Goal: Task Accomplishment & Management: Use online tool/utility

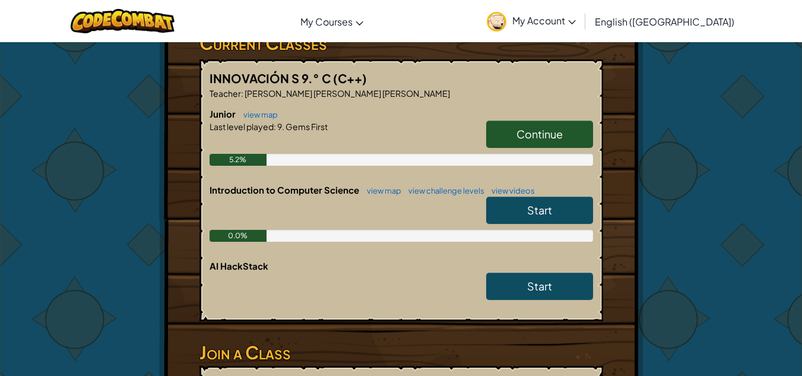
scroll to position [250, 0]
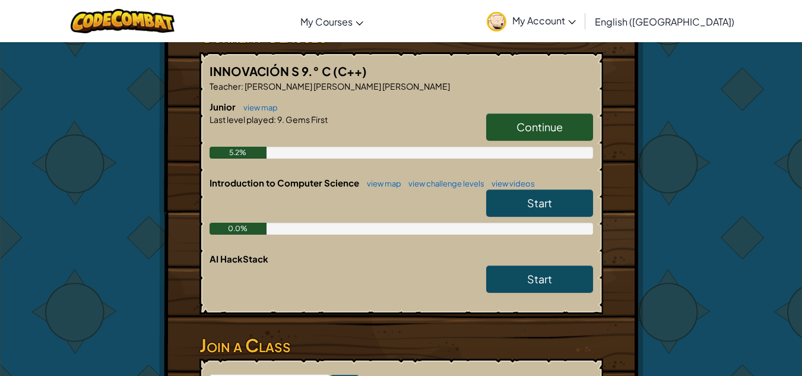
drag, startPoint x: 811, startPoint y: 69, endPoint x: 811, endPoint y: 134, distance: 64.2
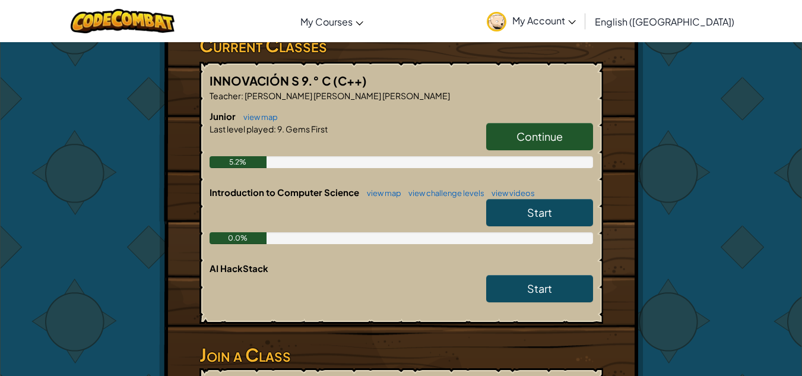
scroll to position [234, 0]
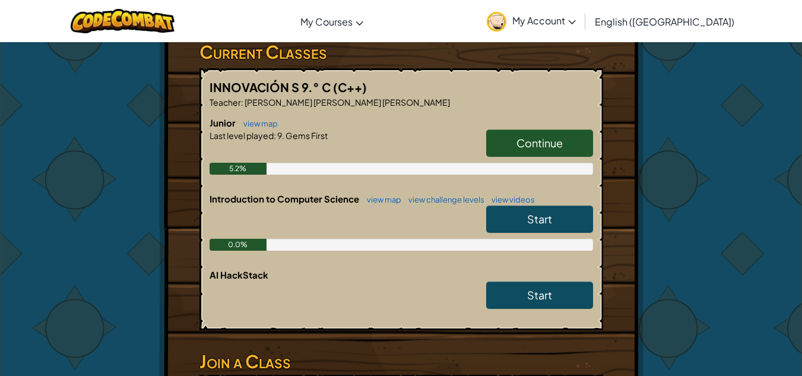
click at [549, 140] on span "Continue" at bounding box center [540, 143] width 46 height 14
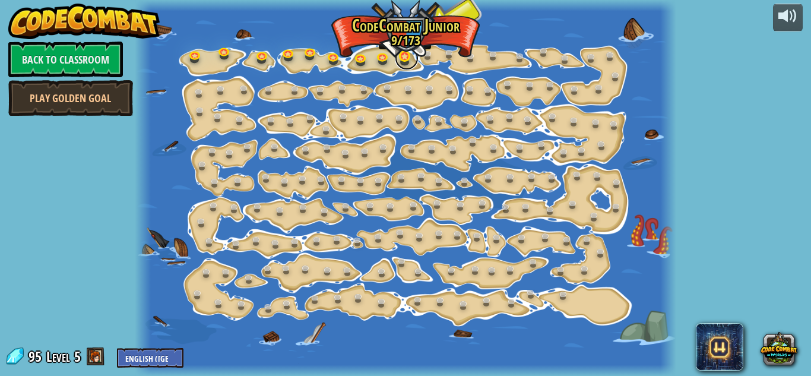
click at [405, 56] on link at bounding box center [407, 58] width 24 height 24
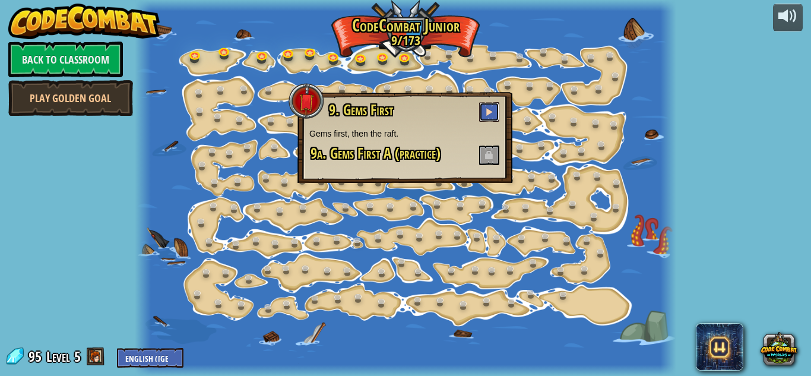
click at [482, 109] on button at bounding box center [489, 112] width 20 height 20
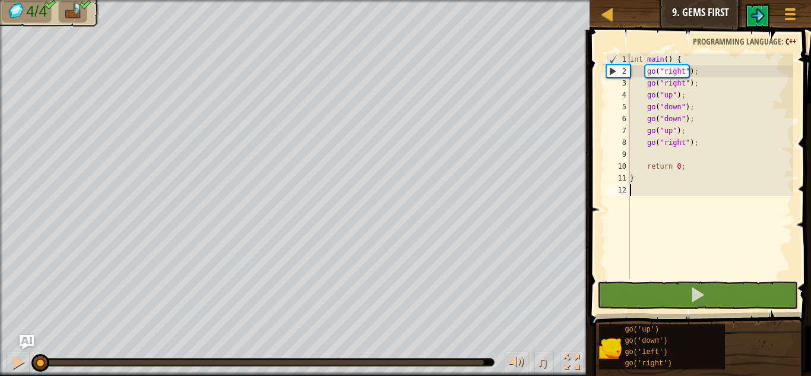
click at [614, 72] on div "2" at bounding box center [618, 71] width 23 height 12
click at [613, 70] on div "2" at bounding box center [618, 71] width 23 height 12
click at [613, 71] on div "2" at bounding box center [618, 71] width 23 height 12
type textarea "}"
click at [613, 71] on div "2" at bounding box center [618, 71] width 23 height 12
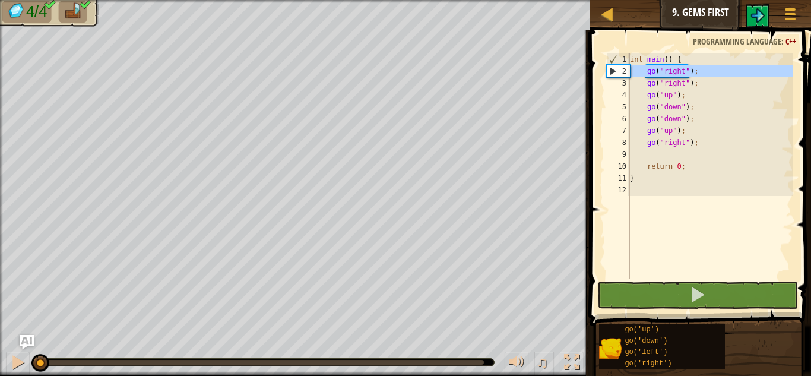
click at [613, 71] on div "2" at bounding box center [618, 71] width 23 height 12
type textarea "go("right");"
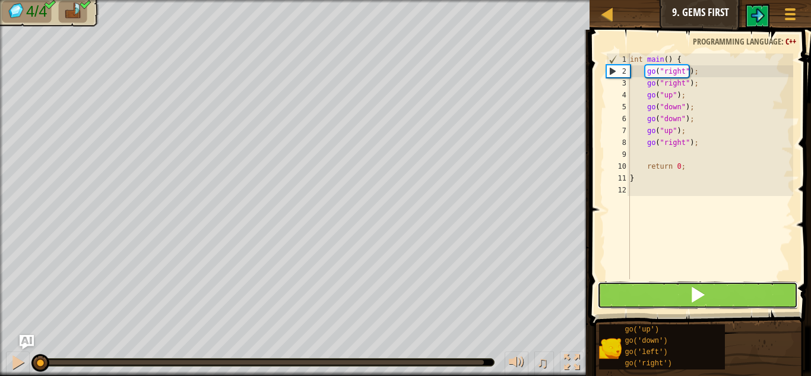
click at [658, 288] on button at bounding box center [698, 295] width 201 height 27
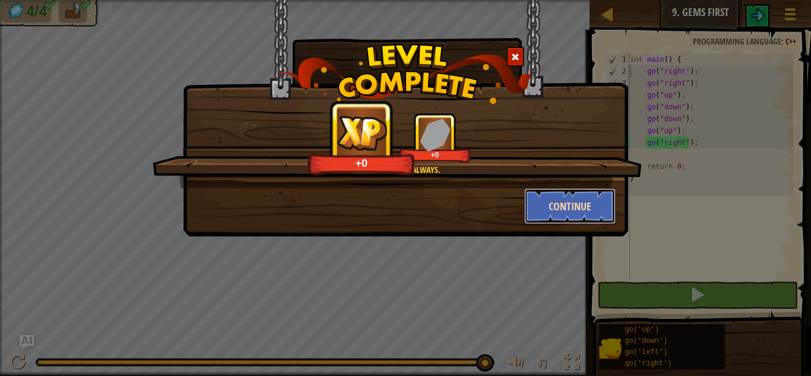
click at [579, 201] on button "Continue" at bounding box center [570, 206] width 92 height 36
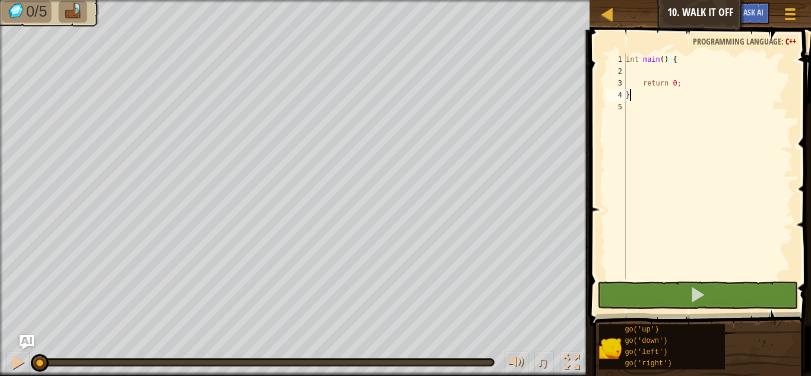
click at [642, 73] on div "int main ( ) { return 0 ; }" at bounding box center [709, 177] width 170 height 249
click at [659, 69] on div "int main ( ) { return 0 ; }" at bounding box center [709, 177] width 170 height 249
click at [646, 92] on div "int main ( ) { return 0 ; }" at bounding box center [709, 177] width 170 height 249
type textarea "}"
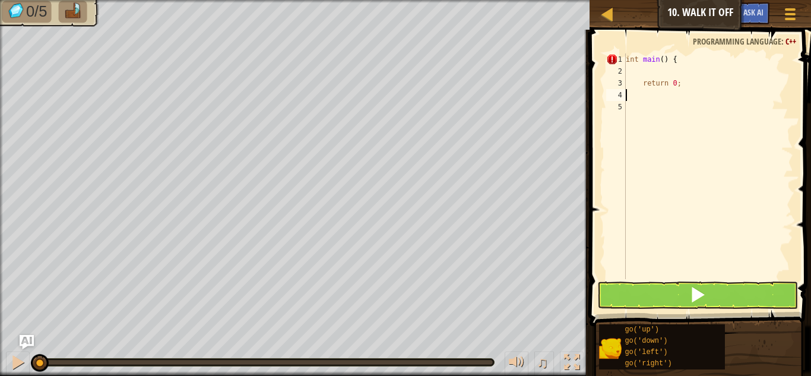
type textarea "}"
click at [634, 72] on div "int main ( ) { return 0 ; }" at bounding box center [709, 177] width 170 height 249
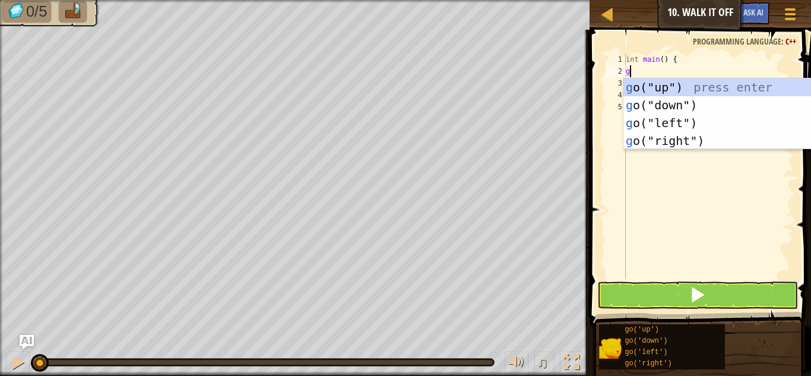
scroll to position [5, 1]
type textarea "go"
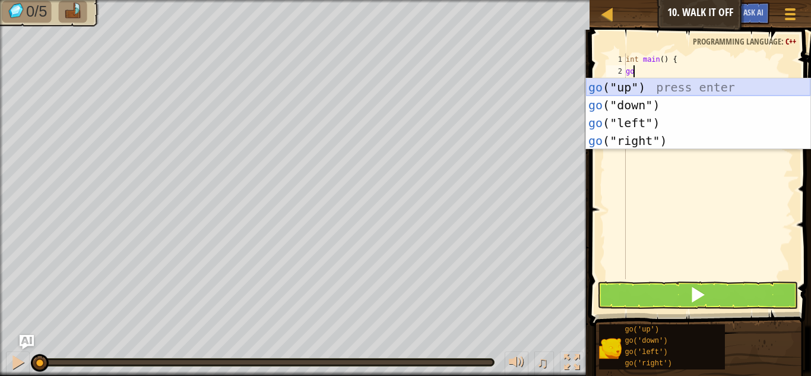
click at [625, 83] on div "go ("up") press enter go ("down") press enter go ("left") press enter go ("righ…" at bounding box center [698, 131] width 225 height 107
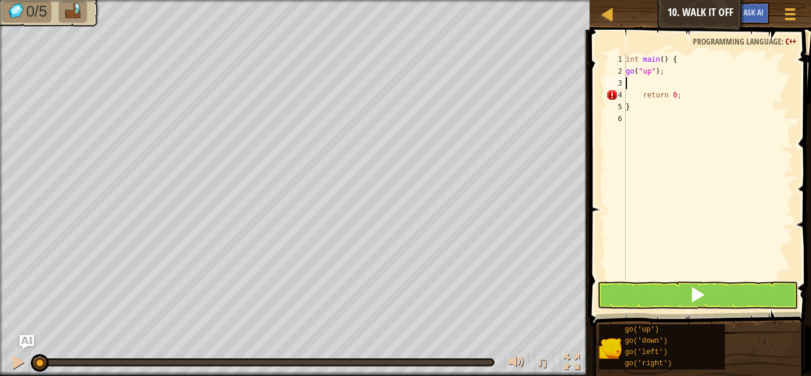
scroll to position [5, 0]
type textarea "go"
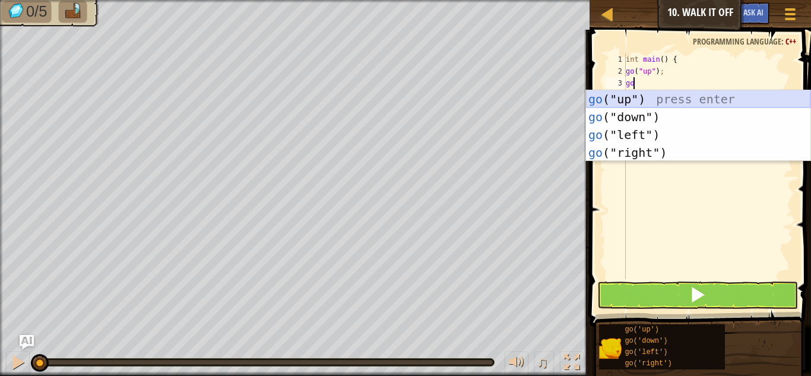
click at [623, 96] on div "go ("up") press enter go ("down") press enter go ("left") press enter go ("righ…" at bounding box center [698, 143] width 225 height 107
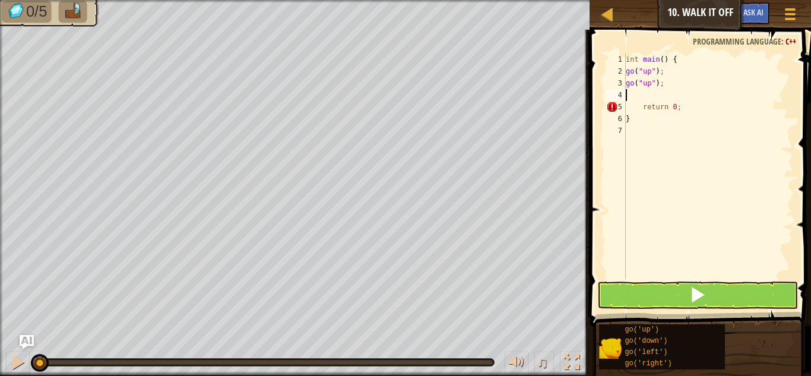
scroll to position [5, 0]
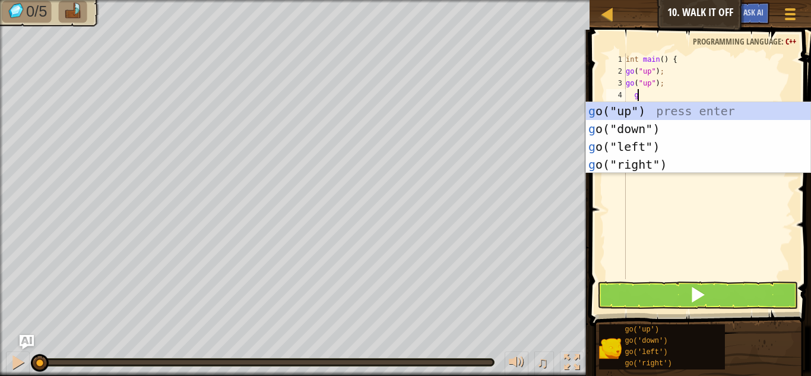
click at [633, 99] on div "int main ( ) { go ( " up " ) ; go ( " up " ) ; g return 0 ; }" at bounding box center [709, 177] width 170 height 249
type textarea "go"
click at [664, 162] on div "go ("up") press enter go ("down") press enter go ("left") press enter go ("righ…" at bounding box center [698, 155] width 225 height 107
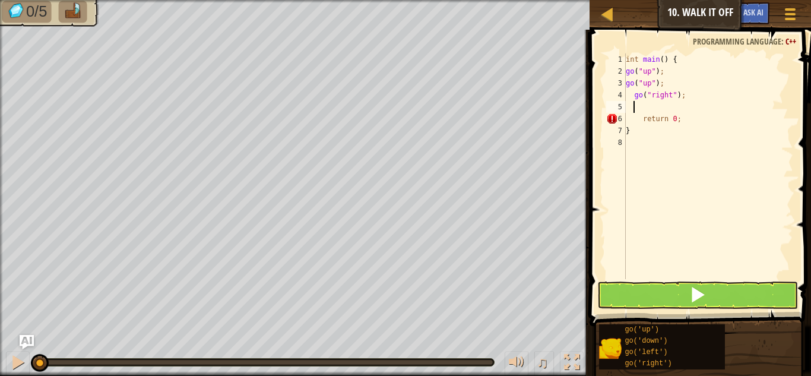
scroll to position [5, 0]
type textarea "go"
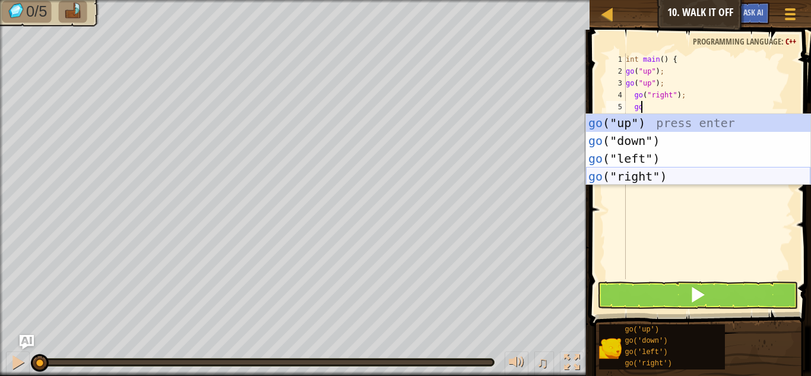
click at [645, 173] on div "go ("up") press enter go ("down") press enter go ("left") press enter go ("righ…" at bounding box center [698, 167] width 225 height 107
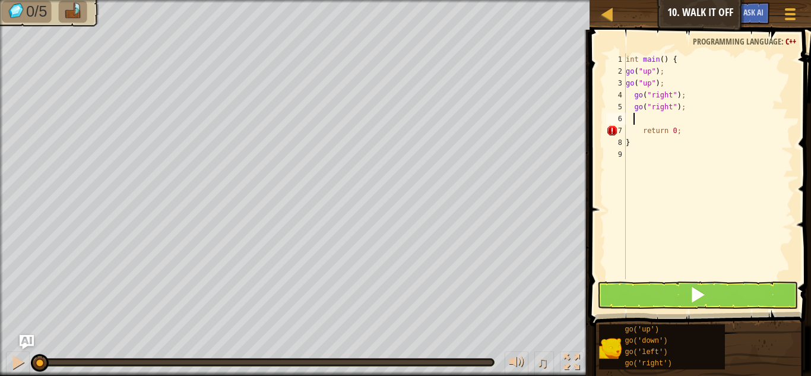
scroll to position [5, 0]
type textarea "go"
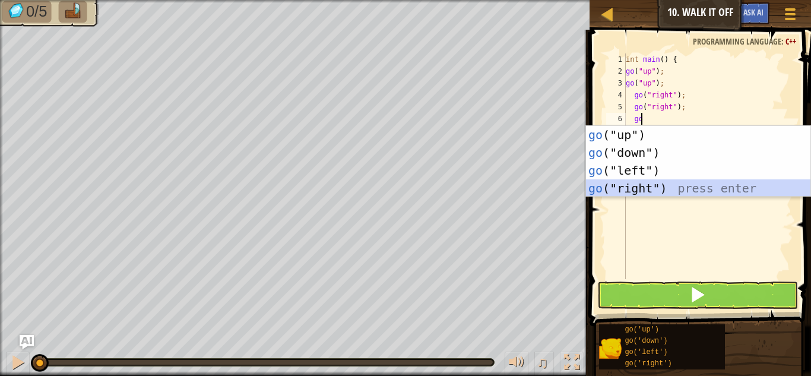
click at [628, 189] on div "go ("up") press enter go ("down") press enter go ("left") press enter go ("righ…" at bounding box center [698, 179] width 225 height 107
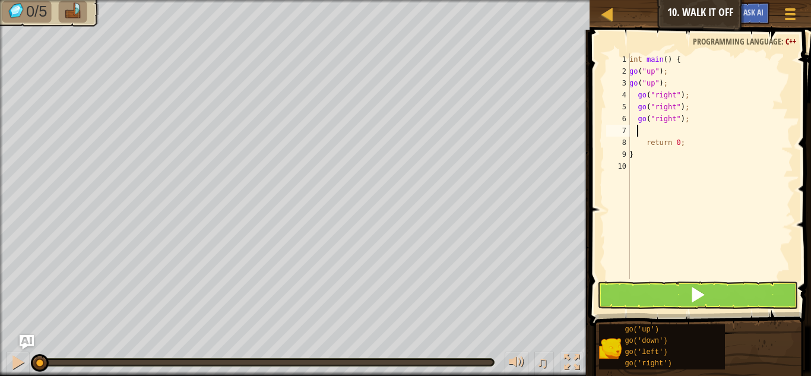
type textarea "g"
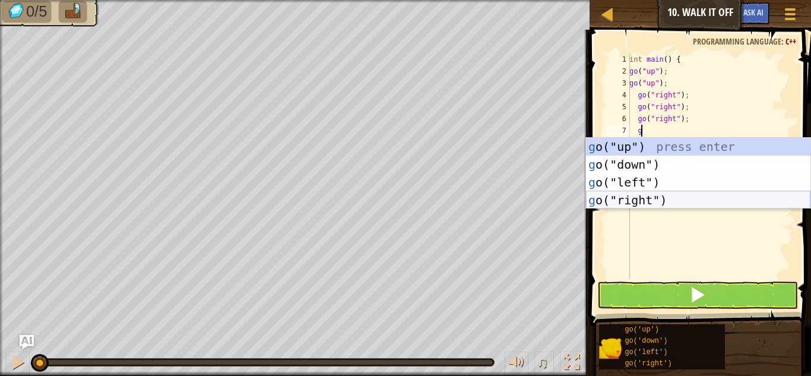
click at [621, 197] on div "g o("up") press enter g o("down") press enter g o("left") press enter g o("righ…" at bounding box center [698, 191] width 225 height 107
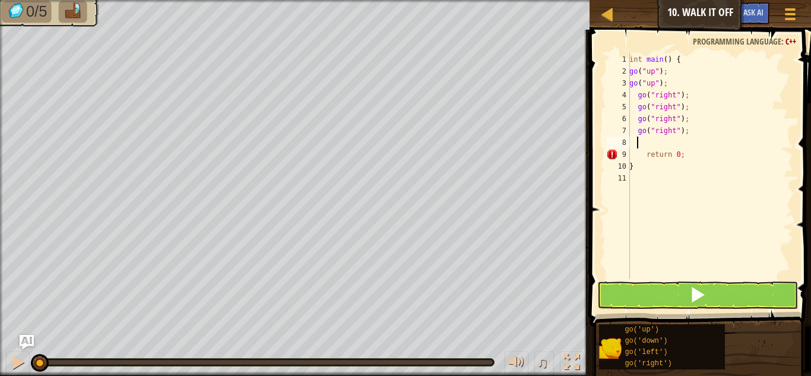
type textarea "go"
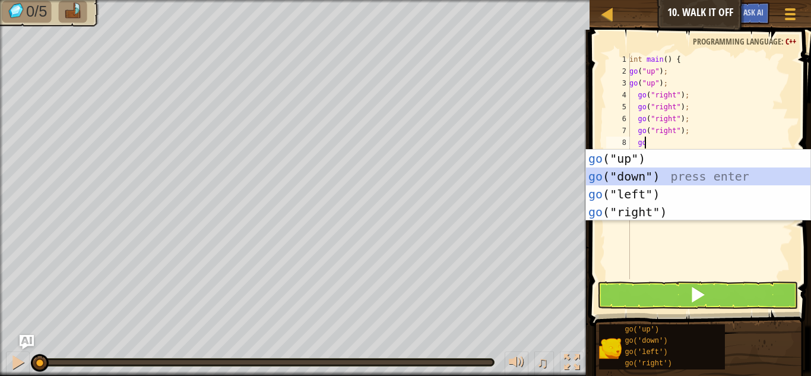
click at [631, 178] on div "go ("up") press enter go ("down") press enter go ("left") press enter go ("righ…" at bounding box center [698, 203] width 225 height 107
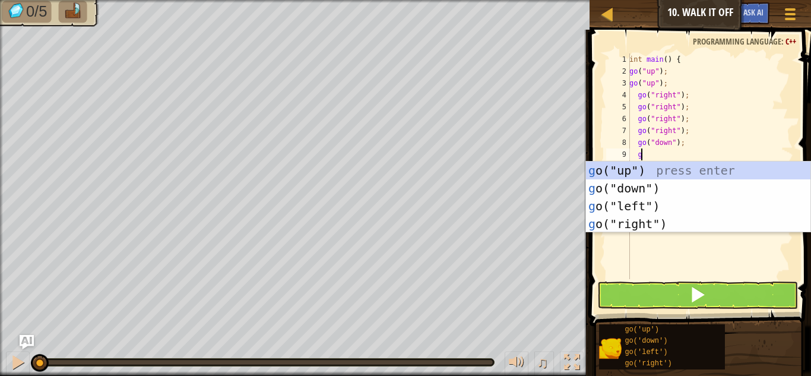
type textarea "go"
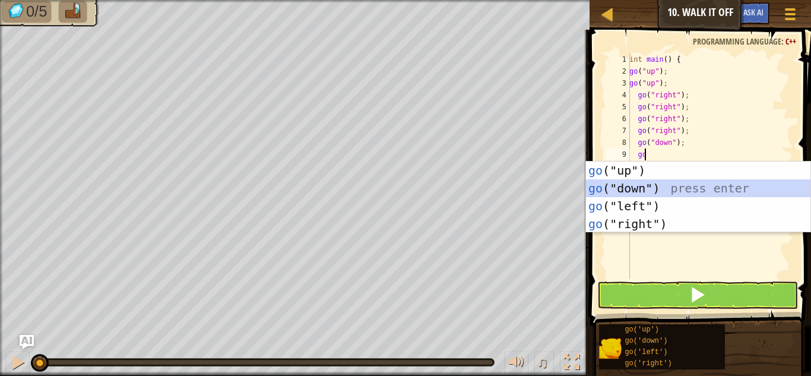
click at [628, 189] on div "go ("up") press enter go ("down") press enter go ("left") press enter go ("righ…" at bounding box center [698, 215] width 225 height 107
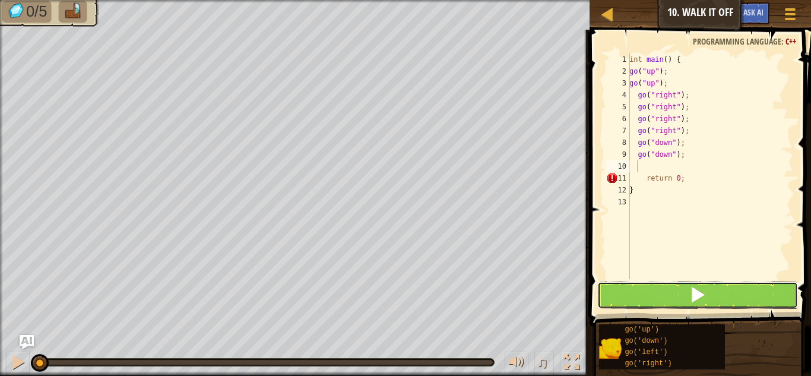
click at [642, 307] on button at bounding box center [698, 295] width 201 height 27
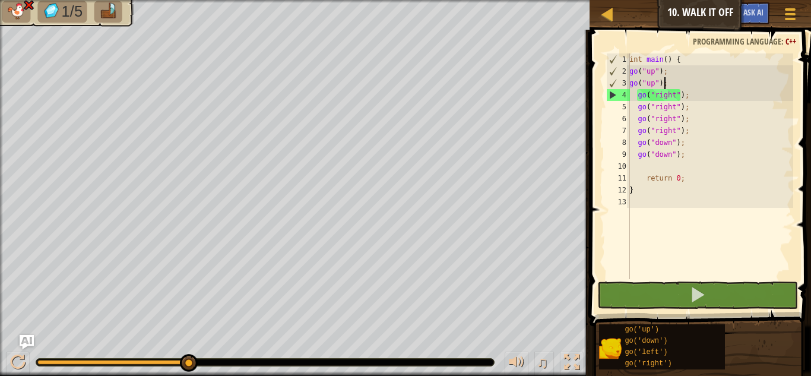
click at [673, 84] on div "int main ( ) { go ( " up " ) ; go ( " up " ) ; go ( " right " ) ; go ( " right …" at bounding box center [710, 177] width 166 height 249
type textarea "go("up");"
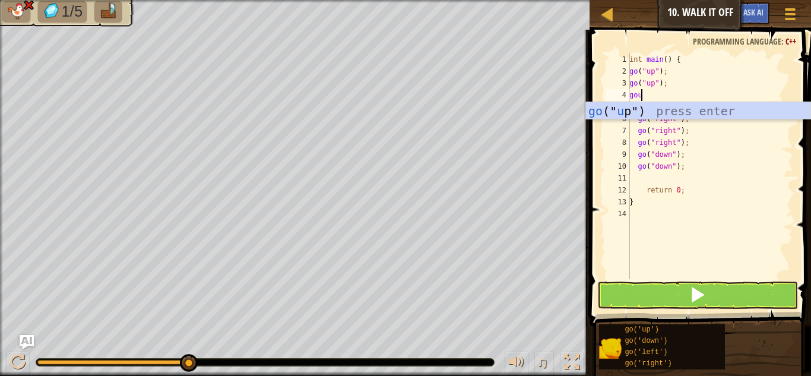
scroll to position [5, 1]
type textarea "goup"
click at [655, 111] on div "go (" up ") press enter" at bounding box center [698, 128] width 225 height 53
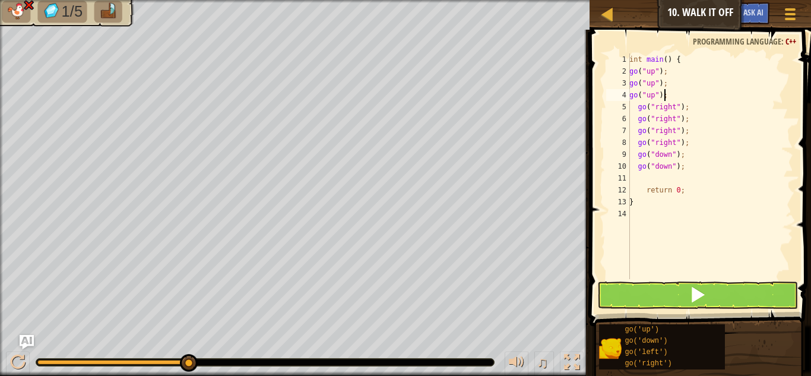
type textarea "go("up");"
click at [611, 288] on button at bounding box center [698, 295] width 201 height 27
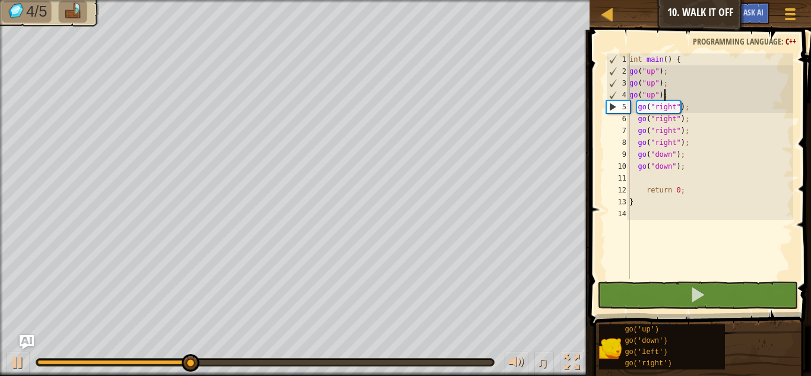
click at [697, 174] on div "int main ( ) { go ( " up " ) ; go ( " up " ) ; go ( " up " ) ; go ( " right " )…" at bounding box center [710, 177] width 166 height 249
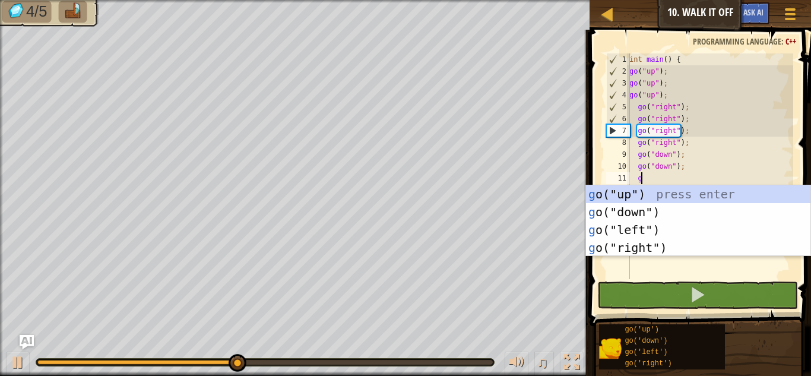
scroll to position [5, 1]
type textarea "go"
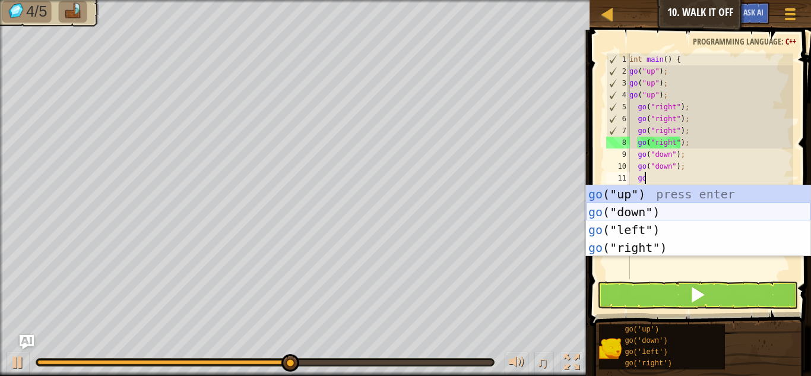
click at [679, 211] on div "go ("up") press enter go ("down") press enter go ("left") press enter go ("righ…" at bounding box center [698, 238] width 225 height 107
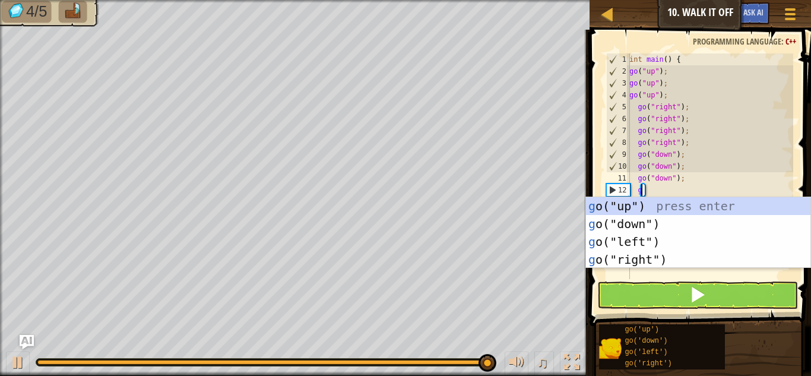
type textarea "go"
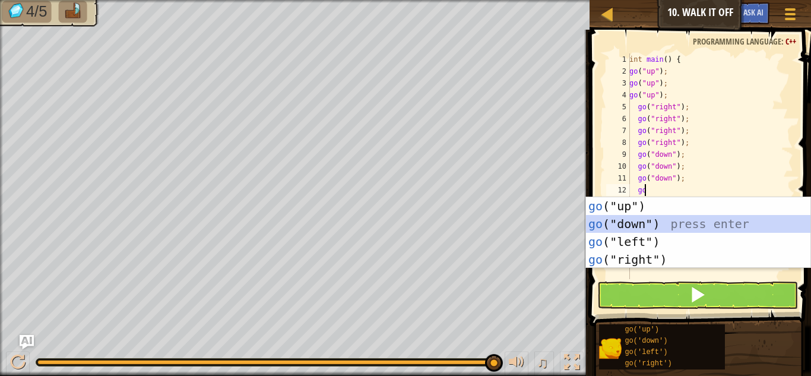
click at [675, 223] on div "go ("up") press enter go ("down") press enter go ("left") press enter go ("righ…" at bounding box center [698, 250] width 225 height 107
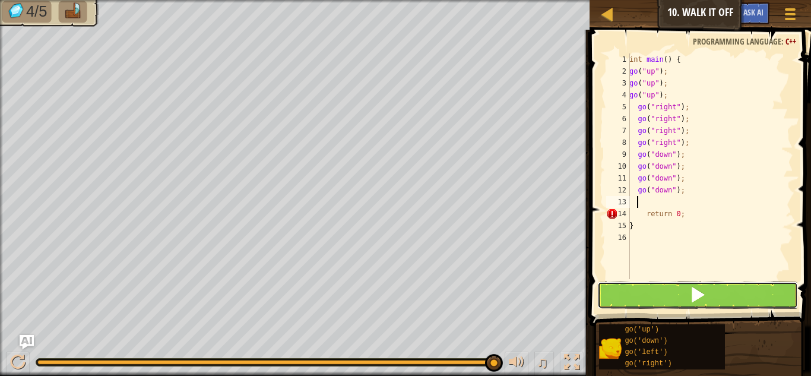
click at [635, 290] on button at bounding box center [698, 295] width 201 height 27
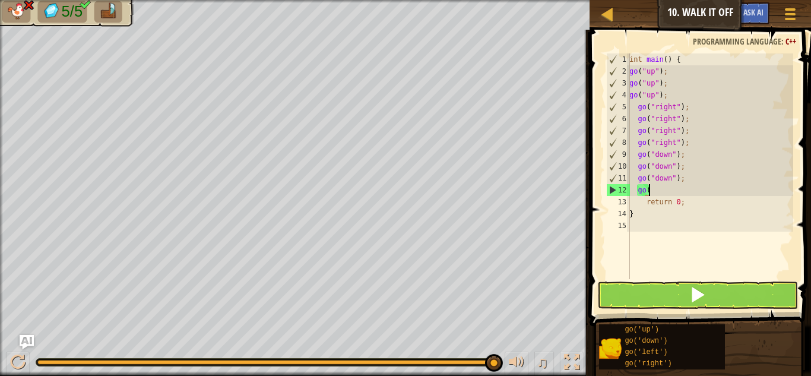
type textarea "g"
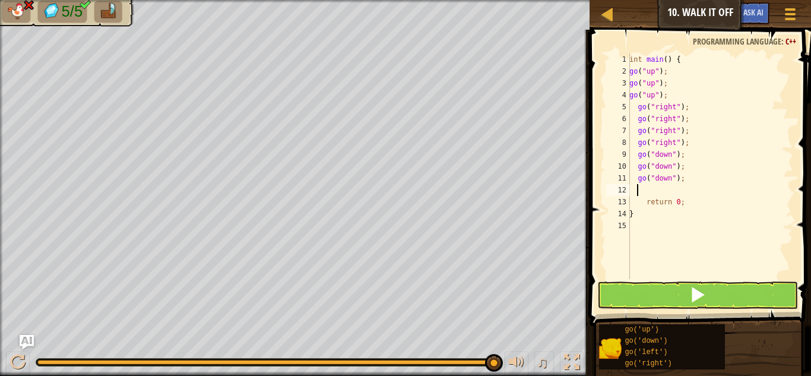
type textarea "go"
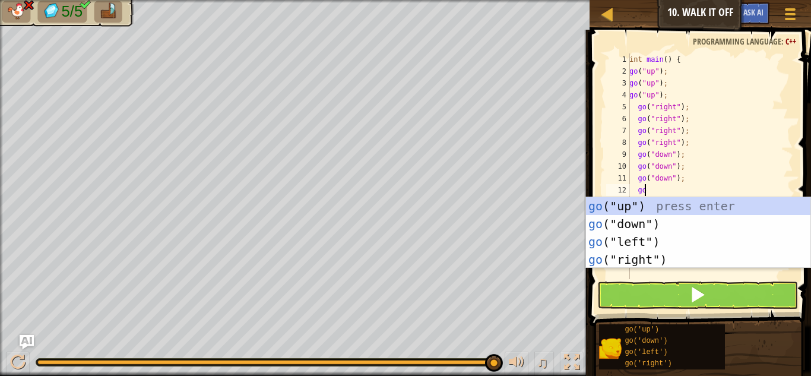
scroll to position [5, 1]
click at [630, 241] on div "go ("up") press enter go ("down") press enter go ("left") press enter go ("righ…" at bounding box center [698, 250] width 225 height 107
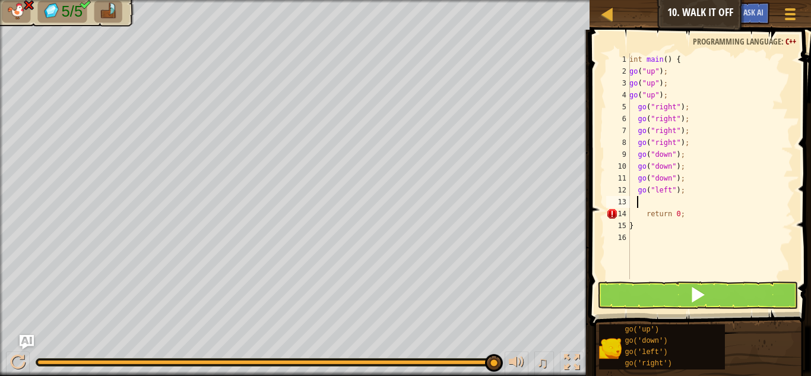
scroll to position [5, 0]
click at [606, 288] on button at bounding box center [698, 295] width 201 height 27
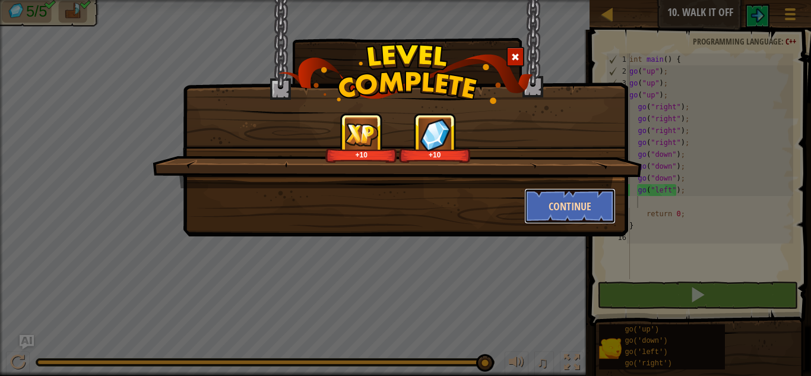
click at [582, 208] on button "Continue" at bounding box center [570, 206] width 92 height 36
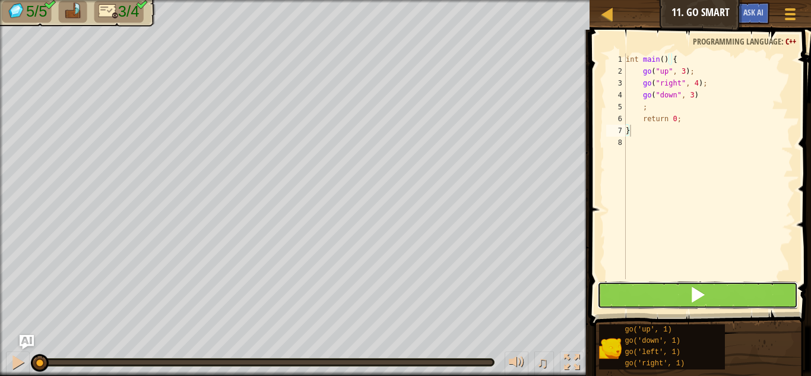
click at [624, 287] on button at bounding box center [698, 295] width 201 height 27
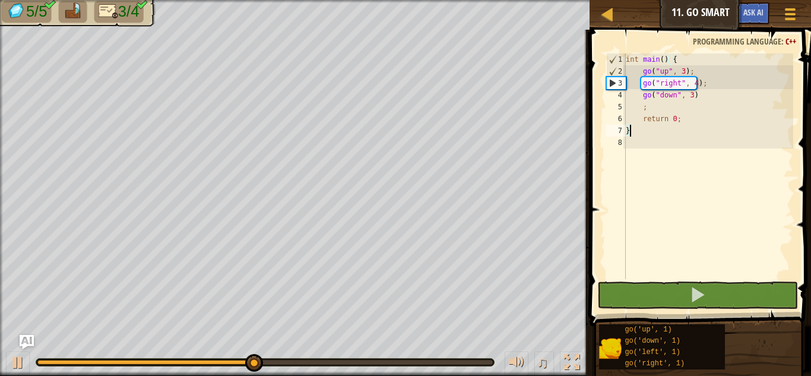
click at [668, 109] on div "int main ( ) { go ( " up " , 3 ) ; go ( " right " , 4 ) ; go ( " down " , 3 ) ;…" at bounding box center [709, 177] width 170 height 249
type textarea ";"
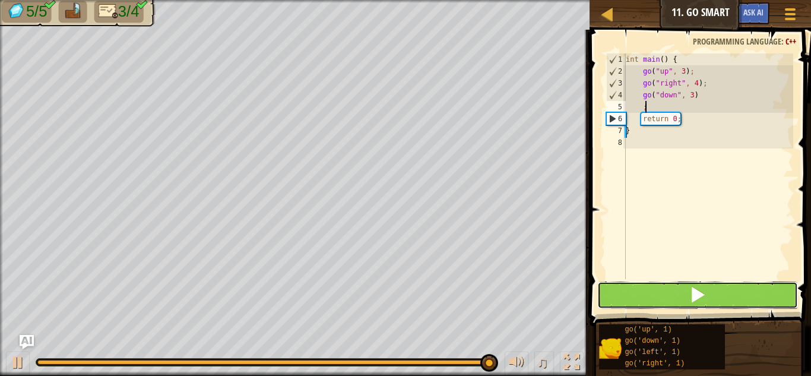
click at [618, 299] on button at bounding box center [698, 295] width 201 height 27
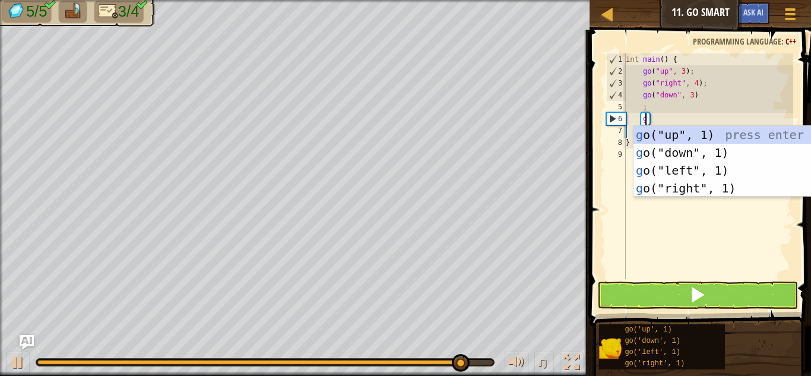
type textarea "go"
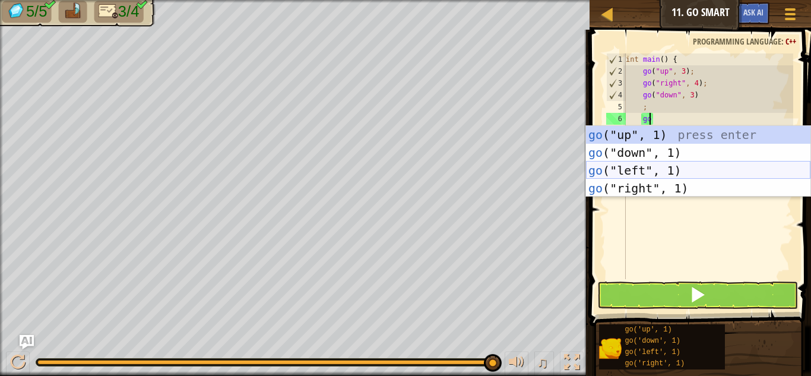
click at [619, 174] on div "go ("up", 1) press enter go ("down", 1) press enter go ("left", 1) press enter …" at bounding box center [698, 179] width 225 height 107
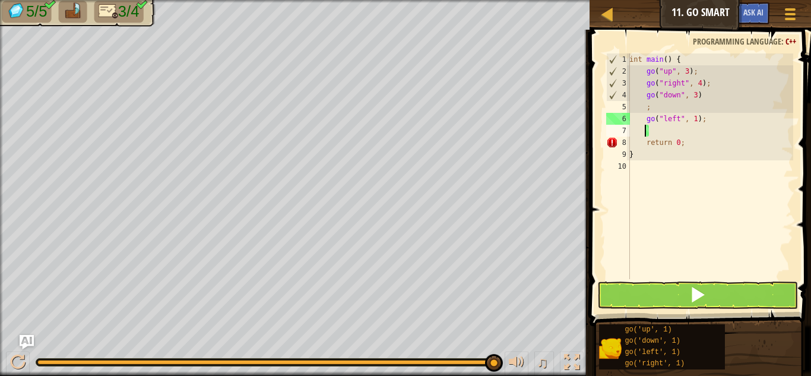
scroll to position [5, 1]
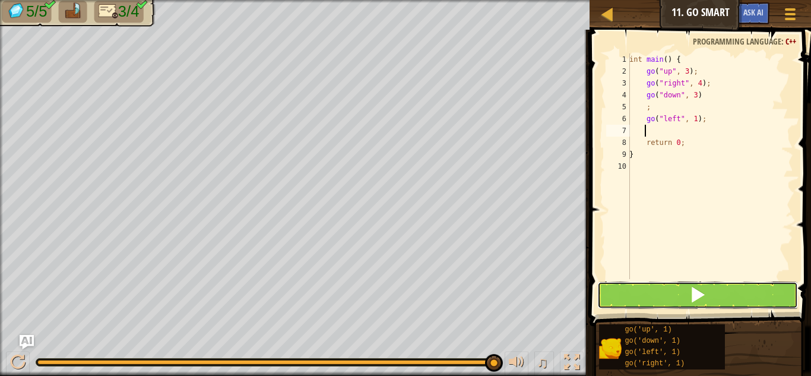
click at [636, 301] on button at bounding box center [698, 295] width 201 height 27
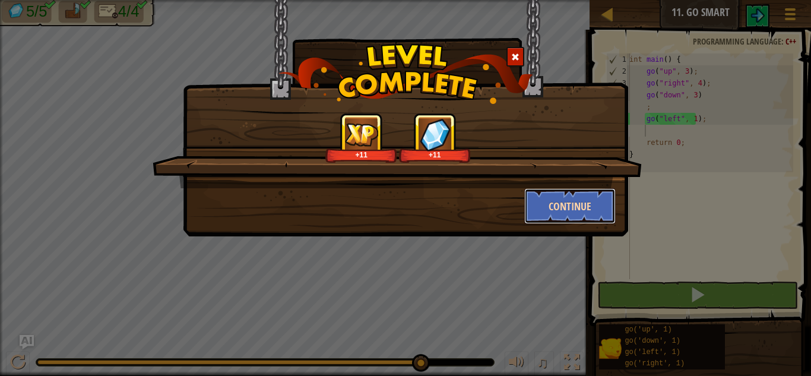
click at [556, 204] on button "Continue" at bounding box center [570, 206] width 92 height 36
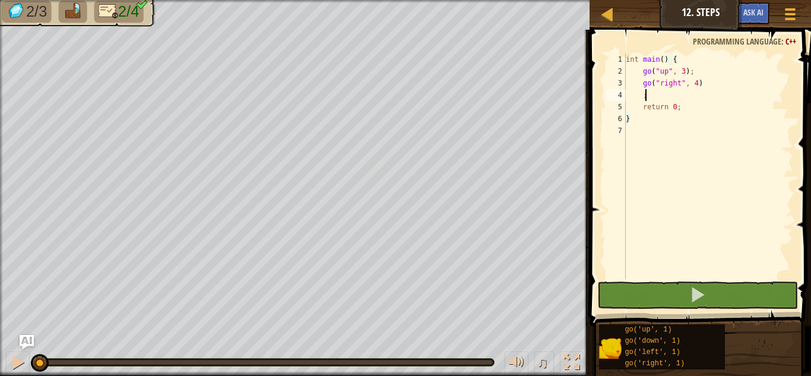
click at [659, 99] on div "int main ( ) { go ( " up " , 3 ) ; go ( " right " , 4 ) ; return 0 ; }" at bounding box center [709, 177] width 170 height 249
type textarea ";"
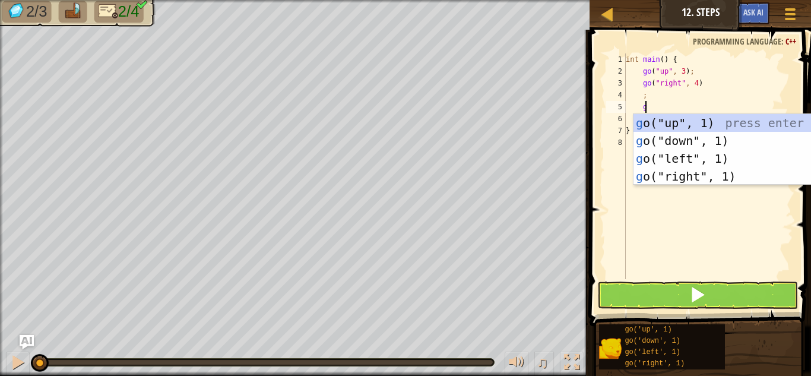
scroll to position [5, 1]
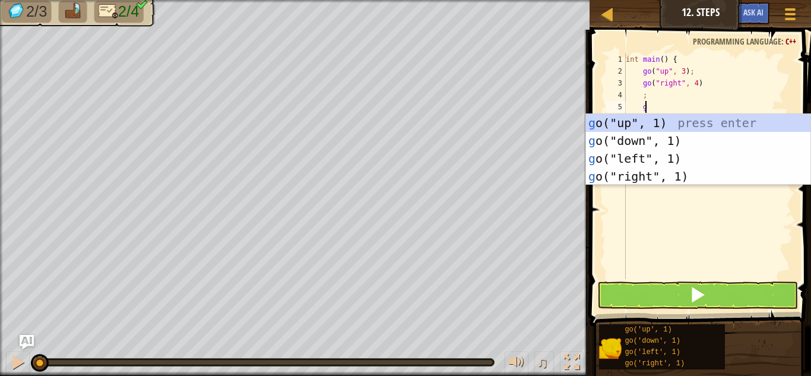
type textarea "go"
click at [628, 140] on div "go ("up", 1) press enter go ("down", 1) press enter go ("left", 1) press enter …" at bounding box center [698, 167] width 225 height 107
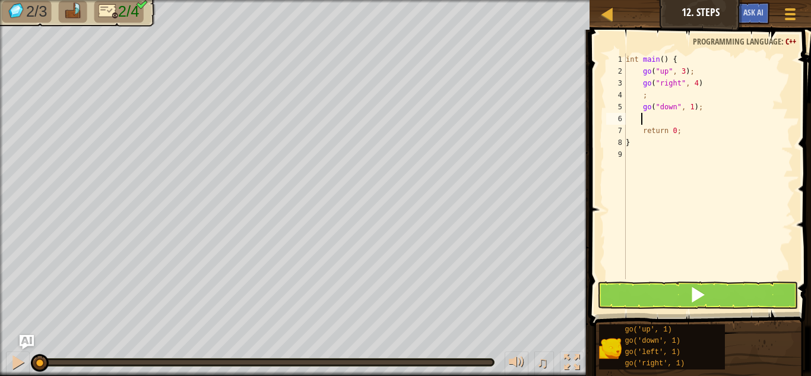
click at [691, 111] on div "int main ( ) { go ( " up " , 3 ) ; go ( " right " , 4 ) ; go ( " down " , 1 ) ;…" at bounding box center [709, 177] width 170 height 249
click at [690, 109] on div "int main ( ) { go ( " up " , 3 ) ; go ( " right " , 4 ) ; go ( " down " , 1 ) ;…" at bounding box center [709, 177] width 170 height 249
type textarea "go("down", 3);"
click at [671, 122] on div "int main ( ) { go ( " up " , 3 ) ; go ( " right " , 4 ) ; go ( " down " , 3 ) ;…" at bounding box center [709, 177] width 170 height 249
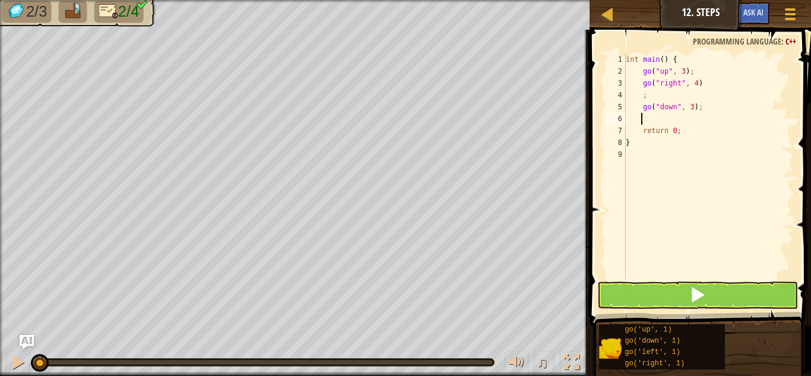
scroll to position [5, 1]
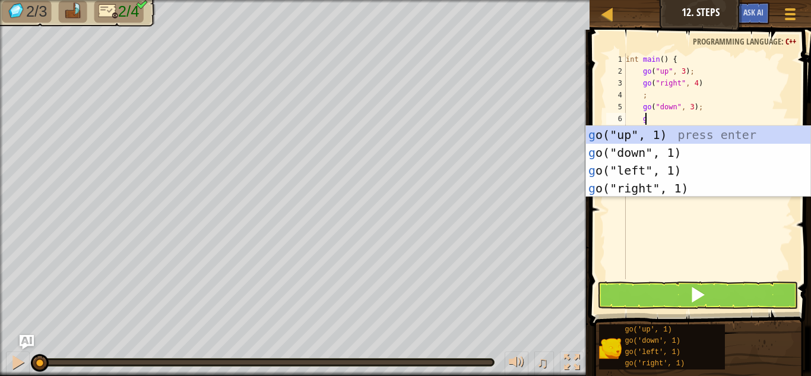
type textarea "go"
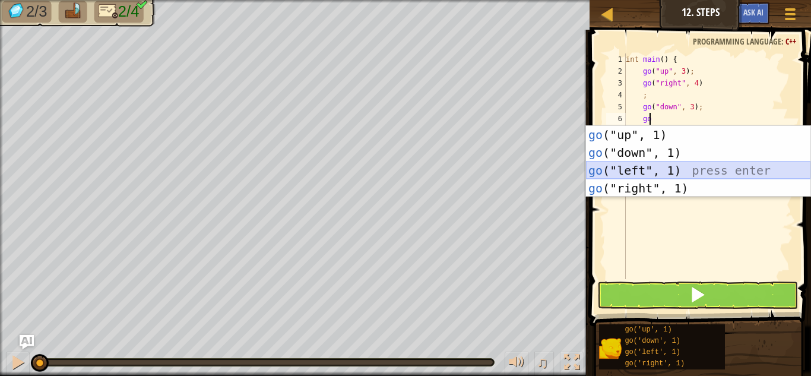
click at [624, 170] on div "go ("up", 1) press enter go ("down", 1) press enter go ("left", 1) press enter …" at bounding box center [698, 179] width 225 height 107
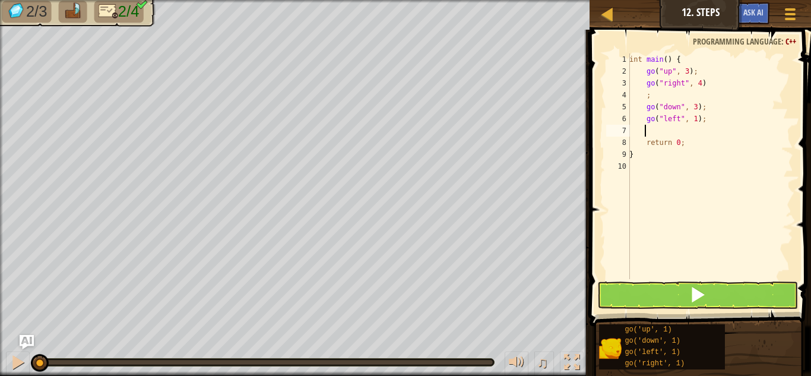
click at [690, 118] on div "int main ( ) { go ( " up " , 3 ) ; go ( " right " , 4 ) ; go ( " down " , 3 ) ;…" at bounding box center [710, 177] width 166 height 249
click at [694, 118] on div "int main ( ) { go ( " up " , 3 ) ; go ( " right " , 4 ) ; go ( " down " , 3 ) ;…" at bounding box center [710, 177] width 166 height 249
type textarea "go("left", 2);"
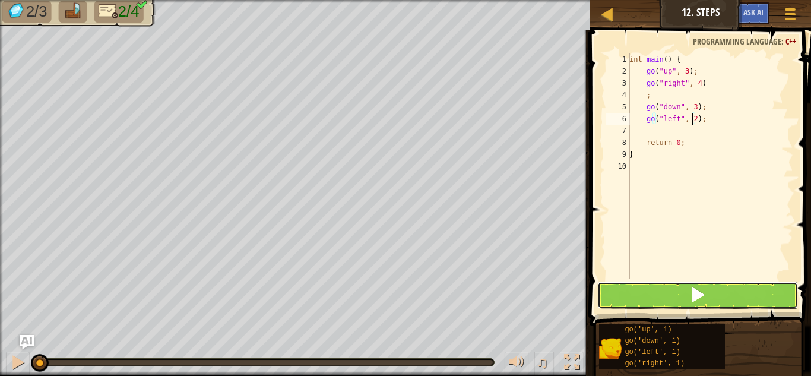
click at [652, 295] on button at bounding box center [698, 295] width 201 height 27
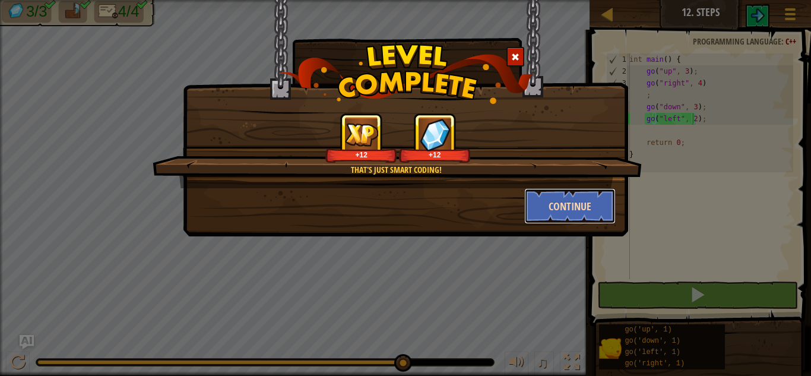
click at [572, 217] on button "Continue" at bounding box center [570, 206] width 92 height 36
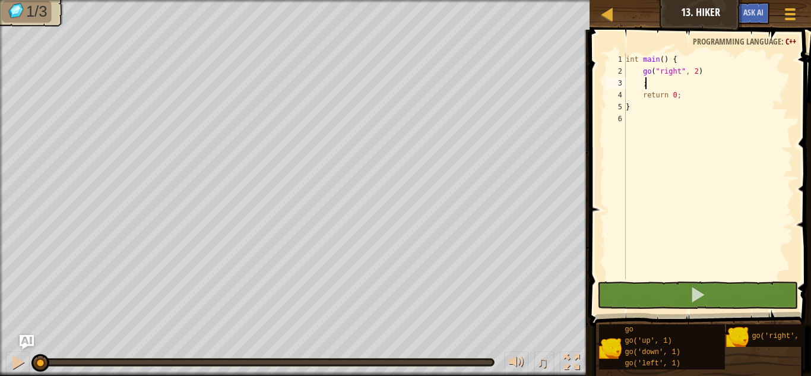
click at [656, 78] on div "int main ( ) { go ( " right " , 2 ) ; return 0 ; }" at bounding box center [709, 177] width 170 height 249
type textarea ";"
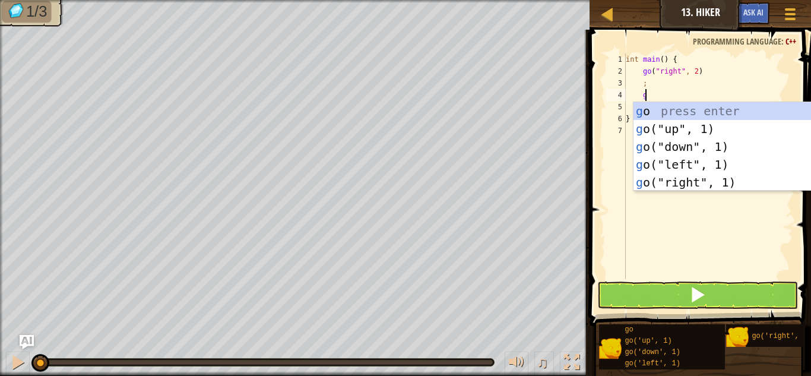
scroll to position [5, 1]
type textarea "go"
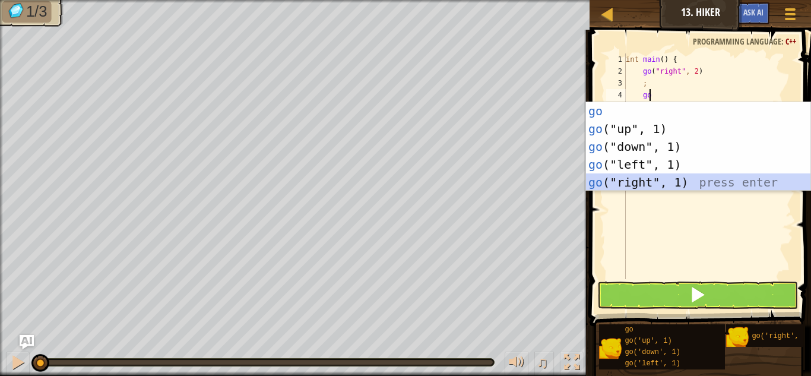
click at [618, 177] on div "go press enter go ("up", 1) press enter go ("down", 1) press enter go ("left", …" at bounding box center [698, 164] width 225 height 125
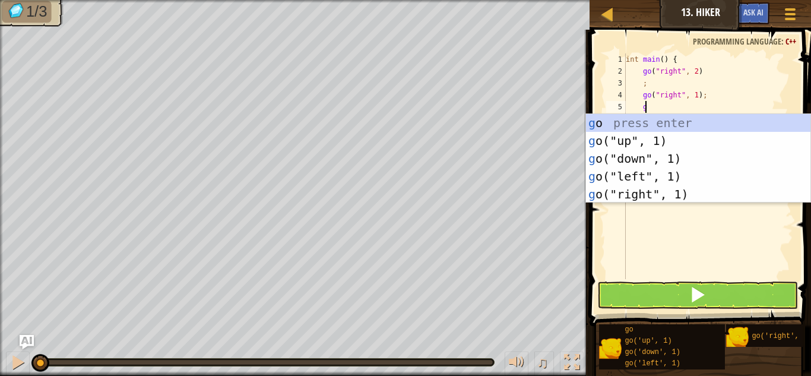
type textarea "go"
click at [606, 198] on div "go press enter go ("up", 1) press enter go ("down", 1) press enter go ("left", …" at bounding box center [698, 176] width 225 height 125
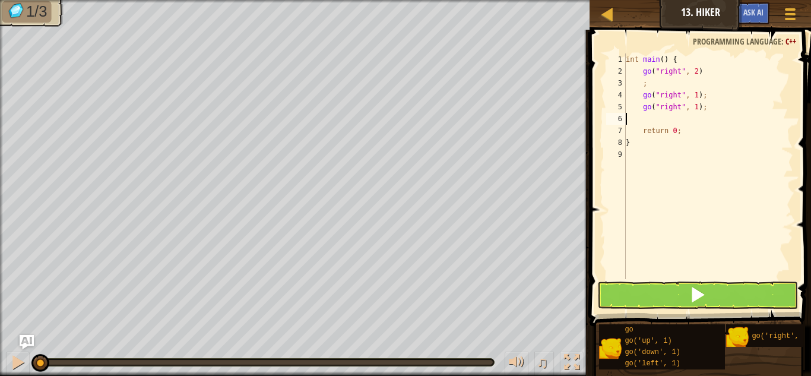
scroll to position [5, 0]
type textarea "g"
type textarea "go"
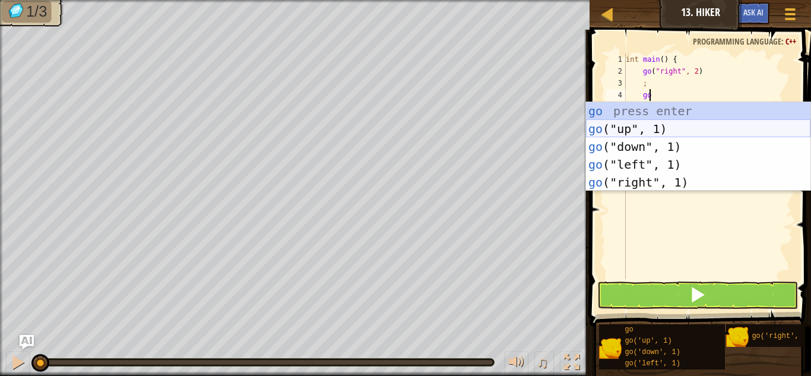
click at [643, 131] on div "go press enter go ("up", 1) press enter go ("down", 1) press enter go ("left", …" at bounding box center [698, 164] width 225 height 125
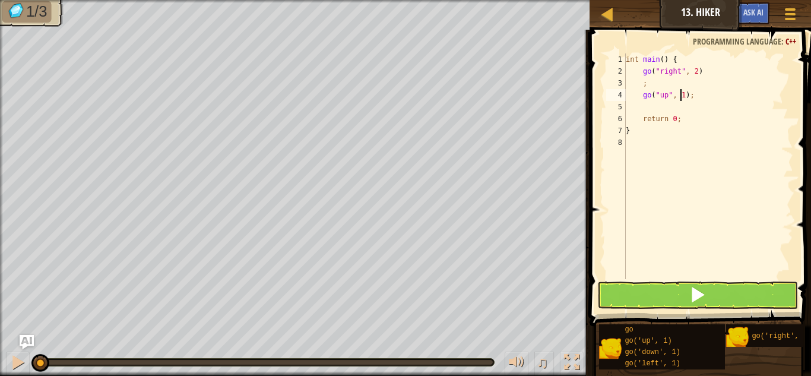
click at [680, 95] on div "int main ( ) { go ( " right " , 2 ) ; go ( " up " , 1 ) ; return 0 ; }" at bounding box center [709, 177] width 170 height 249
click at [668, 162] on div "int main ( ) { go ( " right " , 2 ) ; go ( " up " , 1 ) ; return 0 ; }" at bounding box center [709, 177] width 170 height 249
type textarea "}"
click at [678, 97] on div "int main ( ) { go ( " right " , 2 ) ; go ( " up " , 1 ) ; return 0 ;" at bounding box center [709, 177] width 170 height 249
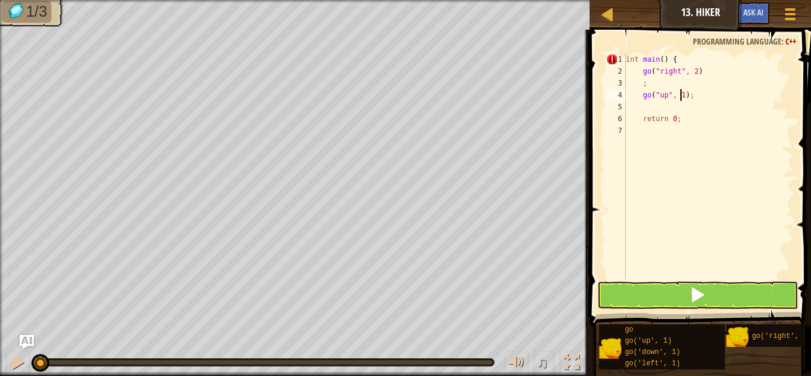
click at [681, 97] on div "int main ( ) { go ( " right " , 2 ) ; go ( " up " , 1 ) ; return 0 ;" at bounding box center [709, 177] width 170 height 249
type textarea "go("up", 3);"
click at [662, 112] on div "int main ( ) { go ( " right " , 2 ) ; go ( " up " , 3 ) ; return 0 ;" at bounding box center [709, 177] width 170 height 249
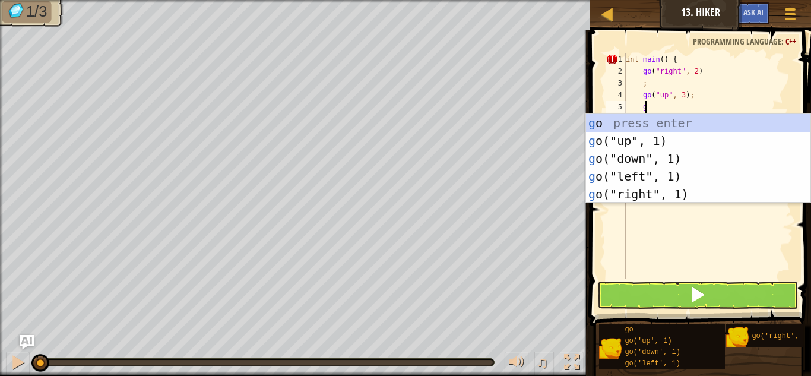
scroll to position [5, 1]
type textarea "go"
click at [633, 194] on div "go press enter go ("up", 1) press enter go ("down", 1) press enter go ("left", …" at bounding box center [698, 176] width 225 height 125
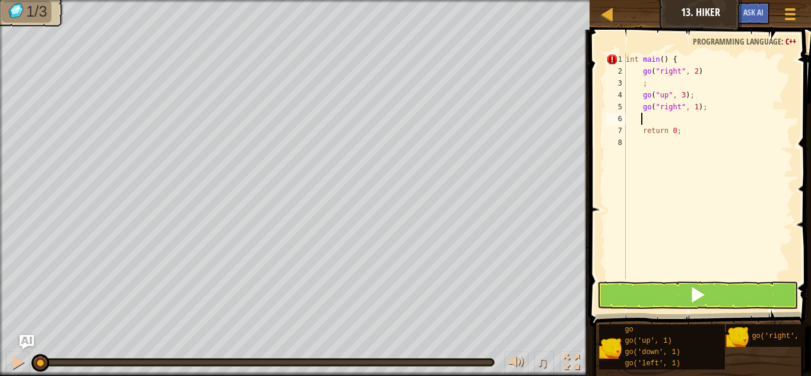
click at [690, 106] on div "int main ( ) { go ( " right " , 2 ) ; go ( " up " , 3 ) ; go ( " right " , 1 ) …" at bounding box center [709, 177] width 170 height 249
click at [691, 109] on div "int main ( ) { go ( " right " , 2 ) ; go ( " up " , 3 ) ; go ( " right " , 1 ) …" at bounding box center [709, 177] width 170 height 249
type textarea "go("right", 2);"
click at [669, 116] on div "int main ( ) { go ( " right " , 2 ) ; go ( " up " , 3 ) ; go ( " right " , 2 ) …" at bounding box center [709, 177] width 170 height 249
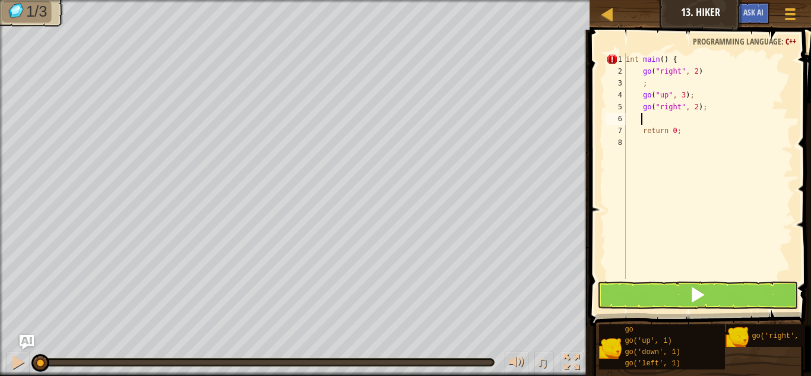
scroll to position [5, 1]
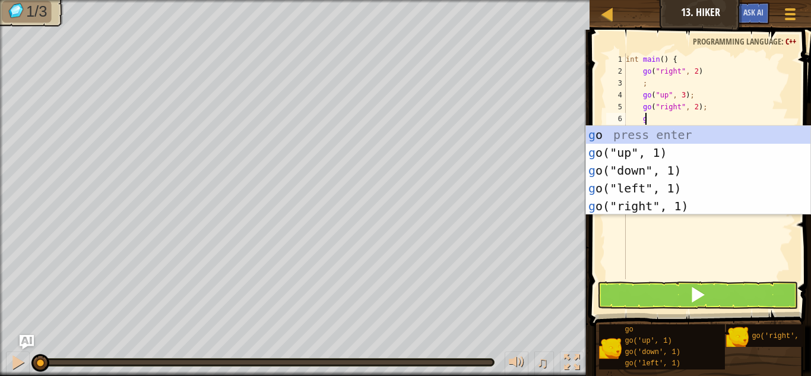
type textarea "go"
click at [646, 172] on div "go press enter go ("up", 1) press enter go ("down", 1) press enter go ("left", …" at bounding box center [698, 188] width 225 height 125
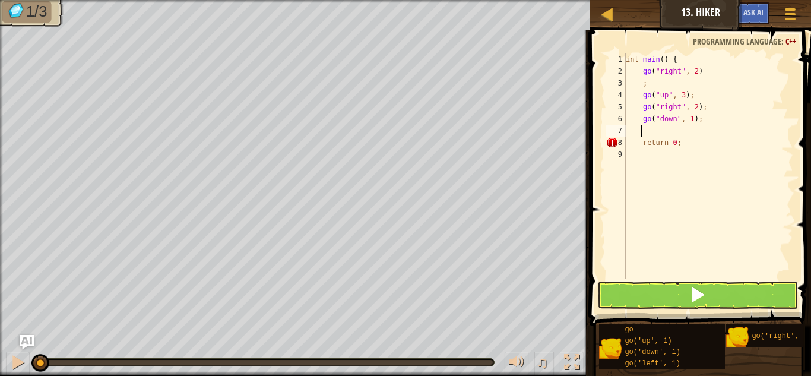
scroll to position [5, 1]
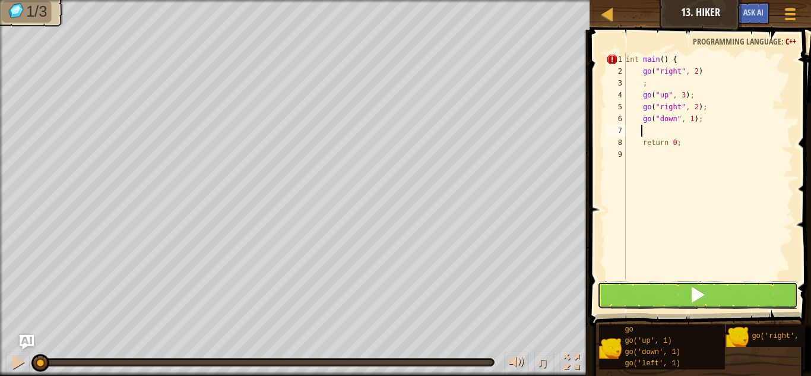
click at [621, 294] on button at bounding box center [698, 295] width 201 height 27
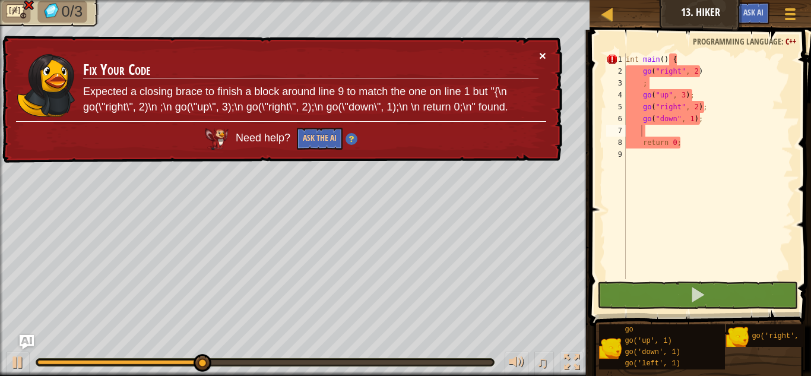
click at [537, 56] on div "× Fix Your Code Expected a closing brace to finish a block around line 9 to mat…" at bounding box center [280, 99] width 563 height 131
click at [541, 56] on button "×" at bounding box center [542, 51] width 8 height 12
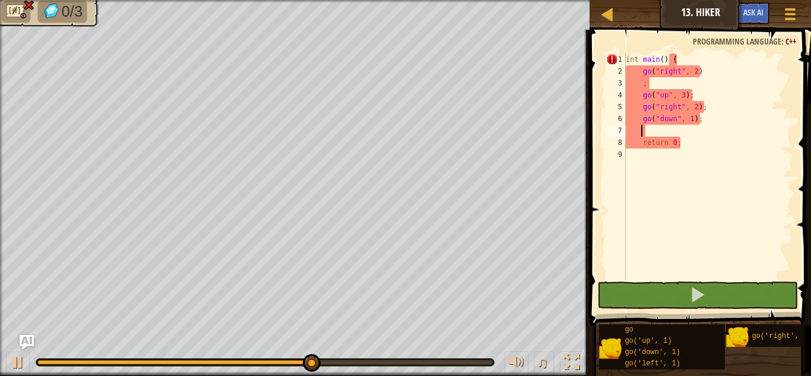
click at [681, 56] on div "int main ( ) { go ( " right " , 2 ) ; go ( " up " , 3 ) ; go ( " right " , 2 ) …" at bounding box center [709, 177] width 170 height 249
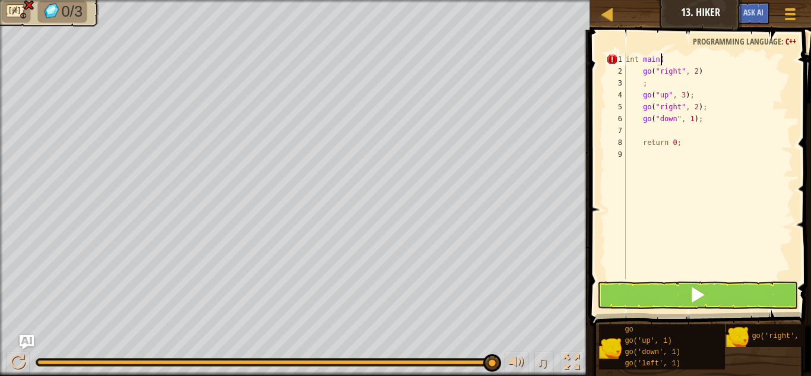
type textarea "int main()"
click at [644, 132] on div "int main ( ) go ( " right " , 2 ) ; go ( " up " , 3 ) ; go ( " right " , 2 ) ; …" at bounding box center [709, 177] width 170 height 249
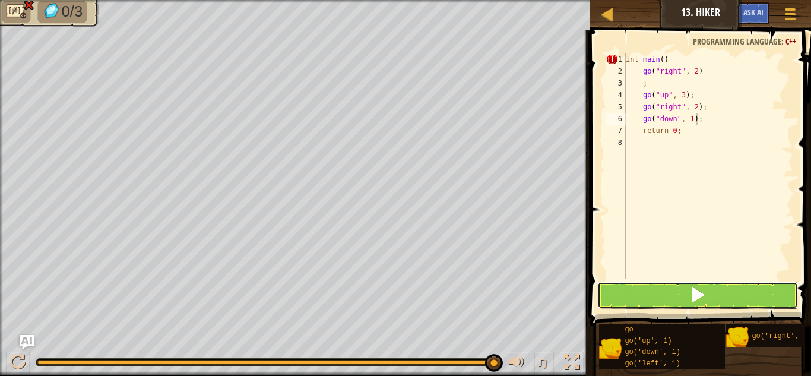
click at [624, 295] on button at bounding box center [698, 295] width 201 height 27
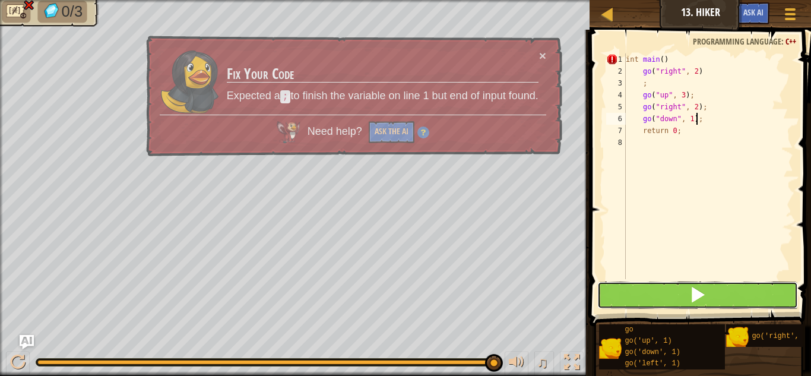
click at [624, 296] on button at bounding box center [698, 295] width 201 height 27
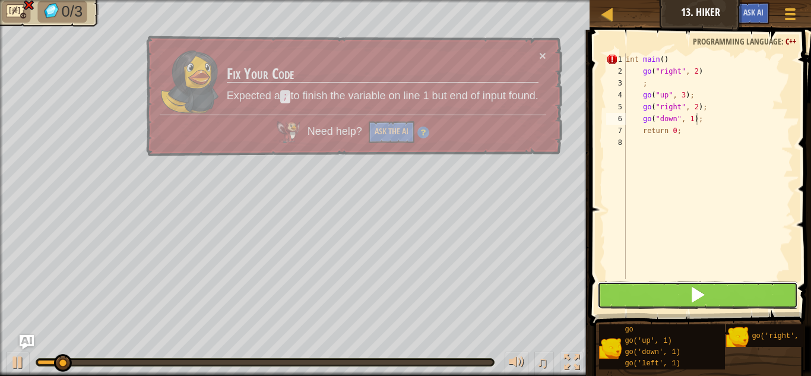
click at [624, 296] on button at bounding box center [698, 295] width 201 height 27
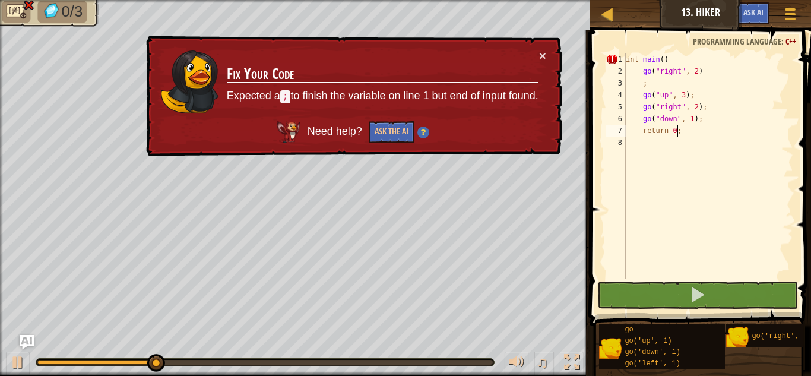
click at [680, 132] on div "int main ( ) go ( " right " , 2 ) ; go ( " up " , 3 ) ; go ( " right " , 2 ) ; …" at bounding box center [709, 177] width 170 height 249
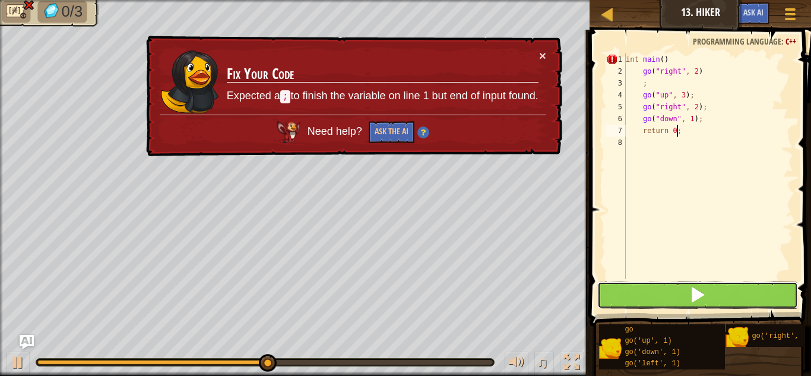
click at [605, 304] on button at bounding box center [698, 295] width 201 height 27
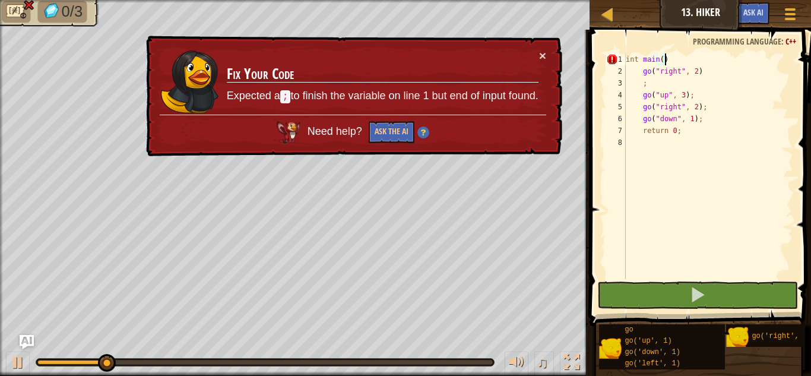
click at [674, 60] on div "int main ( ) go ( " right " , 2 ) ; go ( " up " , 3 ) ; go ( " right " , 2 ) ; …" at bounding box center [709, 177] width 170 height 249
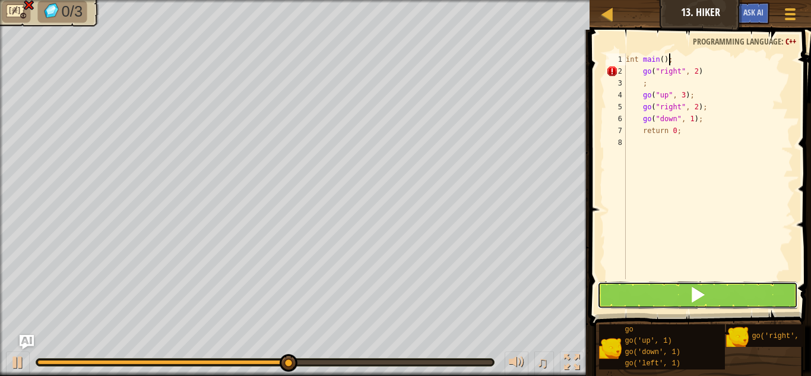
click at [606, 292] on button at bounding box center [698, 295] width 201 height 27
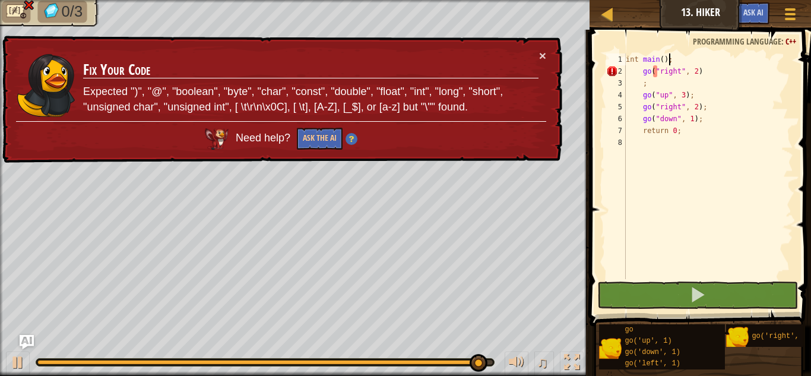
click at [656, 84] on div "int main ( ) ; go ( " right " , 2 ) ; go ( " up " , 3 ) ; go ( " right " , 2 ) …" at bounding box center [709, 177] width 170 height 249
click at [634, 86] on div "int main ( ) ; go ( " right " , 2 ) ; go ( " up " , 3 ) ; go ( " right " , 2 ) …" at bounding box center [709, 177] width 170 height 249
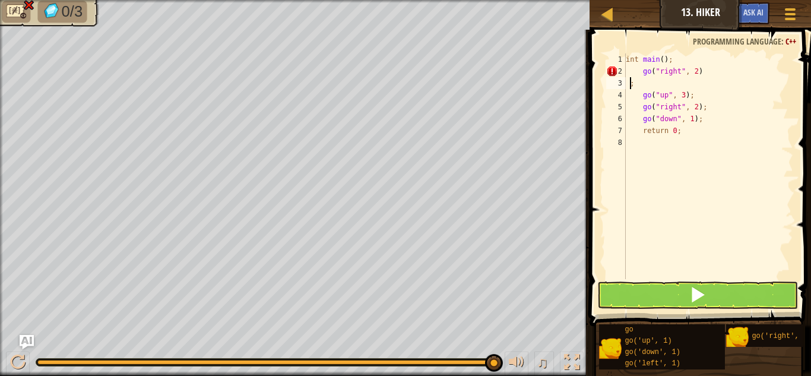
scroll to position [5, 0]
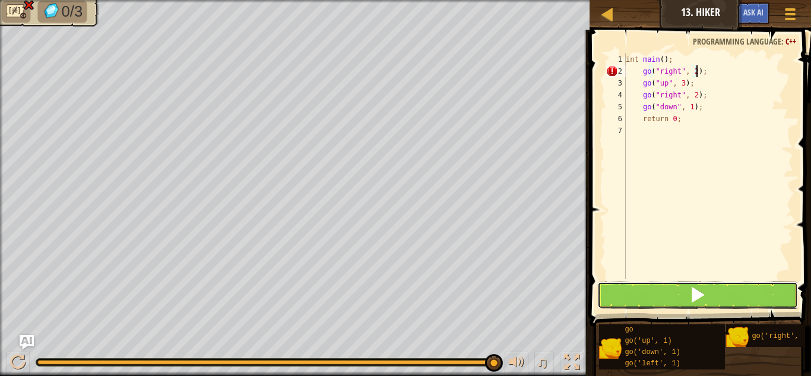
click at [647, 295] on button at bounding box center [698, 295] width 201 height 27
click at [646, 295] on button at bounding box center [698, 295] width 201 height 27
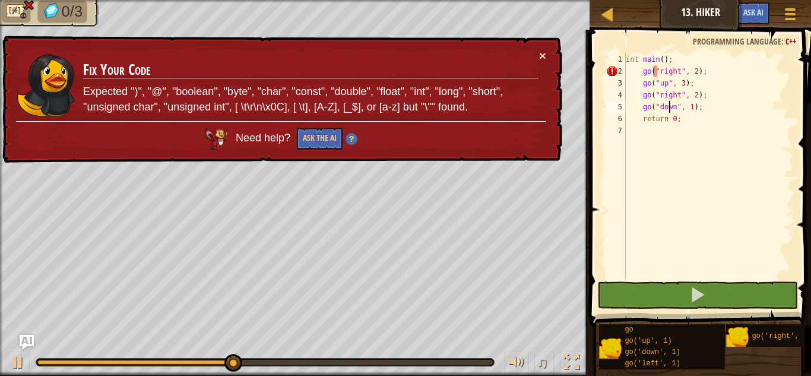
click at [668, 109] on div "int main ( ) ; go ( " right " , 2 ) ; go ( " up " , 3 ) ; go ( " right " , 2 ) …" at bounding box center [709, 177] width 170 height 249
click at [681, 111] on div "int main ( ) ; go ( " right " , 2 ) ; go ( " up " , 3 ) ; go ( " right " , 2 ) …" at bounding box center [709, 177] width 170 height 249
click at [682, 114] on div "int main ( ) ; go ( " right " , 2 ) ; go ( " up " , 3 ) ; go ( " right " , 2 ) …" at bounding box center [709, 177] width 170 height 249
click at [678, 121] on div "int main ( ) ; go ( " right " , 2 ) ; go ( " up " , 3 ) ; go ( " right " , 2 ) …" at bounding box center [709, 177] width 170 height 249
click at [681, 112] on div "int main ( ) ; go ( " right " , 2 ) ; go ( " up " , 3 ) ; go ( " right " , 2 ) …" at bounding box center [709, 177] width 170 height 249
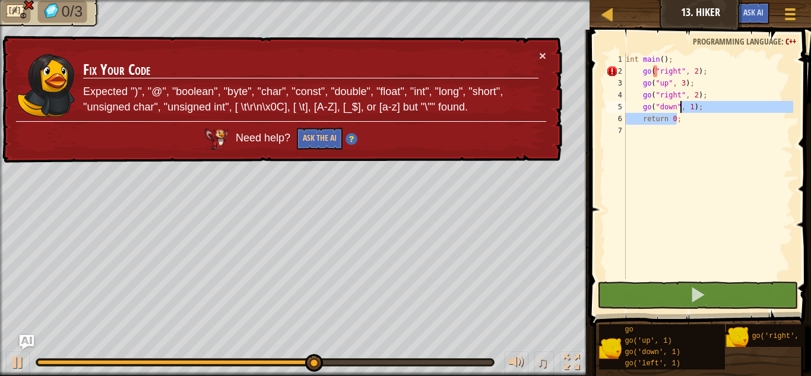
click at [704, 71] on div "int main ( ) ; go ( " right " , 2 ) ; go ( " up " , 3 ) ; go ( " right " , 2 ) …" at bounding box center [709, 177] width 170 height 249
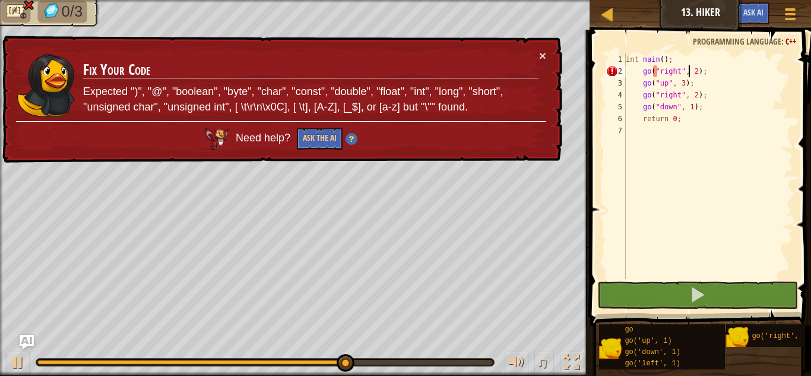
click at [688, 73] on div "int main ( ) ; go ( " right " , 2 ) ; go ( " up " , 3 ) ; go ( " right " , 2 ) …" at bounding box center [709, 177] width 170 height 249
click at [541, 52] on button "×" at bounding box center [542, 55] width 7 height 12
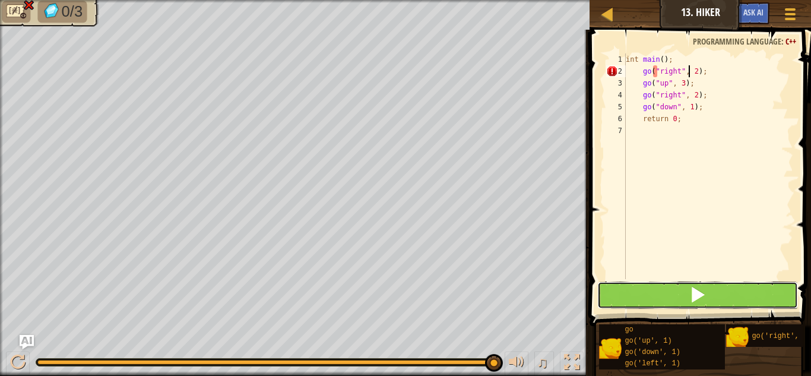
click at [630, 296] on button at bounding box center [698, 295] width 201 height 27
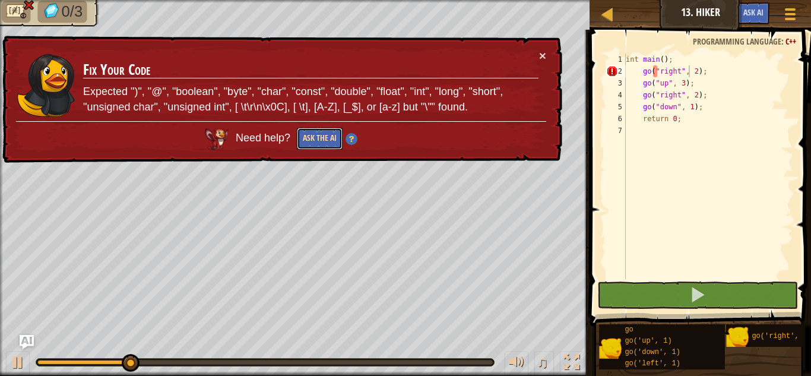
click at [330, 143] on button "Ask the AI" at bounding box center [320, 139] width 46 height 22
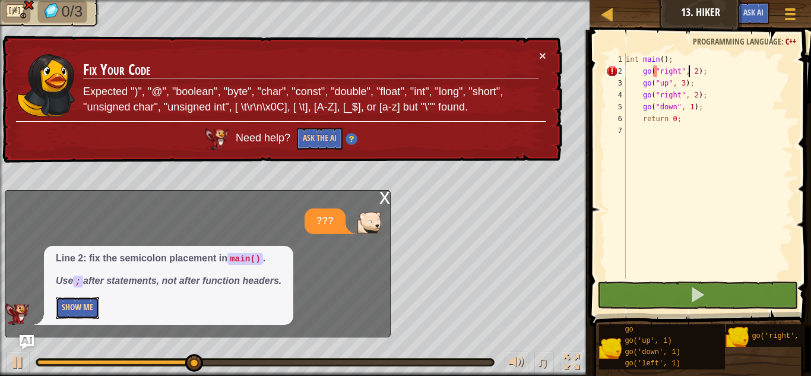
click at [62, 310] on button "Show Me" at bounding box center [77, 308] width 43 height 22
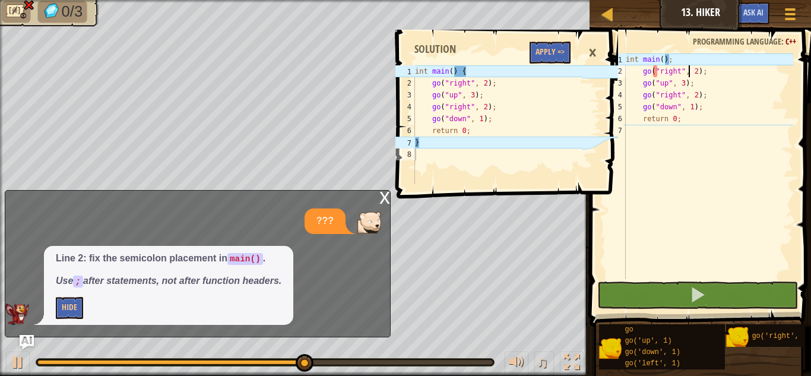
click at [685, 58] on div "int main ( ) ; go ( " right " , 2 ) ; go ( " up " , 3 ) ; go ( " right " , 2 ) …" at bounding box center [709, 177] width 170 height 249
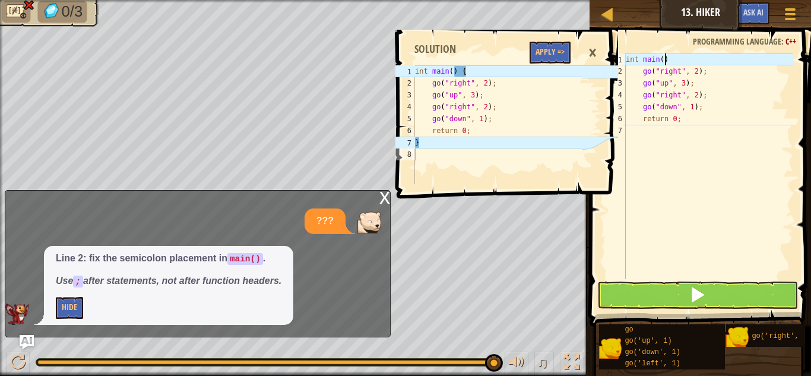
type textarea "int main(){"
click at [637, 138] on div "int main ( ) { go ( " right " , 2 ) ; go ( " up " , 3 ) ; go ( " right " , 2 ) …" at bounding box center [709, 177] width 170 height 249
type textarea "}"
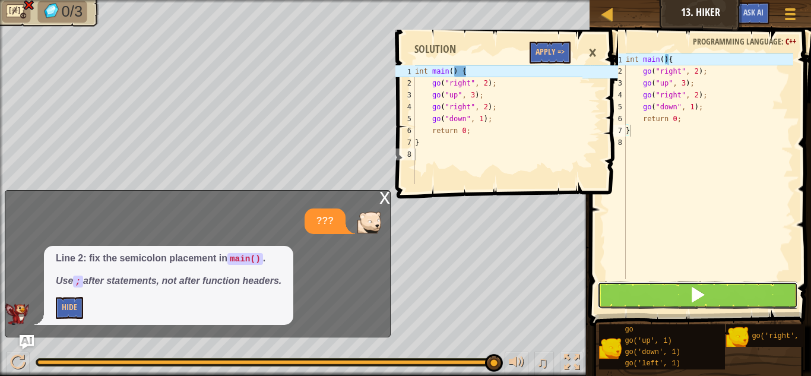
click at [621, 283] on button at bounding box center [698, 295] width 201 height 27
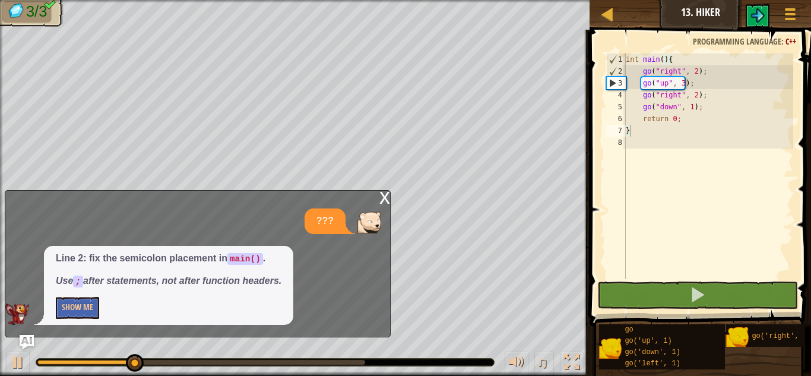
click at [381, 197] on div "x" at bounding box center [385, 197] width 11 height 12
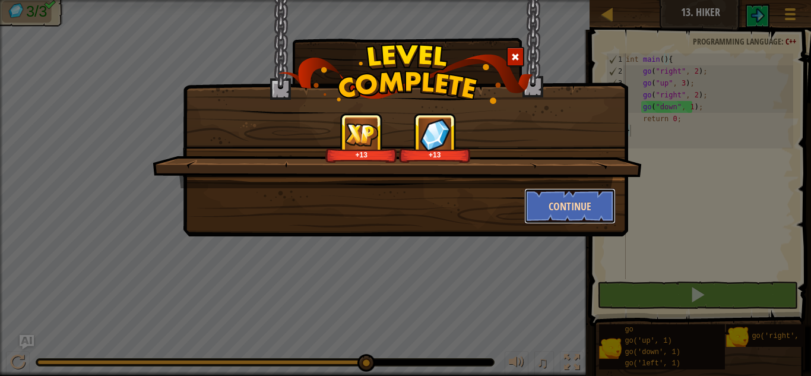
click at [576, 198] on button "Continue" at bounding box center [570, 206] width 92 height 36
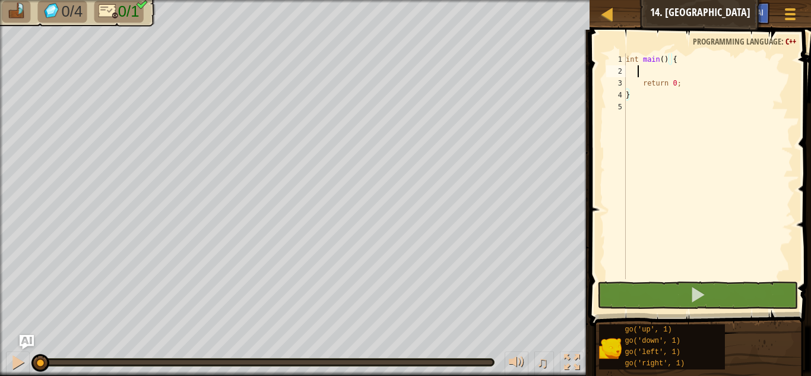
click at [639, 70] on div "int main ( ) { return 0 ; }" at bounding box center [709, 177] width 170 height 249
click at [661, 71] on div "int main ( ) { return 0 ; }" at bounding box center [709, 177] width 170 height 249
click at [646, 65] on div "int main ( ) { return 0 ; }" at bounding box center [709, 177] width 170 height 249
click at [680, 60] on div "int main ( ) { return 0 ; }" at bounding box center [709, 177] width 170 height 249
type textarea "int main() {"
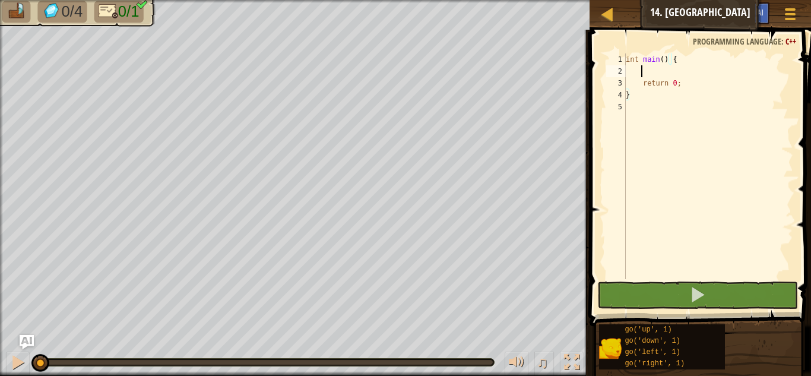
click at [642, 75] on div "int main ( ) { return 0 ; }" at bounding box center [709, 177] width 170 height 249
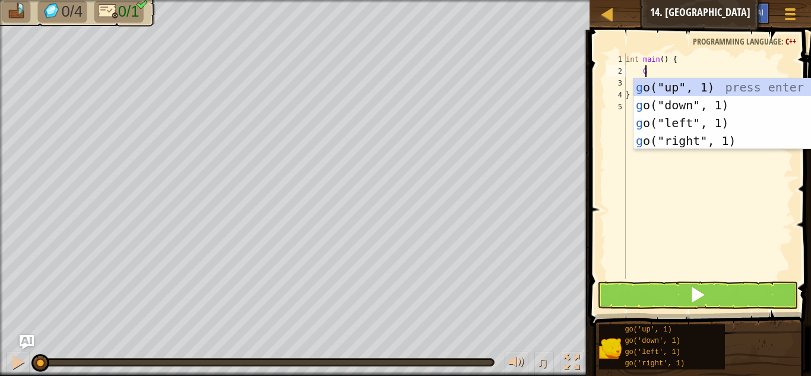
type textarea "GO"
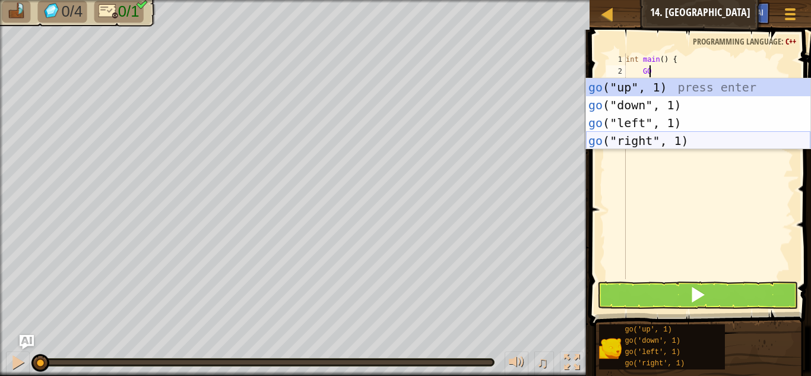
click at [615, 134] on div "go ("up", 1) press enter go ("down", 1) press enter go ("left", 1) press enter …" at bounding box center [698, 131] width 225 height 107
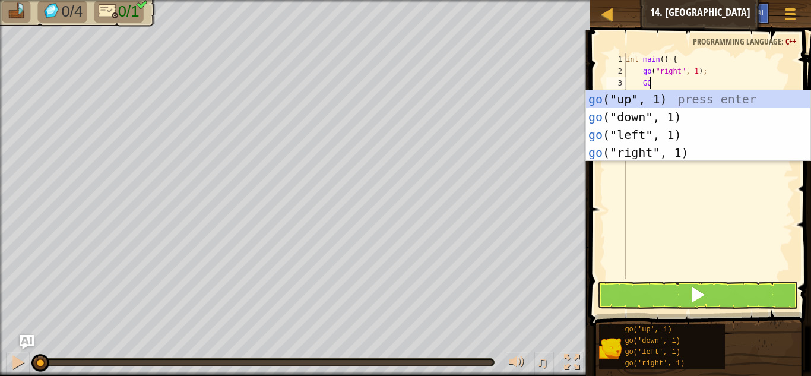
type textarea "G"
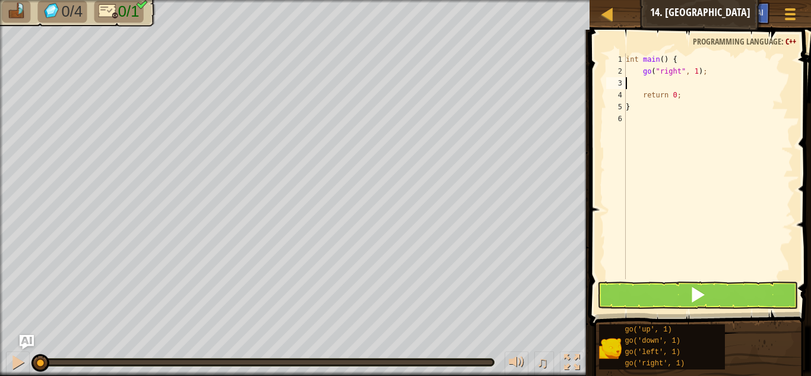
scroll to position [5, 0]
click at [691, 71] on div "int main ( ) { go ( " right " , 1 ) ; return 0 ; }" at bounding box center [709, 177] width 170 height 249
type textarea "go("right", 5);"
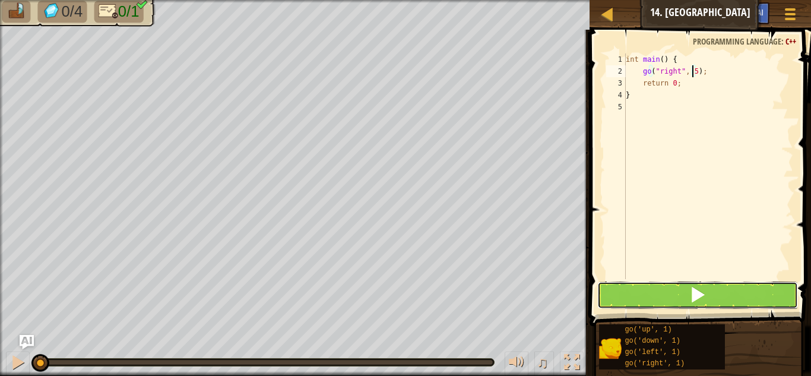
click at [602, 297] on button at bounding box center [698, 295] width 201 height 27
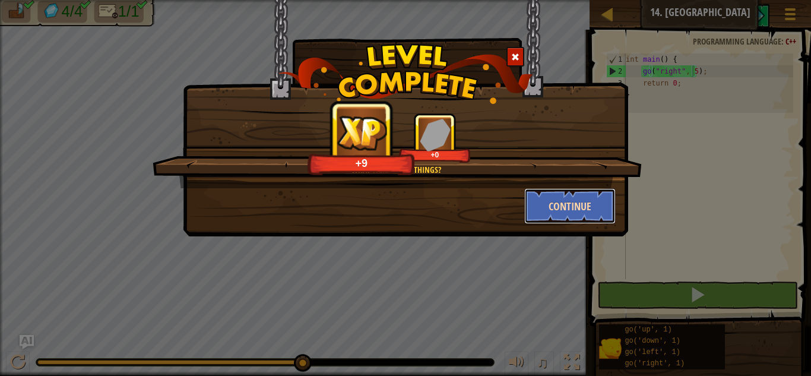
click at [570, 206] on button "Continue" at bounding box center [570, 206] width 92 height 36
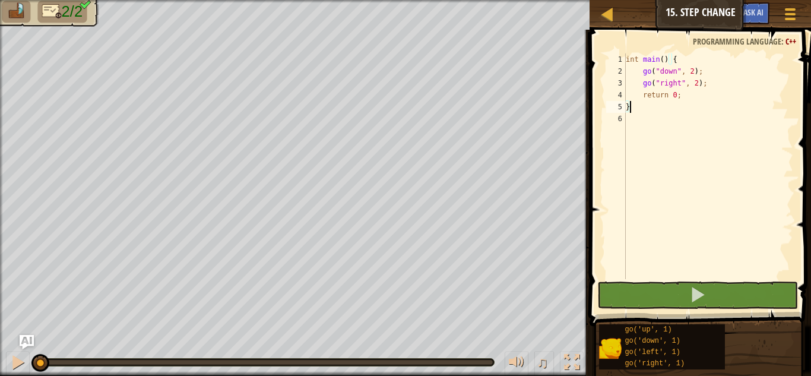
click at [637, 94] on div "int main ( ) { go ( " down " , 2 ) ; go ( " right " , 2 ) ; return 0 ; }" at bounding box center [709, 177] width 170 height 249
type textarea "return 0;"
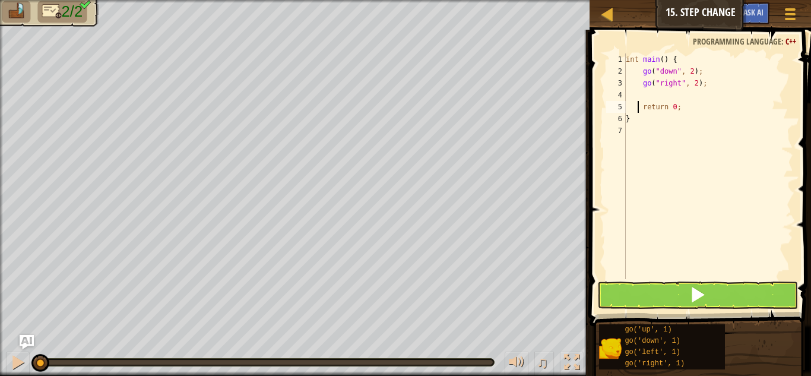
click at [647, 94] on div "int main ( ) { go ( " down " , 2 ) ; go ( " right " , 2 ) ; return 0 ; }" at bounding box center [709, 177] width 170 height 249
click at [694, 82] on div "int main ( ) { go ( " down " , 2 ) ; go ( " right " , 2 ) ; return 0 ; }" at bounding box center [709, 177] width 170 height 249
type textarea "go("right", 4);"
click at [649, 94] on div "int main ( ) { go ( " down " , 2 ) ; go ( " right " , 4 ) ; return 0 ; }" at bounding box center [709, 177] width 170 height 249
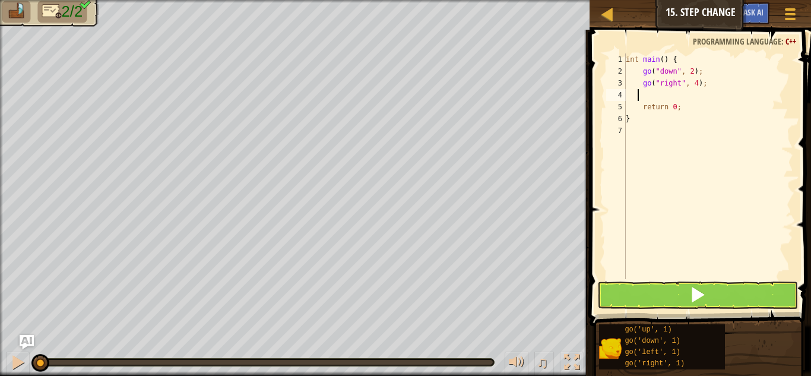
scroll to position [5, 0]
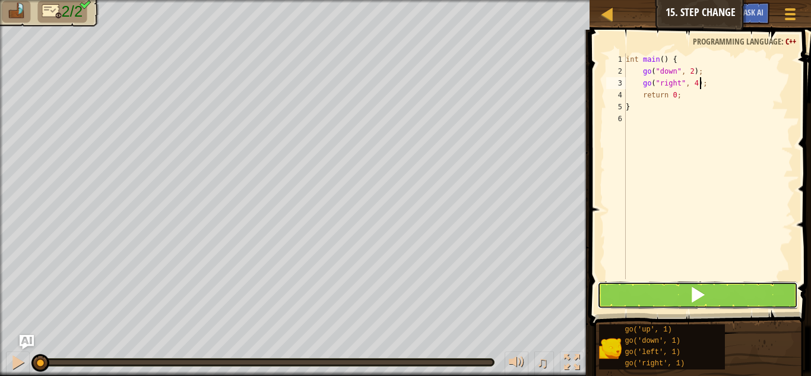
click at [644, 289] on button at bounding box center [698, 295] width 201 height 27
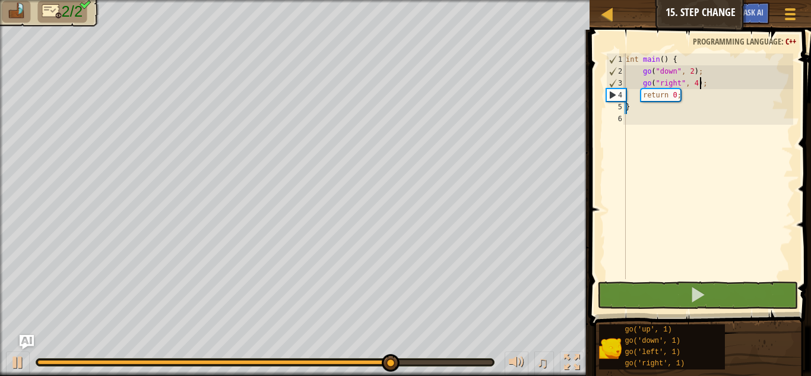
click at [691, 83] on div "int main ( ) { go ( " down " , 2 ) ; go ( " right " , 4 ) ; return 0 ; }" at bounding box center [709, 177] width 170 height 249
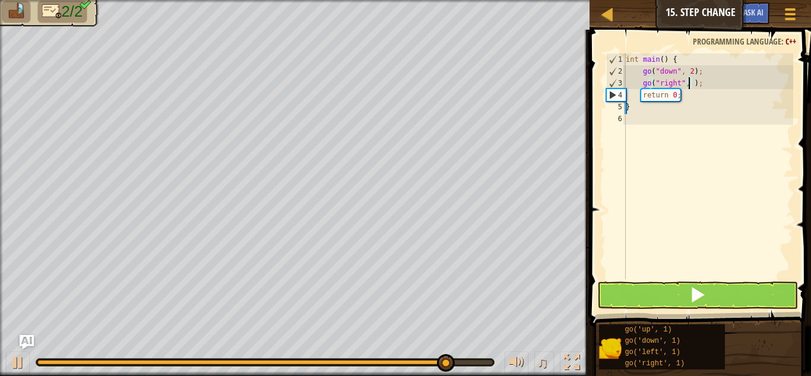
scroll to position [5, 5]
type textarea "go("right", 5);"
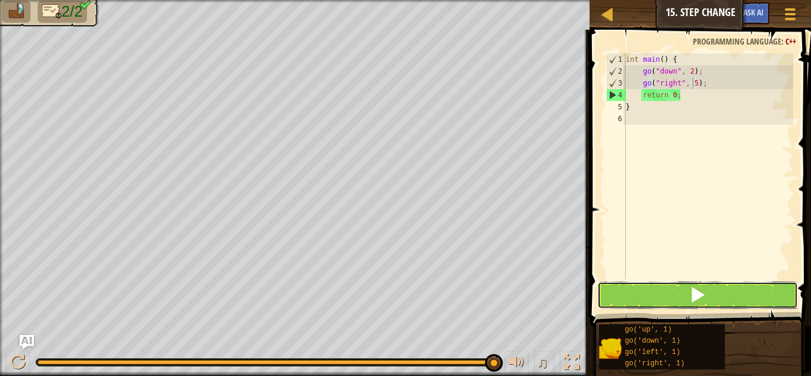
click at [600, 301] on button at bounding box center [698, 295] width 201 height 27
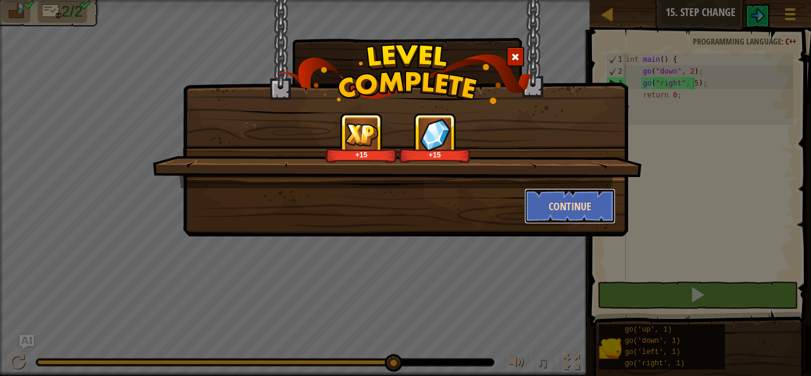
click at [559, 202] on button "Continue" at bounding box center [570, 206] width 92 height 36
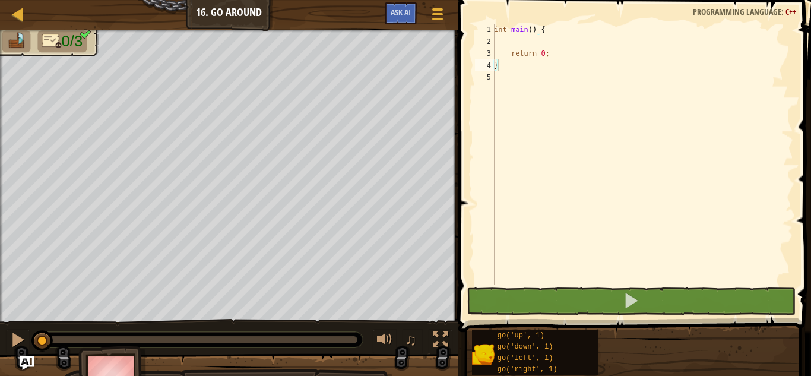
type textarea "}"
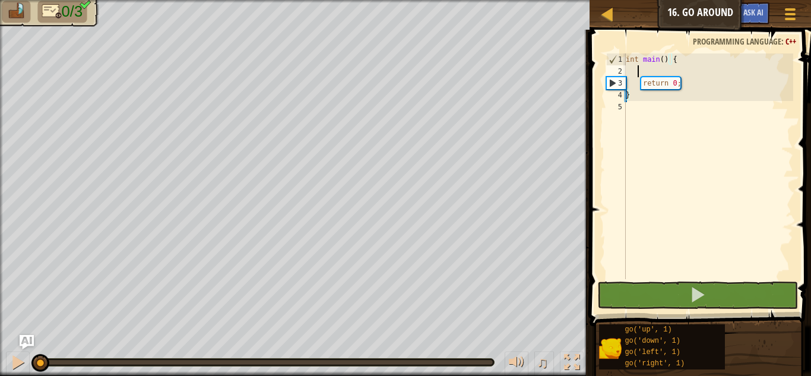
click at [637, 69] on div "int main ( ) { return 0 ; }" at bounding box center [709, 177] width 170 height 249
type textarea "GO"
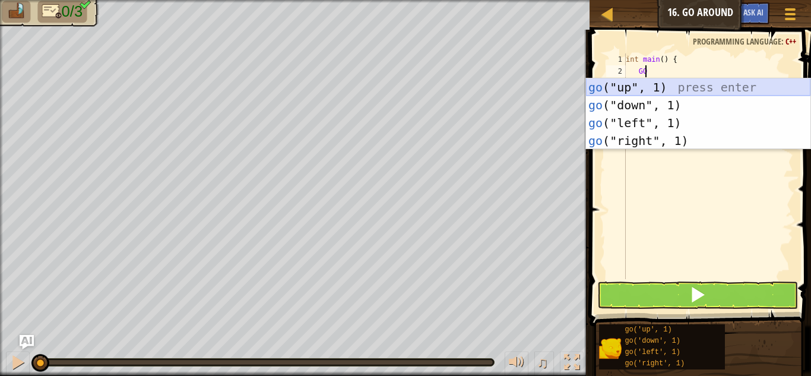
click at [637, 85] on div "go ("up", 1) press enter go ("down", 1) press enter go ("left", 1) press enter …" at bounding box center [698, 131] width 225 height 107
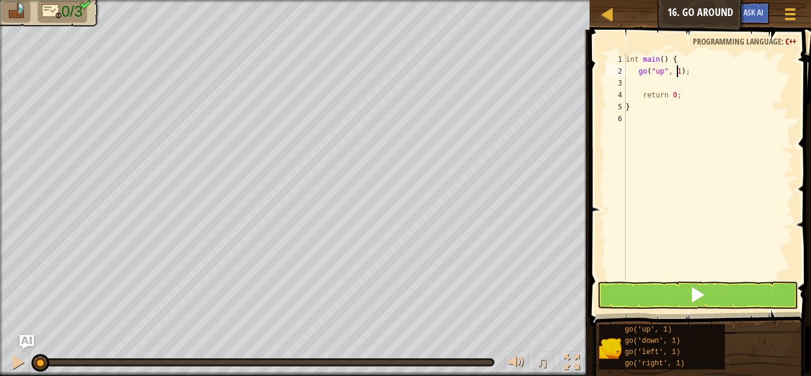
click at [679, 74] on div "int main ( ) { go ( " up " , 1 ) ; return 0 ; }" at bounding box center [709, 177] width 170 height 249
type textarea "go("up", 2);"
click at [655, 84] on div "int main ( ) { go ( " up " , 2 ) ; return 0 ; }" at bounding box center [709, 177] width 170 height 249
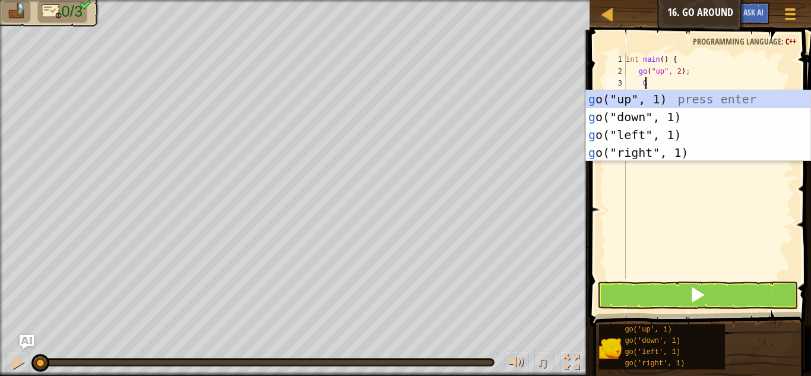
scroll to position [5, 1]
type textarea "GO"
click at [614, 147] on div "go ("up", 1) press enter go ("down", 1) press enter go ("left", 1) press enter …" at bounding box center [698, 143] width 225 height 107
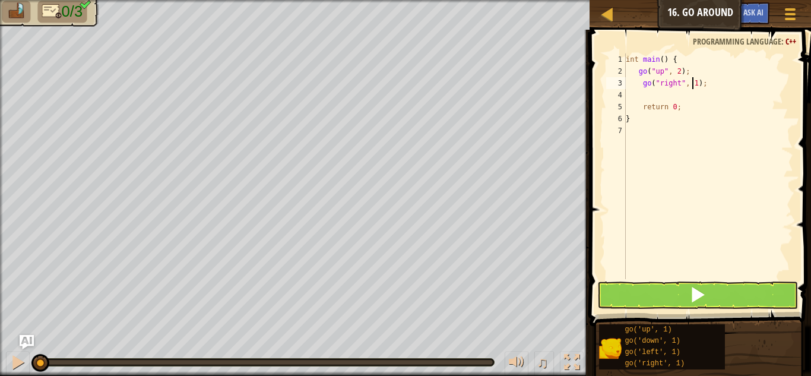
click at [693, 86] on div "int main ( ) { go ( " up " , 2 ) ; go ( " right " , 1 ) ; return 0 ; }" at bounding box center [709, 177] width 170 height 249
type textarea "go("right", 3);"
click at [652, 94] on div "int main ( ) { go ( " up " , 2 ) ; go ( " right " , 3 ) ; return 0 ; }" at bounding box center [709, 177] width 170 height 249
type textarea "GO"
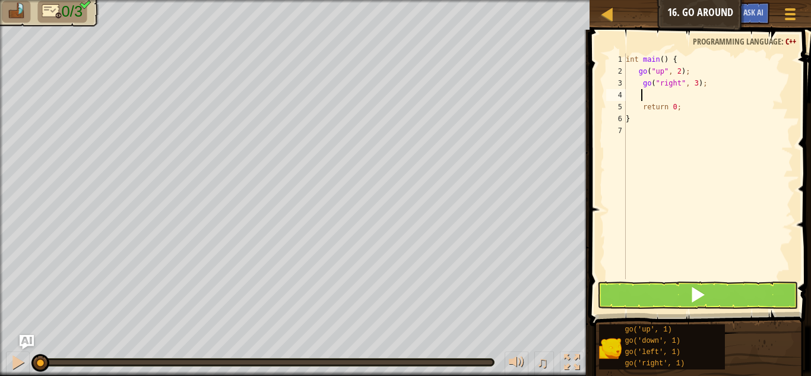
scroll to position [5, 1]
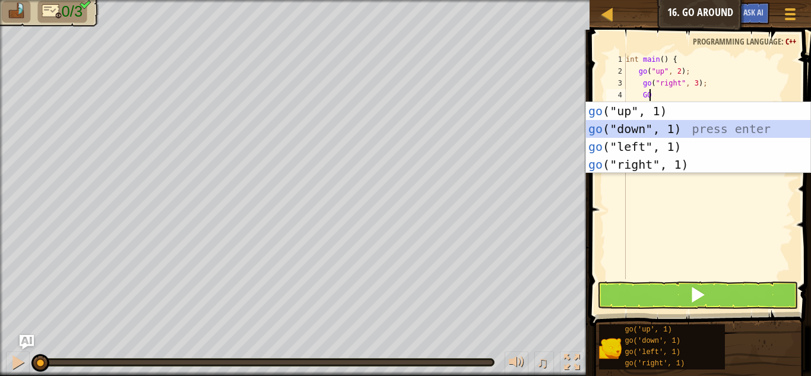
click at [620, 124] on div "go ("up", 1) press enter go ("down", 1) press enter go ("left", 1) press enter …" at bounding box center [698, 155] width 225 height 107
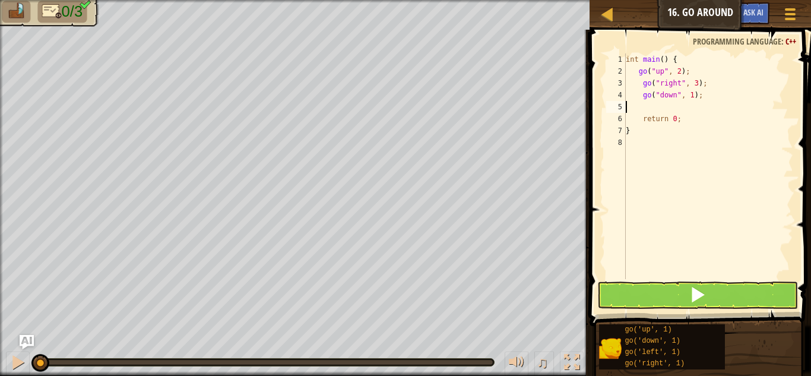
scroll to position [5, 0]
click at [688, 97] on div "int main ( ) { go ( " up " , 2 ) ; go ( " right " , 3 ) ; go ( " down " , 1 ) ;…" at bounding box center [709, 177] width 170 height 249
click at [640, 87] on div "int main ( ) { go ( " up " , 2 ) ; go ( " right " , 3 ) ; go ( " down " , 2 ) ;…" at bounding box center [709, 177] width 170 height 249
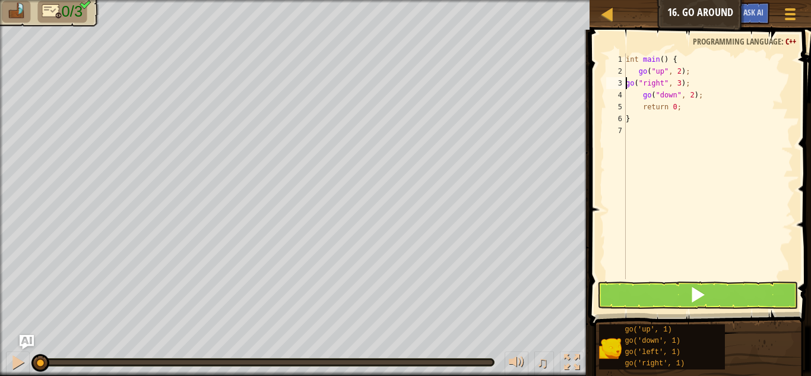
click at [632, 73] on div "int main ( ) { go ( " up " , 2 ) ; go ( " right " , 3 ) ; go ( " down " , 2 ) ;…" at bounding box center [709, 177] width 170 height 249
click at [641, 97] on div "int main ( ) { go ( " up " , 2 ) ; go ( " right " , 3 ) ; go ( " down " , 2 ) ;…" at bounding box center [709, 177] width 170 height 249
click at [690, 83] on div "int main ( ) { go ( " up " , 2 ) ; go ( " right " , 3 ) go ( " down " , 2 ) ; r…" at bounding box center [709, 177] width 170 height 249
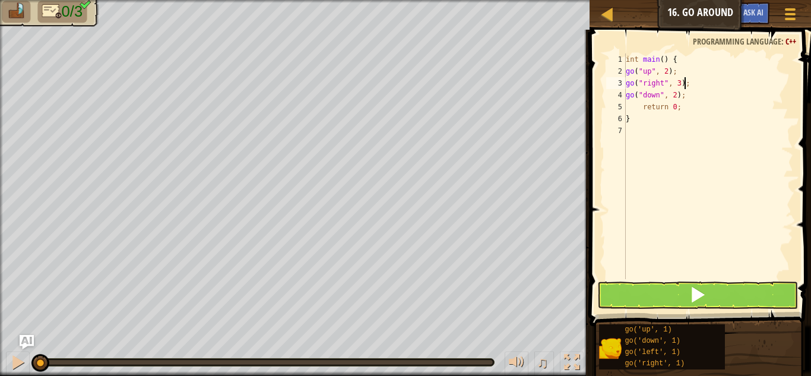
type textarea "go("right", 3);"
click at [624, 291] on button at bounding box center [698, 295] width 201 height 27
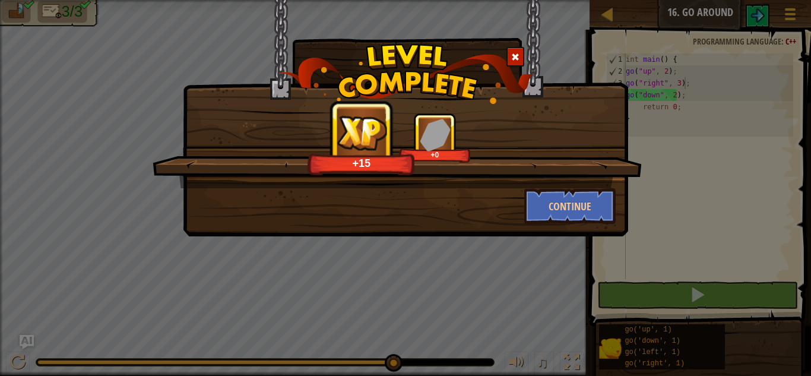
click at [387, 138] on div "+15" at bounding box center [361, 138] width 107 height 74
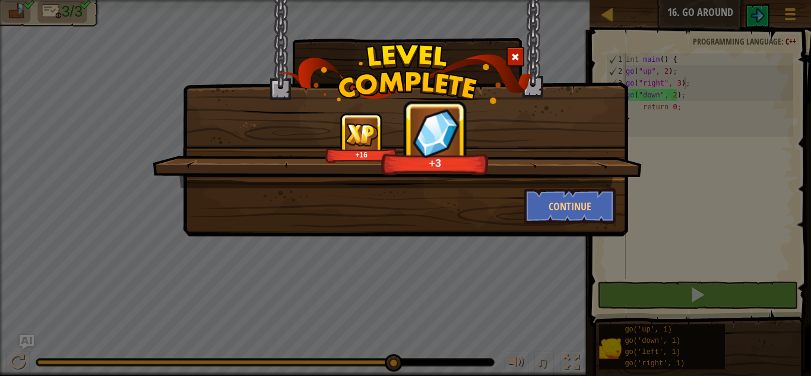
click at [461, 135] on div "+3" at bounding box center [434, 138] width 107 height 74
click at [571, 202] on button "Continue" at bounding box center [570, 206] width 92 height 36
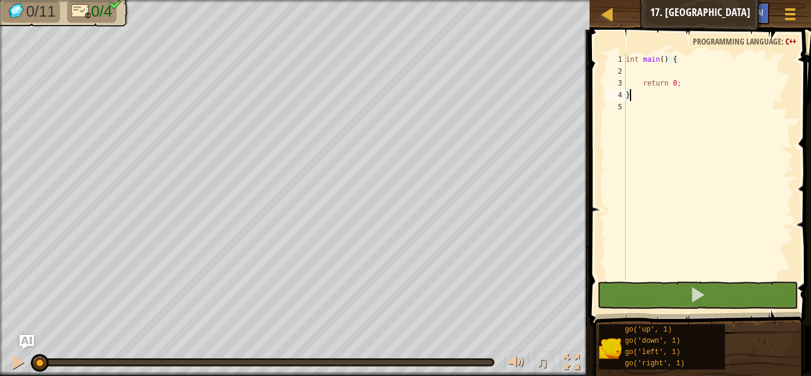
click at [658, 72] on div "int main ( ) { return 0 ; }" at bounding box center [709, 177] width 170 height 249
type textarea "GO"
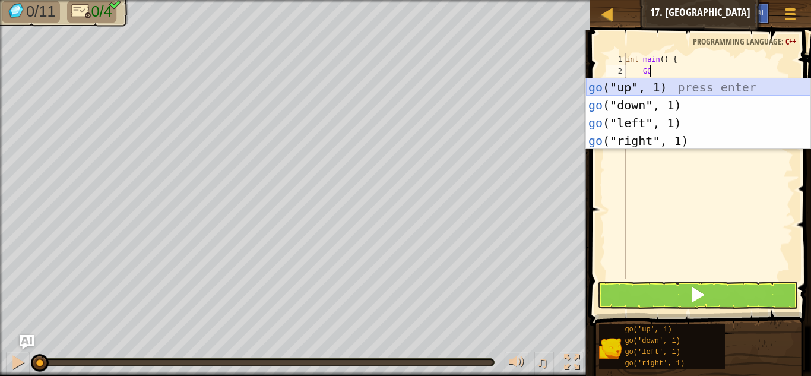
click at [631, 91] on div "go ("up", 1) press enter go ("down", 1) press enter go ("left", 1) press enter …" at bounding box center [698, 131] width 225 height 107
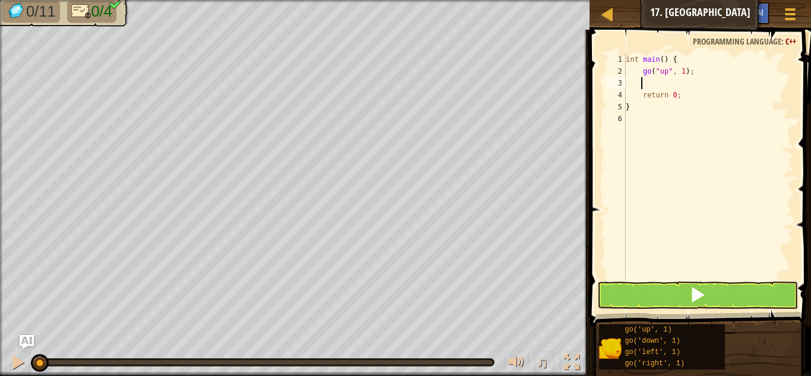
click at [678, 72] on div "int main ( ) { go ( " up " , 1 ) ; return 0 ; }" at bounding box center [709, 177] width 170 height 249
click at [679, 72] on div "int main ( ) { go ( " up " , 1 ) ; return 0 ; }" at bounding box center [709, 177] width 170 height 249
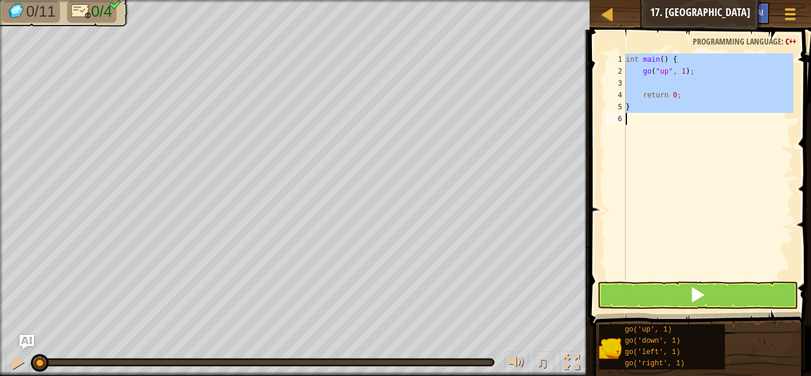
click at [679, 72] on div "int main ( ) { go ( " up " , 1 ) ; return 0 ; }" at bounding box center [709, 177] width 170 height 249
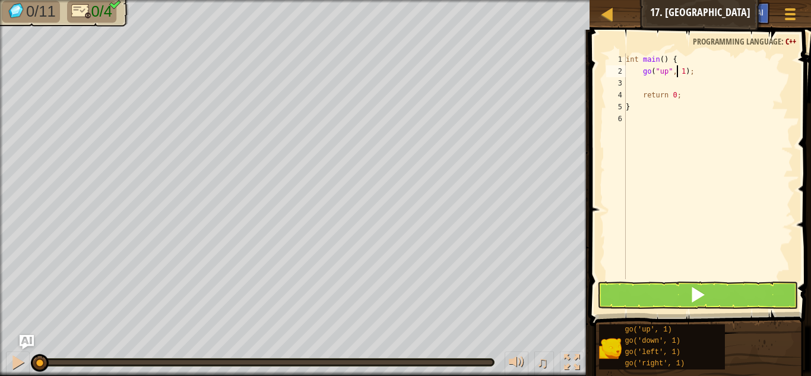
click at [679, 72] on div "int main ( ) { go ( " up " , 1 ) ; return 0 ; }" at bounding box center [709, 177] width 170 height 249
click at [680, 72] on div "int main ( ) { go ( " up " , 1 ) ; return 0 ; }" at bounding box center [709, 177] width 170 height 249
type textarea "go("up", 3);"
click at [656, 88] on div "int main ( ) { go ( " up " , 3 ) ; return 0 ; }" at bounding box center [709, 177] width 170 height 249
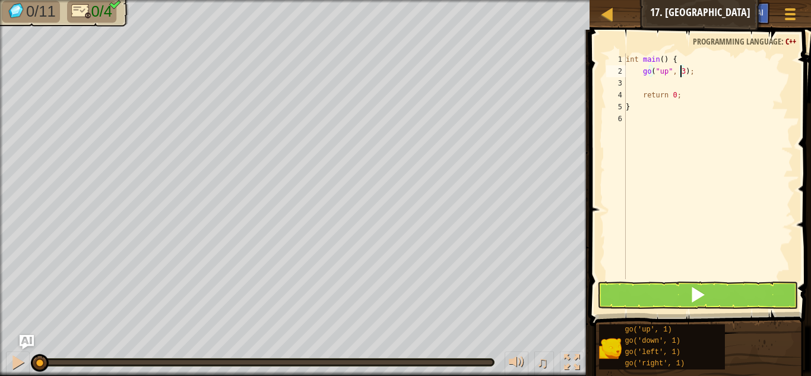
scroll to position [5, 1]
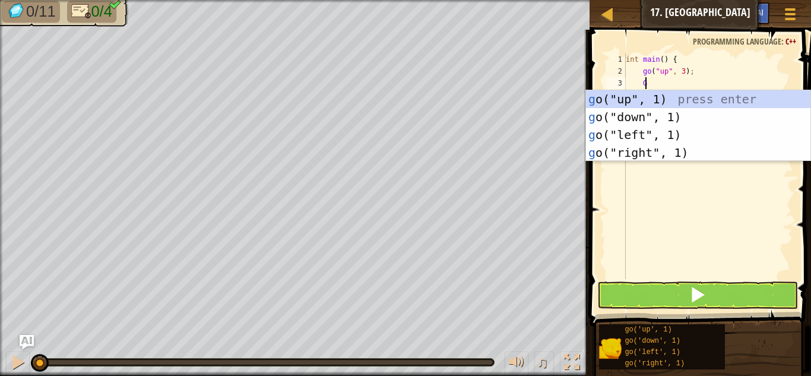
type textarea "GO"
click at [615, 147] on div "go ("up", 1) press enter go ("down", 1) press enter go ("left", 1) press enter …" at bounding box center [698, 143] width 225 height 107
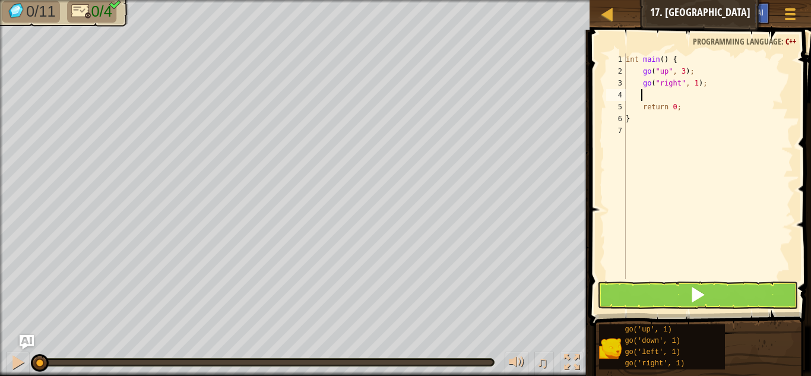
click at [691, 86] on div "int main ( ) { go ( " up " , 3 ) ; go ( " right " , 1 ) ; return 0 ; }" at bounding box center [709, 177] width 170 height 249
type textarea "go("right", 3);"
click at [680, 96] on div "int main ( ) { go ( " up " , 3 ) ; go ( " right " , 3 ) ; return 0 ; }" at bounding box center [709, 177] width 170 height 249
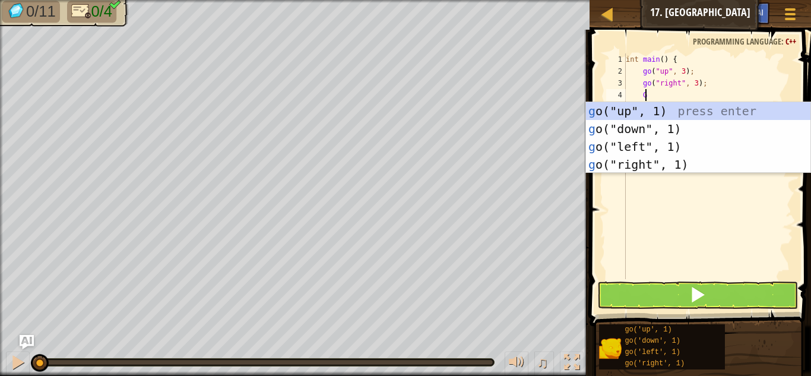
scroll to position [5, 1]
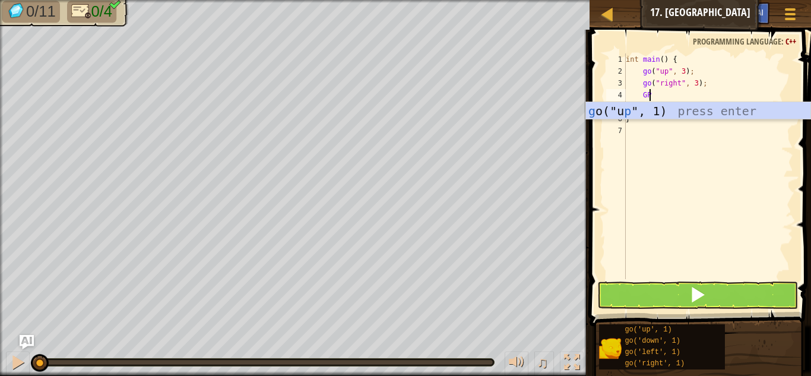
type textarea "G"
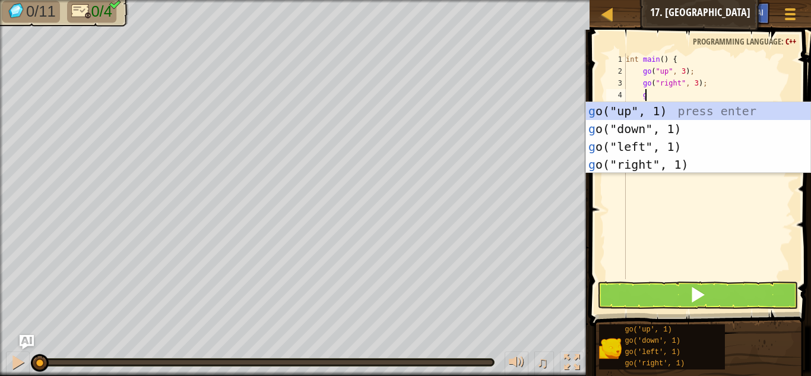
type textarea "gp"
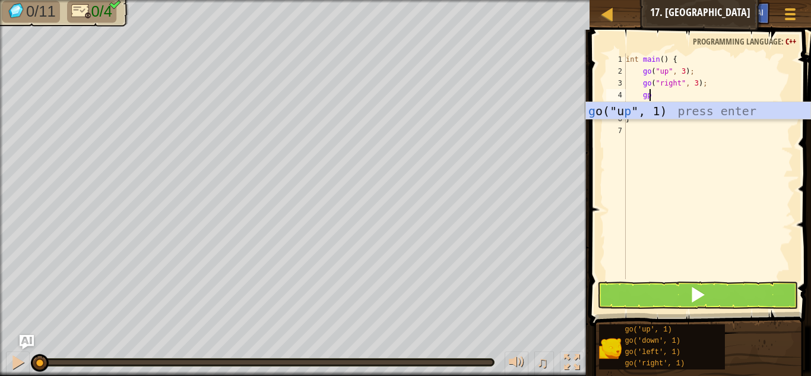
click at [644, 146] on div "int main ( ) { go ( " up " , 3 ) ; go ( " right " , 3 ) ; gp return 0 ; }" at bounding box center [709, 177] width 170 height 249
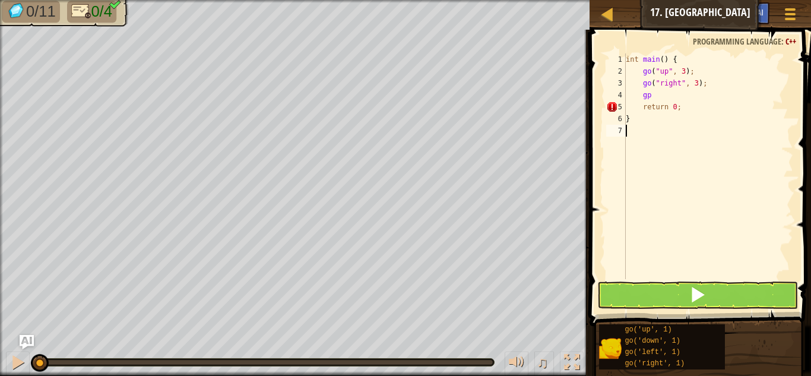
scroll to position [5, 0]
click at [653, 99] on div "int main ( ) { go ( " up " , 3 ) ; go ( " right " , 3 ) ; gp return 0 ; }" at bounding box center [709, 177] width 170 height 249
type textarea "go(do"
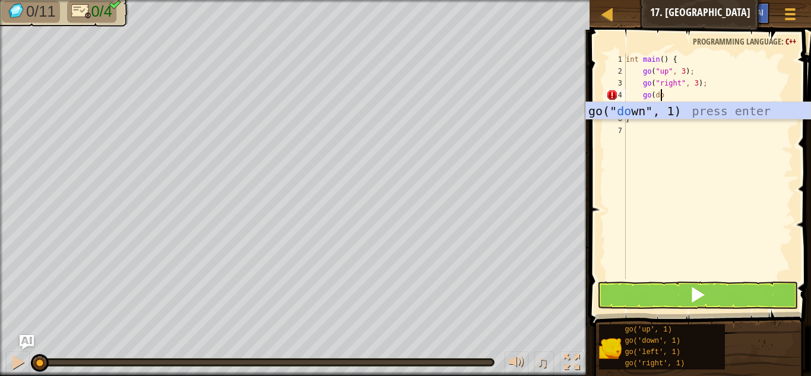
click at [641, 111] on div "go(" do wn", 1) press enter" at bounding box center [698, 128] width 225 height 53
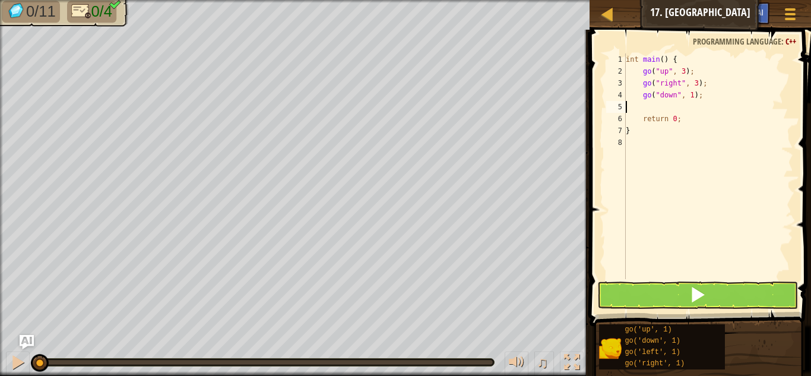
scroll to position [5, 0]
click at [688, 96] on div "int main ( ) { go ( " up " , 3 ) ; go ( " right " , 3 ) ; go ( " down " , 1 ) ;…" at bounding box center [709, 177] width 170 height 249
type textarea "go("down", 3);"
click at [704, 98] on div "int main ( ) { go ( " up " , 3 ) ; go ( " right " , 3 ) ; go ( " down " , 3 ) ;…" at bounding box center [709, 177] width 170 height 249
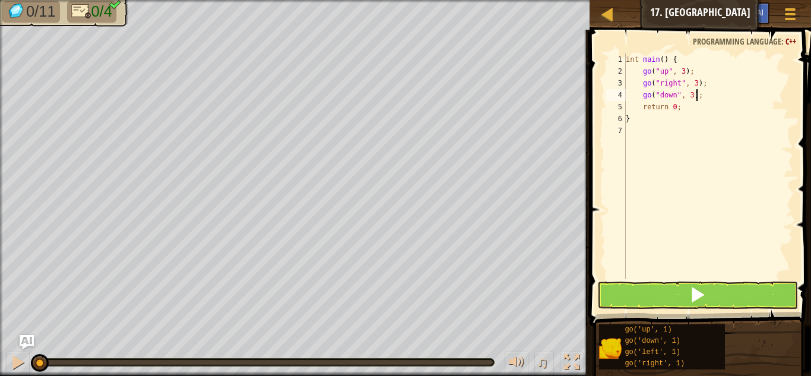
scroll to position [5, 1]
type textarea "go"
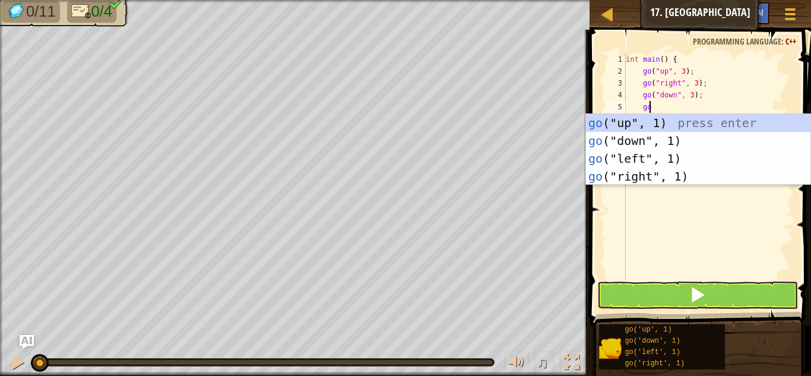
scroll to position [5, 1]
click at [669, 158] on div "go ("up", 1) press enter go ("down", 1) press enter go ("left", 1) press enter …" at bounding box center [698, 167] width 225 height 107
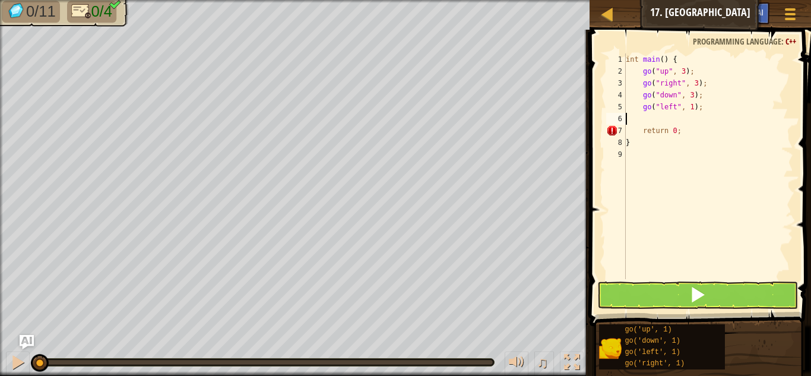
scroll to position [5, 0]
click at [687, 109] on div "int main ( ) { go ( " up " , 3 ) ; go ( " right " , 3 ) ; go ( " down " , 3 ) ;…" at bounding box center [709, 177] width 170 height 249
click at [687, 108] on div "int main ( ) { go ( " up " , 3 ) ; go ( " right " , 3 ) ; go ( " down " , 3 ) ;…" at bounding box center [709, 177] width 170 height 249
type textarea "go("left",3);"
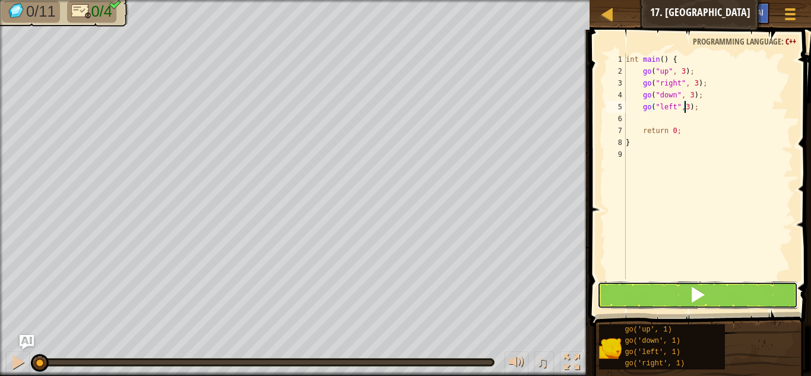
click at [634, 292] on button at bounding box center [698, 295] width 201 height 27
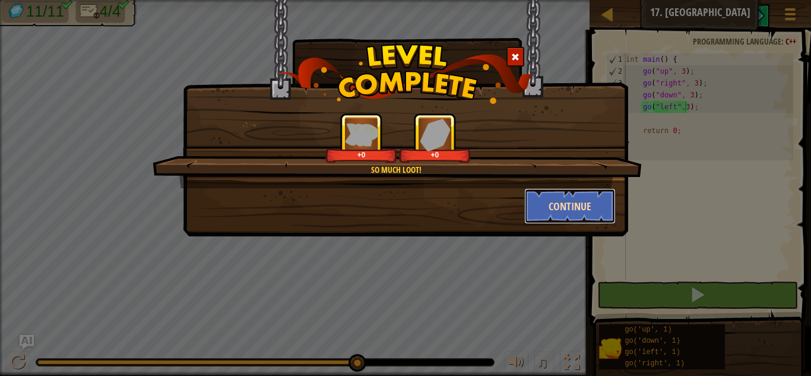
click at [568, 201] on button "Continue" at bounding box center [570, 206] width 92 height 36
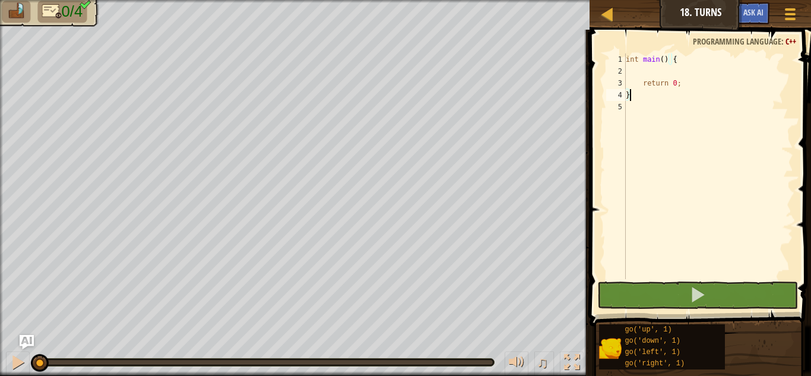
click at [643, 73] on div "int main ( ) { return 0 ; }" at bounding box center [709, 177] width 170 height 249
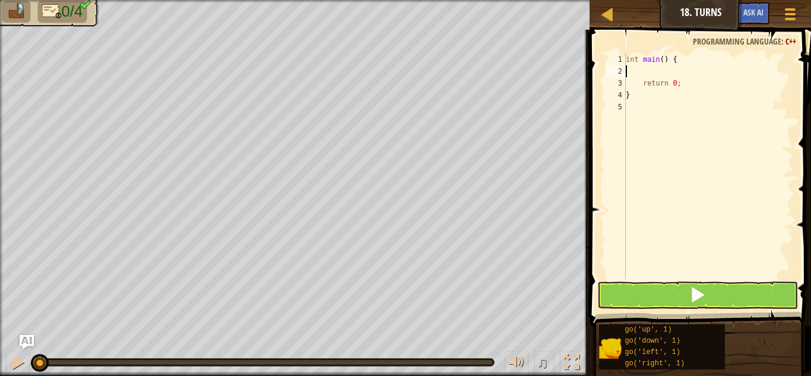
type textarea "int main() {"
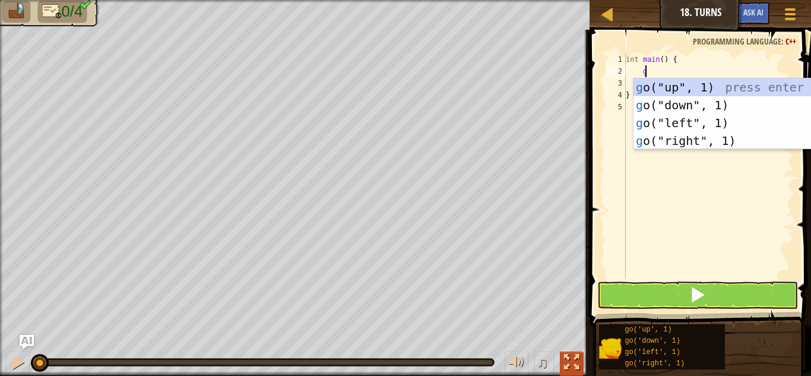
type textarea "go"
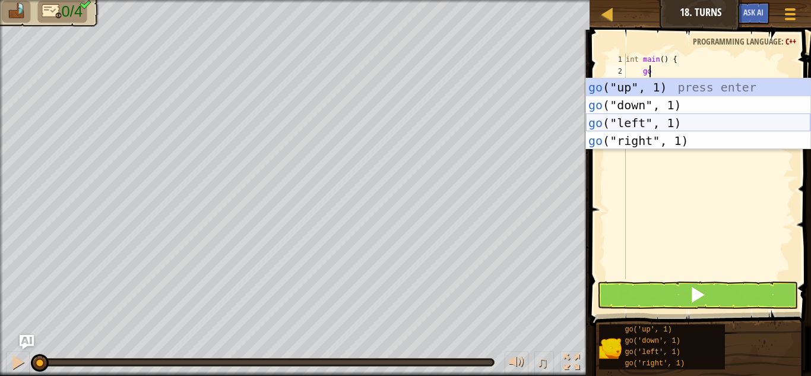
click at [636, 125] on div "go ("up", 1) press enter go ("down", 1) press enter go ("left", 1) press enter …" at bounding box center [698, 131] width 225 height 107
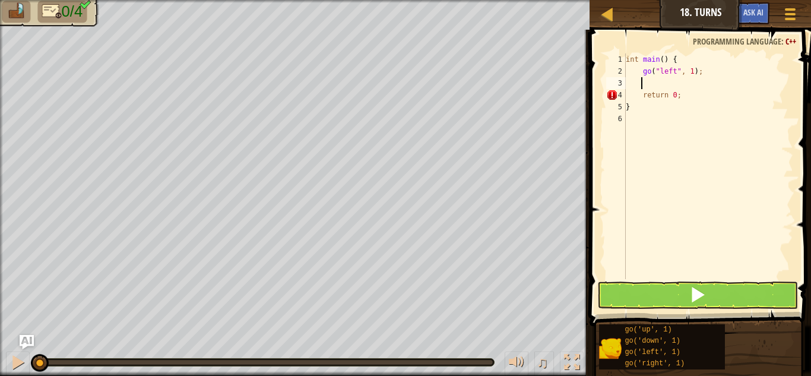
type textarea "o"
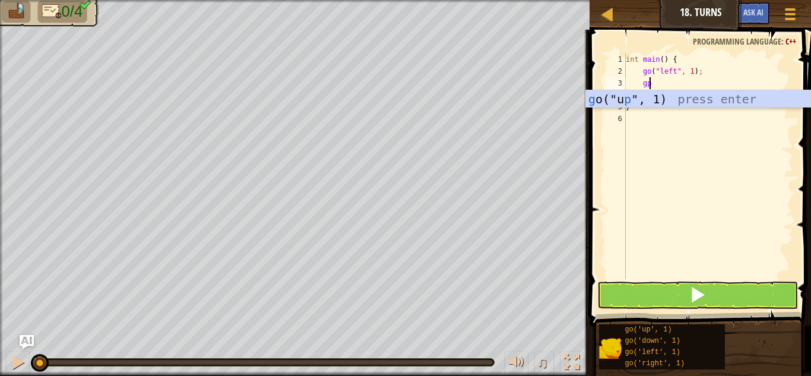
scroll to position [5, 1]
type textarea "go"
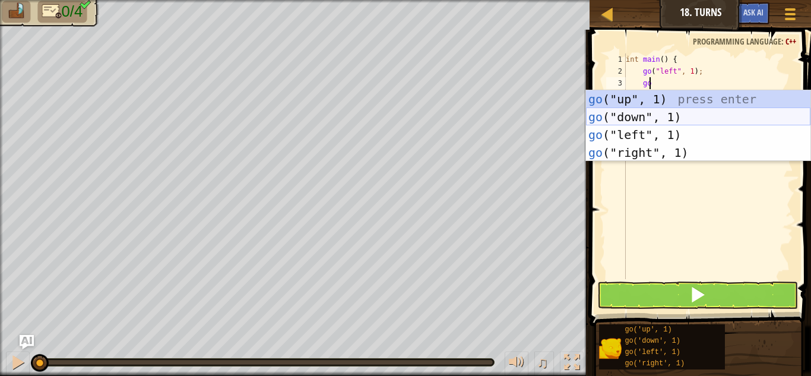
click at [615, 118] on div "go ("up", 1) press enter go ("down", 1) press enter go ("left", 1) press enter …" at bounding box center [698, 143] width 225 height 107
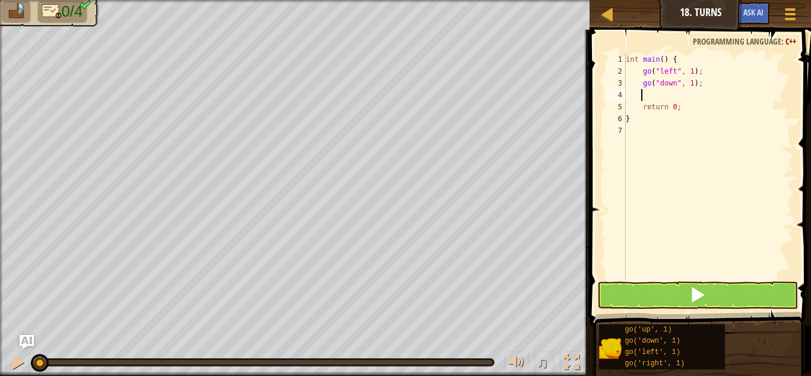
type textarea "go"
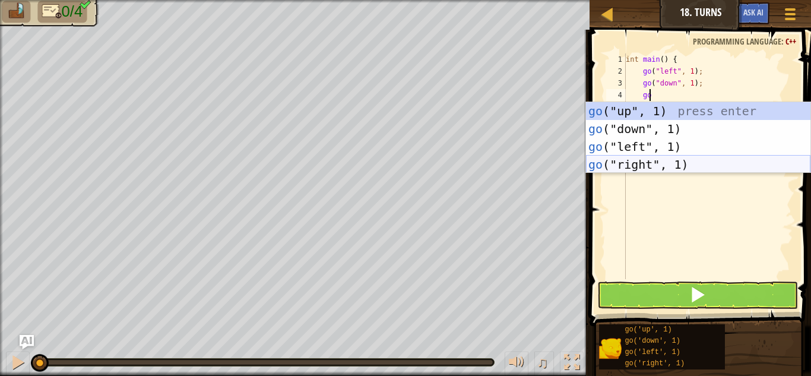
click at [608, 168] on div "go ("up", 1) press enter go ("down", 1) press enter go ("left", 1) press enter …" at bounding box center [698, 155] width 225 height 107
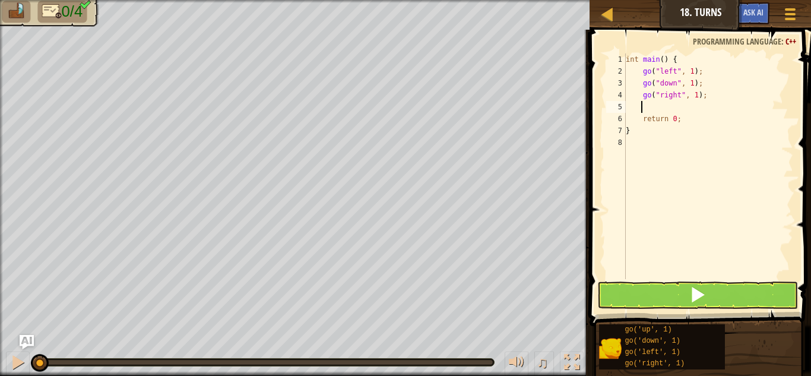
type textarea "go"
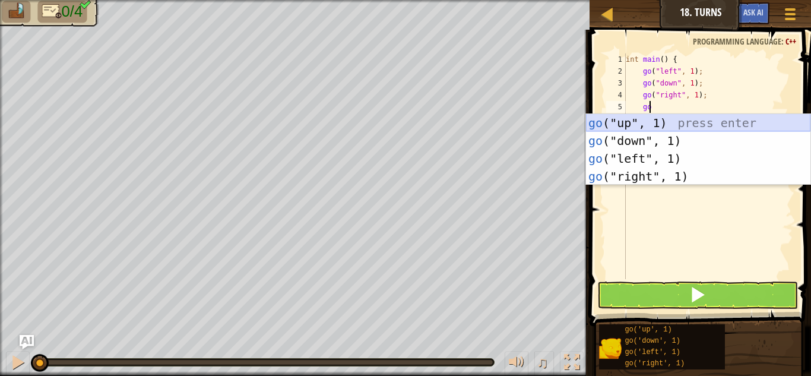
click at [601, 118] on div "go ("up", 1) press enter go ("down", 1) press enter go ("left", 1) press enter …" at bounding box center [698, 167] width 225 height 107
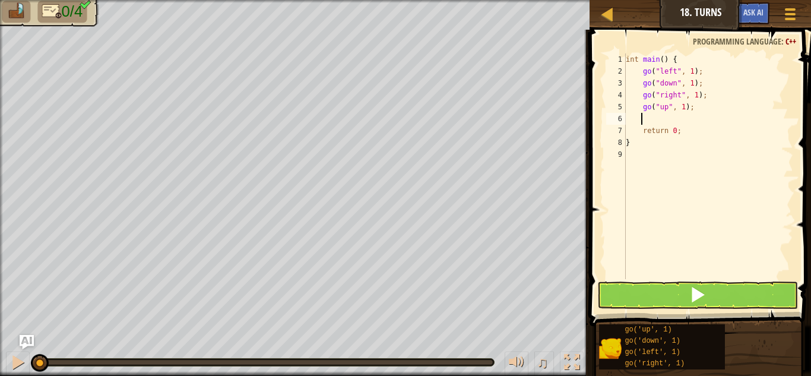
click at [690, 72] on div "int main ( ) { go ( " left " , 1 ) ; go ( " down " , 1 ) ; go ( " right " , 1 )…" at bounding box center [709, 177] width 170 height 249
click at [689, 81] on div "int main ( ) { go ( " left " , 2 ) ; go ( " down " , 1 ) ; go ( " right " , 1 )…" at bounding box center [709, 177] width 170 height 249
click at [695, 98] on div "int main ( ) { go ( " left " , 2 ) ; go ( " down " , 2 ) ; go ( " right " , 1 )…" at bounding box center [709, 177] width 170 height 249
click at [693, 99] on div "int main ( ) { go ( " left " , 2 ) ; go ( " down " , 2 ) ; go ( " right " , 1 )…" at bounding box center [709, 177] width 170 height 249
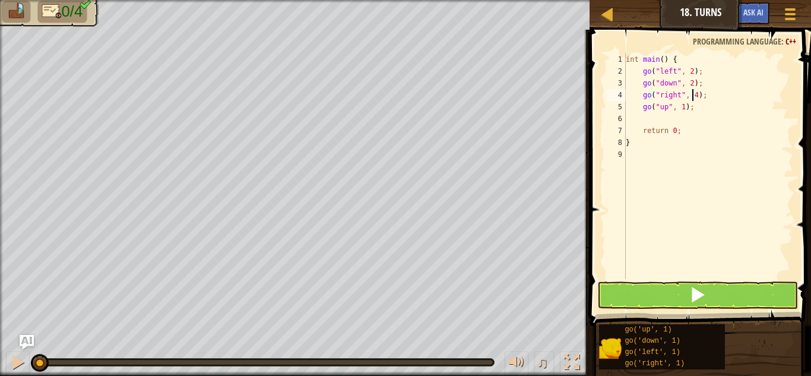
click at [678, 108] on div "int main ( ) { go ( " left " , 2 ) ; go ( " down " , 2 ) ; go ( " right " , 4 )…" at bounding box center [709, 177] width 170 height 249
click at [683, 108] on div "int main ( ) { go ( " left " , 2 ) ; go ( " down " , 2 ) ; go ( " right " , 4 )…" at bounding box center [709, 177] width 170 height 249
type textarea "go("up", 2;"
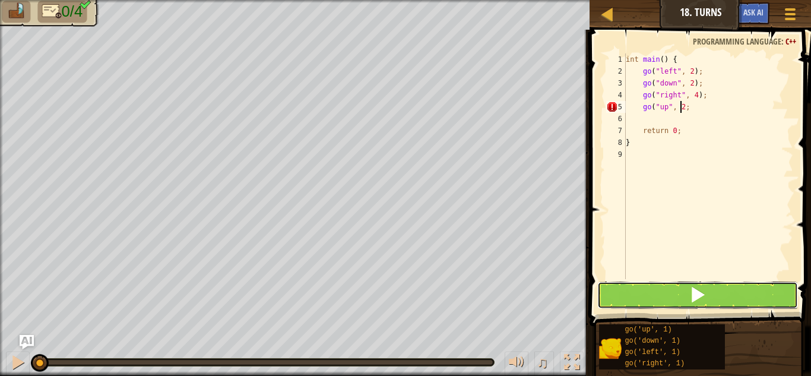
click at [627, 283] on button at bounding box center [698, 295] width 201 height 27
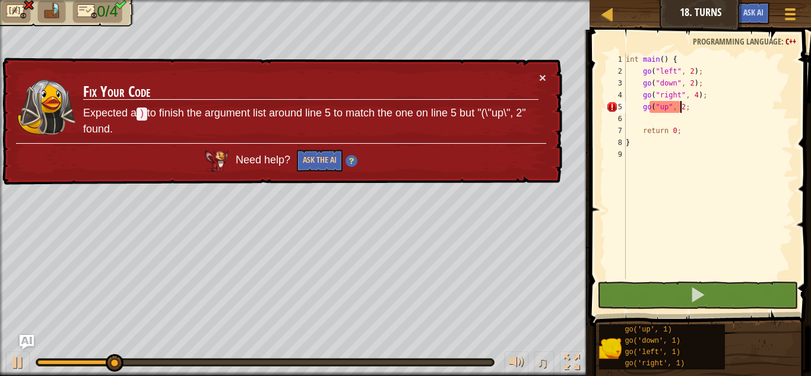
click at [677, 112] on div "int main ( ) { go ( " left " , 2 ) ; go ( " down " , 2 ) ; go ( " right " , 4 )…" at bounding box center [709, 177] width 170 height 249
click at [671, 114] on div "int main ( ) { go ( " left " , 2 ) ; go ( " down " , 2 ) ; go ( " right " , 4 )…" at bounding box center [709, 177] width 170 height 249
click at [685, 111] on div "int main ( ) { go ( " left " , 2 ) ; go ( " down " , 2 ) ; go ( " right " , 4 )…" at bounding box center [709, 177] width 170 height 249
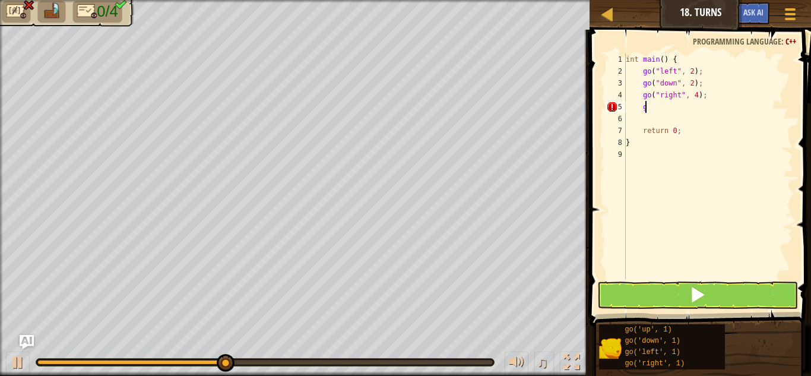
type textarea "go"
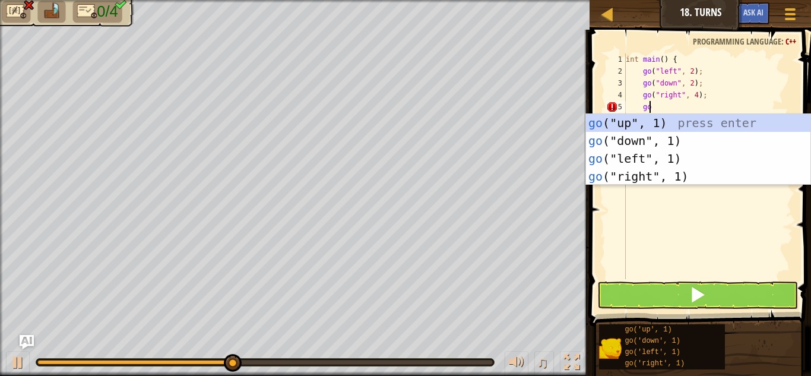
scroll to position [5, 1]
click at [652, 128] on div "go ("up", 1) press enter go ("down", 1) press enter go ("left", 1) press enter …" at bounding box center [698, 167] width 225 height 107
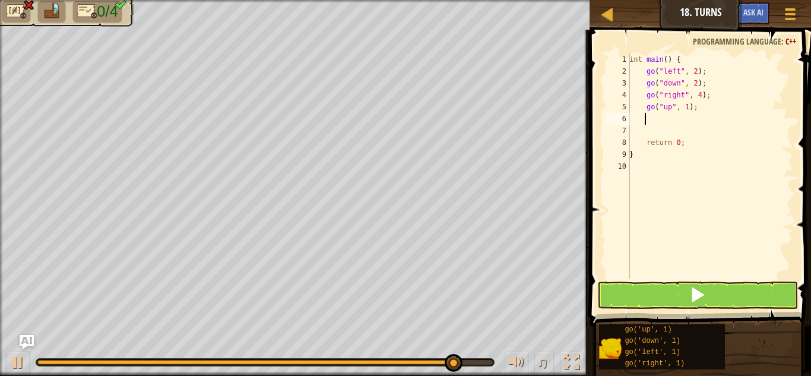
scroll to position [5, 0]
click at [677, 109] on div "int main ( ) { go ( " left " , 2 ) ; go ( " down " , 2 ) ; go ( " right " , 4 )…" at bounding box center [709, 177] width 170 height 249
click at [682, 110] on div "int main ( ) { go ( " left " , 2 ) ; go ( " down " , 2 ) ; go ( " right " , 4 )…" at bounding box center [709, 177] width 170 height 249
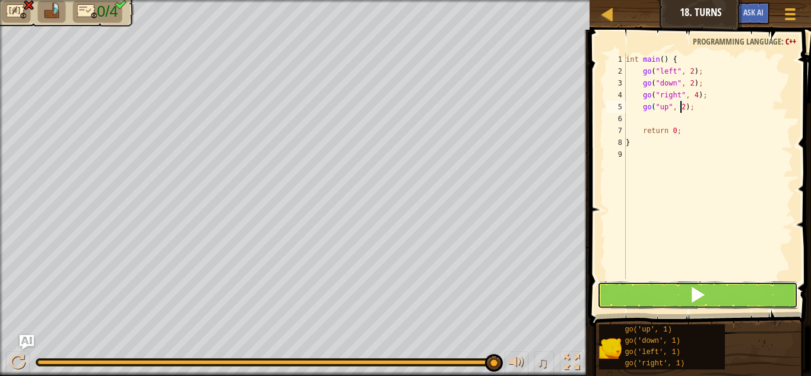
click at [640, 289] on button at bounding box center [698, 295] width 201 height 27
click at [623, 290] on button at bounding box center [698, 295] width 201 height 27
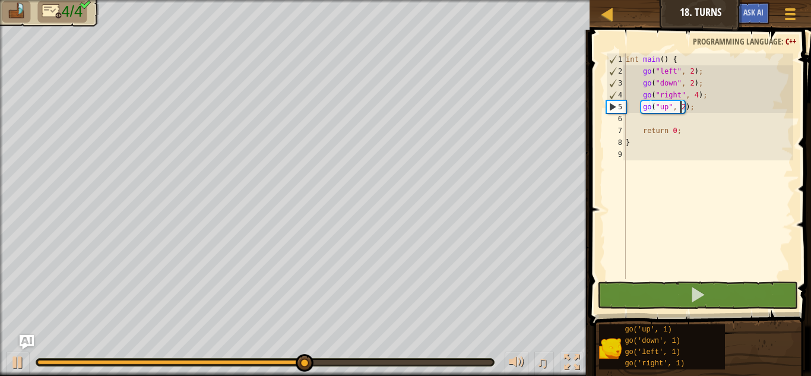
type textarea "go("up", );"
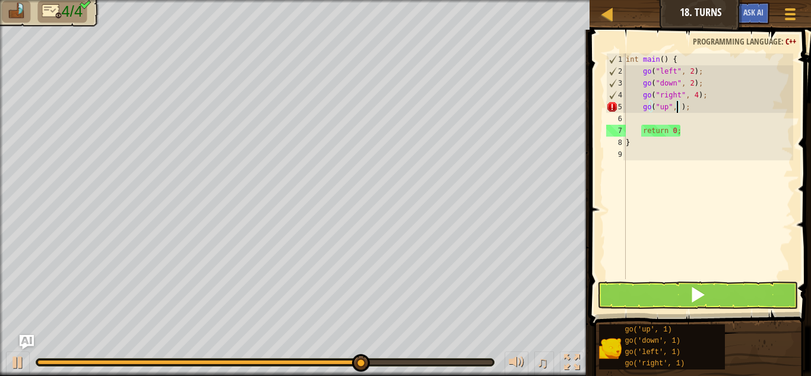
type textarea "3"
click at [677, 108] on div "int main ( ) { go ( " left " , 2 ) ; go ( " down " , 2 ) ; go ( " right " , 4 )…" at bounding box center [709, 177] width 170 height 249
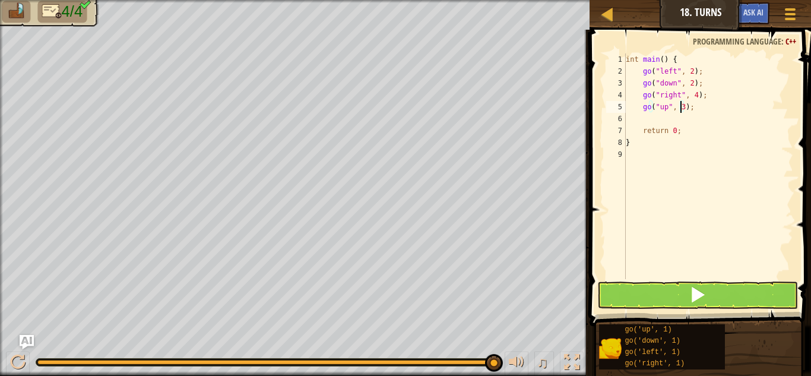
type textarea "go("up", 3);"
click at [649, 291] on button at bounding box center [698, 295] width 201 height 27
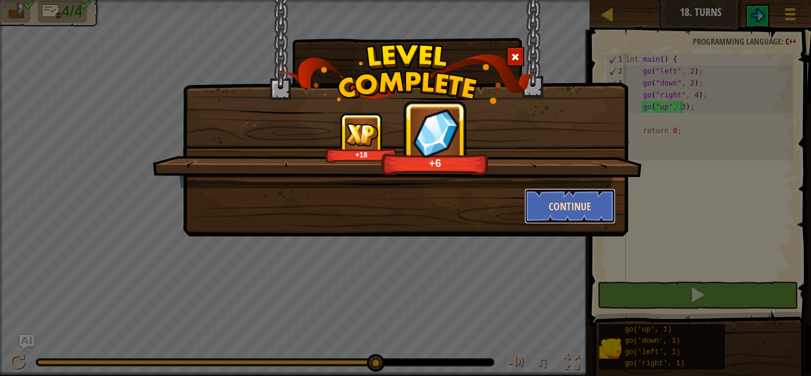
click at [570, 201] on button "Continue" at bounding box center [570, 206] width 92 height 36
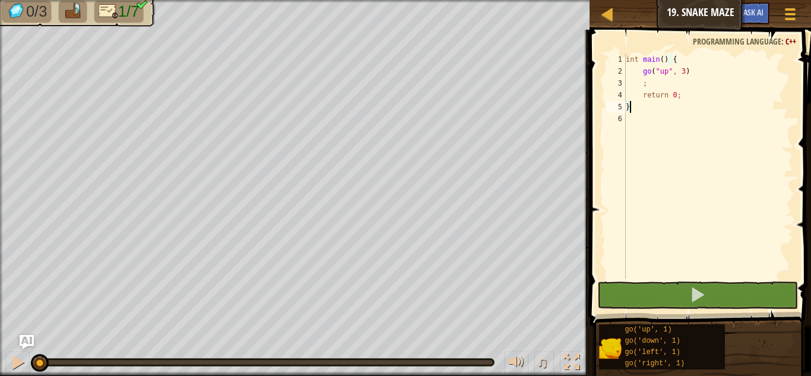
click at [659, 59] on div "int main ( ) { go ( " up " , 3 ) ; return 0 ; }" at bounding box center [709, 177] width 170 height 249
click at [653, 84] on div "int main ( ) { go ( " up " , 3 ) ; return 0 ; }" at bounding box center [709, 177] width 170 height 249
type textarea ";"
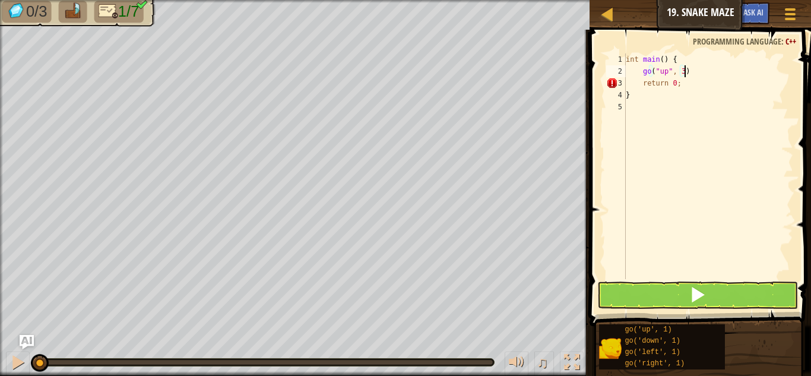
type textarea "go("up", 3);"
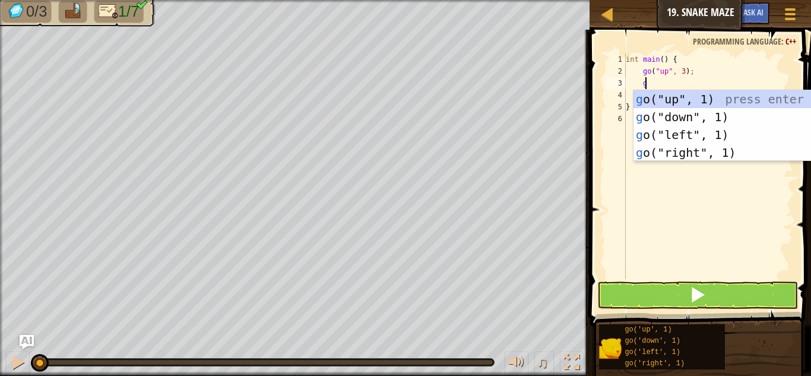
scroll to position [5, 1]
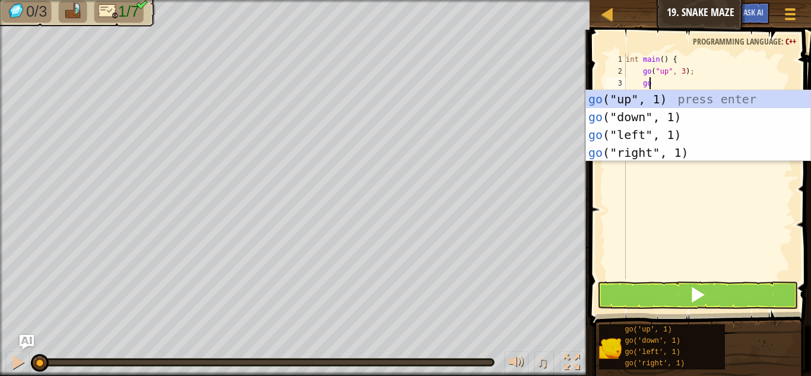
type textarea "g"
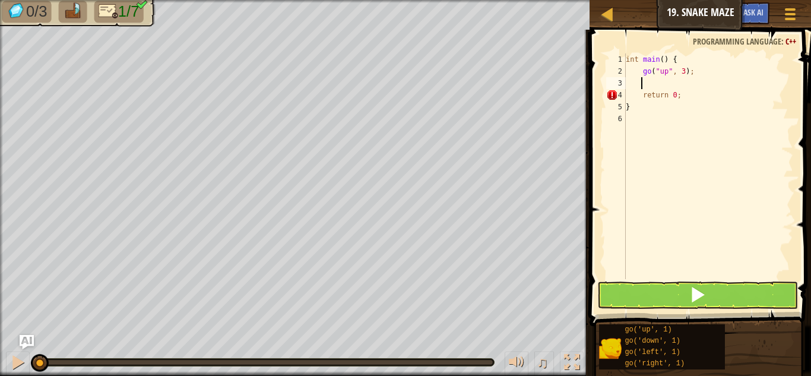
scroll to position [5, 0]
type textarea "go("up", 3);"
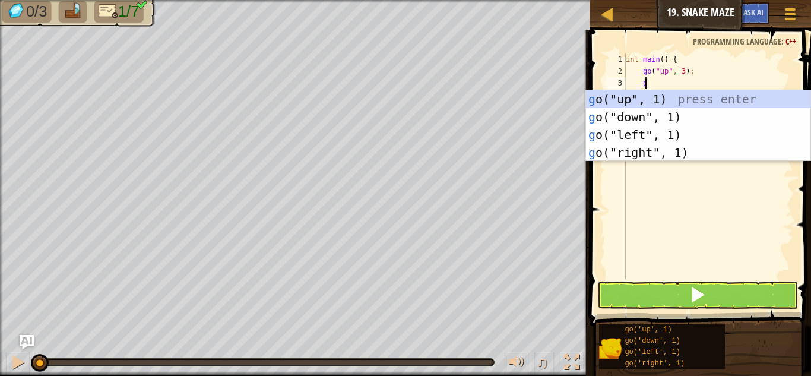
scroll to position [5, 1]
type textarea "go"
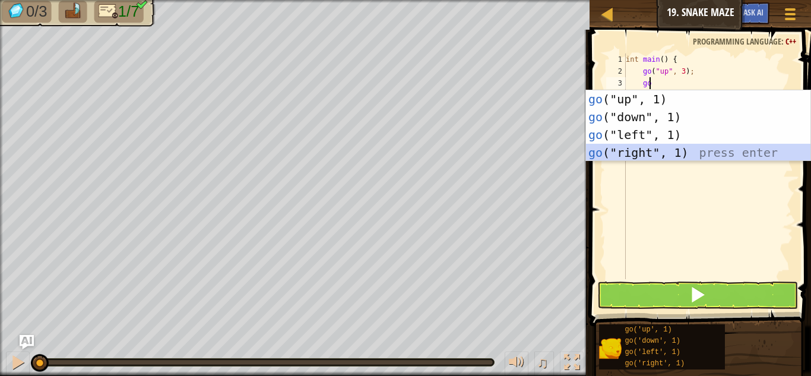
click at [644, 147] on div "go ("up", 1) press enter go ("down", 1) press enter go ("left", 1) press enter …" at bounding box center [698, 143] width 225 height 107
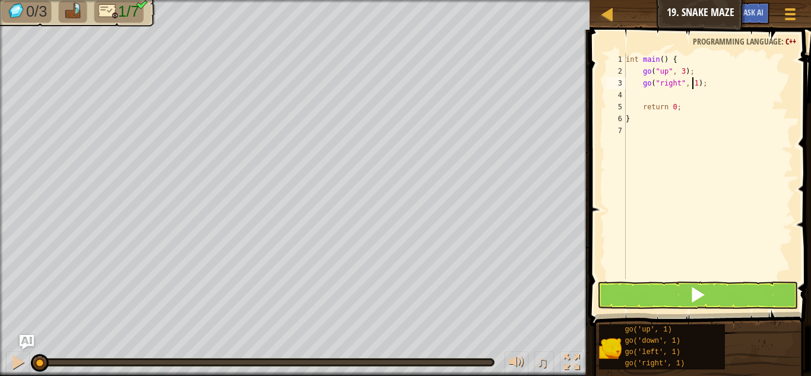
click at [693, 84] on div "int main ( ) { go ( " up " , 3 ) ; go ( " right " , 1 ) ; return 0 ; }" at bounding box center [709, 177] width 170 height 249
type textarea "go("right", 2);"
click at [648, 100] on div "int main ( ) { go ( " up " , 3 ) ; go ( " right " , 2 ) ; return 0 ; }" at bounding box center [709, 177] width 170 height 249
type textarea "go"
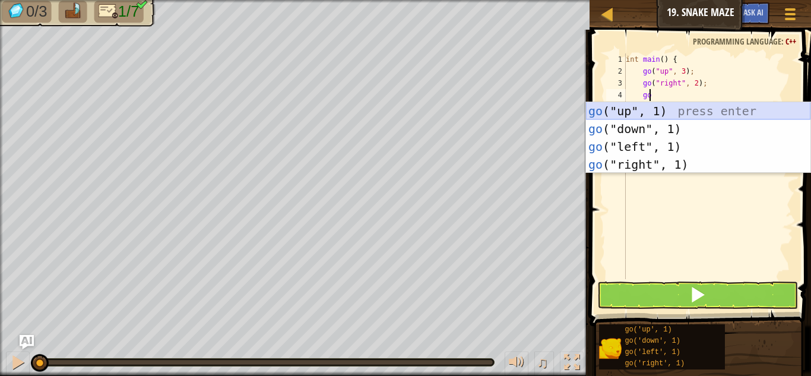
click at [609, 112] on div "go ("up", 1) press enter go ("down", 1) press enter go ("left", 1) press enter …" at bounding box center [698, 155] width 225 height 107
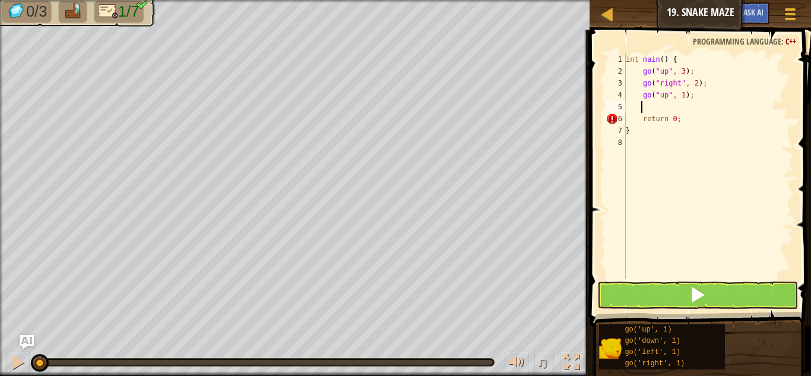
scroll to position [5, 0]
type textarea "go("up", 1);"
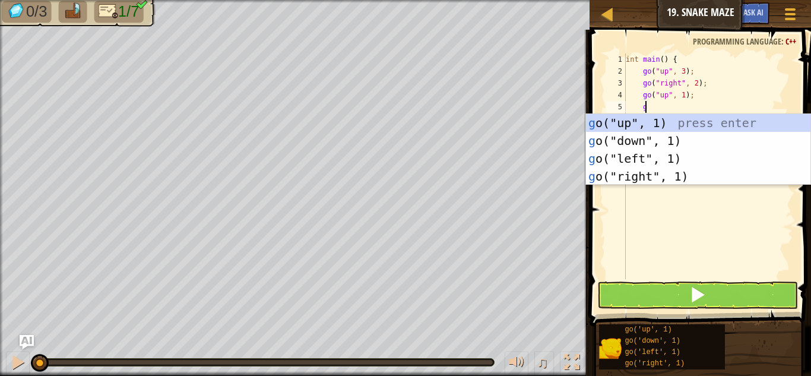
type textarea "go"
click at [626, 177] on div "go ("up", 1) press enter go ("down", 1) press enter go ("left", 1) press enter …" at bounding box center [698, 167] width 225 height 107
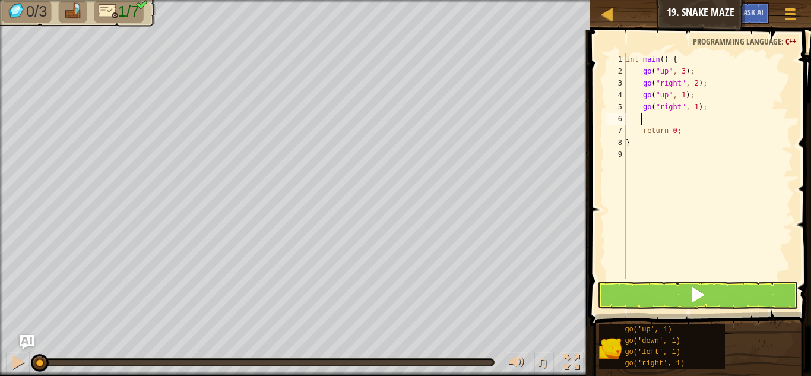
scroll to position [5, 1]
click at [693, 108] on div "int main ( ) { go ( " up " , 3 ) ; go ( " right " , 2 ) ; go ( " up " , 1 ) ; g…" at bounding box center [709, 177] width 170 height 249
type textarea "go("right", 2);"
click at [673, 112] on div "int main ( ) { go ( " up " , 3 ) ; go ( " right " , 2 ) ; go ( " up " , 1 ) ; g…" at bounding box center [709, 177] width 170 height 249
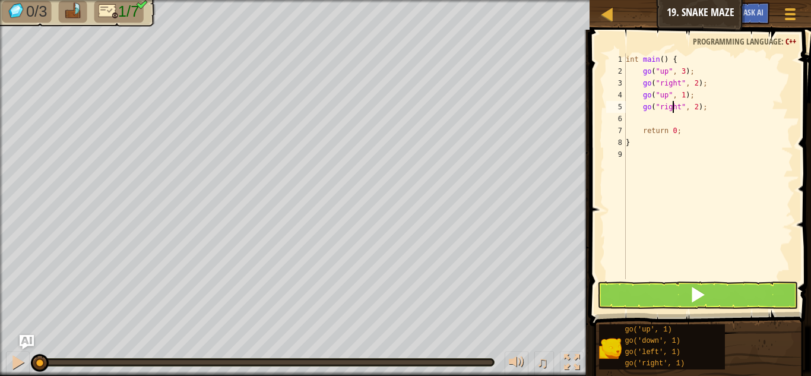
click at [665, 121] on div "int main ( ) { go ( " up " , 3 ) ; go ( " right " , 2 ) ; go ( " up " , 1 ) ; g…" at bounding box center [709, 177] width 170 height 249
type textarea "go"
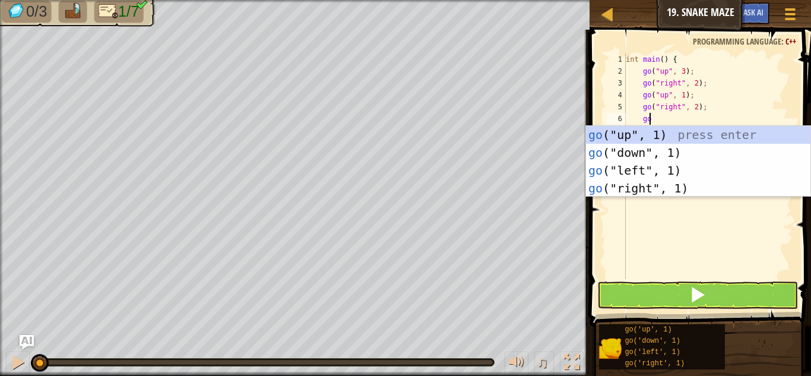
scroll to position [5, 1]
click at [647, 151] on div "go ("up", 1) press enter go ("down", 1) press enter go ("left", 1) press enter …" at bounding box center [698, 179] width 225 height 107
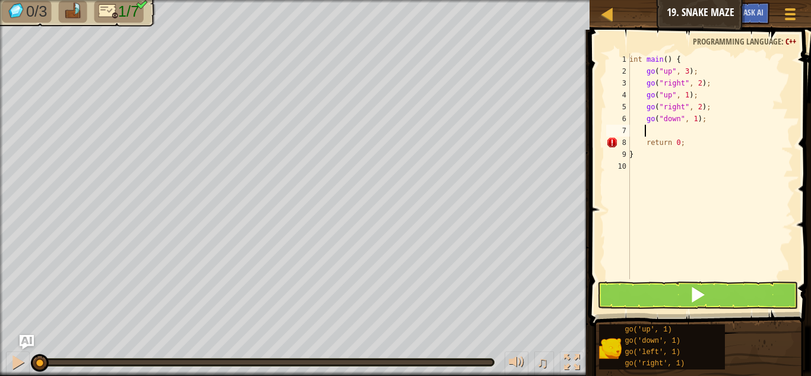
type textarea "go"
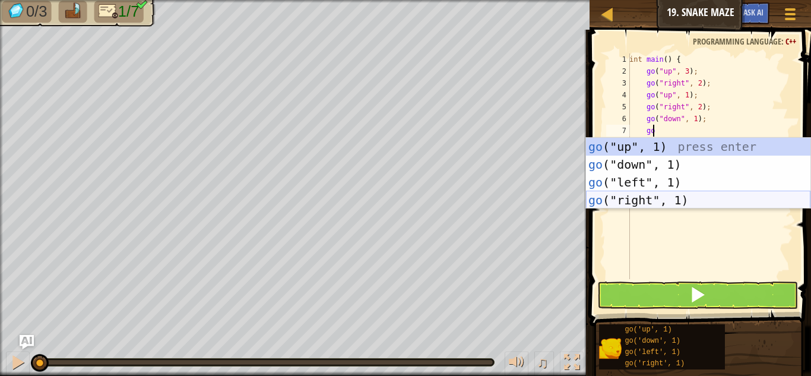
click at [611, 197] on div "go ("up", 1) press enter go ("down", 1) press enter go ("left", 1) press enter …" at bounding box center [698, 191] width 225 height 107
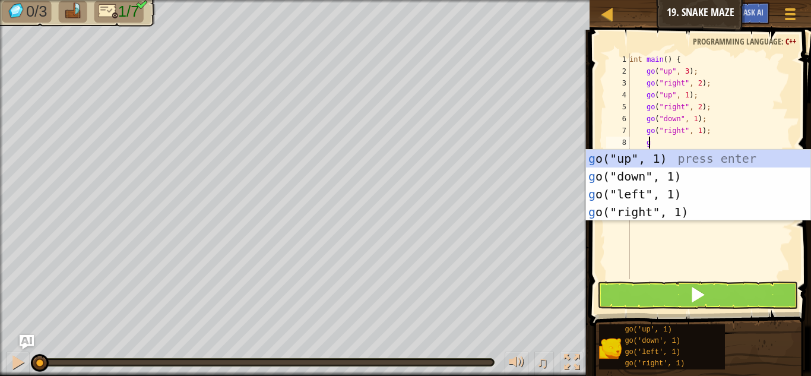
type textarea "go"
click at [651, 159] on div "go ("up", 1) press enter go ("down", 1) press enter go ("left", 1) press enter …" at bounding box center [698, 203] width 225 height 107
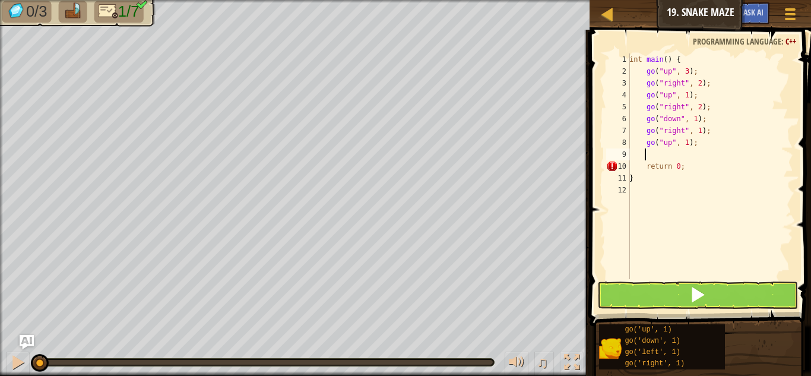
scroll to position [5, 1]
click at [613, 288] on button at bounding box center [698, 295] width 201 height 27
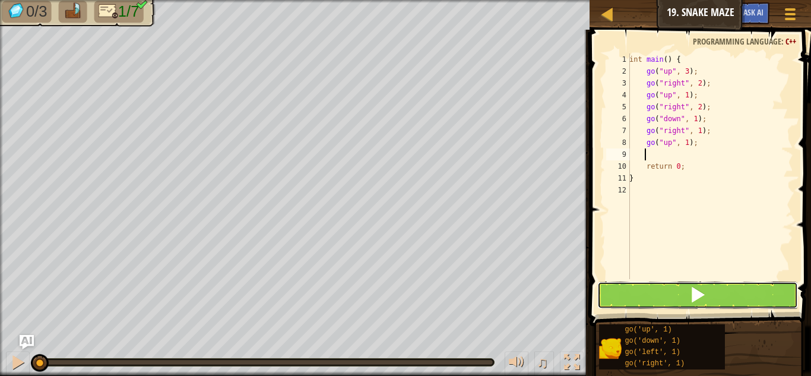
click at [627, 289] on button at bounding box center [698, 295] width 201 height 27
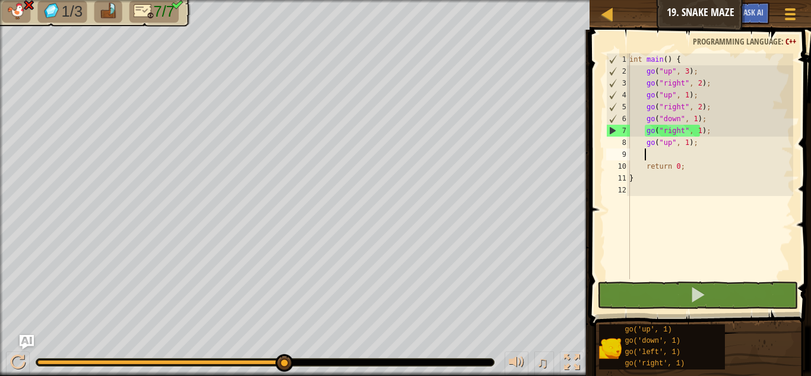
click at [690, 119] on div "int main ( ) { go ( " up " , 3 ) ; go ( " right " , 2 ) ; go ( " up " , 1 ) ; g…" at bounding box center [710, 177] width 166 height 249
click at [691, 120] on div "int main ( ) { go ( " up " , 3 ) ; go ( " right " , 2 ) ; go ( " up " , 1 ) ; g…" at bounding box center [710, 177] width 166 height 249
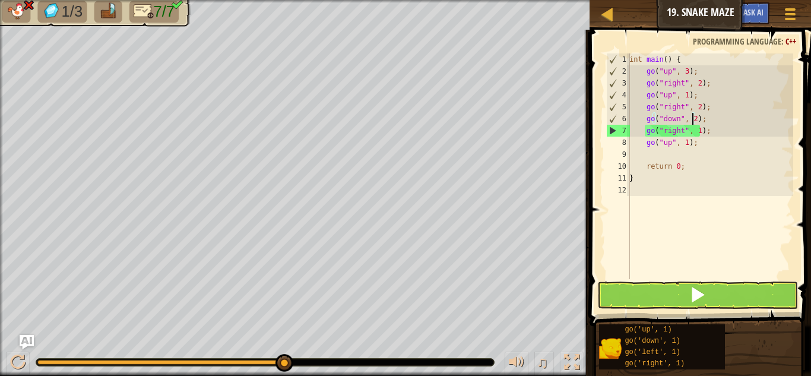
scroll to position [5, 5]
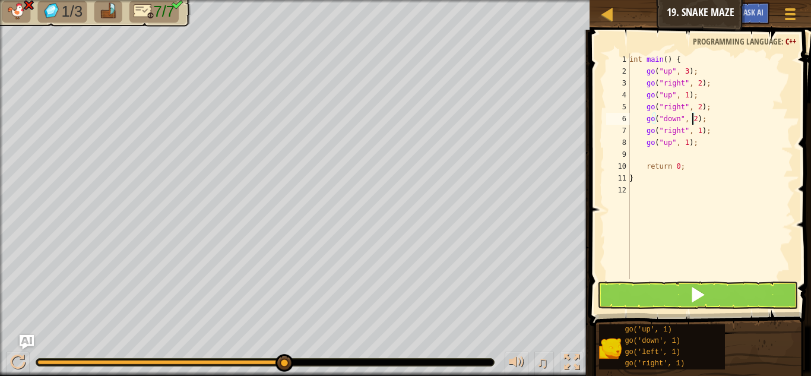
click at [696, 132] on div "int main ( ) { go ( " up " , 3 ) ; go ( " right " , 2 ) ; go ( " up " , 1 ) ; g…" at bounding box center [710, 177] width 166 height 249
click at [682, 145] on div "int main ( ) { go ( " up " , 3 ) ; go ( " right " , 2 ) ; go ( " up " , 1 ) ; g…" at bounding box center [710, 177] width 166 height 249
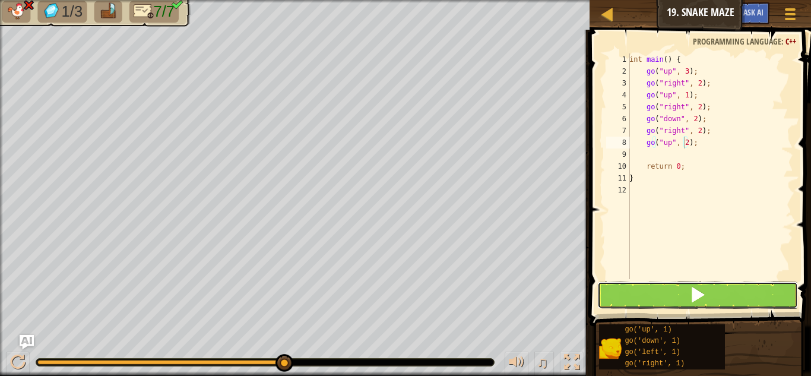
click at [620, 287] on button at bounding box center [698, 295] width 201 height 27
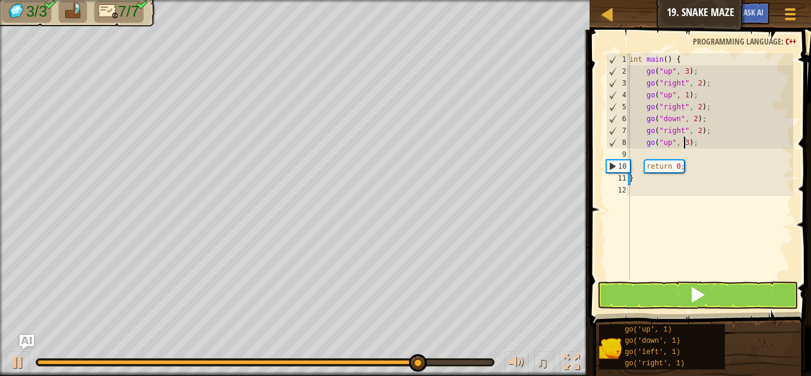
type textarea "go("up", 3);"
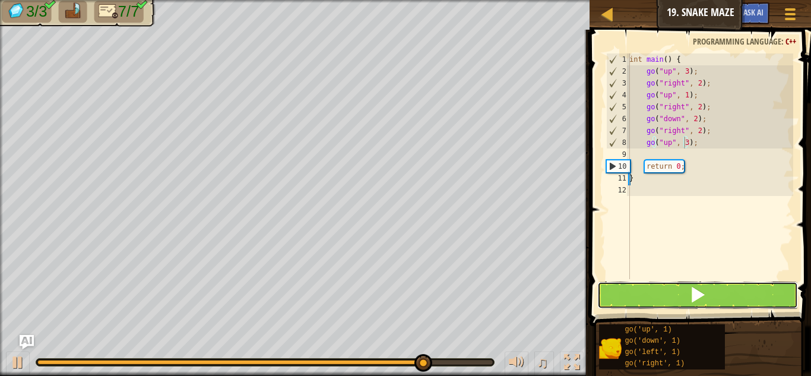
click at [606, 287] on button at bounding box center [698, 295] width 201 height 27
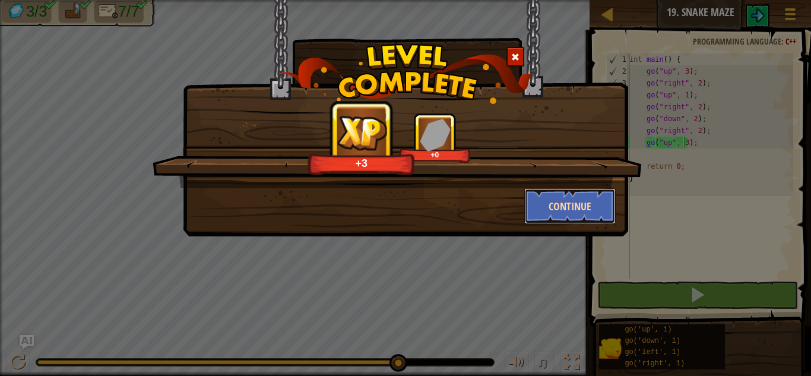
click at [573, 207] on button "Continue" at bounding box center [570, 206] width 92 height 36
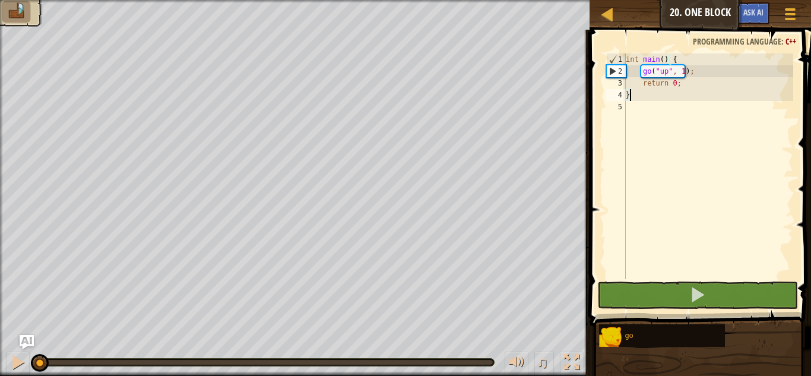
click at [690, 71] on div "int main ( ) { go ( " up " , 1 ) ; return 0 ; }" at bounding box center [709, 177] width 170 height 249
type textarea "go("up", 1);"
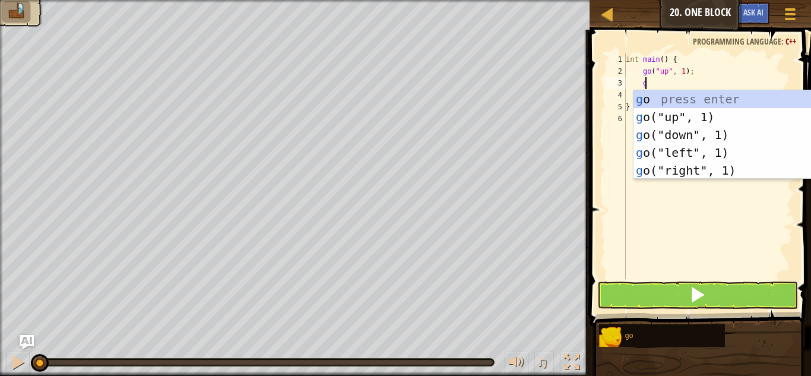
type textarea "go"
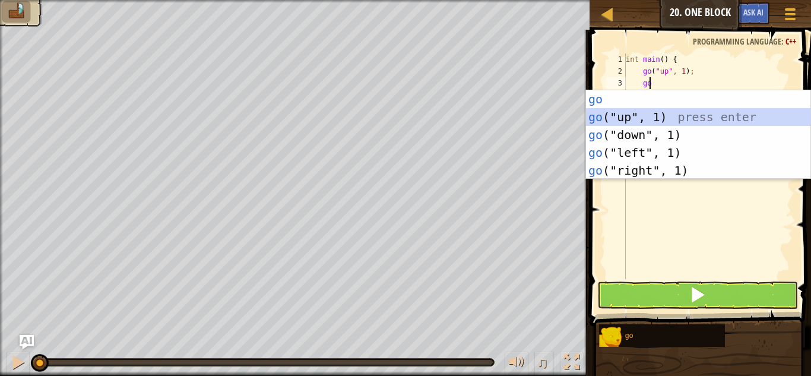
click at [652, 119] on div "go press enter go ("up", 1) press enter go ("down", 1) press enter go ("left", …" at bounding box center [698, 152] width 225 height 125
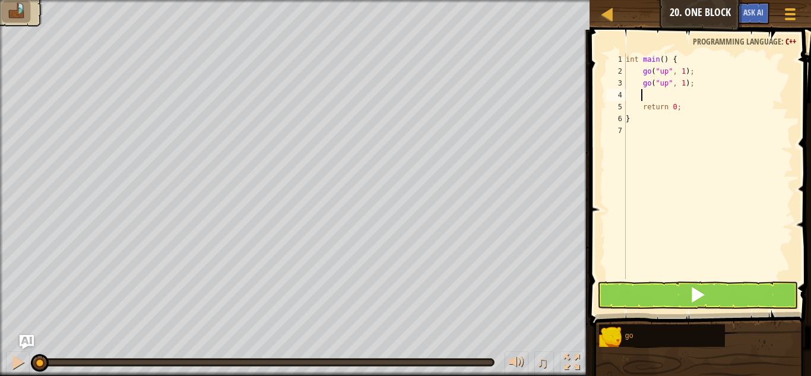
scroll to position [5, 0]
type textarea "g"
click at [682, 75] on div "int main ( ) { go ( " up " , 1 ) ; return 0 ; }" at bounding box center [709, 177] width 170 height 249
click at [690, 77] on div "int main ( ) { go ( " up " , 2 ) ; return 0 ; }" at bounding box center [709, 177] width 170 height 249
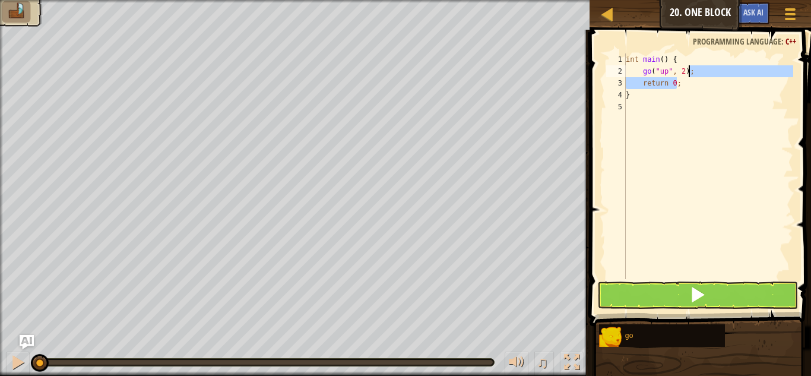
click at [690, 74] on div "int main ( ) { go ( " up " , 2 ) ; return 0 ; }" at bounding box center [709, 166] width 170 height 226
type textarea "go("up", 2);"
type textarea "go"
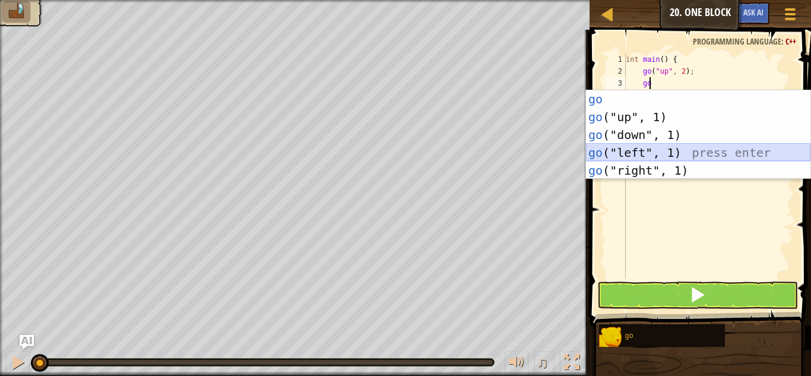
click at [634, 153] on div "go press enter go ("up", 1) press enter go ("down", 1) press enter go ("left", …" at bounding box center [698, 152] width 225 height 125
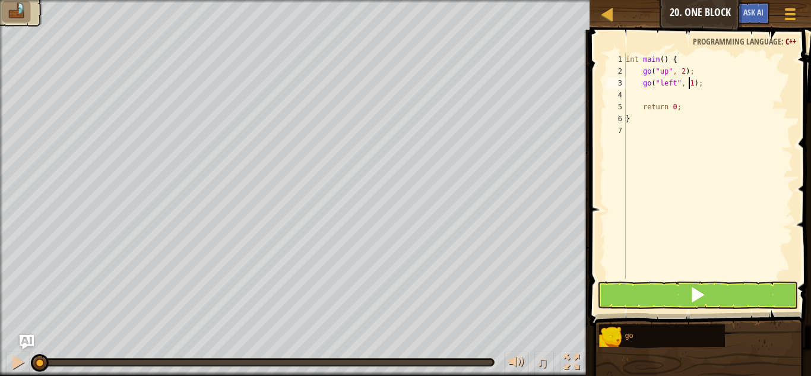
click at [689, 87] on div "int main ( ) { go ( " up " , 2 ) ; go ( " left " , 1 ) ; return 0 ; }" at bounding box center [709, 177] width 170 height 249
type textarea "go("left", 3);"
click at [647, 97] on div "int main ( ) { go ( " up " , 2 ) ; go ( " left " , 3 ) ; return 0 ; }" at bounding box center [709, 177] width 170 height 249
type textarea "go"
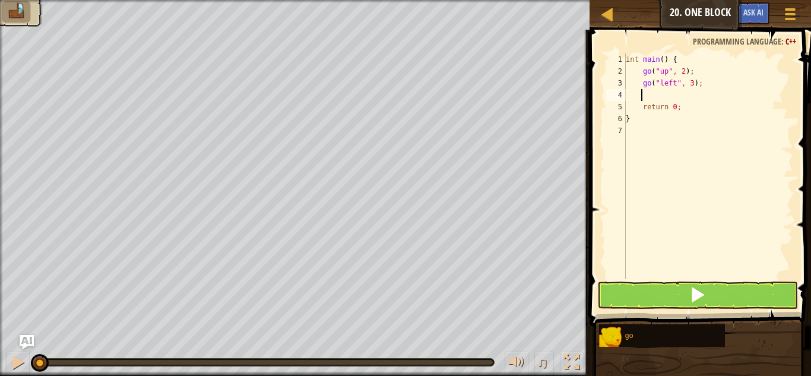
scroll to position [5, 1]
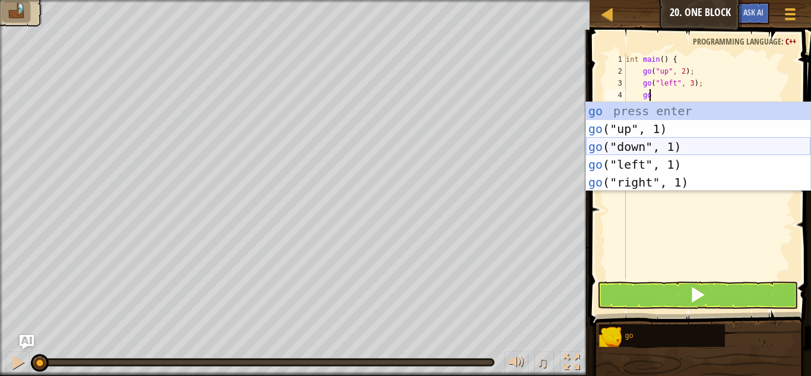
click at [627, 149] on div "go press enter go ("up", 1) press enter go ("down", 1) press enter go ("left", …" at bounding box center [698, 164] width 225 height 125
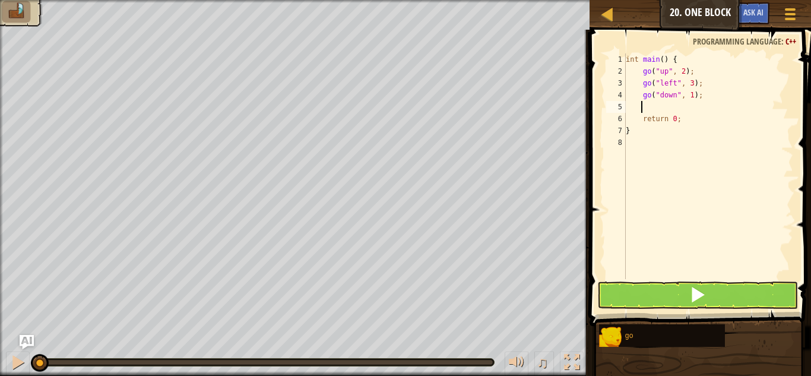
type textarea "go"
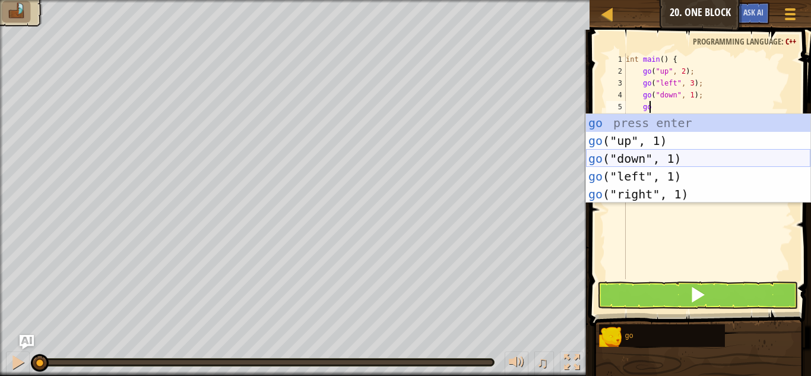
click at [630, 161] on div "go press enter go ("up", 1) press enter go ("down", 1) press enter go ("left", …" at bounding box center [698, 176] width 225 height 125
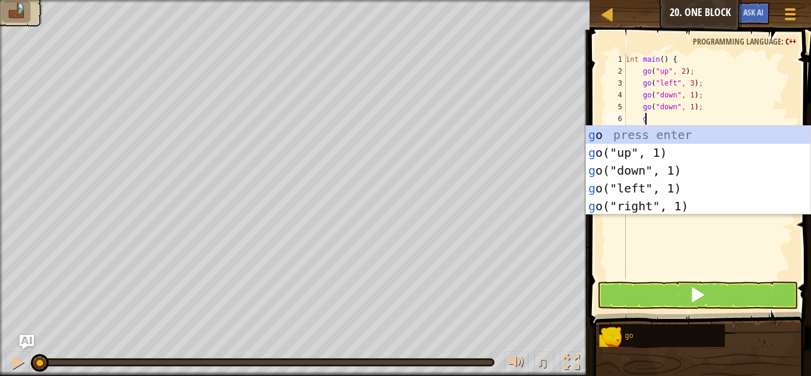
type textarea "go"
click at [620, 200] on div "go press enter go ("up", 1) press enter go ("down", 1) press enter go ("left", …" at bounding box center [698, 188] width 225 height 125
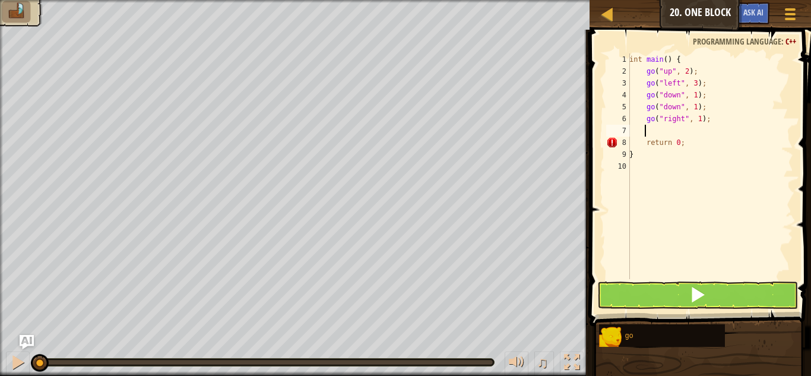
scroll to position [5, 1]
click at [692, 97] on div "int main ( ) { go ( " up " , 2 ) ; go ( " left " , 3 ) ; go ( " down " , 1 ) ; …" at bounding box center [710, 177] width 166 height 249
click at [693, 106] on div "int main ( ) { go ( " up " , 2 ) ; go ( " left " , 3 ) ; go ( " down " , 2 ) ; …" at bounding box center [710, 177] width 166 height 249
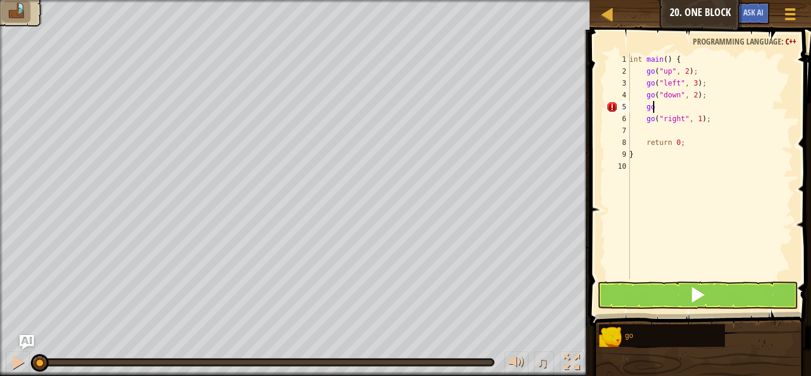
type textarea "g"
click at [693, 106] on div "int main ( ) { go ( " up " , 2 ) ; go ( " left " , 3 ) ; go ( " down " , 2 ) ; …" at bounding box center [709, 177] width 170 height 249
type textarea "go("right", 1);"
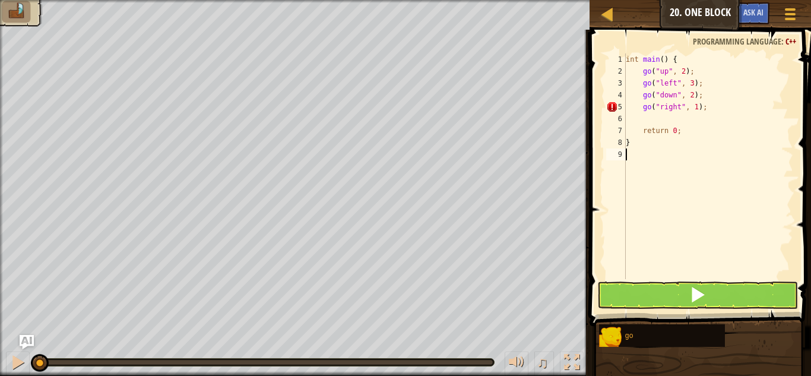
click at [664, 254] on div "int main ( ) { go ( " up " , 2 ) ; go ( " left " , 3 ) ; go ( " down " , 2 ) ; …" at bounding box center [709, 177] width 170 height 249
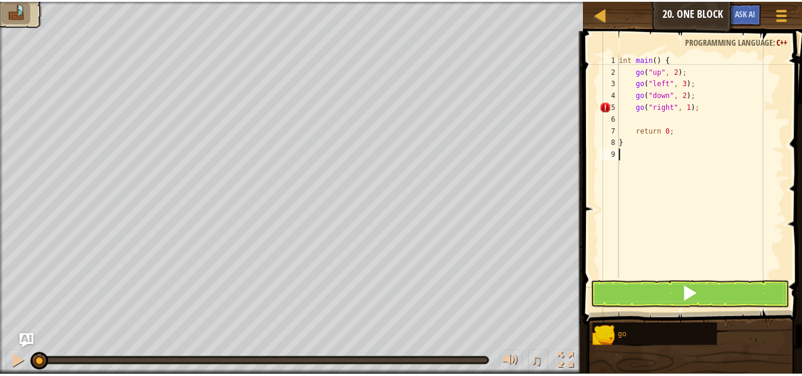
scroll to position [5, 0]
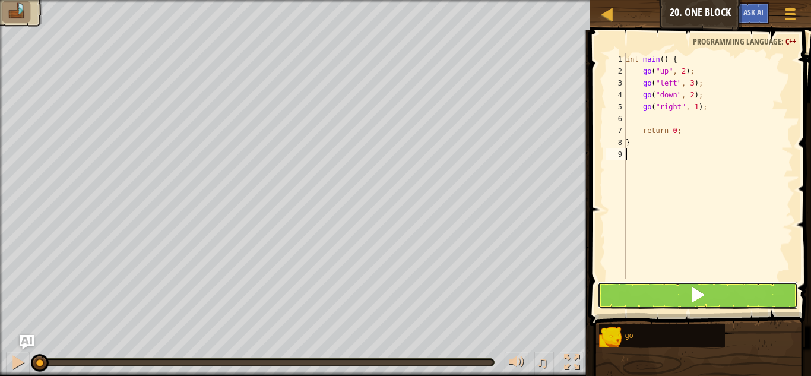
click at [640, 299] on button at bounding box center [698, 295] width 201 height 27
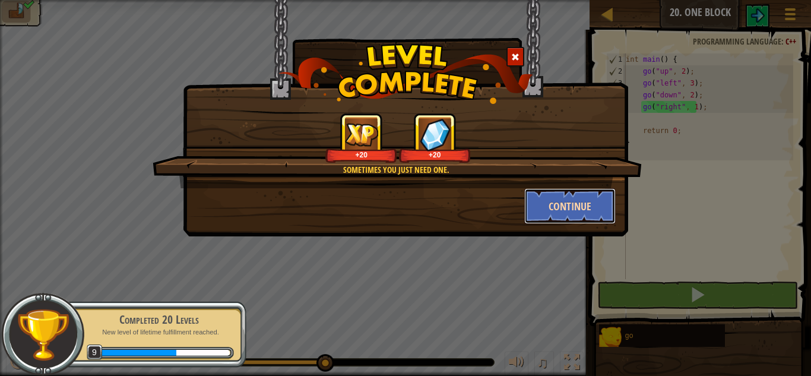
click at [577, 210] on button "Continue" at bounding box center [570, 206] width 92 height 36
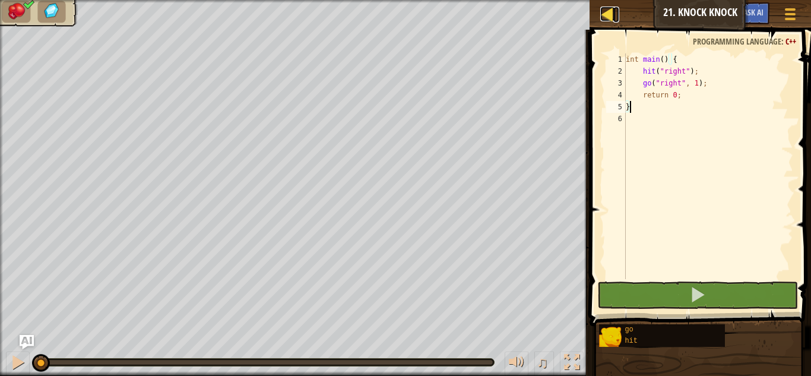
click at [607, 10] on div at bounding box center [608, 14] width 15 height 15
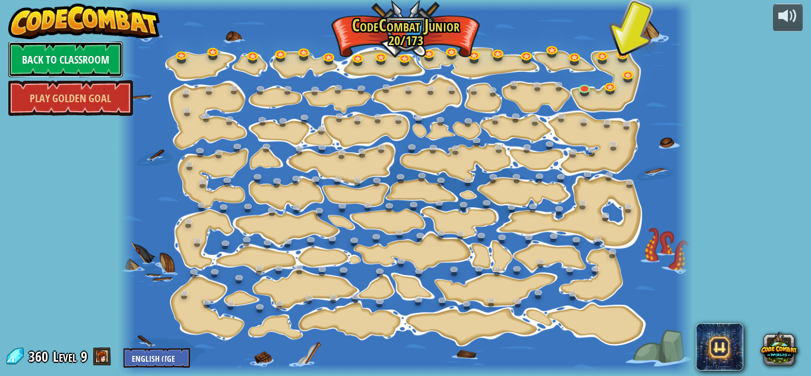
click at [91, 47] on link "Back to Classroom" at bounding box center [65, 60] width 115 height 36
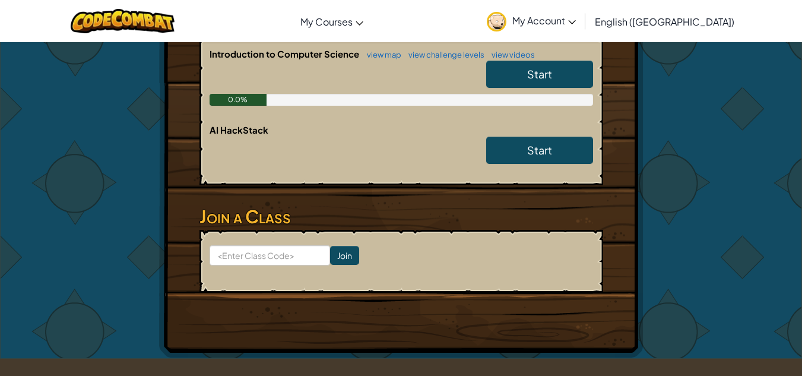
scroll to position [386, 0]
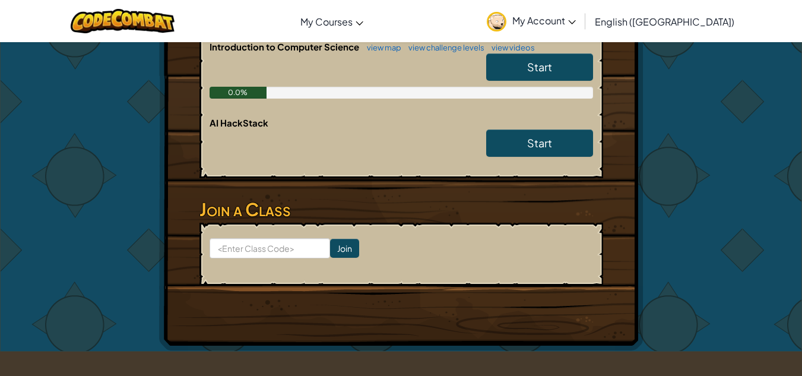
click at [552, 64] on link "Start" at bounding box center [539, 66] width 107 height 27
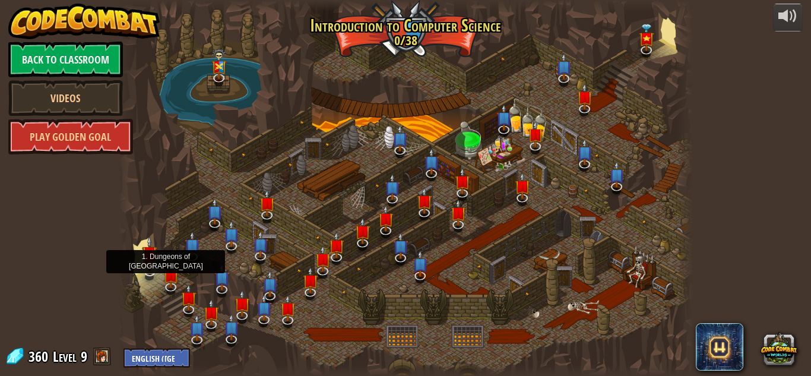
click at [146, 266] on img at bounding box center [149, 254] width 15 height 36
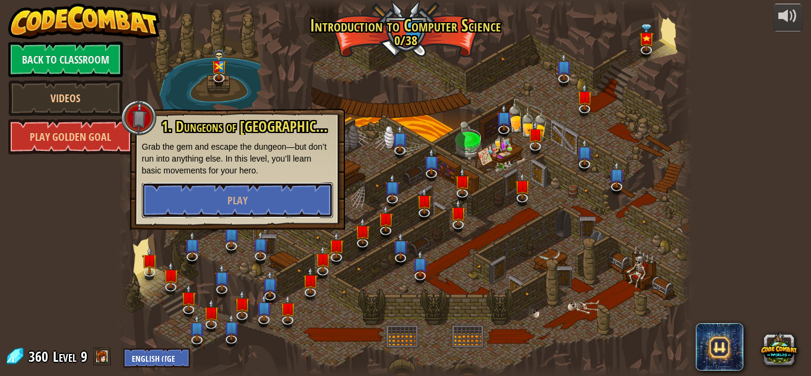
click at [239, 205] on span "Play" at bounding box center [237, 200] width 20 height 15
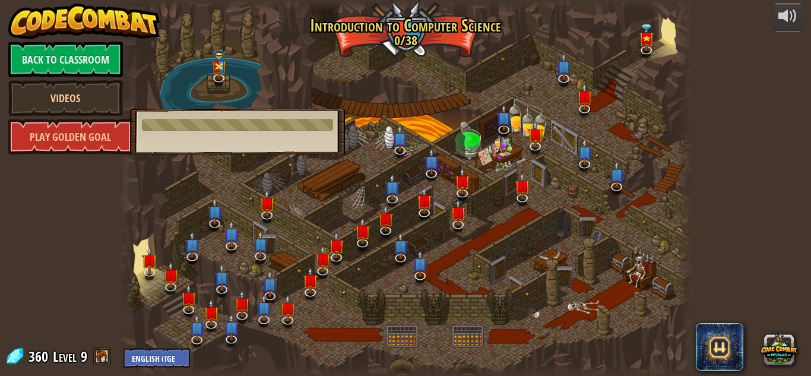
click at [216, 128] on div at bounding box center [237, 125] width 191 height 12
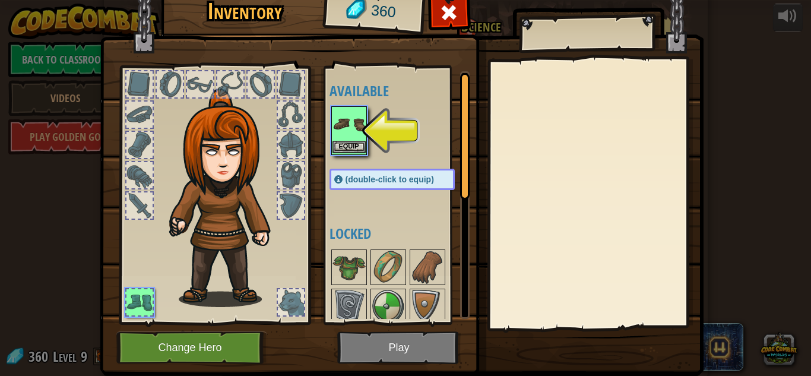
click at [338, 154] on div "Equip" at bounding box center [349, 130] width 36 height 49
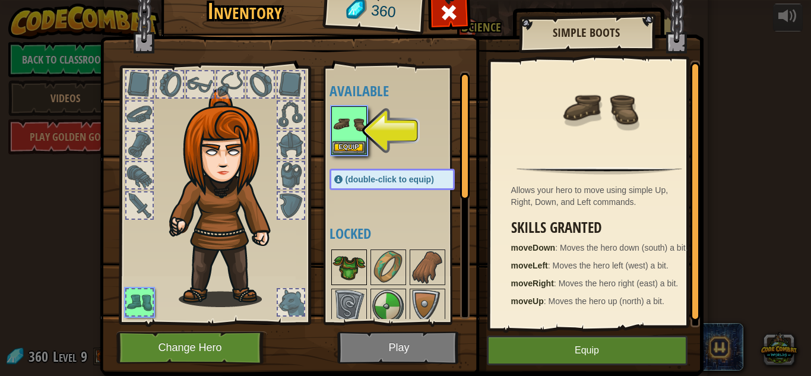
click at [352, 260] on img at bounding box center [349, 267] width 33 height 33
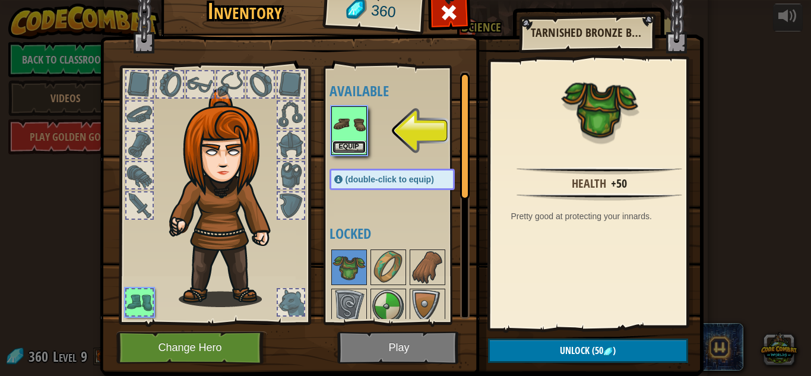
click at [341, 148] on button "Equip" at bounding box center [349, 147] width 33 height 12
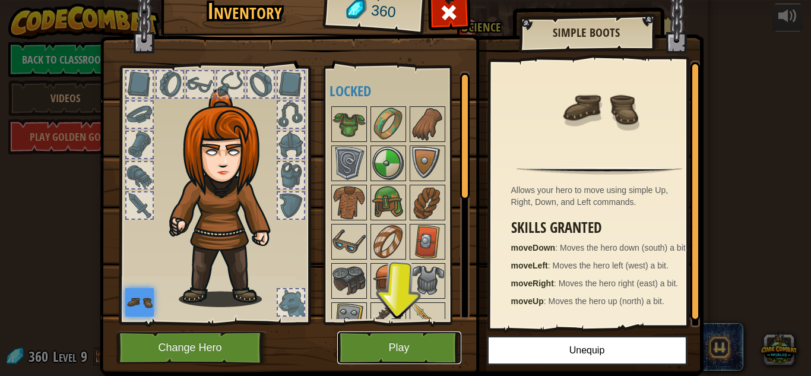
click at [372, 347] on button "Play" at bounding box center [399, 347] width 124 height 33
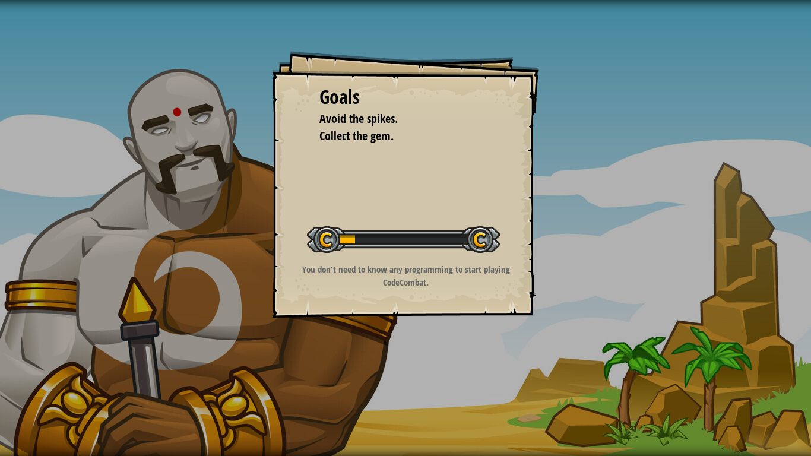
click at [305, 238] on div "Goals Avoid the spikes. Collect the gem. Start Level Error loading from server.…" at bounding box center [405, 184] width 267 height 267
click at [305, 239] on div "Goals Avoid the spikes. Collect the gem. Start Level Error loading from server.…" at bounding box center [405, 184] width 267 height 267
click at [384, 246] on div at bounding box center [403, 239] width 193 height 27
drag, startPoint x: 384, startPoint y: 246, endPoint x: 509, endPoint y: 260, distance: 126.1
click at [509, 260] on div "Goals Avoid the spikes. Collect the gem. Start Level Error loading from server.…" at bounding box center [405, 184] width 267 height 267
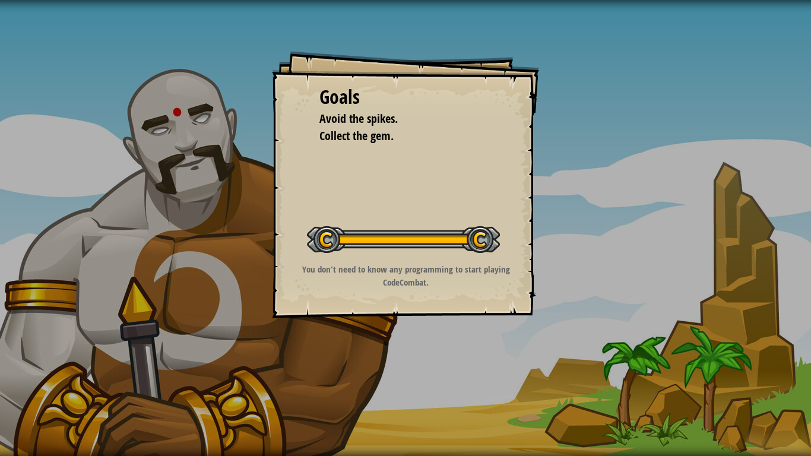
click at [584, 346] on div "Goals Avoid the spikes. Collect the gem. Start Level Error loading from server.…" at bounding box center [405, 228] width 811 height 456
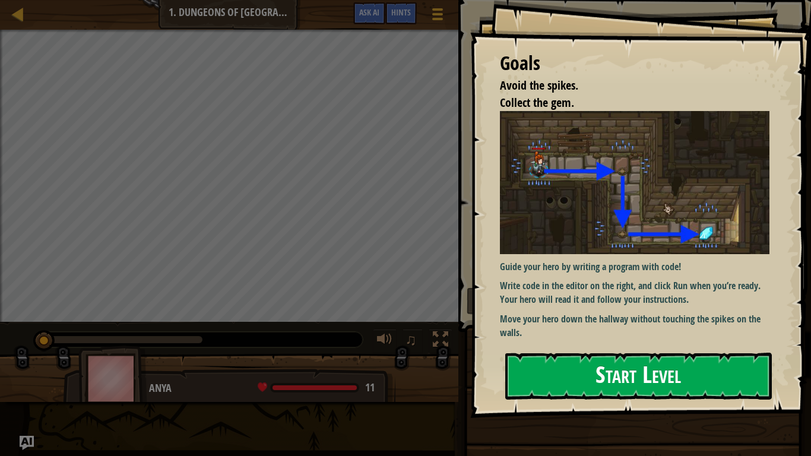
click at [706, 375] on button "Start Level" at bounding box center [638, 376] width 267 height 47
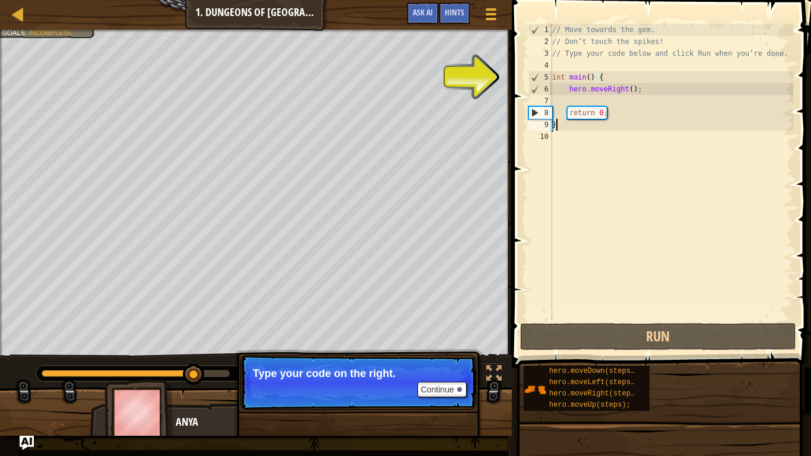
click at [617, 101] on div "// Move towards the gem. // Don’t touch the spikes! // Type your code below and…" at bounding box center [672, 184] width 244 height 321
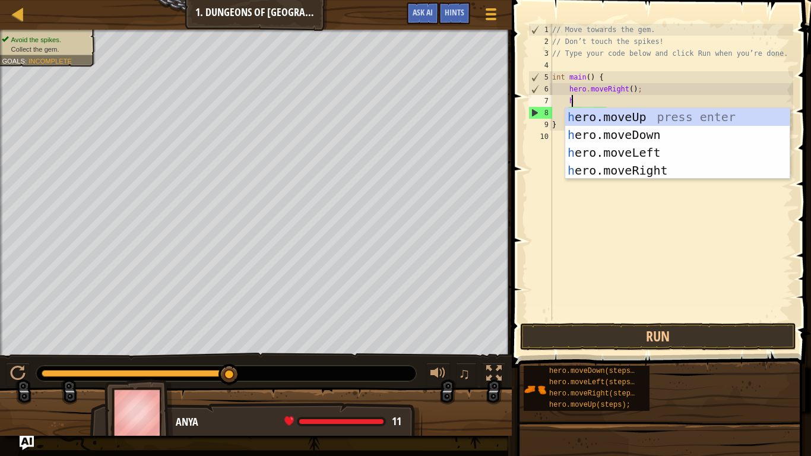
scroll to position [5, 1]
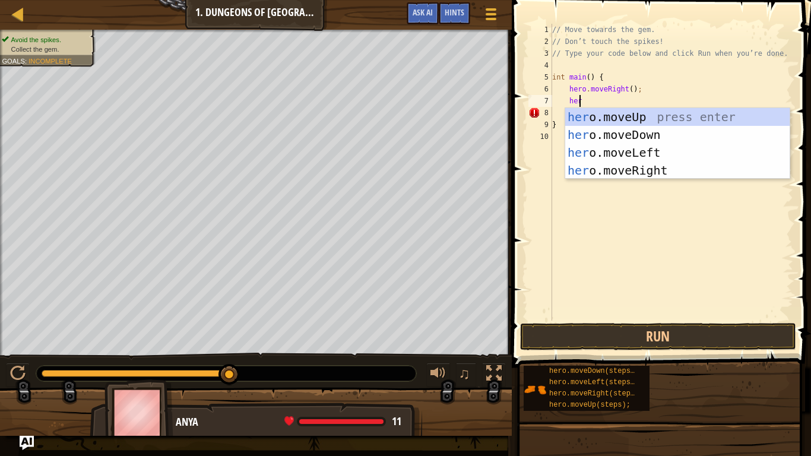
type textarea "hero"
click at [613, 133] on div "hero .moveUp press enter hero .moveDown press enter hero .moveLeft press enter …" at bounding box center [677, 161] width 225 height 107
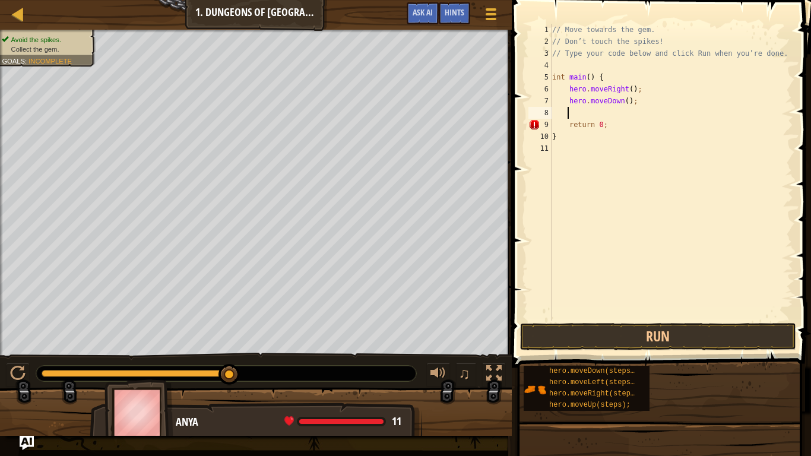
scroll to position [5, 1]
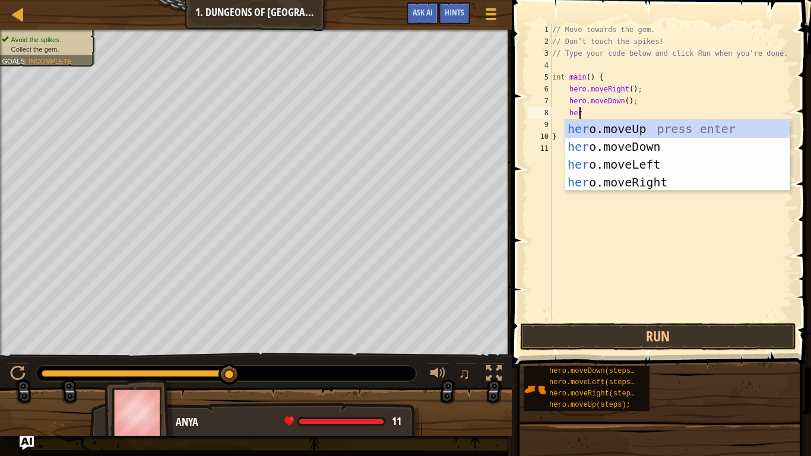
type textarea "hero"
click at [621, 184] on div "hero .moveUp press enter hero .moveDown press enter hero .moveLeft press enter …" at bounding box center [677, 173] width 225 height 107
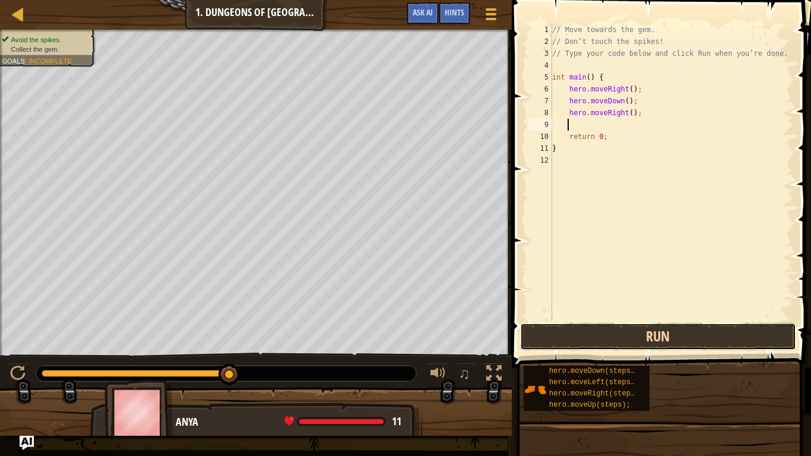
click at [588, 332] on button "Run" at bounding box center [658, 336] width 277 height 27
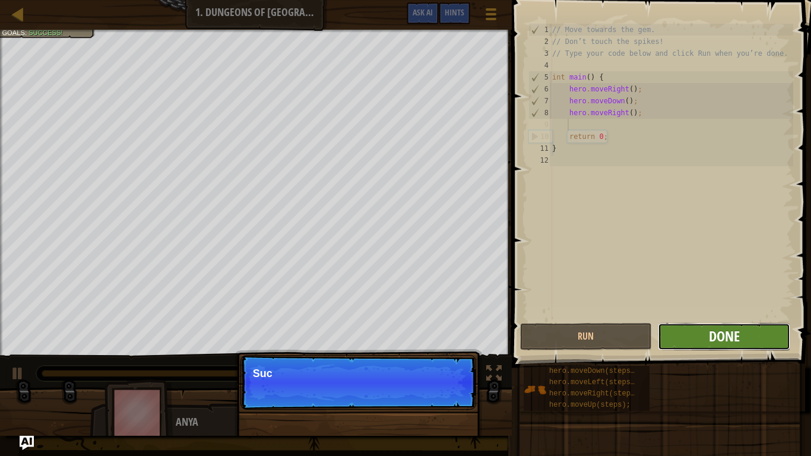
click at [734, 342] on span "Done" at bounding box center [724, 336] width 31 height 19
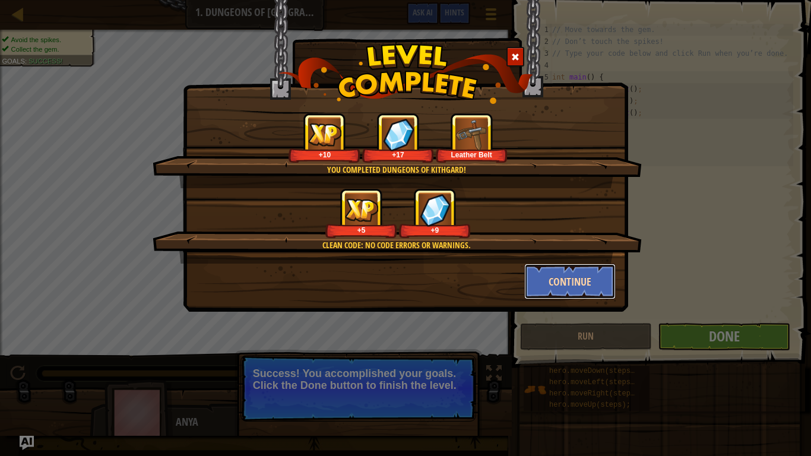
click at [558, 276] on button "Continue" at bounding box center [570, 282] width 92 height 36
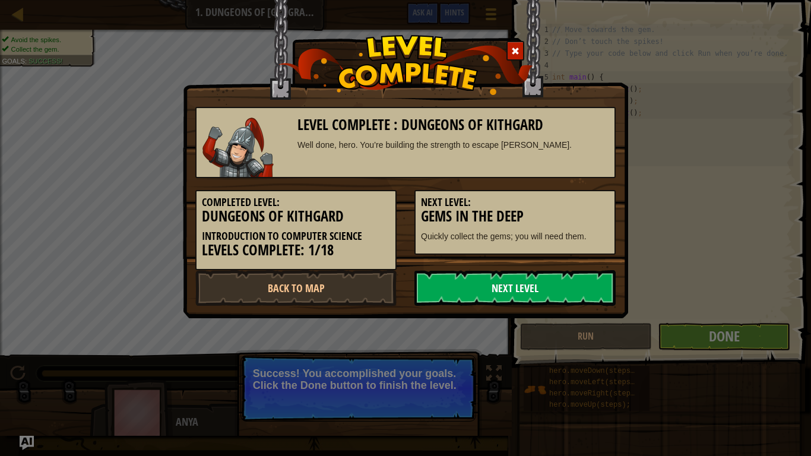
click at [549, 286] on link "Next Level" at bounding box center [515, 288] width 201 height 36
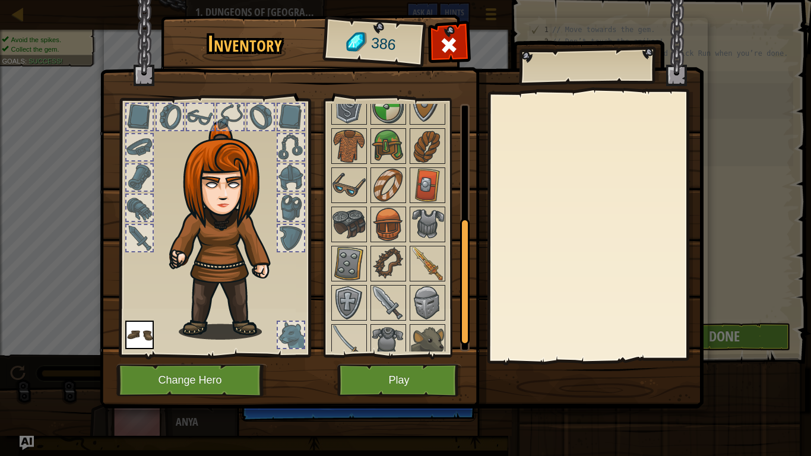
scroll to position [242, 0]
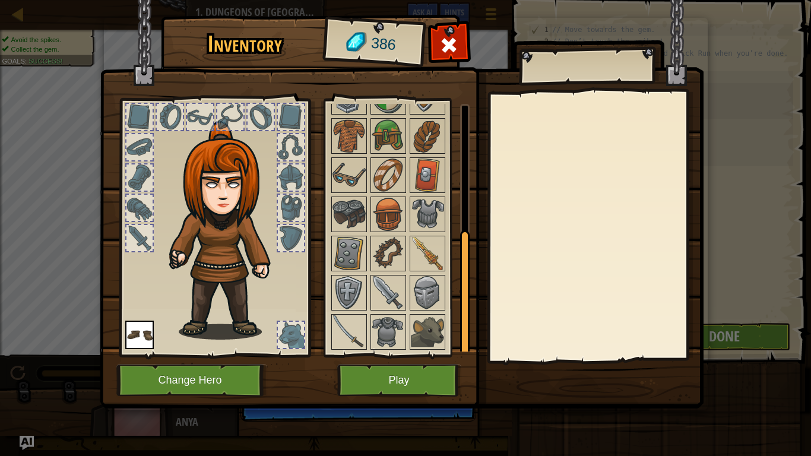
drag, startPoint x: 469, startPoint y: 188, endPoint x: 456, endPoint y: 330, distance: 142.0
click at [456, 329] on div "Available Equip Equip (double-click to equip) Locked" at bounding box center [400, 228] width 140 height 248
click at [394, 374] on button "Play" at bounding box center [399, 380] width 124 height 33
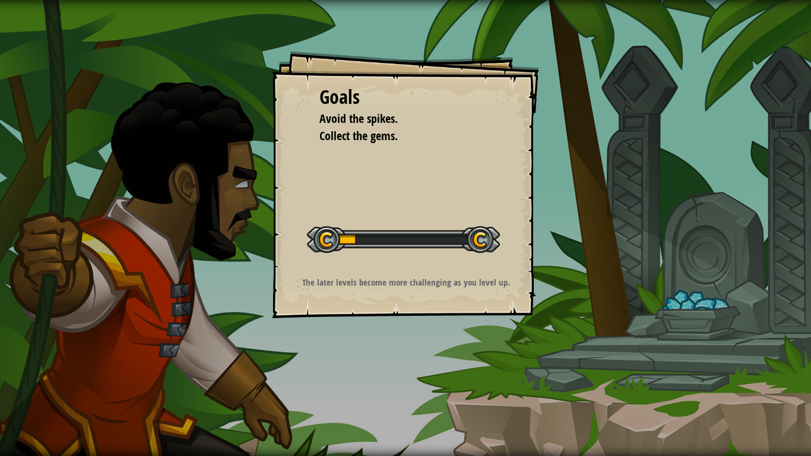
click at [413, 223] on div "Start Level" at bounding box center [403, 238] width 193 height 48
click at [414, 226] on div "Start Level" at bounding box center [403, 238] width 193 height 48
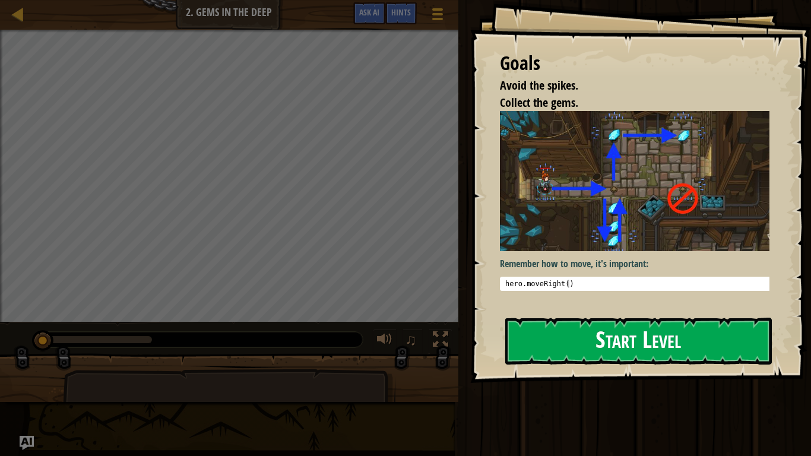
click at [520, 354] on button "Start Level" at bounding box center [638, 341] width 267 height 47
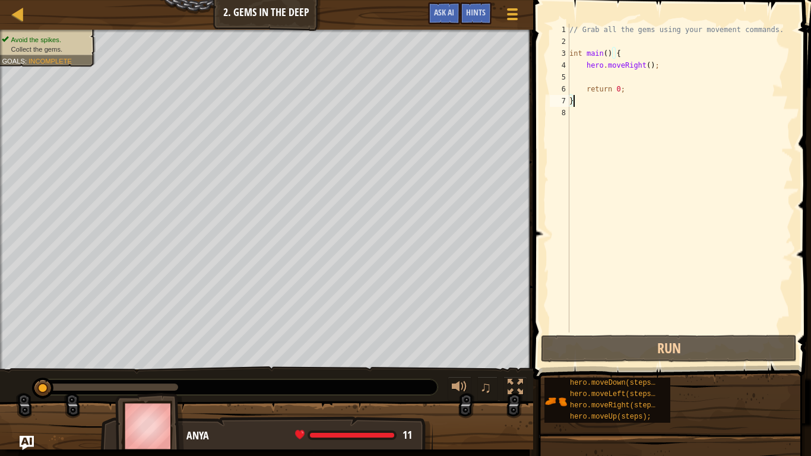
click at [592, 85] on div "// Grab all the gems using your movement commands. int main ( ) { hero . moveRi…" at bounding box center [680, 190] width 226 height 333
type textarea "return 0;"
click at [592, 76] on div "// Grab all the gems using your movement commands. int main ( ) { hero . moveRi…" at bounding box center [680, 190] width 226 height 333
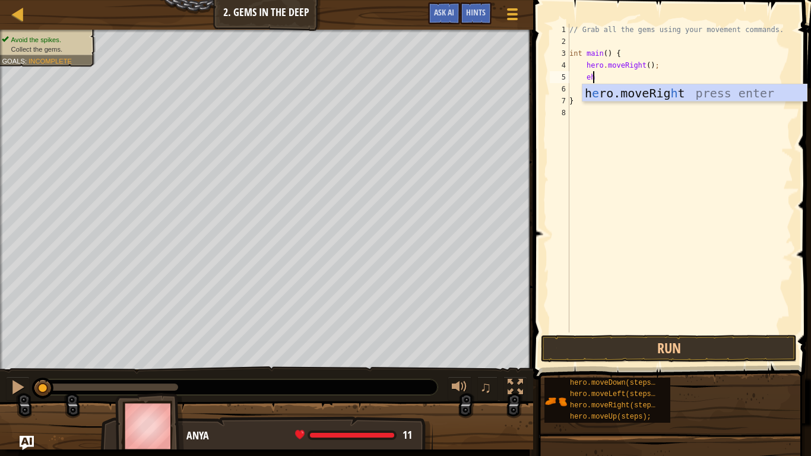
type textarea "e"
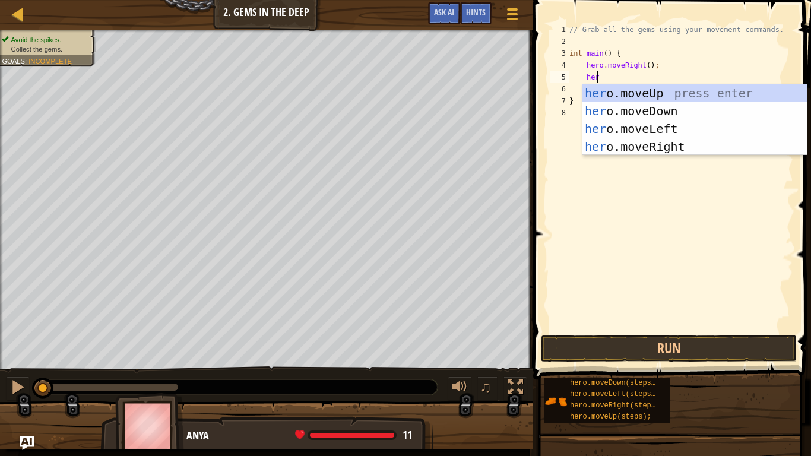
scroll to position [5, 2]
type textarea "hero"
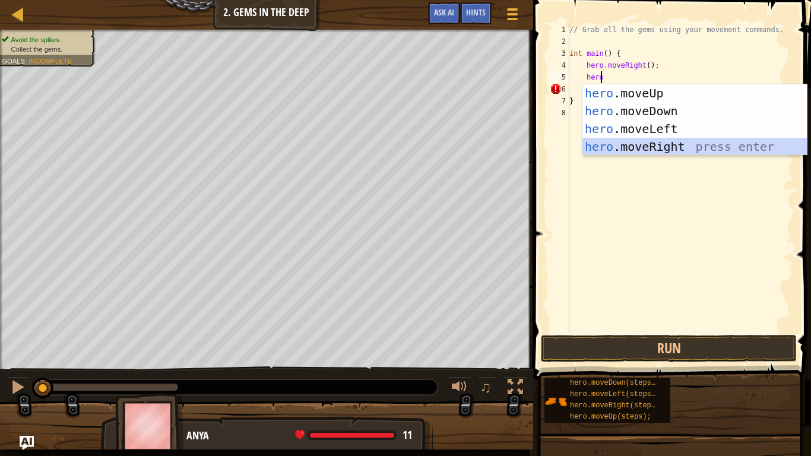
click at [636, 148] on div "hero .moveUp press enter hero .moveDown press enter hero .moveLeft press enter …" at bounding box center [695, 137] width 225 height 107
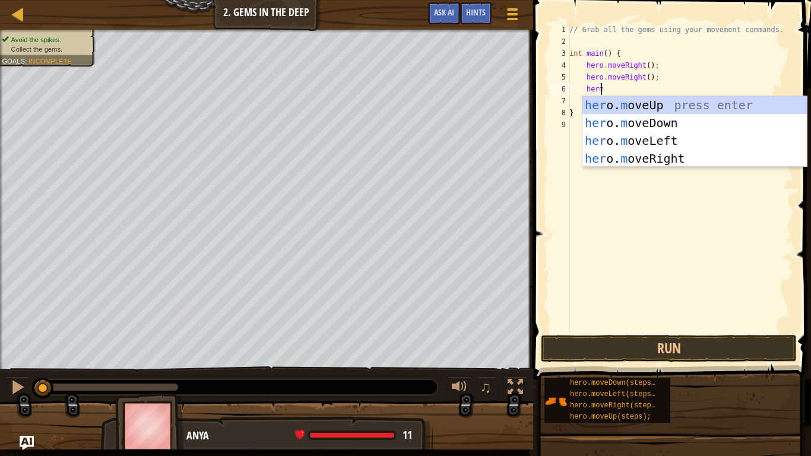
type textarea "hermo"
click at [614, 123] on div "her o. mo veUp press enter her o. mo veDown press enter her o. mo veLeft press …" at bounding box center [695, 149] width 225 height 107
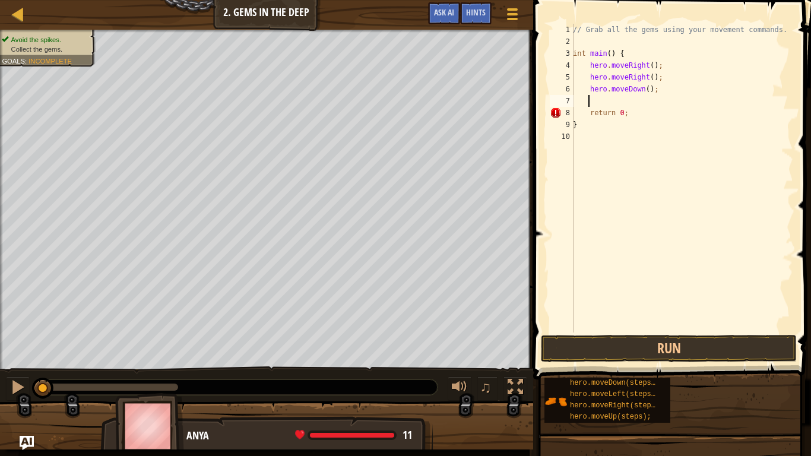
scroll to position [5, 1]
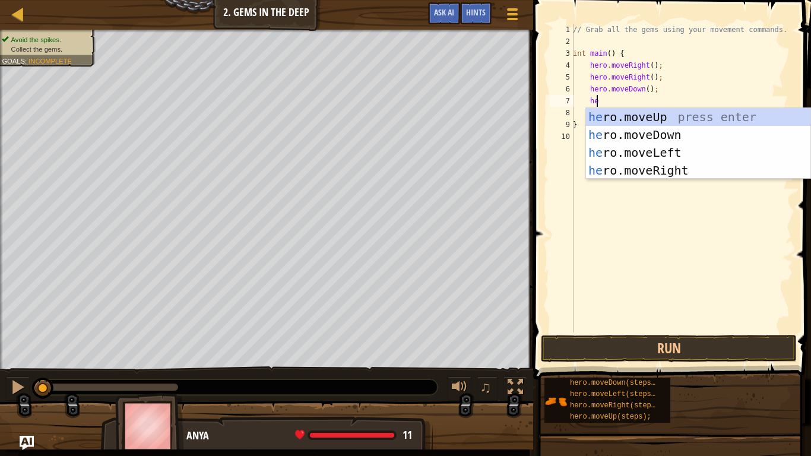
type textarea "hero"
click at [631, 118] on div "hero .moveUp press enter hero .moveDown press enter hero .moveLeft press enter …" at bounding box center [698, 161] width 225 height 107
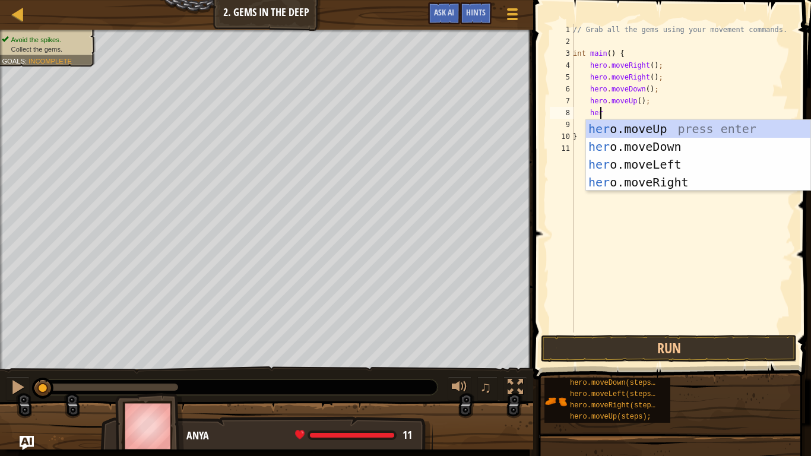
type textarea "hero"
click at [669, 182] on div "hero .moveUp press enter hero .moveDown press enter hero .moveLeft press enter …" at bounding box center [698, 173] width 225 height 107
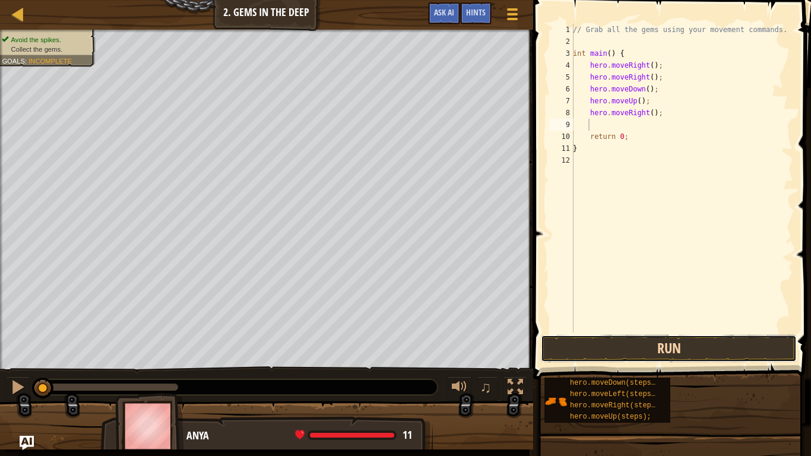
click at [590, 352] on button "Run" at bounding box center [669, 348] width 256 height 27
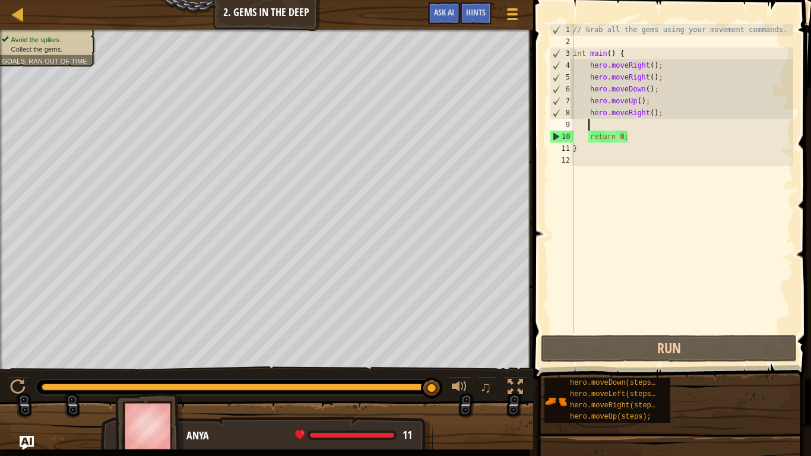
click at [647, 67] on div "// Grab all the gems using your movement commands. int main ( ) { hero . moveRi…" at bounding box center [682, 190] width 223 height 333
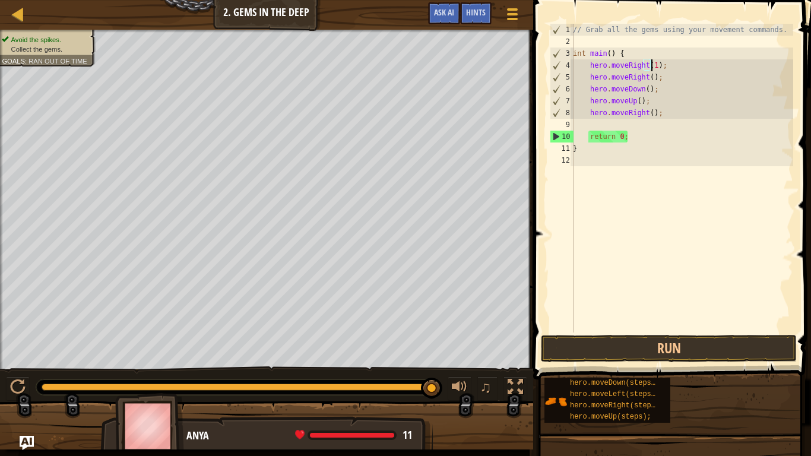
scroll to position [5, 7]
click at [647, 81] on div "// Grab all the gems using your movement commands. int main ( ) { hero . moveRi…" at bounding box center [682, 190] width 223 height 333
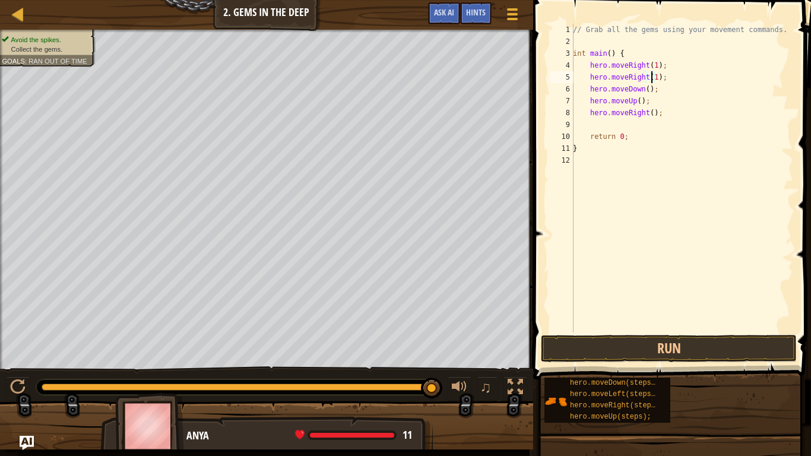
click at [645, 90] on div "// Grab all the gems using your movement commands. int main ( ) { hero . moveRi…" at bounding box center [682, 190] width 223 height 333
click at [634, 106] on div "// Grab all the gems using your movement commands. int main ( ) { hero . moveRi…" at bounding box center [682, 190] width 223 height 333
click at [648, 113] on div "// Grab all the gems using your movement commands. int main ( ) { hero . moveRi…" at bounding box center [682, 190] width 223 height 333
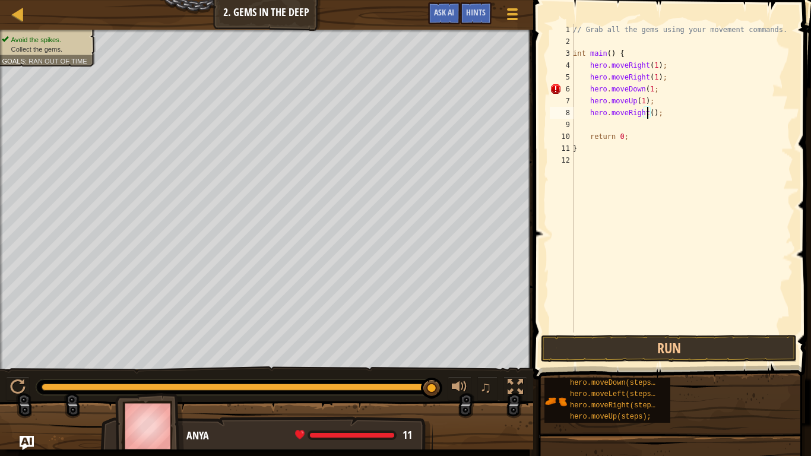
scroll to position [5, 7]
click at [590, 342] on button "Run" at bounding box center [669, 348] width 256 height 27
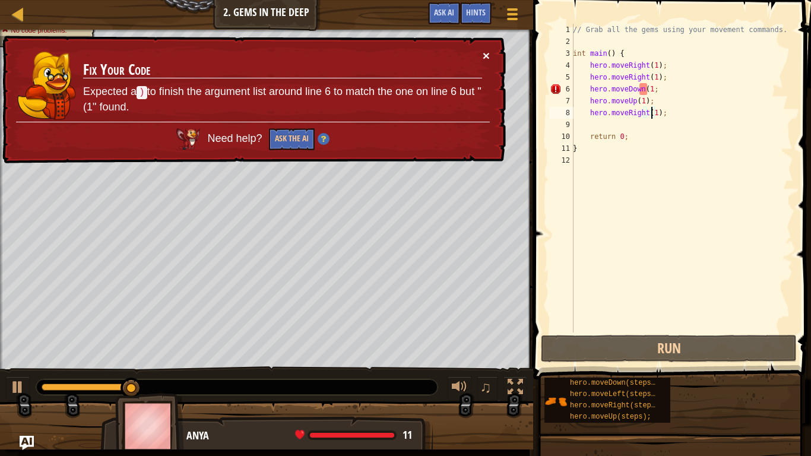
click at [489, 58] on div "× Fix Your Code Expected a ) to finish the argument list around line 6 to match…" at bounding box center [253, 100] width 506 height 128
click at [490, 52] on div "× Fix Your Code Expected a ) to finish the argument list around line 6 to match…" at bounding box center [253, 100] width 506 height 128
click at [488, 57] on button "×" at bounding box center [486, 55] width 7 height 12
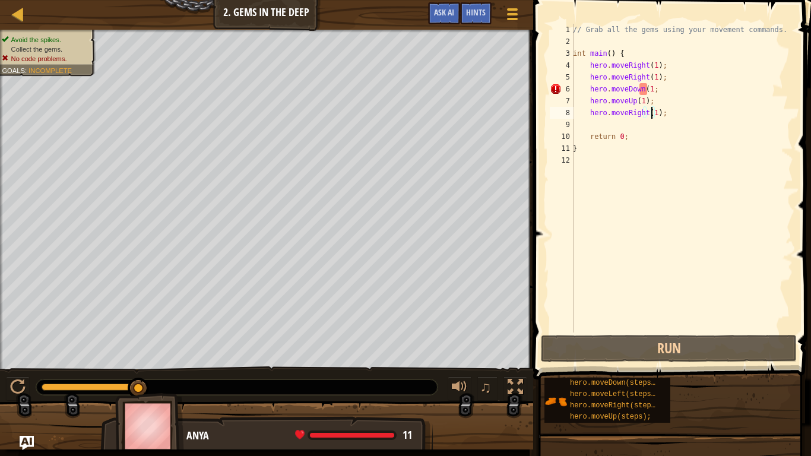
click at [646, 89] on div "// Grab all the gems using your movement commands. int main ( ) { hero . moveRi…" at bounding box center [682, 190] width 223 height 333
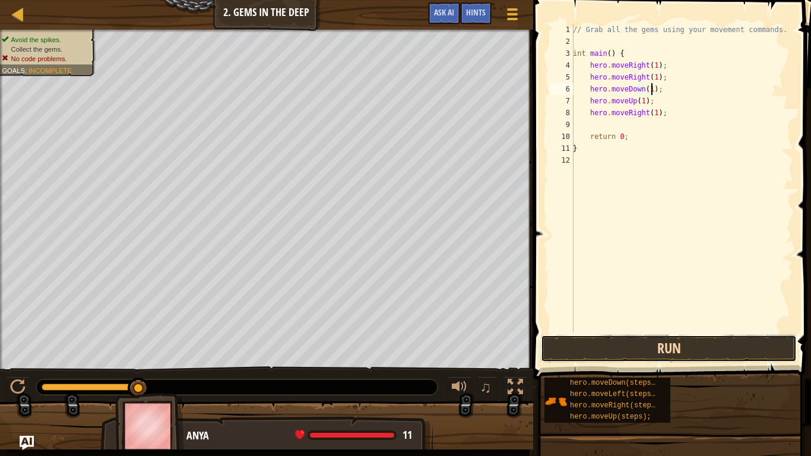
click at [590, 342] on button "Run" at bounding box center [669, 348] width 256 height 27
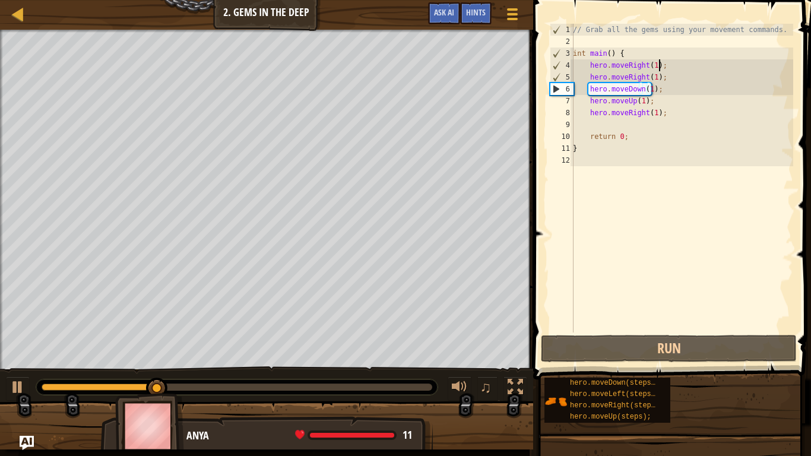
click at [662, 68] on div "// Grab all the gems using your movement commands. int main ( ) { hero . moveRi…" at bounding box center [682, 190] width 223 height 333
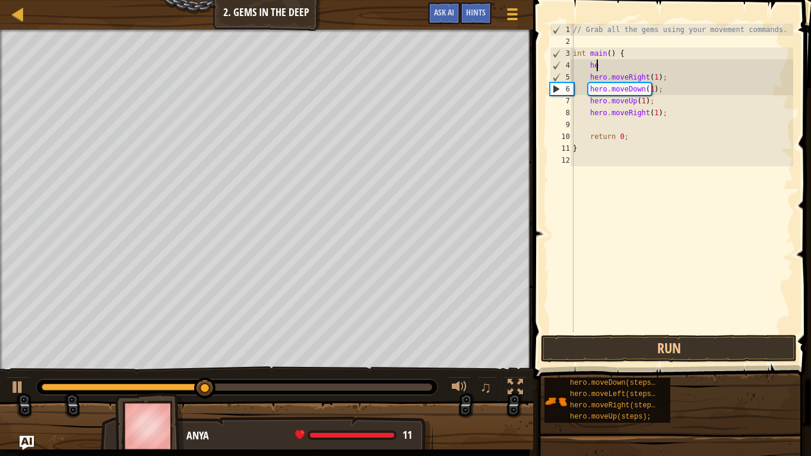
type textarea "h"
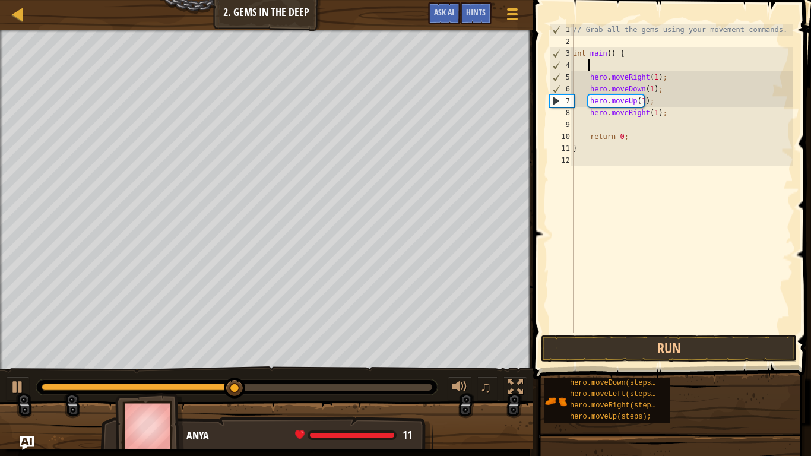
scroll to position [5, 0]
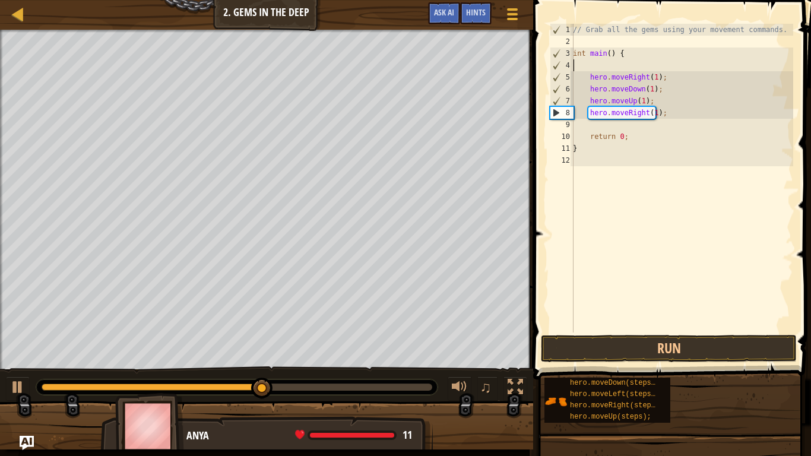
click at [586, 78] on div "// Grab all the gems using your movement commands. int main ( ) { hero . moveRi…" at bounding box center [682, 190] width 223 height 333
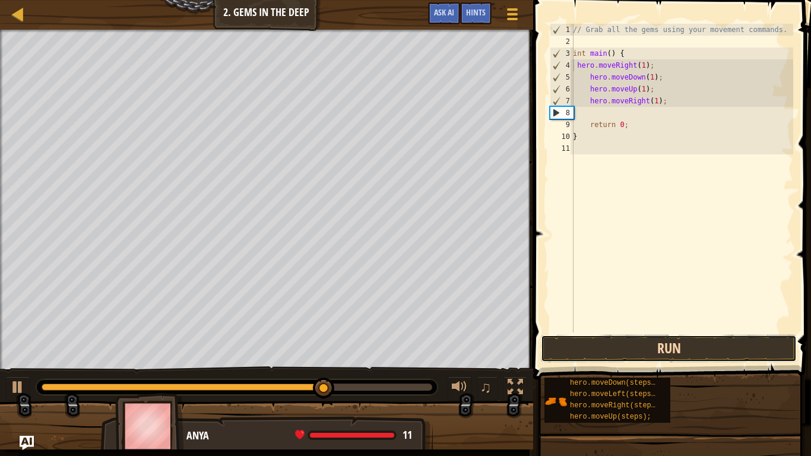
click at [590, 344] on button "Run" at bounding box center [669, 348] width 256 height 27
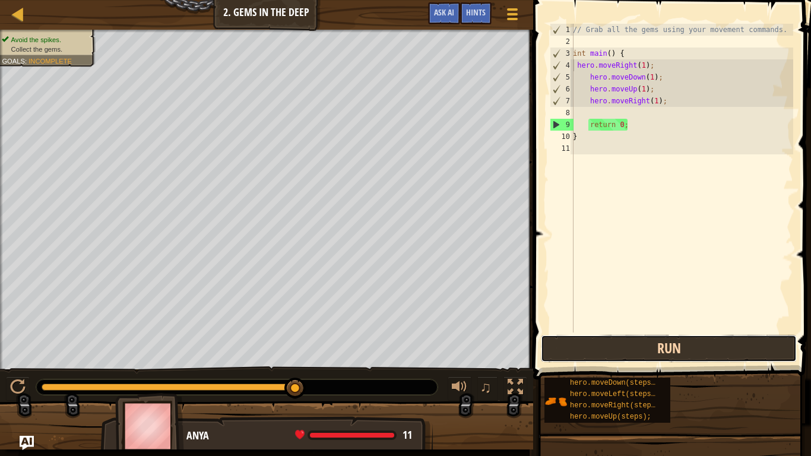
click at [612, 350] on button "Run" at bounding box center [669, 348] width 256 height 27
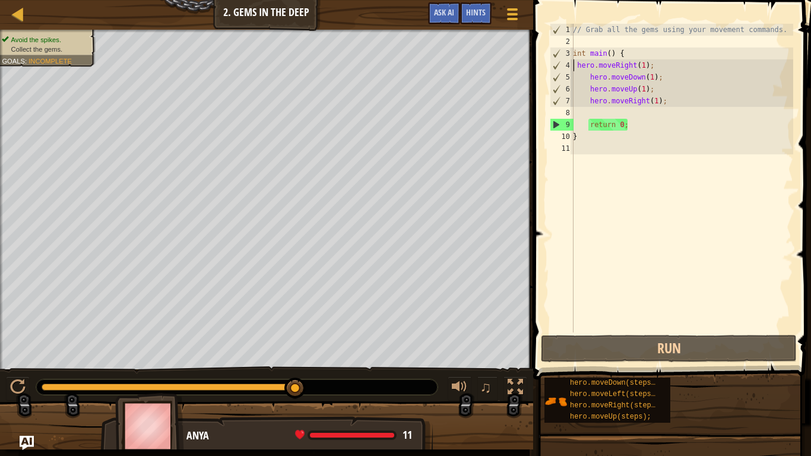
click at [637, 91] on div "// Grab all the gems using your movement commands. int main ( ) { hero . moveRi…" at bounding box center [682, 190] width 223 height 333
click at [640, 90] on div "// Grab all the gems using your movement commands. int main ( ) { hero . moveRi…" at bounding box center [682, 190] width 223 height 333
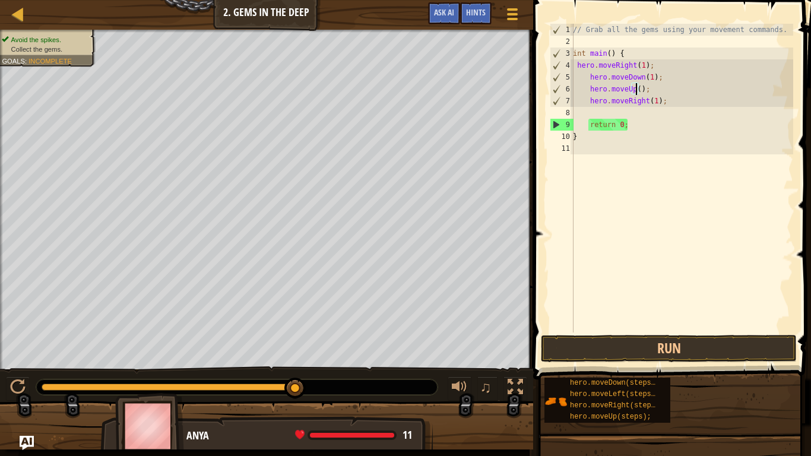
scroll to position [5, 5]
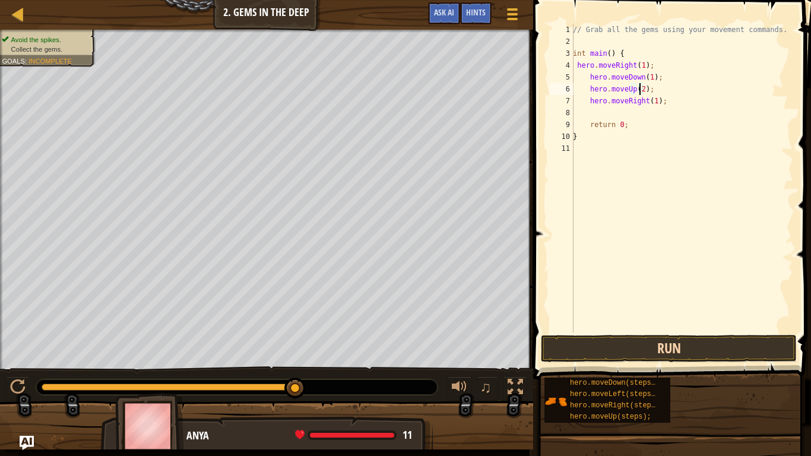
type textarea "hero.moveUp(2);"
click at [589, 346] on button "Run" at bounding box center [669, 348] width 256 height 27
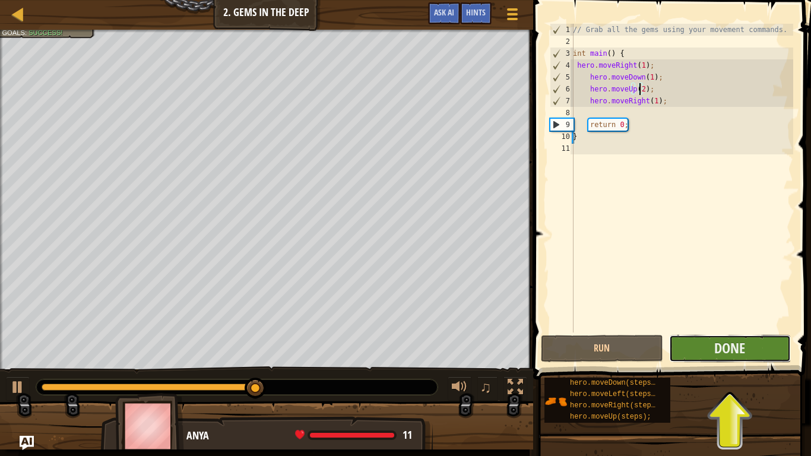
click at [699, 339] on button "Done" at bounding box center [730, 348] width 122 height 27
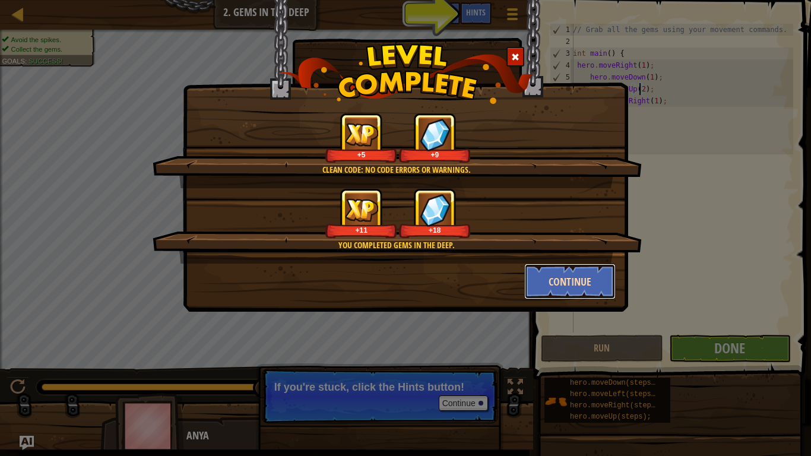
click at [560, 277] on button "Continue" at bounding box center [570, 282] width 92 height 36
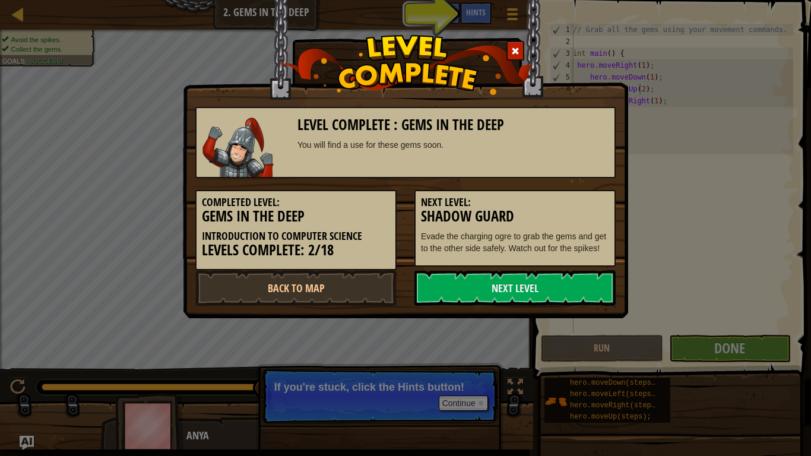
click at [560, 277] on link "Next Level" at bounding box center [515, 288] width 201 height 36
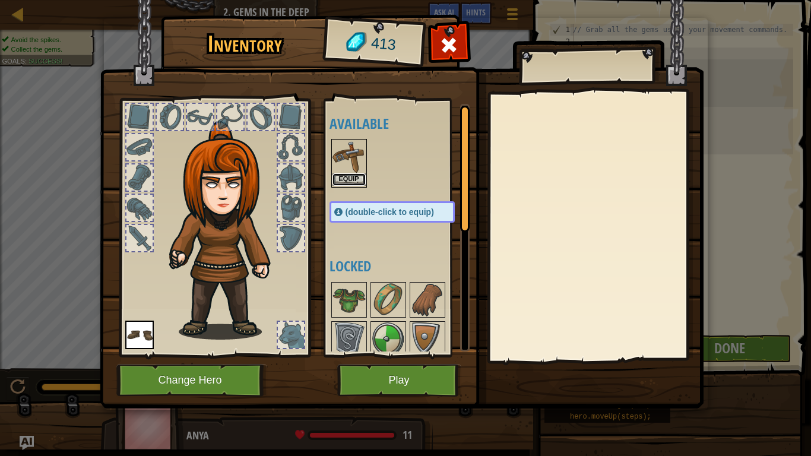
click at [352, 174] on button "Equip" at bounding box center [349, 179] width 33 height 12
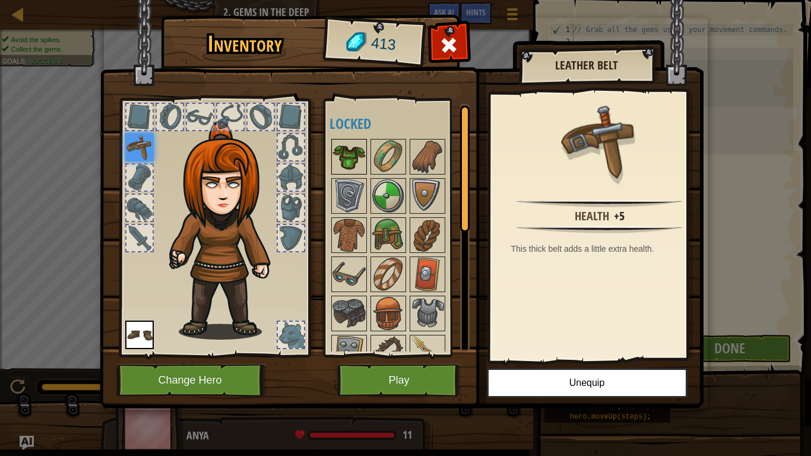
click at [359, 164] on img at bounding box center [349, 156] width 33 height 33
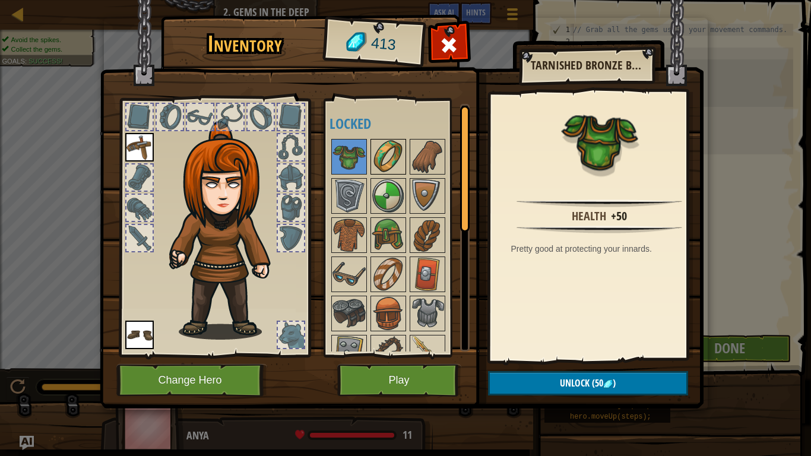
click at [381, 166] on img at bounding box center [388, 156] width 33 height 33
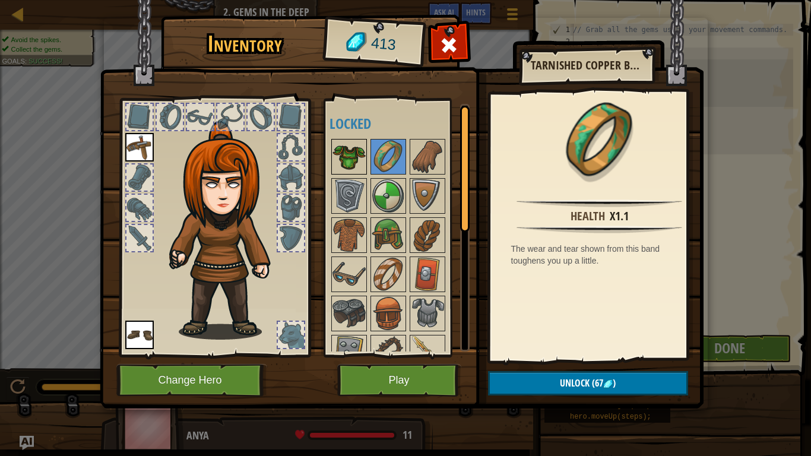
click at [364, 161] on img at bounding box center [349, 156] width 33 height 33
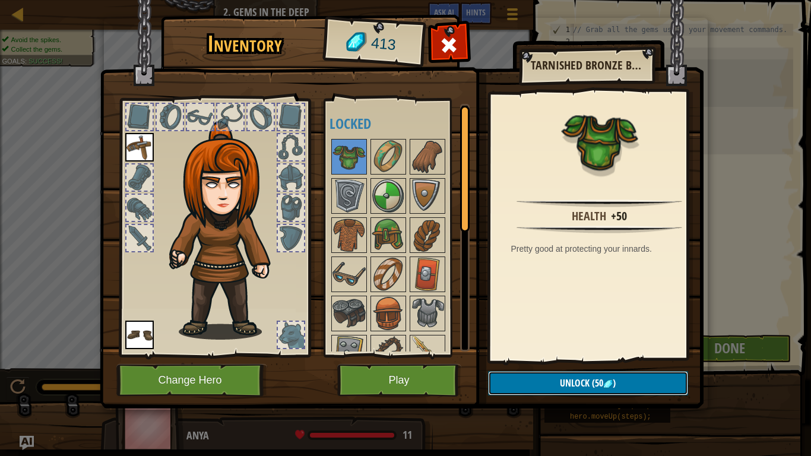
click at [567, 375] on span "Unlock" at bounding box center [575, 383] width 30 height 13
click at [531, 375] on button "Confirm" at bounding box center [588, 383] width 200 height 24
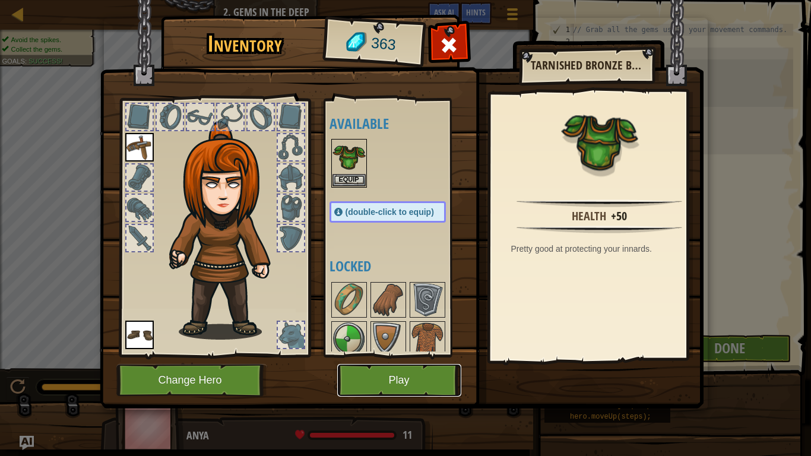
click at [381, 375] on button "Play" at bounding box center [399, 380] width 124 height 33
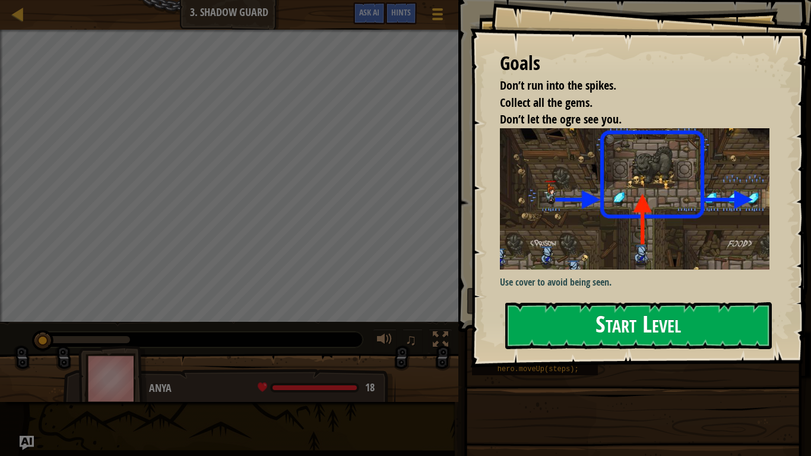
click at [553, 329] on button "Start Level" at bounding box center [638, 325] width 267 height 47
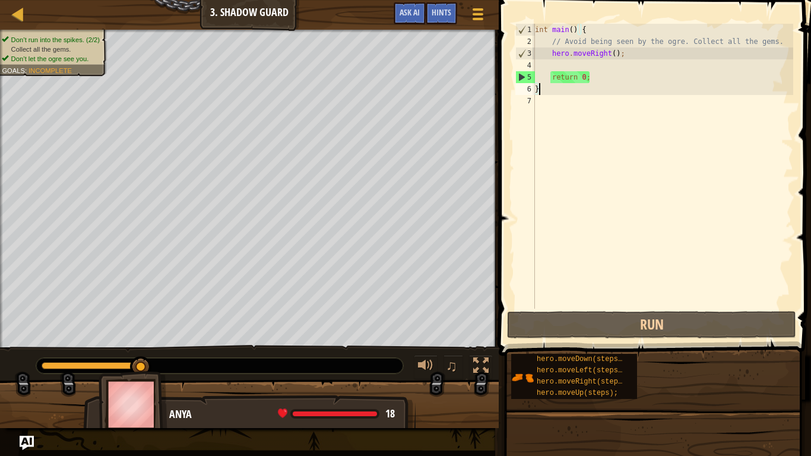
click at [579, 62] on div "int main ( ) { // Avoid being seen by the ogre. Collect all the gems. hero . mo…" at bounding box center [663, 178] width 261 height 309
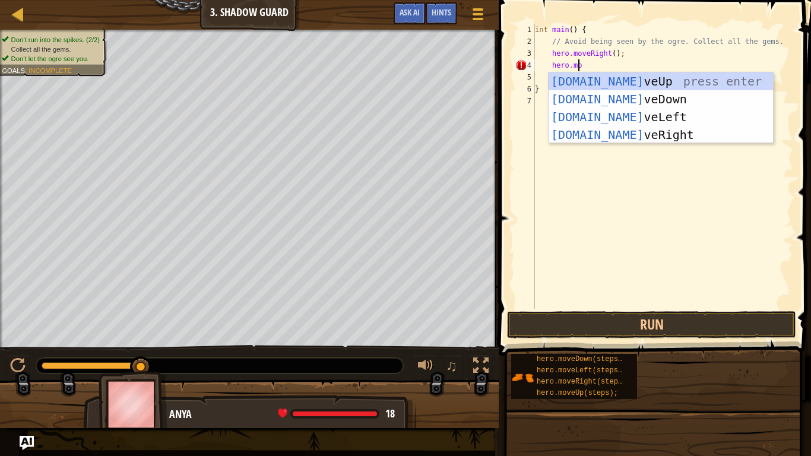
scroll to position [5, 4]
type textarea "hero.move"
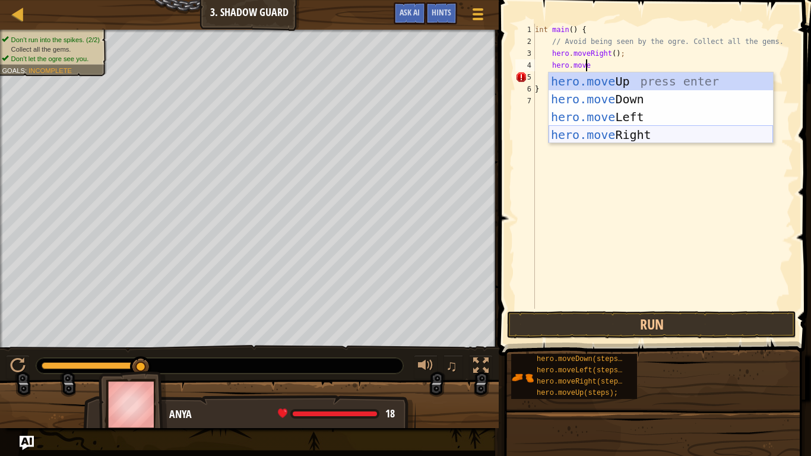
click at [568, 135] on div "hero.move Up press enter hero.move Down press enter hero.move Left press enter …" at bounding box center [661, 125] width 225 height 107
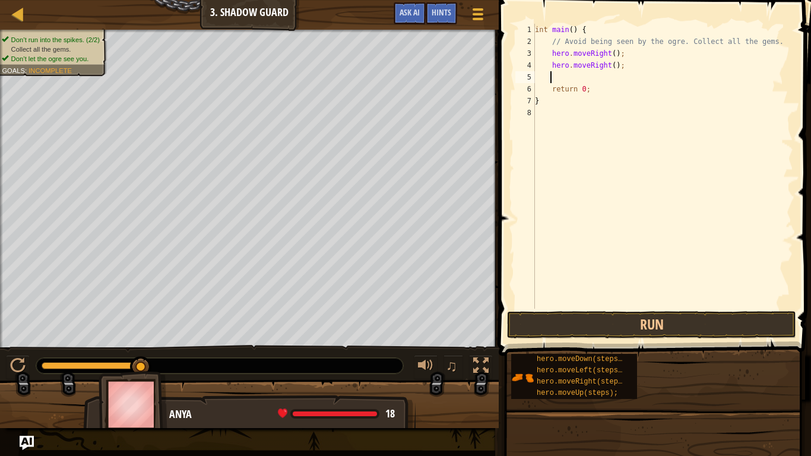
type textarea "¿"
drag, startPoint x: 616, startPoint y: 67, endPoint x: 553, endPoint y: 62, distance: 63.1
click at [553, 62] on div "int main ( ) { // Avoid being seen by the ogre. Collect all the gems. hero . mo…" at bounding box center [663, 178] width 261 height 309
type textarea "h"
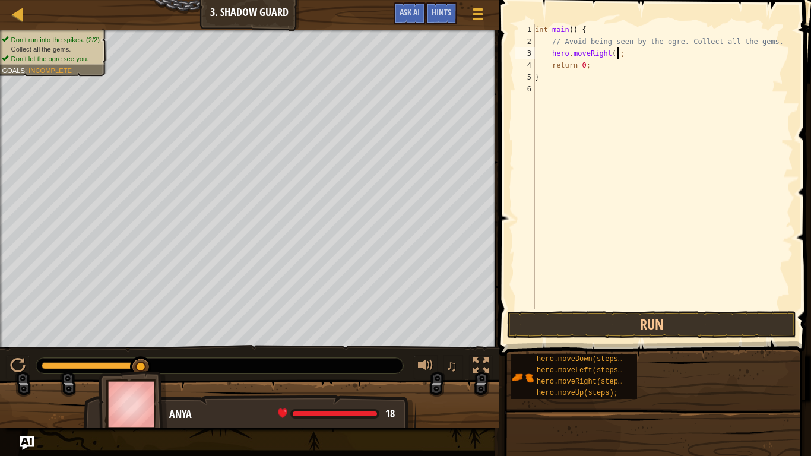
click at [609, 56] on div "int main ( ) { // Avoid being seen by the ogre. Collect all the gems. hero . mo…" at bounding box center [663, 178] width 261 height 309
click at [527, 330] on button "Run" at bounding box center [651, 324] width 289 height 27
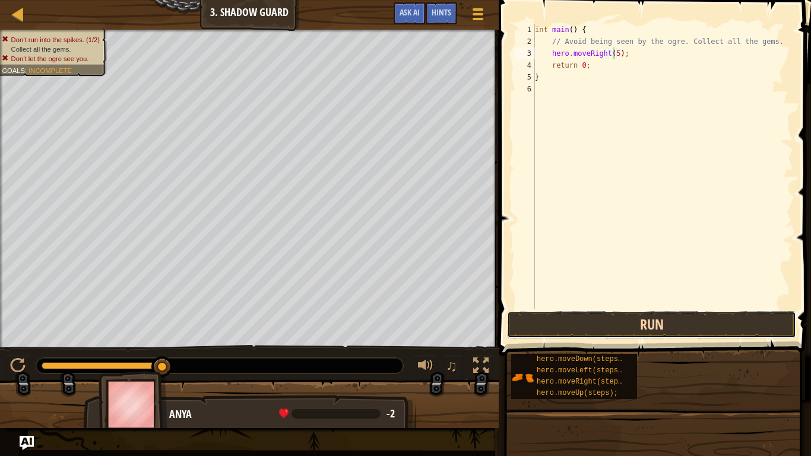
click at [522, 330] on button "Run" at bounding box center [651, 324] width 289 height 27
type textarea "hero.moveRight(6);"
click at [582, 323] on button "Run" at bounding box center [651, 324] width 289 height 27
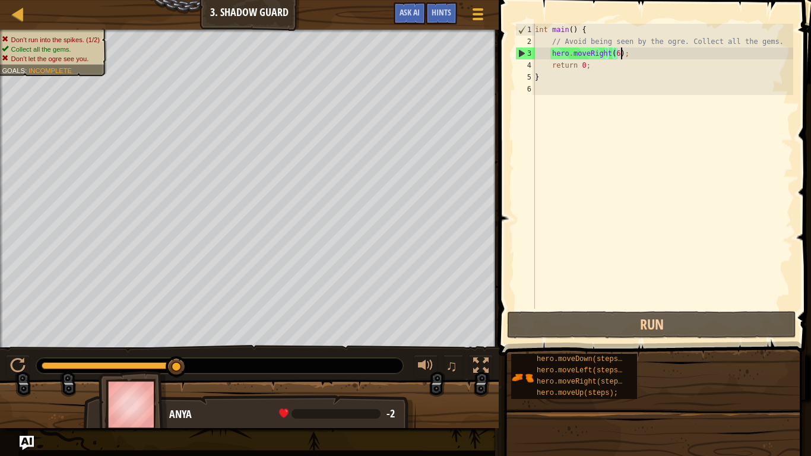
click at [629, 52] on div "int main ( ) { // Avoid being seen by the ogre. Collect all the gems. hero . mo…" at bounding box center [663, 178] width 261 height 309
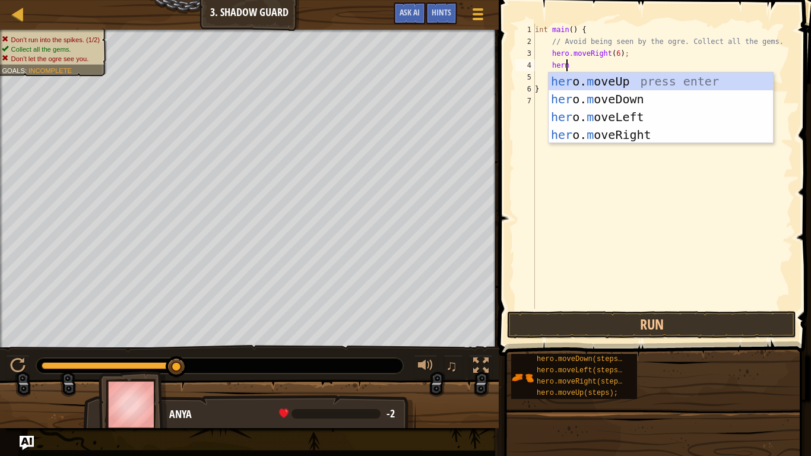
type textarea "hermo"
click at [608, 140] on div "her o. mo veUp press enter her o. mo veDown press enter her o. mo veLeft press …" at bounding box center [661, 125] width 225 height 107
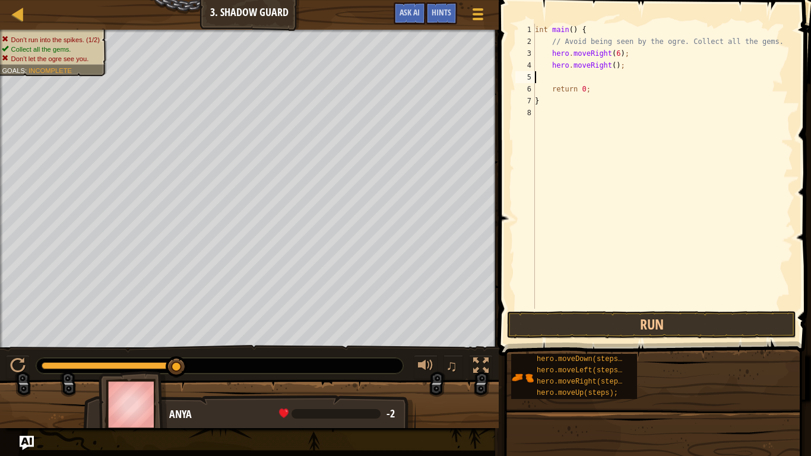
scroll to position [5, 0]
click at [612, 73] on div "int main ( ) { // Avoid being seen by the ogre. Collect all the gems. hero . mo…" at bounding box center [663, 178] width 261 height 309
click at [609, 64] on div "int main ( ) { // Avoid being seen by the ogre. Collect all the gems. hero . mo…" at bounding box center [663, 178] width 261 height 309
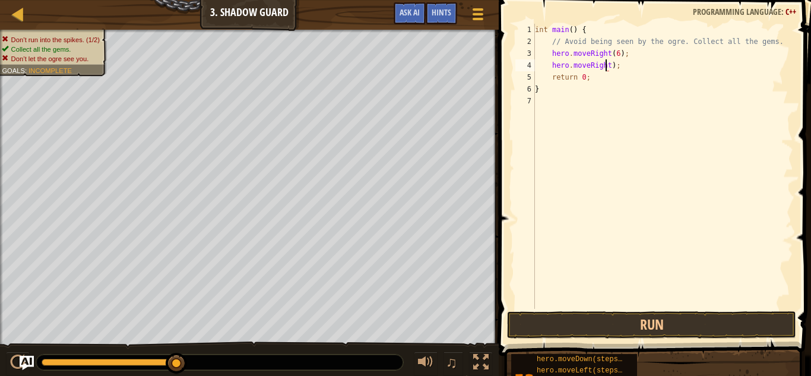
scroll to position [5, 7]
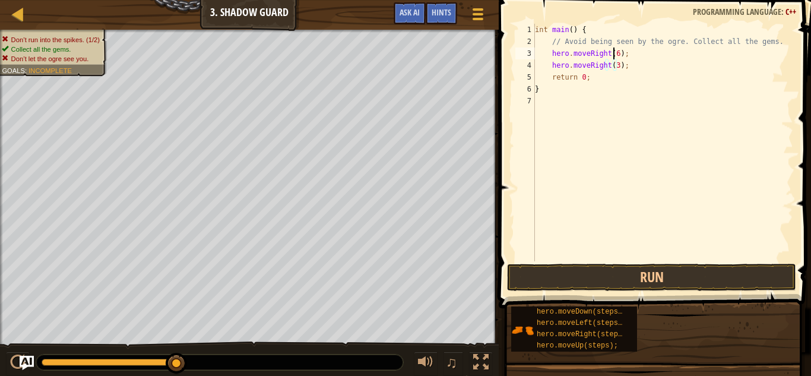
click at [614, 55] on div "int main ( ) { // Avoid being seen by the ogre. Collect all the gems. hero . mo…" at bounding box center [663, 154] width 261 height 261
click at [539, 277] on button "Run" at bounding box center [651, 277] width 289 height 27
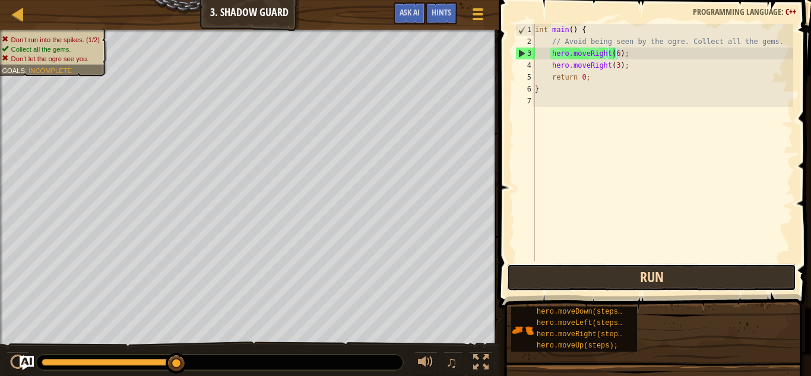
click at [519, 268] on button "Run" at bounding box center [651, 277] width 289 height 27
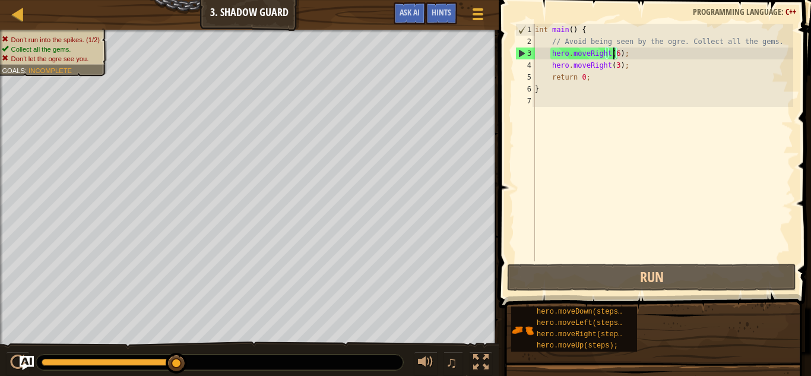
click at [614, 69] on div "int main ( ) { // Avoid being seen by the ogre. Collect all the gems. hero . mo…" at bounding box center [663, 154] width 261 height 261
click at [617, 71] on div "int main ( ) { // Avoid being seen by the ogre. Collect all the gems. hero . mo…" at bounding box center [663, 154] width 261 height 261
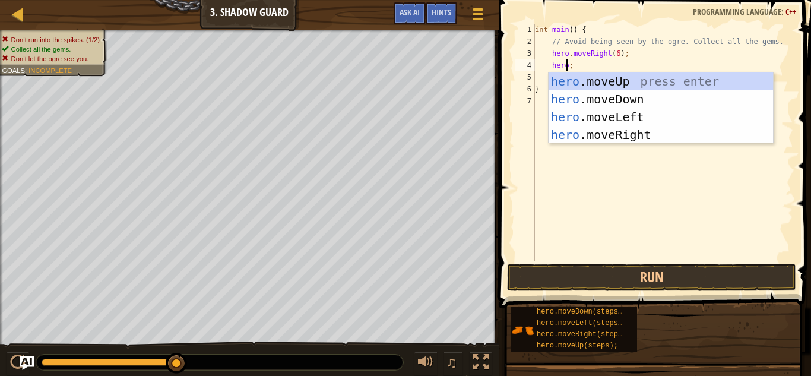
scroll to position [5, 3]
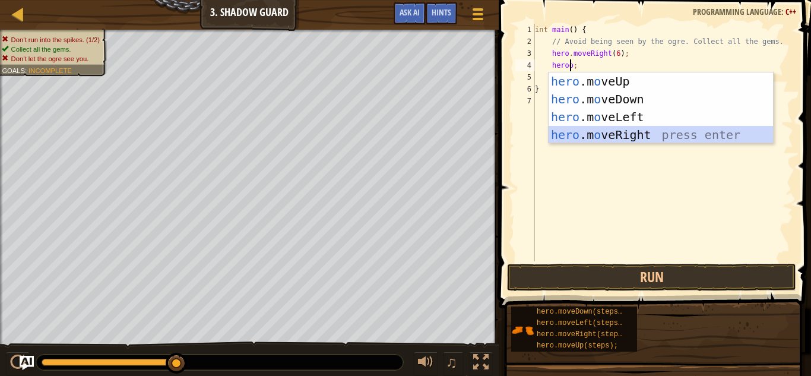
click at [601, 132] on div "hero .m o veUp press enter hero .m o veDown press enter hero .m o veLeft press …" at bounding box center [661, 125] width 225 height 107
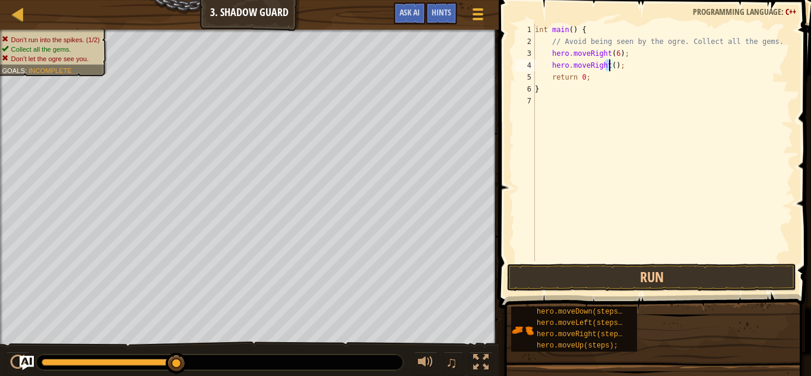
click at [611, 67] on div "int main ( ) { // Avoid being seen by the ogre. Collect all the gems. hero . mo…" at bounding box center [663, 154] width 261 height 261
click at [611, 67] on div "int main ( ) { // Avoid being seen by the ogre. Collect all the gems. hero . mo…" at bounding box center [663, 143] width 261 height 238
click at [611, 67] on div "int main ( ) { // Avoid being seen by the ogre. Collect all the gems. hero . mo…" at bounding box center [663, 154] width 261 height 261
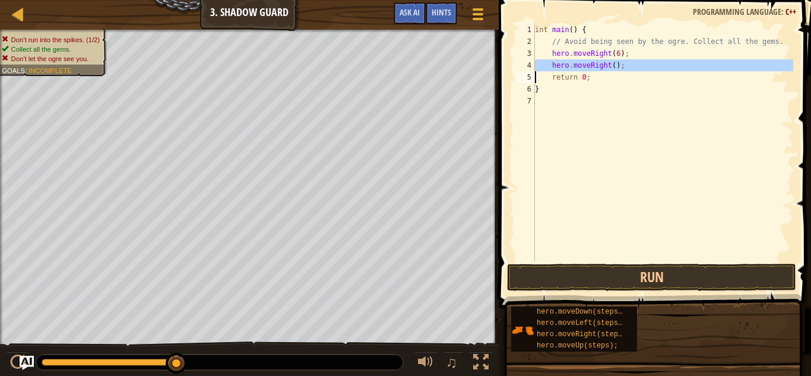
click at [611, 67] on div "int main ( ) { // Avoid being seen by the ogre. Collect all the gems. hero . mo…" at bounding box center [663, 154] width 261 height 261
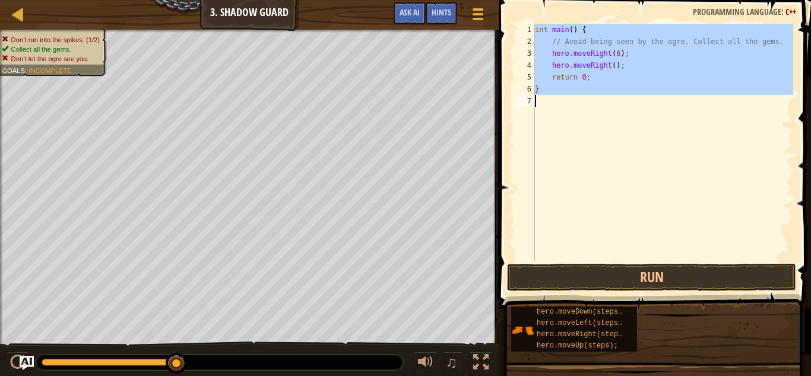
click at [611, 67] on div "int main ( ) { // Avoid being seen by the ogre. Collect all the gems. hero . mo…" at bounding box center [663, 154] width 261 height 261
click at [611, 67] on div "int main ( ) { // Avoid being seen by the ogre. Collect all the gems. hero . mo…" at bounding box center [663, 143] width 261 height 238
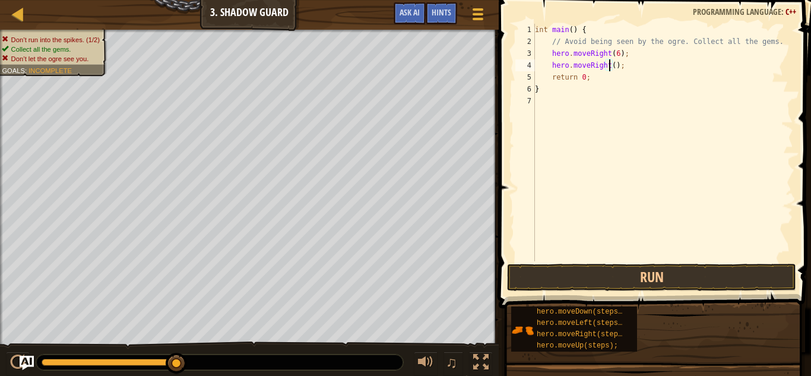
click at [611, 67] on div "int main ( ) { // Avoid being seen by the ogre. Collect all the gems. hero . mo…" at bounding box center [663, 154] width 261 height 261
click at [614, 53] on div "int main ( ) { // Avoid being seen by the ogre. Collect all the gems. hero . mo…" at bounding box center [663, 154] width 261 height 261
click at [539, 275] on button "Run" at bounding box center [651, 277] width 289 height 27
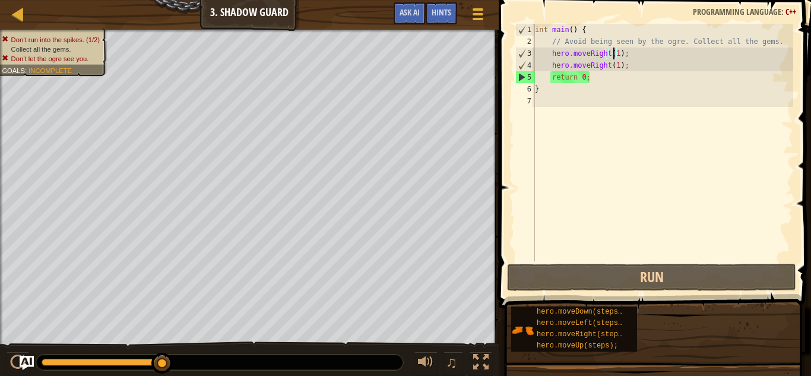
click at [616, 64] on div "int main ( ) { // Avoid being seen by the ogre. Collect all the gems. hero . mo…" at bounding box center [663, 154] width 261 height 261
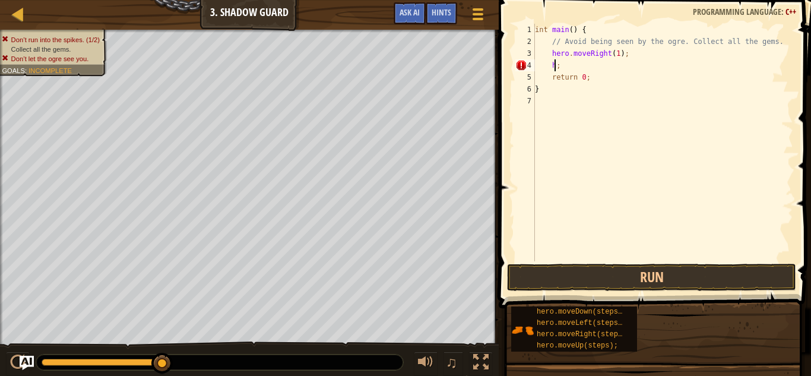
scroll to position [5, 1]
click at [617, 62] on div "int main ( ) { // Avoid being seen by the ogre. Collect all the gems. hero . mo…" at bounding box center [663, 154] width 261 height 261
type textarea "h"
click at [617, 56] on div "int main ( ) { // Avoid being seen by the ogre. Collect all the gems. hero . mo…" at bounding box center [663, 154] width 261 height 261
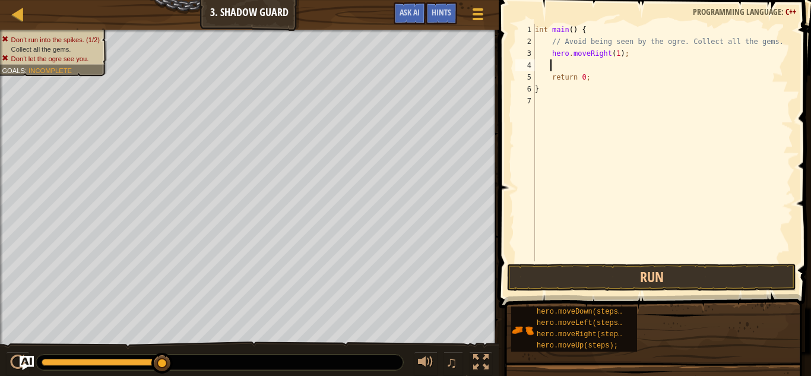
type textarea "hero.moveRight(1);"
click at [611, 61] on div "int main ( ) { // Avoid being seen by the ogre. Collect all the gems. hero . mo…" at bounding box center [663, 154] width 261 height 261
click at [612, 59] on div "int main ( ) { // Avoid being seen by the ogre. Collect all the gems. hero . mo…" at bounding box center [663, 154] width 261 height 261
type textarea "hero.moveRight(1);"
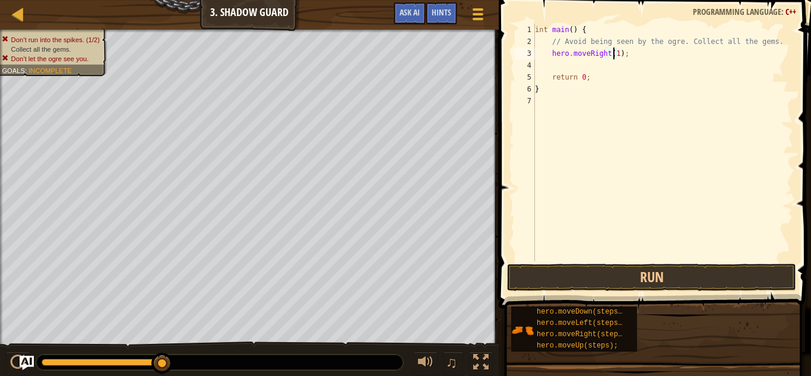
click at [623, 58] on div "int main ( ) { // Avoid being seen by the ogre. Collect all the gems. hero . mo…" at bounding box center [663, 154] width 261 height 261
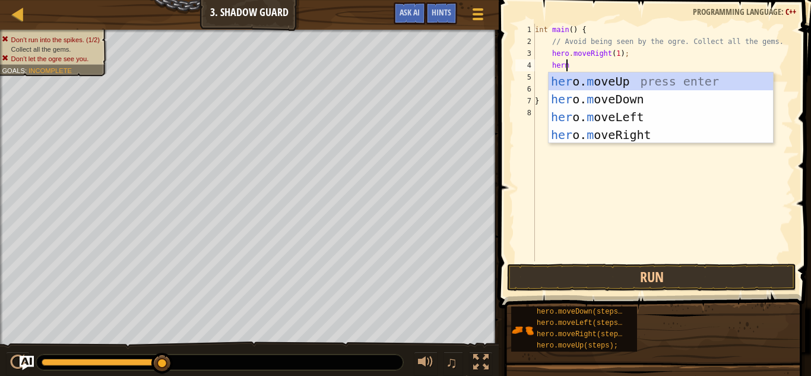
type textarea "hermo"
click at [618, 81] on div "her o. mo veUp press enter her o. mo veDown press enter her o. mo veLeft press …" at bounding box center [661, 125] width 225 height 107
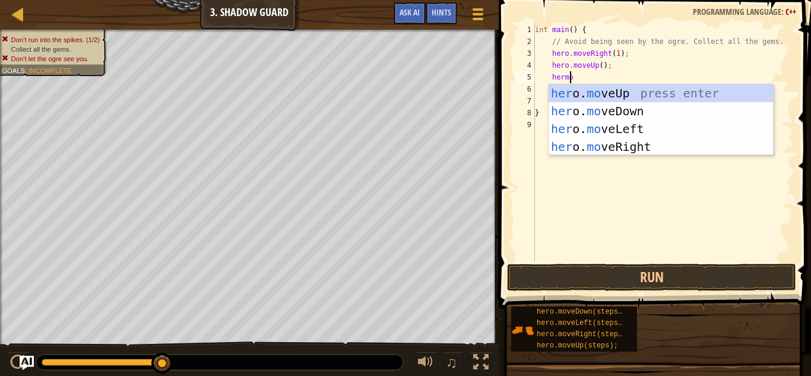
scroll to position [5, 2]
type textarea "heroo"
click at [599, 142] on div "hero .m o veUp press enter hero .m o veDown press enter hero .m o veLeft press …" at bounding box center [661, 137] width 225 height 107
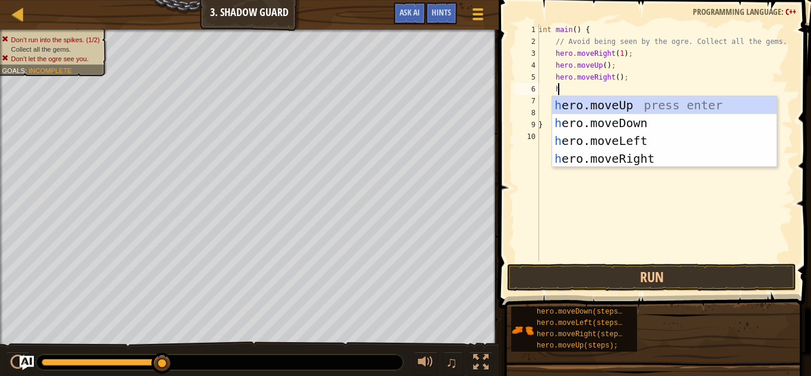
scroll to position [5, 2]
type textarea "hero"
click at [609, 117] on div "hero .moveUp press enter hero .moveDown press enter hero .moveLeft press enter …" at bounding box center [664, 149] width 225 height 107
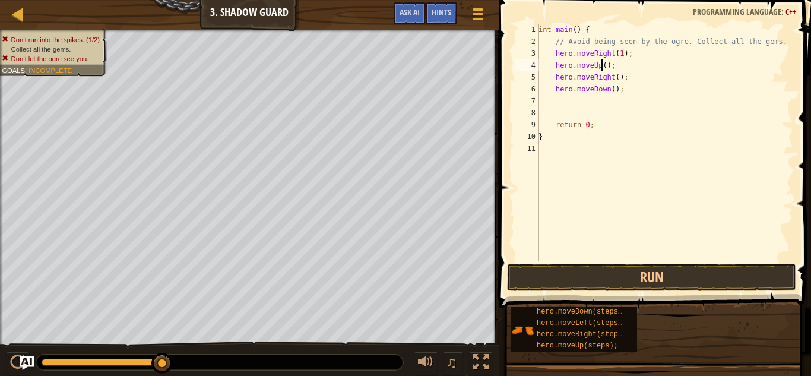
click at [600, 68] on div "int main ( ) { // Avoid being seen by the ogre. Collect all the gems. hero . mo…" at bounding box center [664, 154] width 257 height 261
click at [614, 78] on div "int main ( ) { // Avoid being seen by the ogre. Collect all the gems. hero . mo…" at bounding box center [664, 154] width 257 height 261
type textarea "hero.moveRight(1);"
click at [608, 95] on div "int main ( ) { // Avoid being seen by the ogre. Collect all the gems. hero . mo…" at bounding box center [664, 154] width 257 height 261
click at [612, 91] on div "int main ( ) { // Avoid being seen by the ogre. Collect all the gems. hero . mo…" at bounding box center [664, 154] width 257 height 261
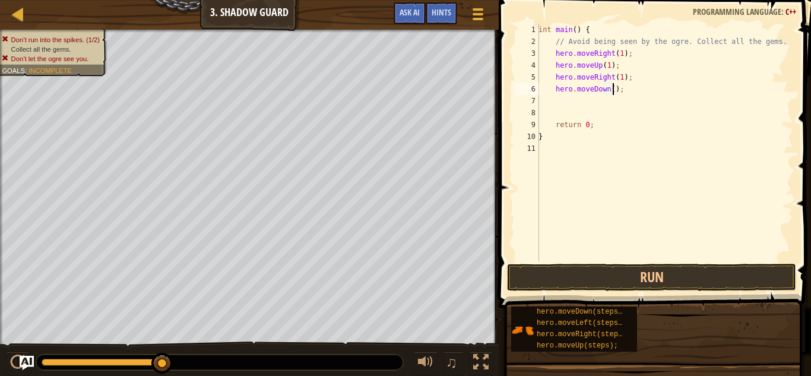
click at [608, 91] on div "int main ( ) { // Avoid being seen by the ogre. Collect all the gems. hero . mo…" at bounding box center [664, 154] width 257 height 261
type textarea "hero.moveDown(1);"
click at [618, 94] on div "int main ( ) { // Avoid being seen by the ogre. Collect all the gems. hero . mo…" at bounding box center [664, 154] width 257 height 261
click at [623, 94] on div "int main ( ) { // Avoid being seen by the ogre. Collect all the gems. hero . mo…" at bounding box center [664, 154] width 257 height 261
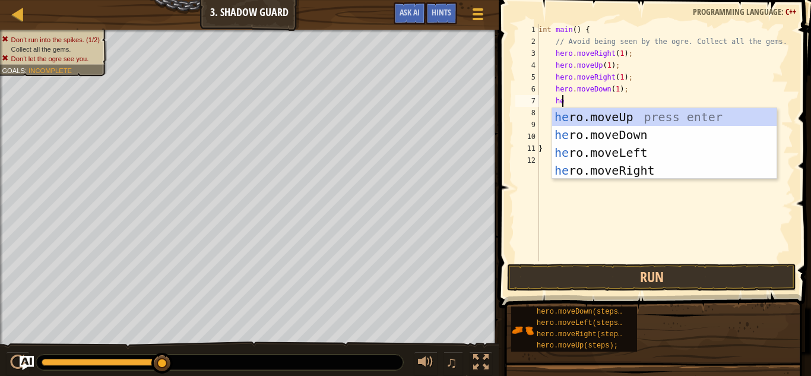
type textarea "hero"
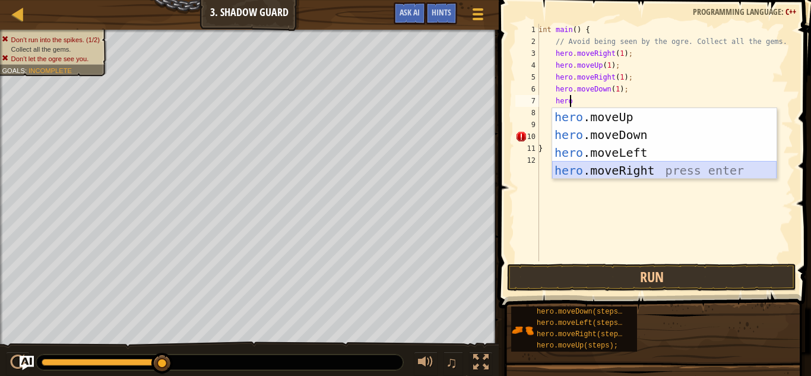
click at [576, 172] on div "hero .moveUp press enter hero .moveDown press enter hero .moveLeft press enter …" at bounding box center [664, 161] width 225 height 107
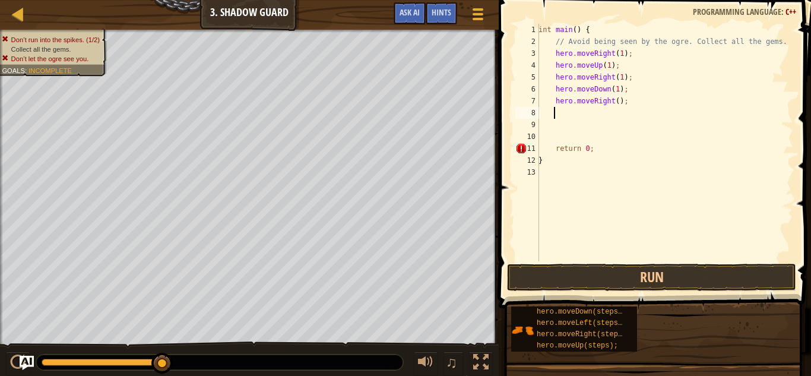
click at [554, 156] on div "int main ( ) { // Avoid being seen by the ogre. Collect all the gems. hero . mo…" at bounding box center [664, 154] width 257 height 261
click at [554, 149] on div "int main ( ) { // Avoid being seen by the ogre. Collect all the gems. hero . mo…" at bounding box center [664, 154] width 257 height 261
type textarea "return 0;"
click at [564, 275] on button "Run" at bounding box center [651, 277] width 289 height 27
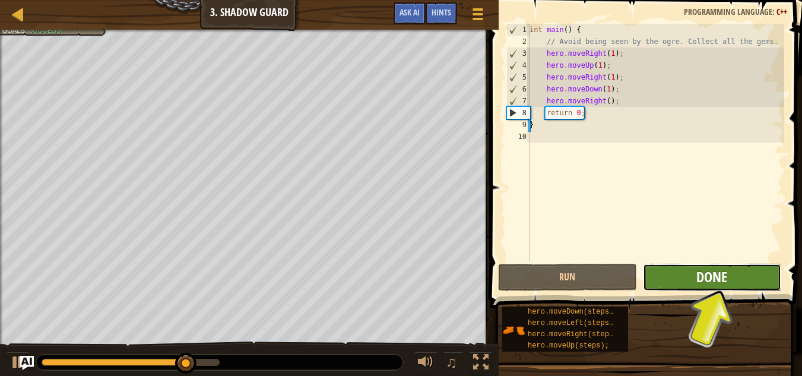
click at [722, 279] on span "Done" at bounding box center [712, 276] width 31 height 19
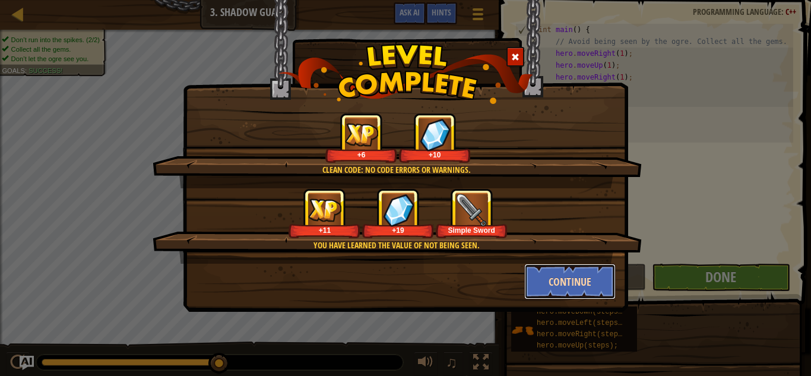
click at [565, 284] on button "Continue" at bounding box center [570, 282] width 92 height 36
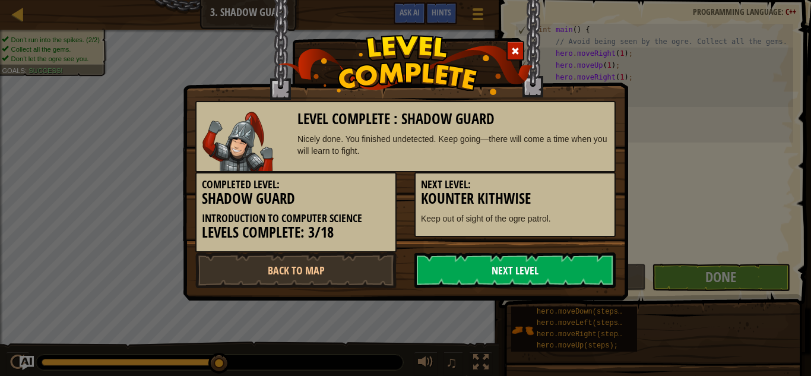
click at [584, 274] on link "Next Level" at bounding box center [515, 270] width 201 height 36
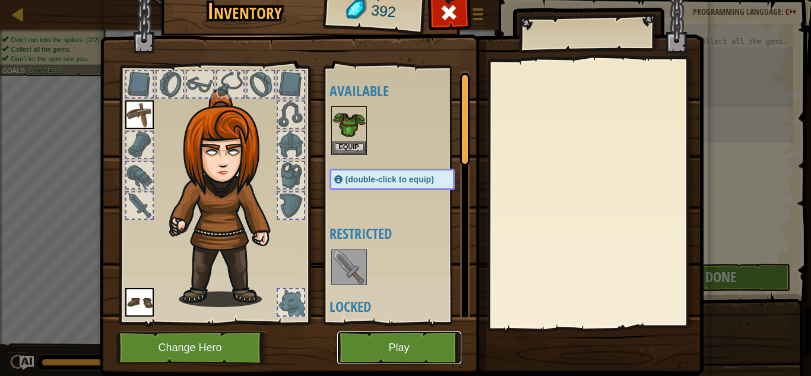
click at [375, 356] on button "Play" at bounding box center [399, 347] width 124 height 33
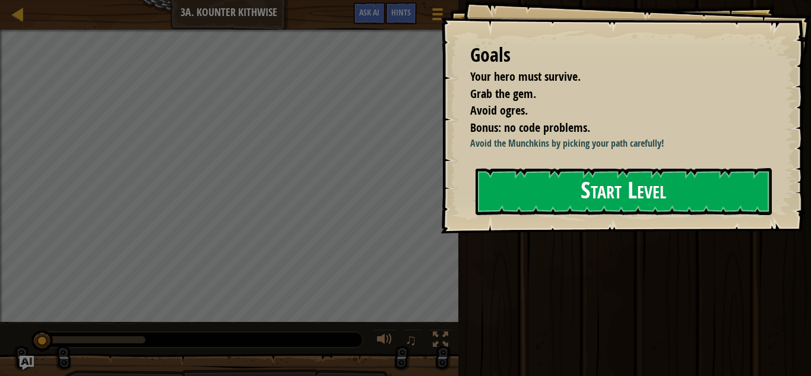
click at [576, 178] on button "Start Level" at bounding box center [624, 191] width 296 height 47
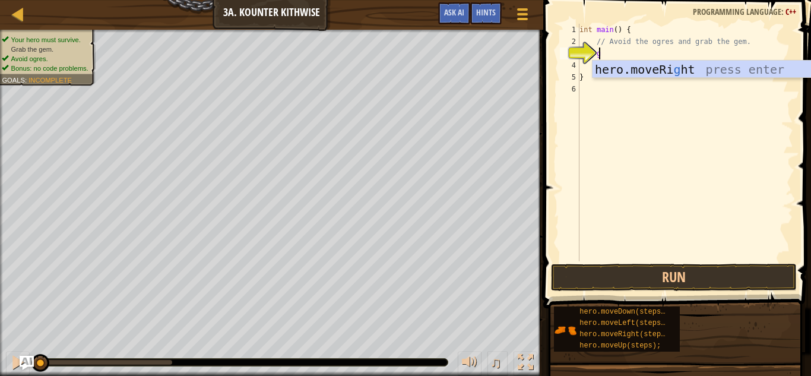
scroll to position [5, 1]
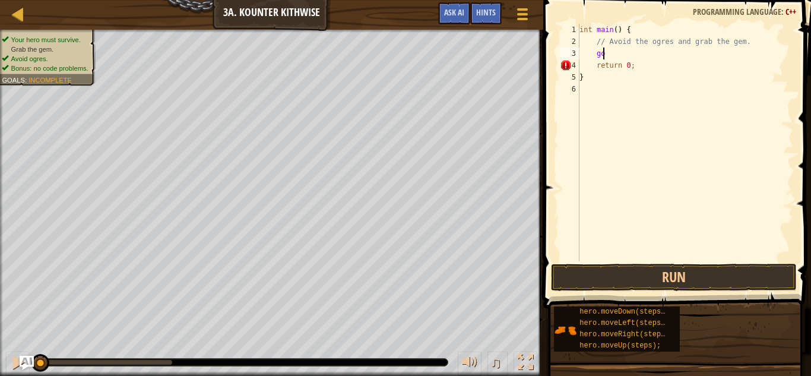
type textarea "g"
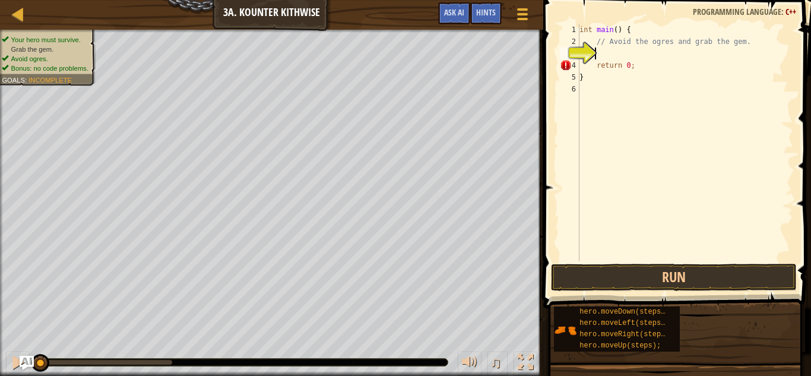
type textarea "g"
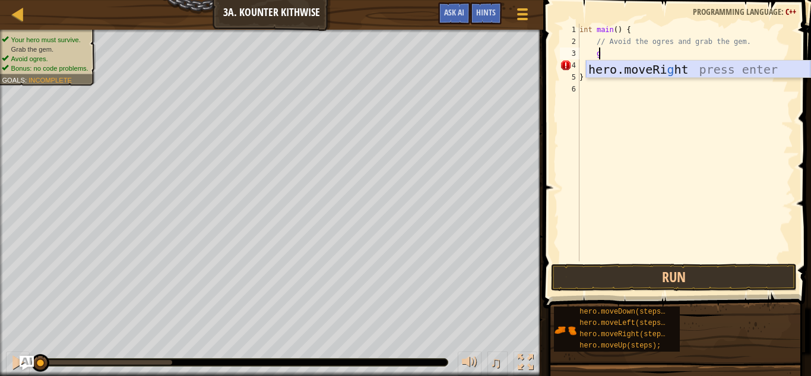
click at [632, 65] on div "hero.moveRi g ht press enter" at bounding box center [698, 87] width 225 height 53
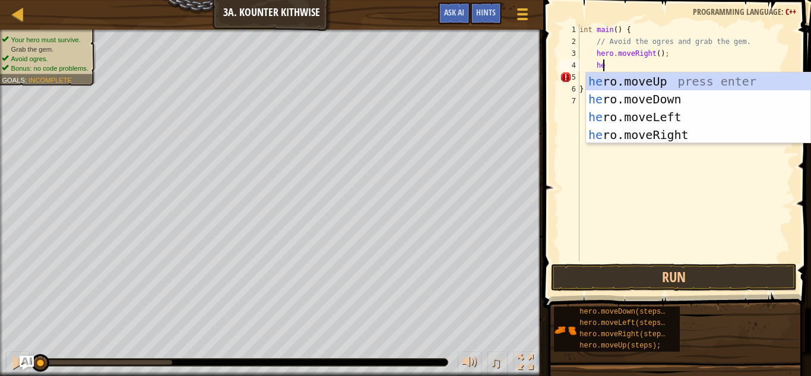
scroll to position [5, 1]
click at [649, 56] on div "int main ( ) { // Avoid the ogres and grab the gem. hero . moveRight ( ) ; he r…" at bounding box center [685, 154] width 216 height 261
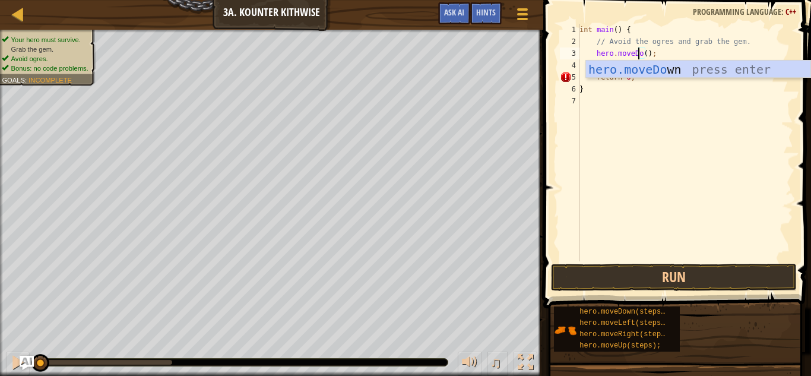
scroll to position [5, 5]
click at [641, 72] on div "hero.moveDo wn press enter" at bounding box center [698, 87] width 225 height 53
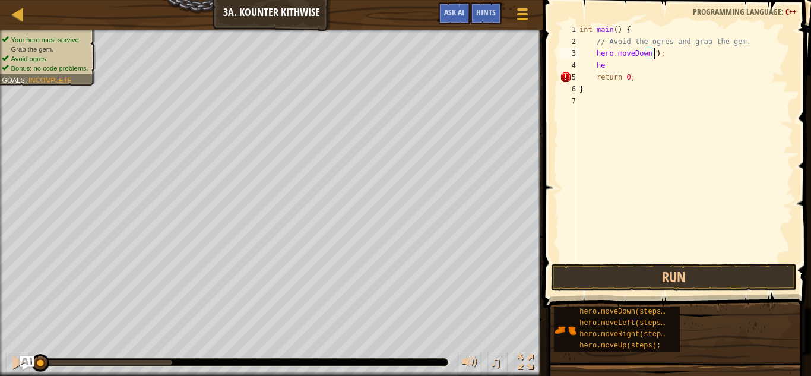
click at [621, 64] on div "int main ( ) { // Avoid the ogres and grab the gem. hero . moveDown ( ) ; he re…" at bounding box center [685, 154] width 216 height 261
type textarea "hero"
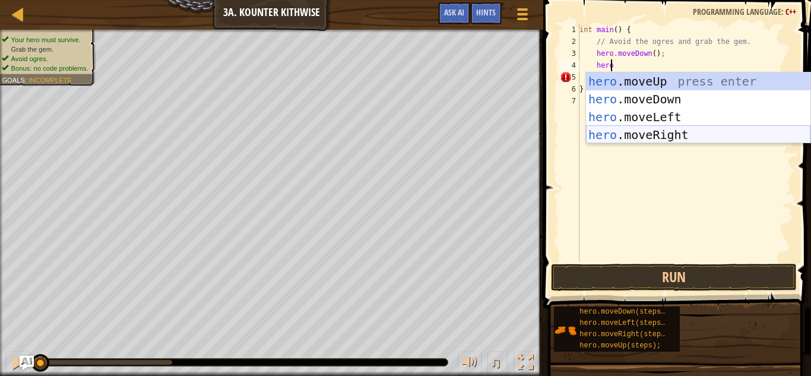
click at [624, 133] on div "hero .moveUp press enter hero .moveDown press enter hero .moveLeft press enter …" at bounding box center [698, 125] width 225 height 107
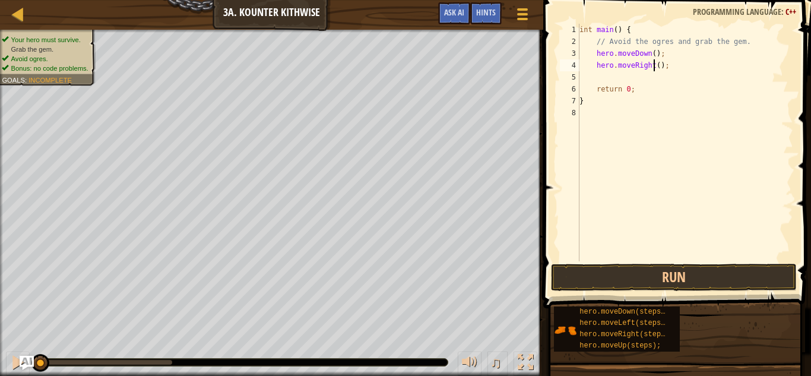
click at [655, 66] on div "int main ( ) { // Avoid the ogres and grab the gem. hero . moveDown ( ) ; hero …" at bounding box center [685, 154] width 216 height 261
type textarea "hero.moveRight(2);"
click at [601, 270] on button "Run" at bounding box center [674, 277] width 247 height 27
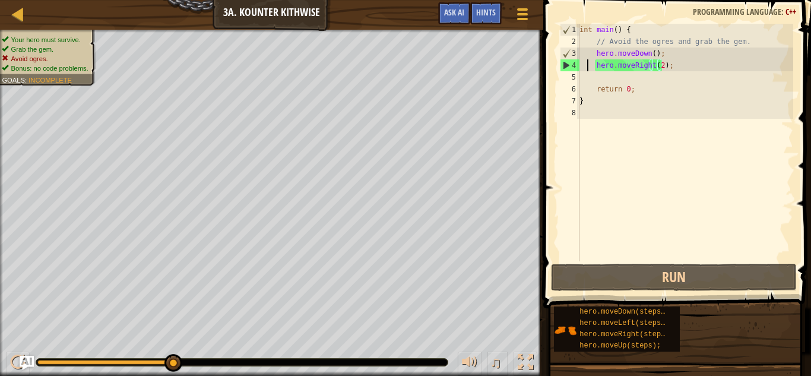
click at [587, 62] on div "int main ( ) { // Avoid the ogres and grab the gem. hero . moveDown ( ) ; hero …" at bounding box center [685, 154] width 216 height 261
click at [590, 64] on div "int main ( ) { // Avoid the ogres and grab the gem. hero . moveDown ( ) ; hero …" at bounding box center [685, 154] width 216 height 261
click at [593, 64] on div "int main ( ) { // Avoid the ogres and grab the gem. hero . moveDown ( ) ; hero …" at bounding box center [685, 154] width 216 height 261
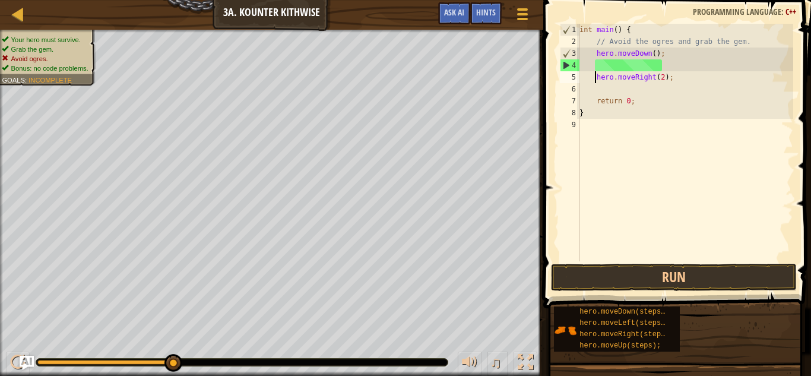
click at [601, 65] on div "int main ( ) { // Avoid the ogres and grab the gem. hero . moveDown ( ) ; hero …" at bounding box center [685, 154] width 216 height 261
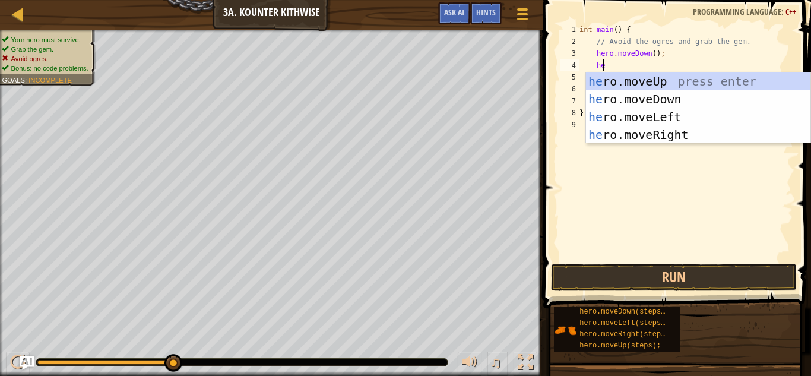
scroll to position [5, 1]
type textarea "h"
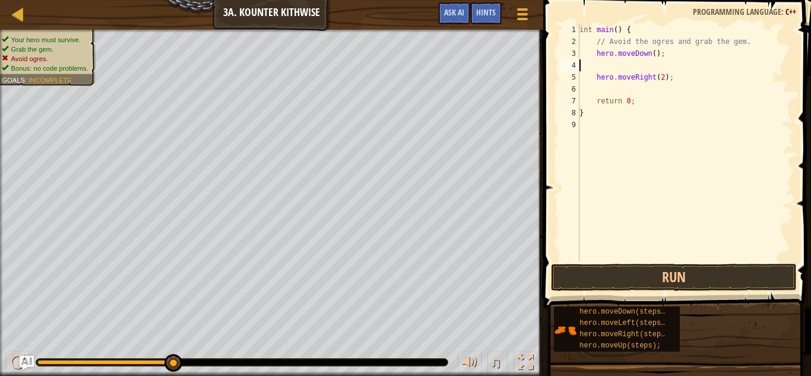
scroll to position [5, 0]
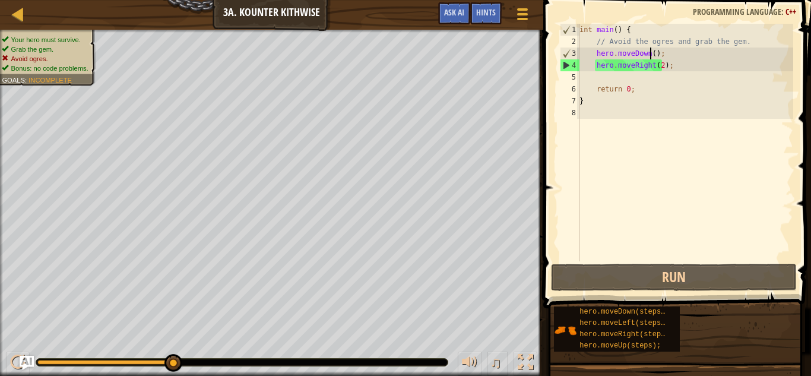
click at [652, 55] on div "int main ( ) { // Avoid the ogres and grab the gem. hero . moveDown ( ) ; hero …" at bounding box center [685, 154] width 216 height 261
type textarea "hero.moveDown(3);"
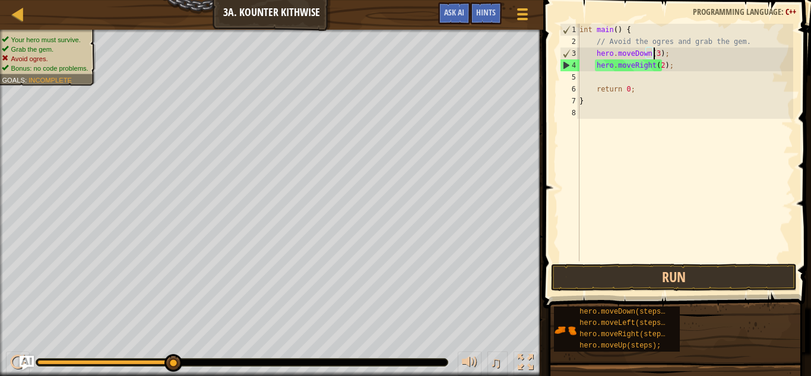
scroll to position [5, 6]
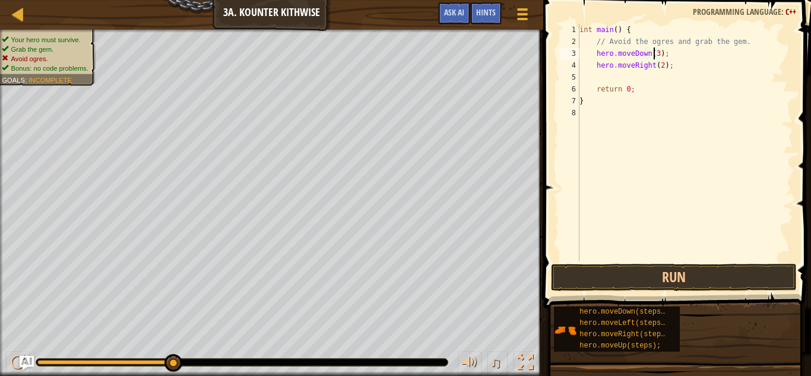
click at [634, 78] on div "int main ( ) { // Avoid the ogres and grab the gem. hero . moveDown ( 3 ) ; her…" at bounding box center [685, 154] width 216 height 261
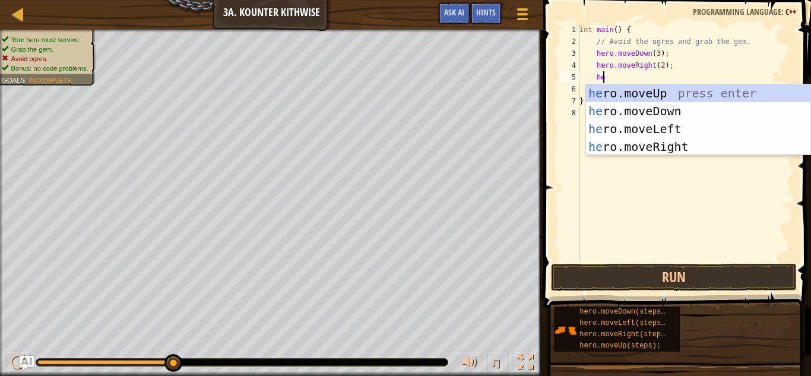
scroll to position [5, 1]
type textarea "her"
click at [639, 97] on div "her o.moveUp press enter her o.moveDown press enter her o.moveLeft press enter …" at bounding box center [698, 137] width 225 height 107
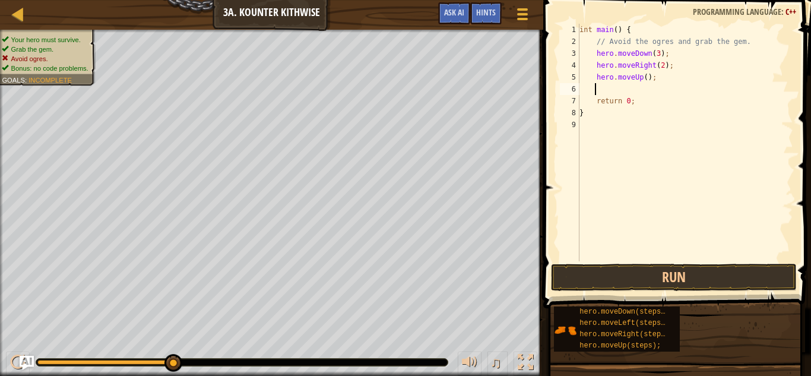
scroll to position [5, 1]
click at [644, 81] on div "int main ( ) { // Avoid the ogres and grab the gem. hero . moveDown ( 3 ) ; her…" at bounding box center [685, 154] width 216 height 261
type textarea "hero.moveUp(1);"
click at [632, 93] on div "int main ( ) { // Avoid the ogres and grab the gem. hero . moveDown ( 3 ) ; her…" at bounding box center [685, 154] width 216 height 261
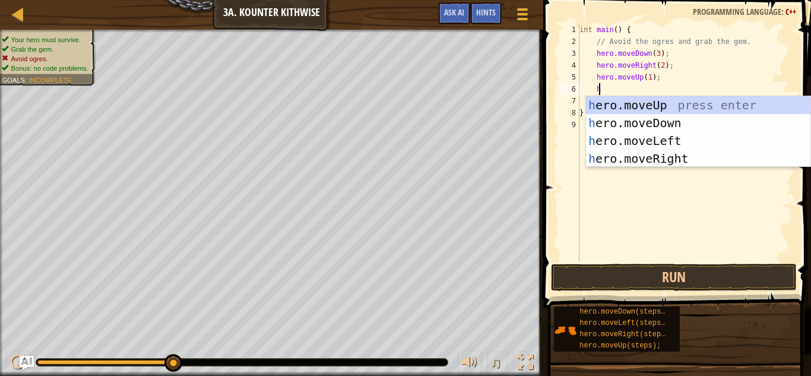
type textarea "he"
click at [632, 153] on div "he ro.moveUp press enter he ro.moveDown press enter he ro.moveLeft press enter …" at bounding box center [698, 149] width 225 height 107
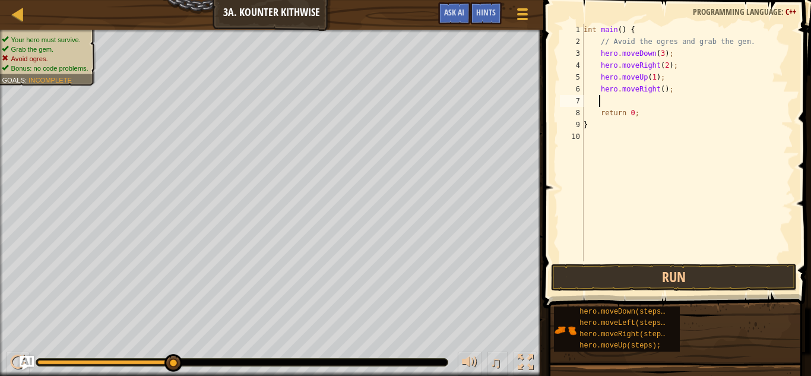
scroll to position [5, 0]
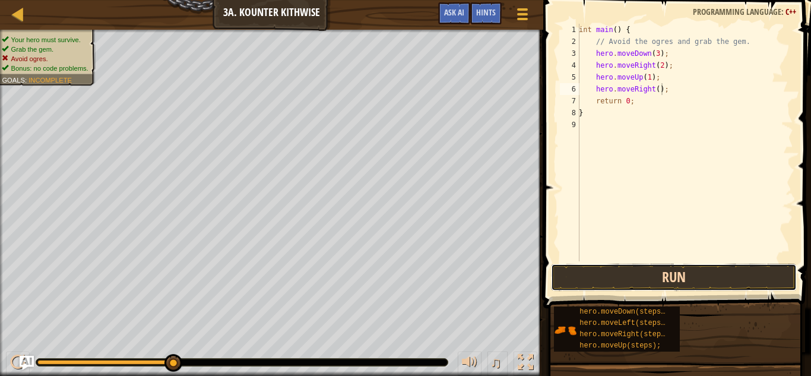
click at [587, 274] on button "Run" at bounding box center [674, 277] width 247 height 27
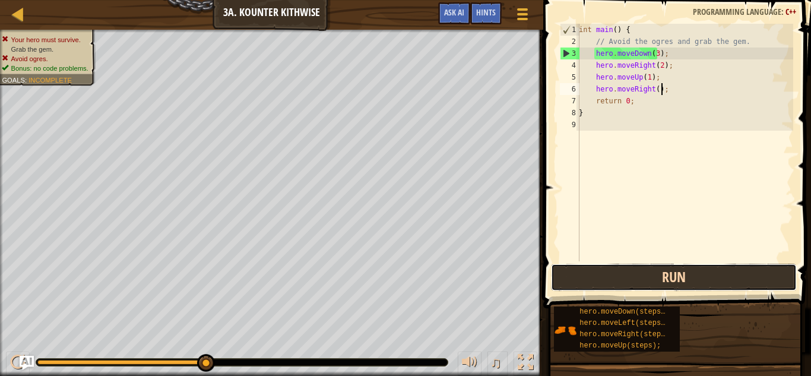
click at [656, 277] on button "Run" at bounding box center [674, 277] width 247 height 27
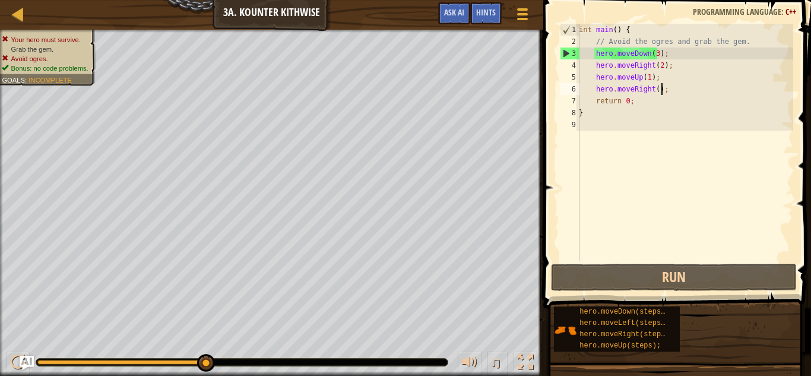
click at [651, 60] on div "int main ( ) { // Avoid the ogres and grab the gem. hero . moveDown ( 3 ) ; her…" at bounding box center [685, 154] width 217 height 261
click at [652, 56] on div "int main ( ) { // Avoid the ogres and grab the gem. hero . moveDown ( 3 ) ; her…" at bounding box center [685, 154] width 217 height 261
click at [654, 52] on div "int main ( ) { // Avoid the ogres and grab the gem. hero . moveDown ( 3 ) ; her…" at bounding box center [685, 154] width 217 height 261
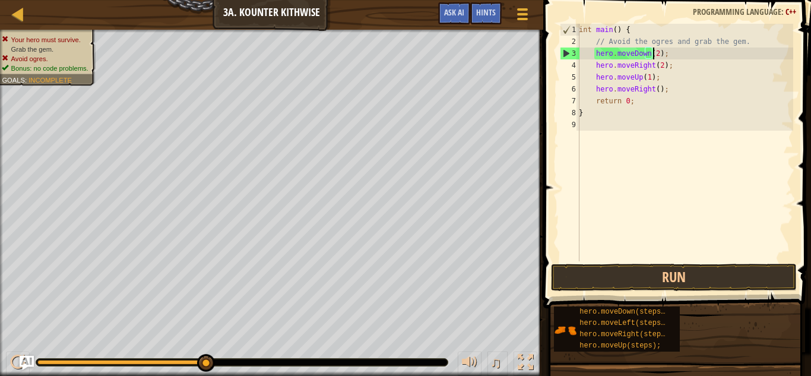
scroll to position [5, 6]
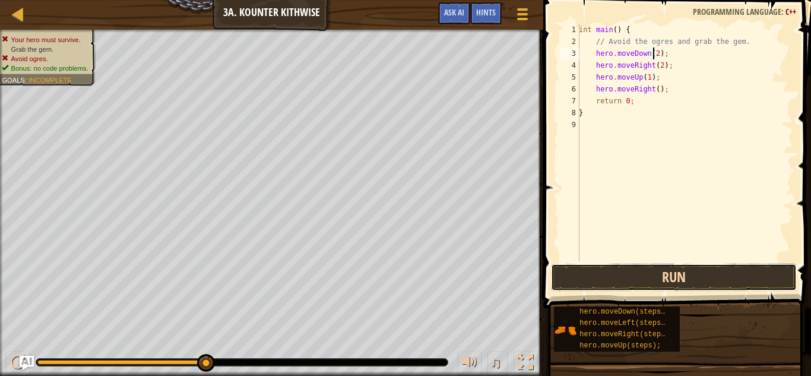
click at [617, 271] on button "Run" at bounding box center [674, 277] width 247 height 27
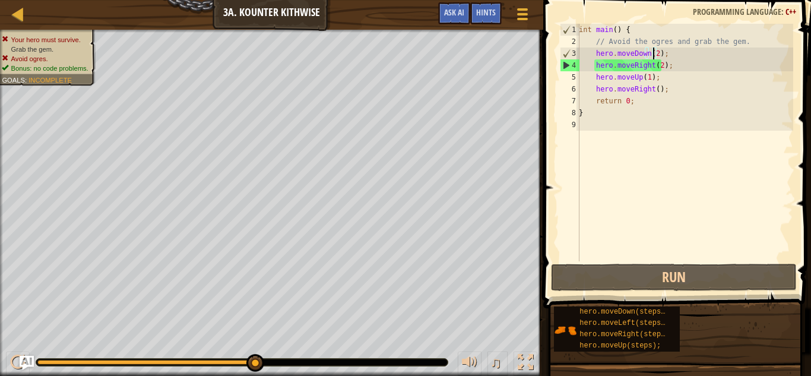
click at [647, 79] on div "int main ( ) { // Avoid the ogres and grab the gem. hero . moveDown ( 2 ) ; her…" at bounding box center [685, 154] width 217 height 261
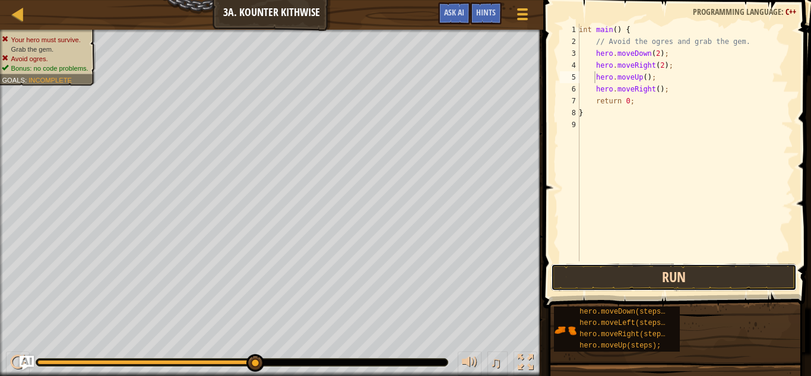
click at [567, 273] on button "Run" at bounding box center [674, 277] width 247 height 27
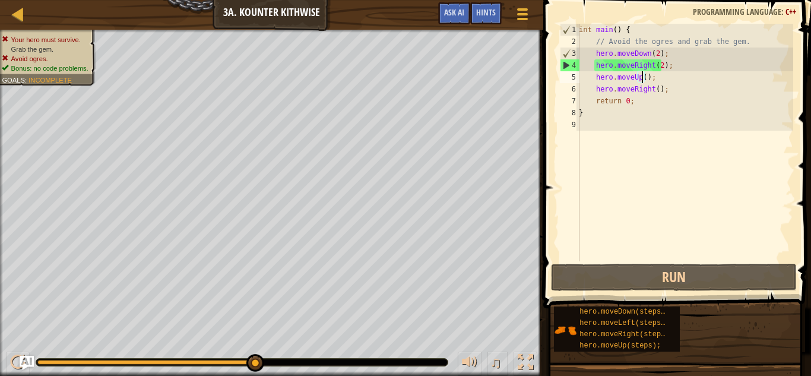
click at [642, 77] on div "int main ( ) { // Avoid the ogres and grab the gem. hero . moveDown ( 2 ) ; her…" at bounding box center [685, 154] width 217 height 261
click at [631, 76] on div "int main ( ) { // Avoid the ogres and grab the gem. hero . moveDown ( 2 ) ; her…" at bounding box center [685, 154] width 217 height 261
click at [633, 79] on div "int main ( ) { // Avoid the ogres and grab the gem. hero . moveDown ( 2 ) ; her…" at bounding box center [685, 154] width 217 height 261
click at [634, 80] on div "int main ( ) { // Avoid the ogres and grab the gem. hero . moveDown ( 2 ) ; her…" at bounding box center [685, 154] width 217 height 261
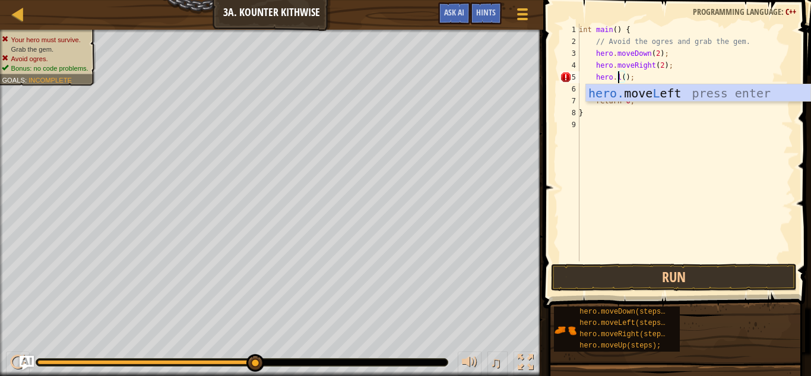
scroll to position [5, 4]
click at [624, 92] on div "hero. move Lef t press enter" at bounding box center [698, 110] width 225 height 53
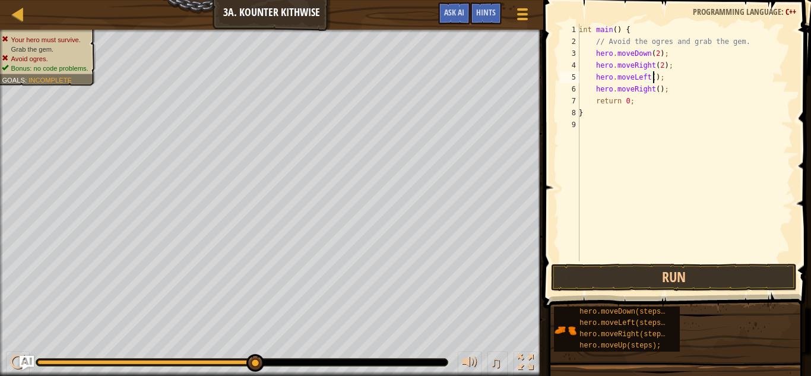
click at [647, 81] on div "int main ( ) { // Avoid the ogres and grab the gem. hero . moveDown ( 2 ) ; her…" at bounding box center [685, 154] width 217 height 261
click at [647, 82] on div "int main ( ) { // Avoid the ogres and grab the gem. hero . moveDown ( 2 ) ; her…" at bounding box center [685, 154] width 217 height 261
click at [651, 82] on div "int main ( ) { // Avoid the ogres and grab the gem. hero . moveDown ( 2 ) ; her…" at bounding box center [685, 154] width 217 height 261
type textarea "hero.moveLeft(1);"
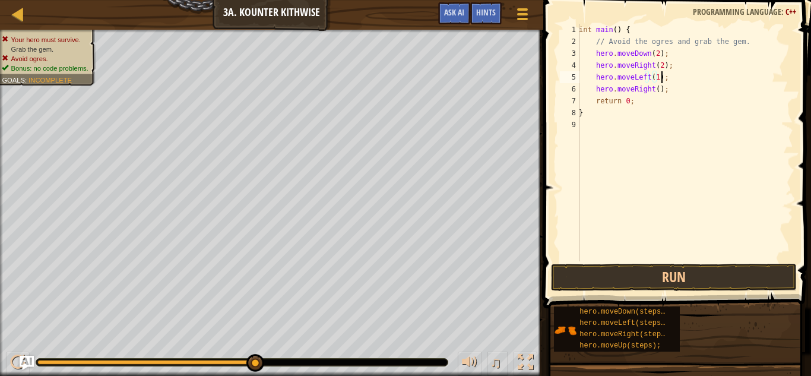
click at [671, 80] on div "int main ( ) { // Avoid the ogres and grab the gem. hero . moveDown ( 2 ) ; her…" at bounding box center [685, 154] width 217 height 261
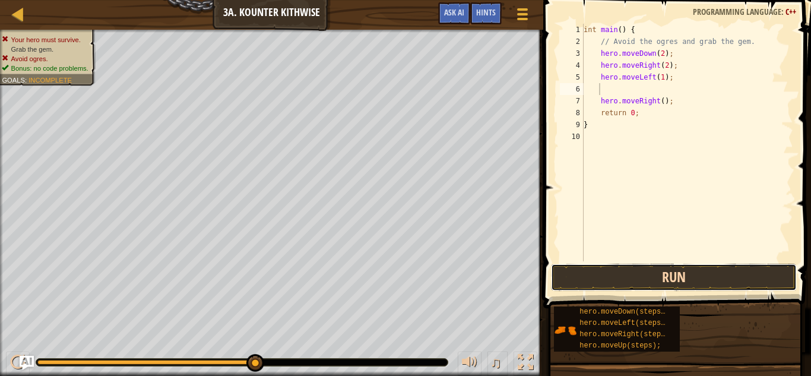
click at [571, 268] on button "Run" at bounding box center [674, 277] width 247 height 27
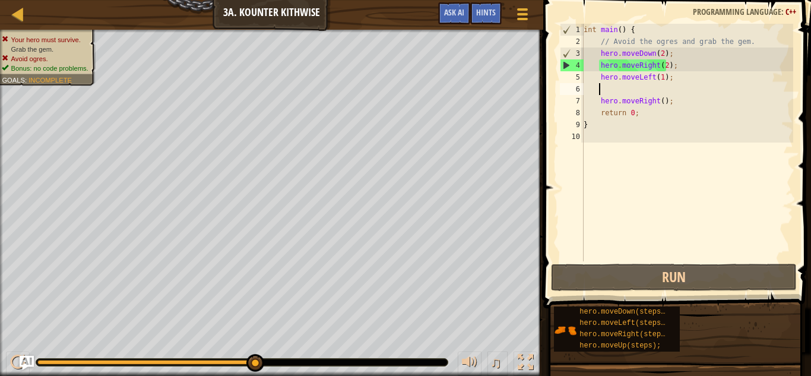
scroll to position [5, 0]
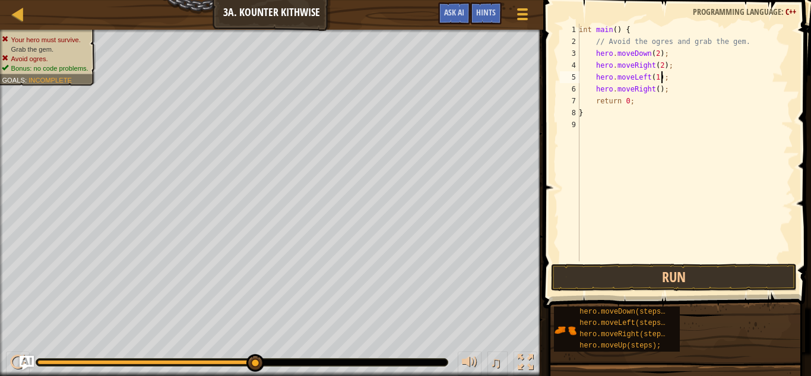
click at [655, 92] on div "int main ( ) { // Avoid the ogres and grab the gem. hero . moveDown ( 2 ) ; her…" at bounding box center [685, 154] width 217 height 261
type textarea "hero.moveRight(1);"
click at [672, 90] on div "int main ( ) { // Avoid the ogres and grab the gem. hero . moveDown ( 2 ) ; her…" at bounding box center [685, 154] width 217 height 261
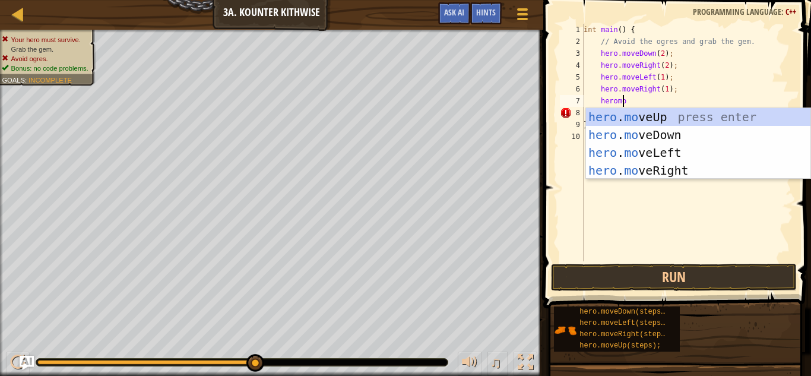
scroll to position [5, 3]
type textarea "heromove"
click at [627, 116] on div "hero . move Up press enter hero . move Down press enter hero . move Left press …" at bounding box center [698, 161] width 225 height 107
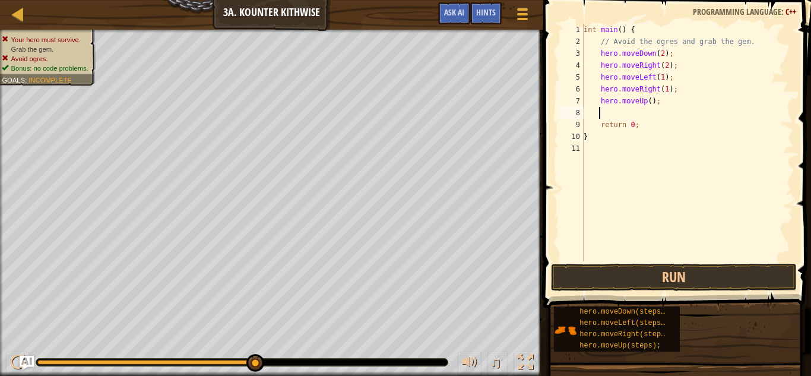
click at [646, 106] on div "int main ( ) { // Avoid the ogres and grab the gem. hero . moveDown ( 2 ) ; her…" at bounding box center [688, 154] width 212 height 261
type textarea "hero.moveUp(1);"
click at [669, 105] on div "int main ( ) { // Avoid the ogres and grab the gem. hero . moveDown ( 2 ) ; her…" at bounding box center [688, 154] width 212 height 261
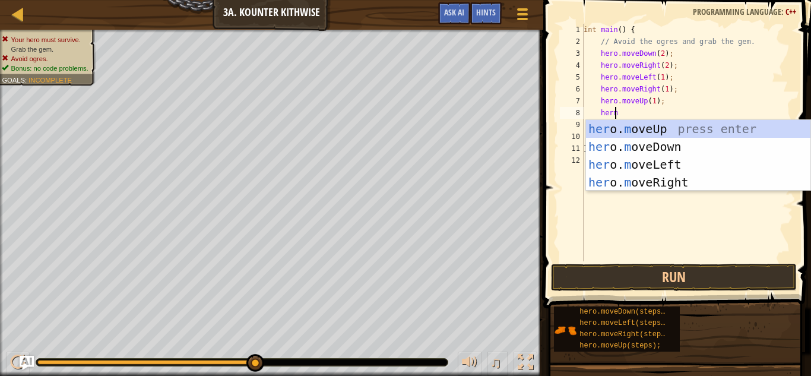
scroll to position [5, 2]
type textarea "hero"
click at [630, 181] on div "hero .moveUp press enter hero .moveDown press enter hero .moveLeft press enter …" at bounding box center [698, 173] width 225 height 107
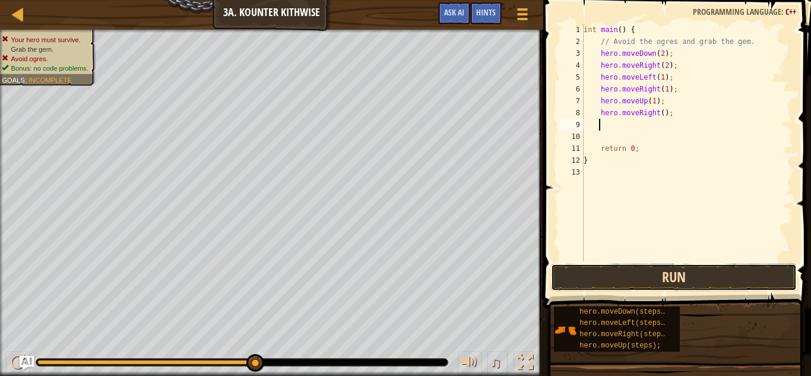
click at [580, 281] on button "Run" at bounding box center [674, 277] width 247 height 27
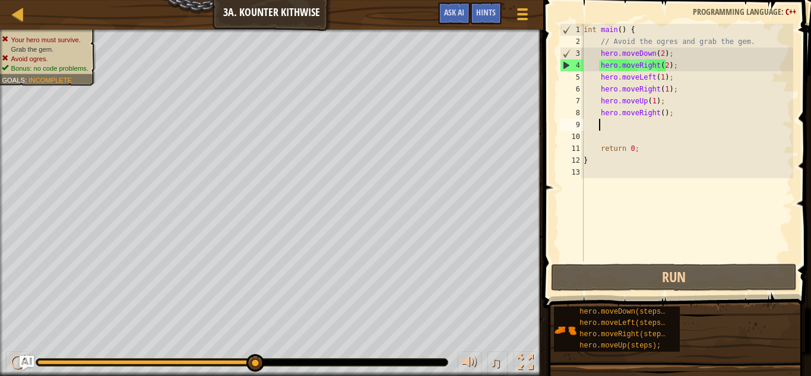
click at [56, 80] on div "Your hero must survive. Grab the gem. Avoid ogres. Bonus: no code problems. Goa…" at bounding box center [271, 203] width 543 height 346
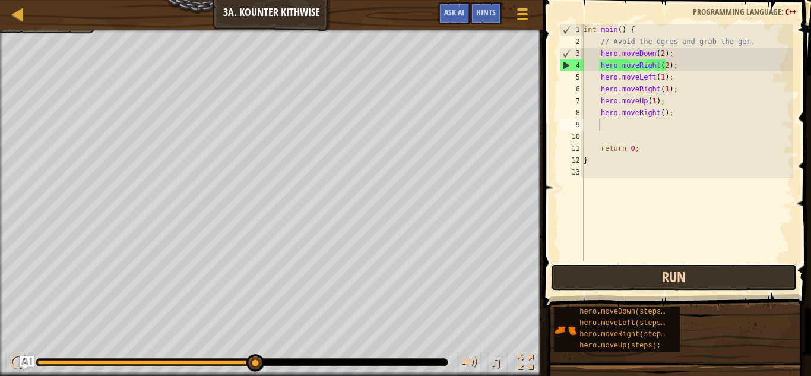
click at [577, 279] on button "Run" at bounding box center [674, 277] width 247 height 27
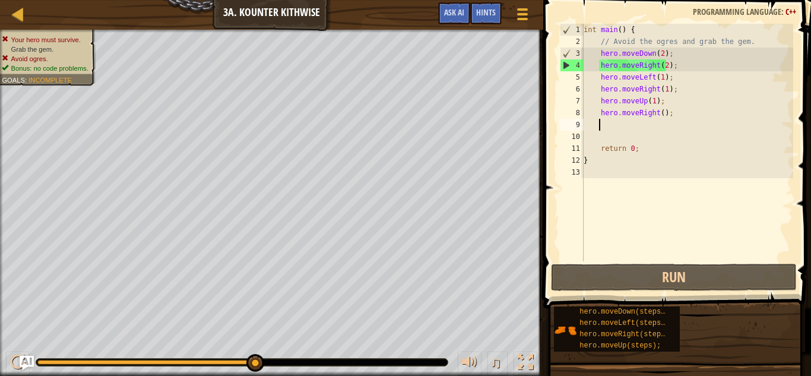
click at [662, 64] on div "int main ( ) { // Avoid the ogres and grab the gem. hero . moveDown ( 2 ) ; her…" at bounding box center [688, 154] width 212 height 261
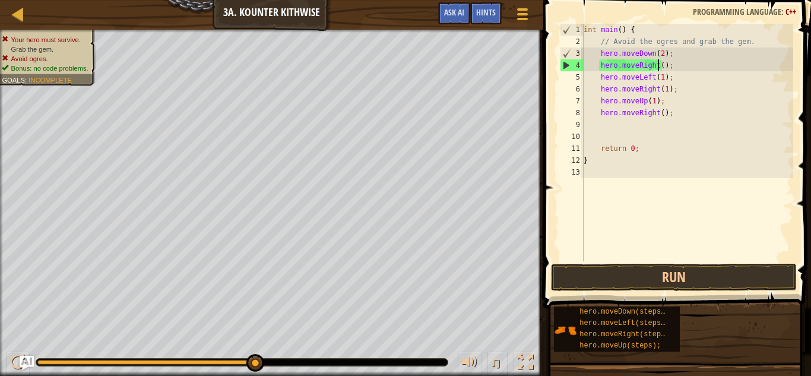
scroll to position [5, 7]
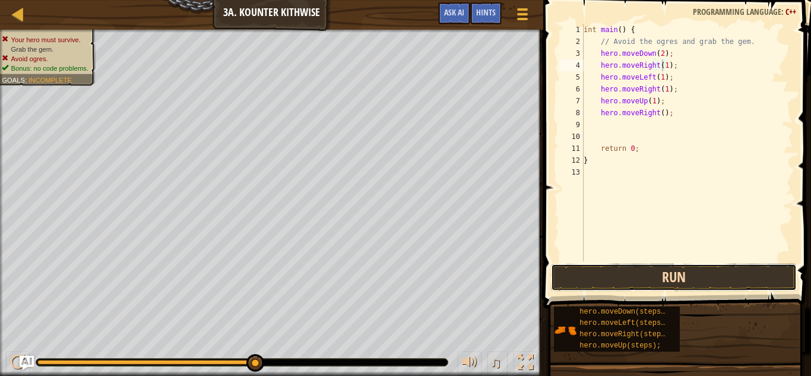
click at [632, 273] on button "Run" at bounding box center [674, 277] width 247 height 27
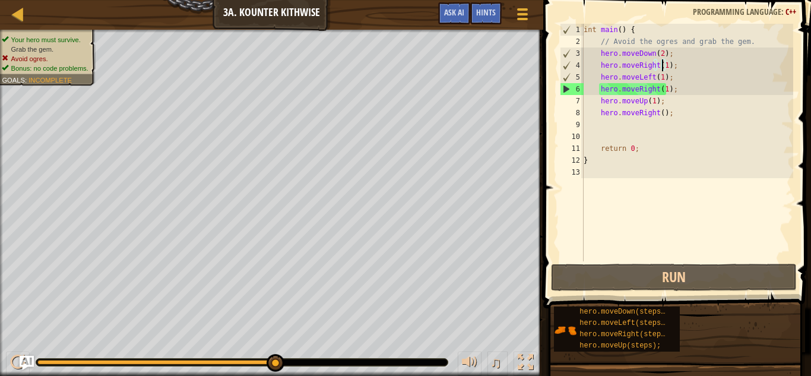
click at [651, 105] on div "int main ( ) { // Avoid the ogres and grab the gem. hero . moveDown ( 2 ) ; her…" at bounding box center [688, 154] width 212 height 261
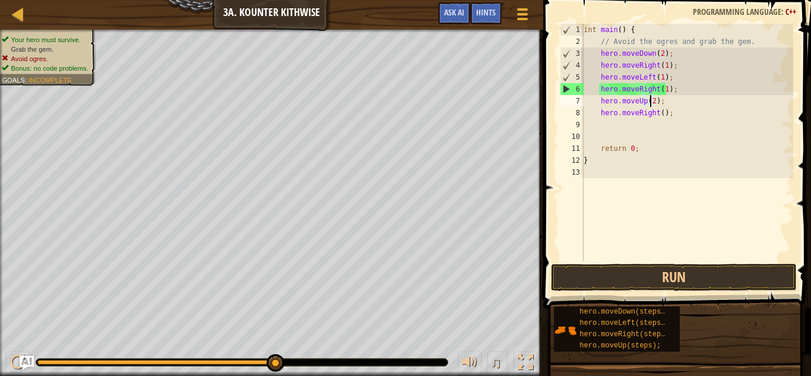
click at [659, 118] on div "int main ( ) { // Avoid the ogres and grab the gem. hero . moveDown ( 2 ) ; her…" at bounding box center [688, 154] width 212 height 261
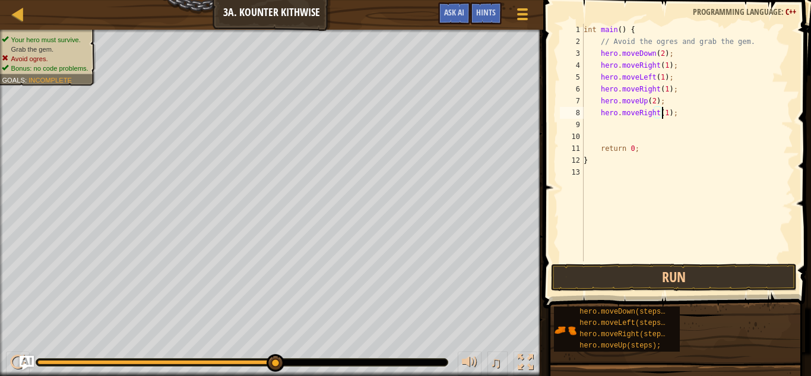
scroll to position [5, 7]
click at [588, 274] on button "Run" at bounding box center [674, 277] width 247 height 27
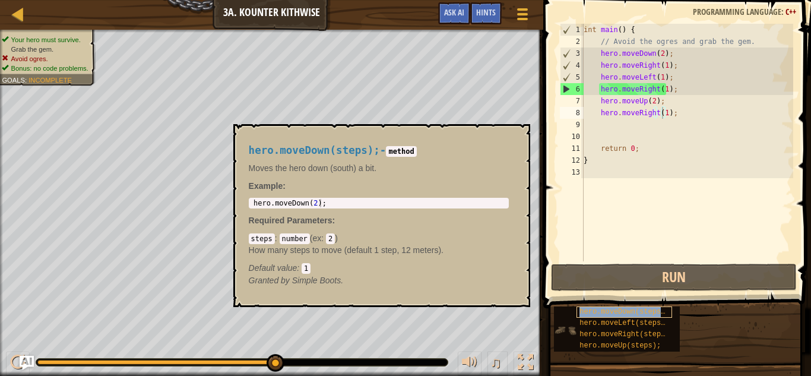
click at [605, 312] on span "hero.moveDown(steps);" at bounding box center [625, 312] width 90 height 8
click at [601, 321] on span "hero.moveLeft(steps);" at bounding box center [625, 323] width 90 height 8
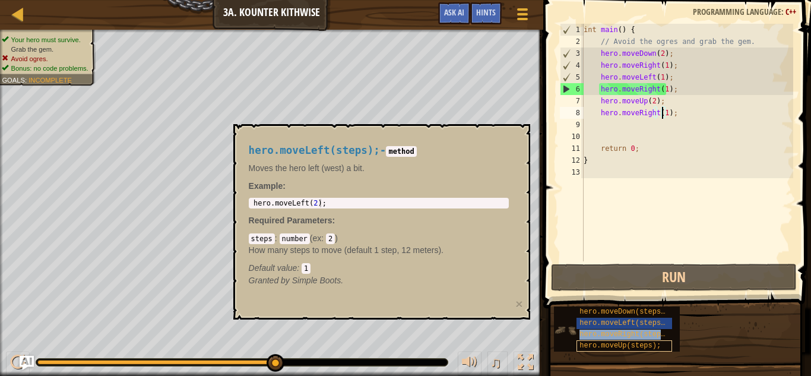
click at [593, 340] on div "hero.moveDown(steps); hero.moveLeft(steps); hero.moveRight(steps); hero.moveUp(…" at bounding box center [617, 328] width 126 height 45
click at [590, 349] on span "hero.moveUp(steps);" at bounding box center [620, 346] width 81 height 8
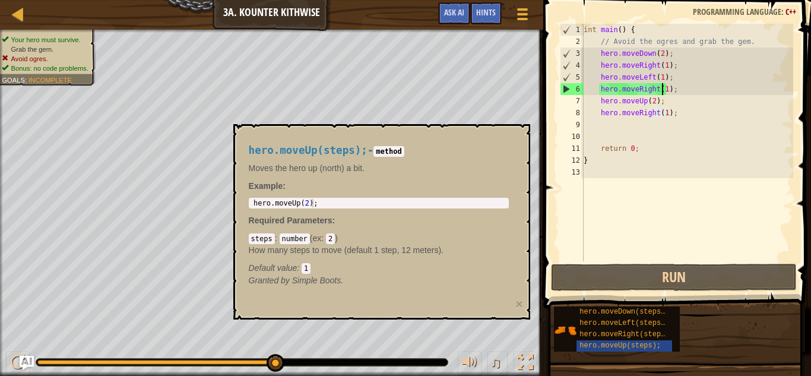
click at [662, 88] on div "int main ( ) { // Avoid the ogres and grab the gem. hero . moveDown ( 2 ) ; her…" at bounding box center [688, 154] width 212 height 261
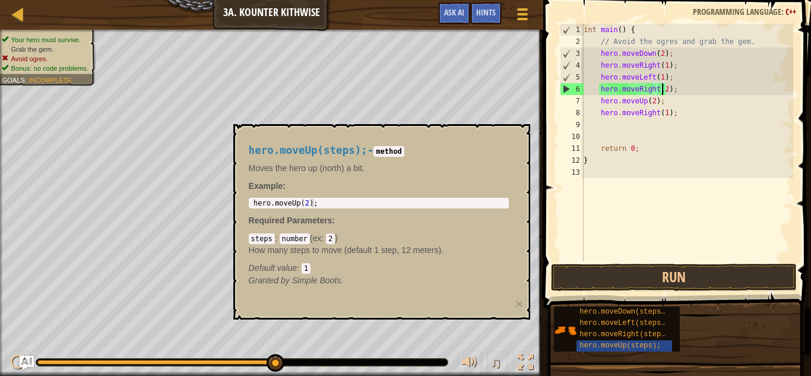
click at [656, 79] on div "int main ( ) { // Avoid the ogres and grab the gem. hero . moveDown ( 2 ) ; her…" at bounding box center [688, 154] width 212 height 261
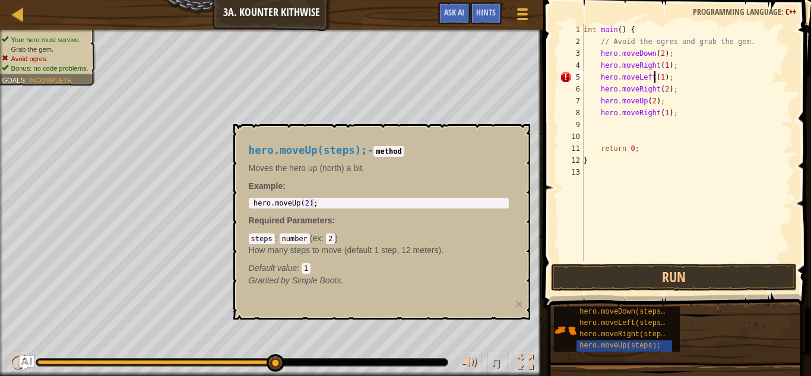
scroll to position [5, 5]
click at [659, 78] on div "int main ( ) { // Avoid the ogres and grab the gem. hero . moveDown ( 2 ) ; her…" at bounding box center [688, 154] width 212 height 261
click at [662, 67] on div "int main ( ) { // Avoid the ogres and grab the gem. hero . moveDown ( 2 ) ; her…" at bounding box center [688, 154] width 212 height 261
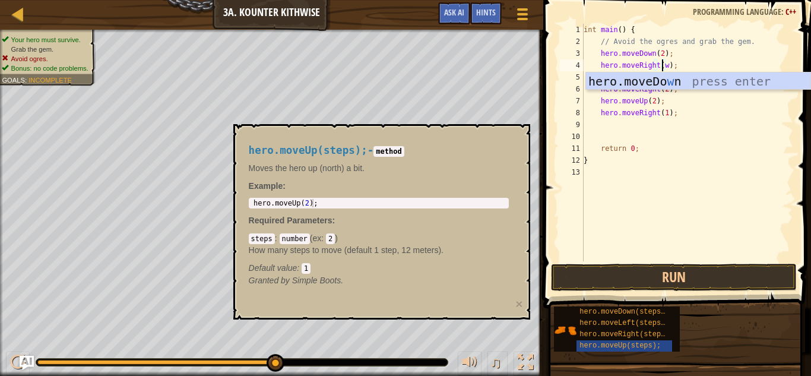
scroll to position [5, 7]
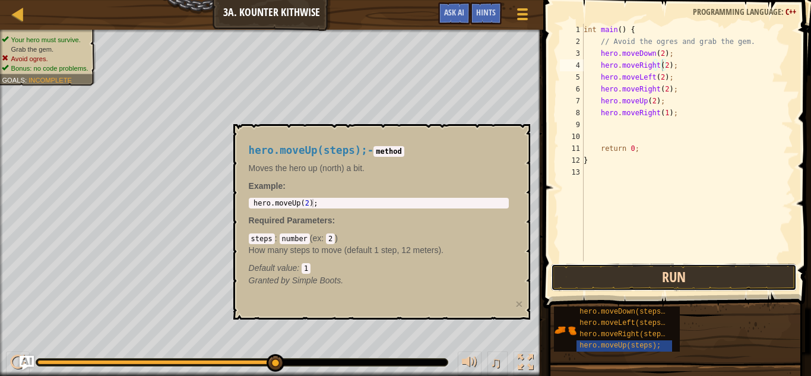
click at [577, 280] on button "Run" at bounding box center [674, 277] width 247 height 27
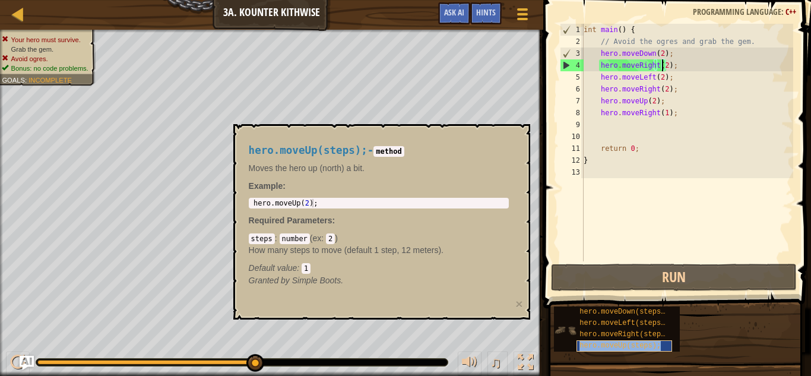
click at [618, 346] on span "hero.moveUp(steps);" at bounding box center [620, 346] width 81 height 8
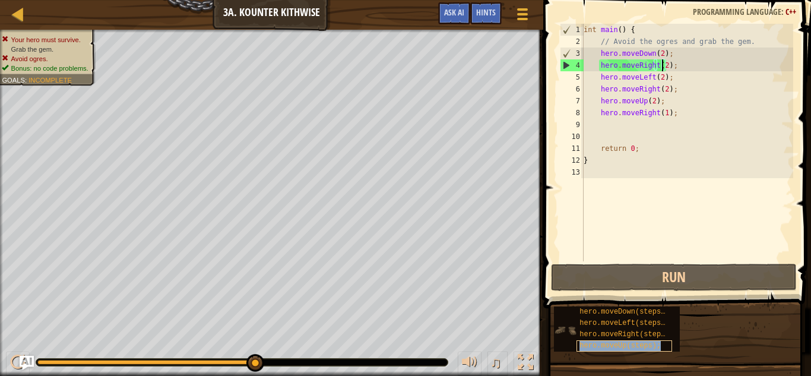
click at [618, 346] on span "hero.moveUp(steps);" at bounding box center [620, 346] width 81 height 8
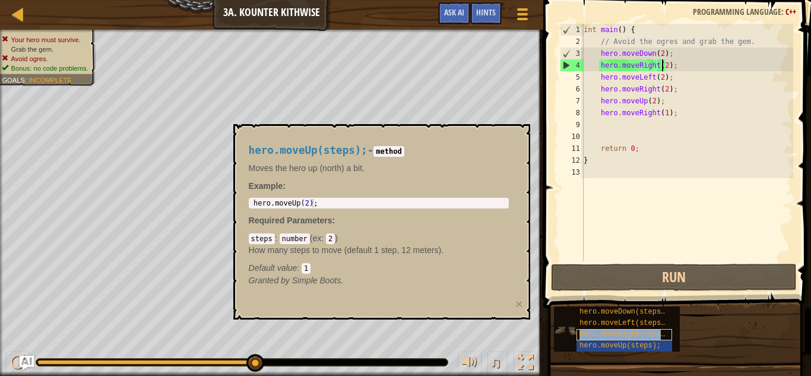
click at [592, 333] on span "hero.moveRight(steps);" at bounding box center [627, 334] width 94 height 8
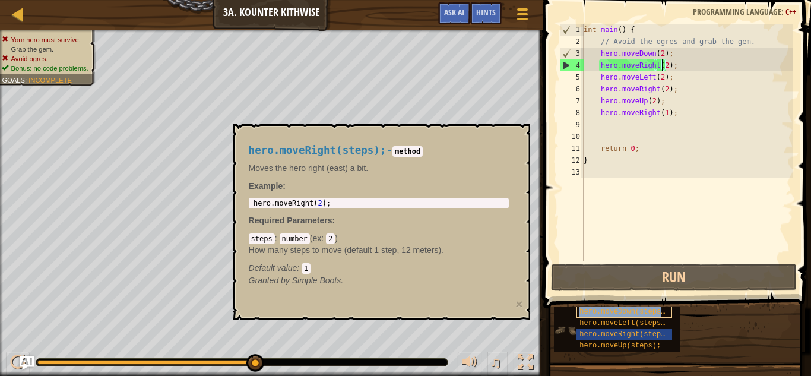
click at [598, 312] on span "hero.moveDown(steps);" at bounding box center [625, 312] width 90 height 8
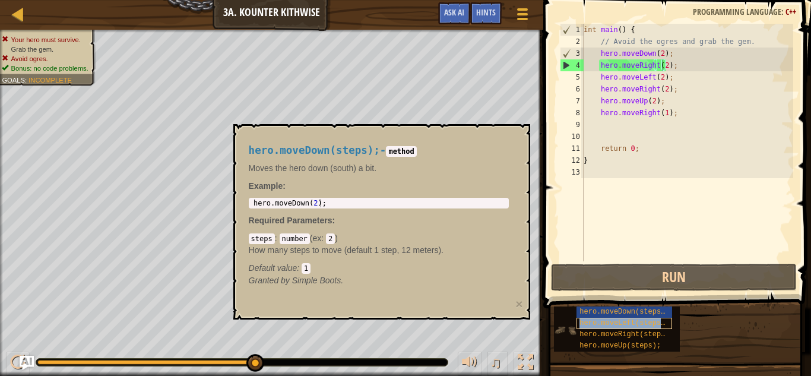
click at [595, 321] on span "hero.moveLeft(steps);" at bounding box center [625, 323] width 90 height 8
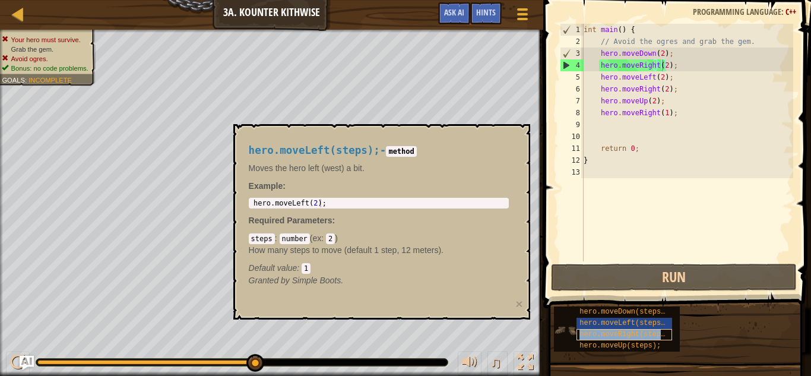
click at [595, 334] on span "hero.moveRight(steps);" at bounding box center [627, 334] width 94 height 8
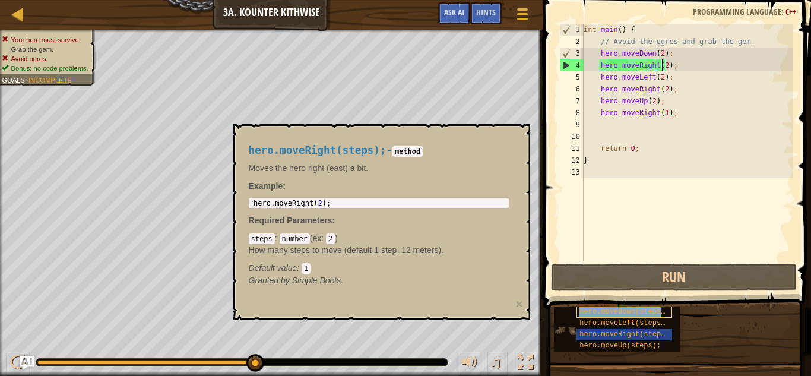
click at [601, 308] on span "hero.moveDown(steps);" at bounding box center [625, 312] width 90 height 8
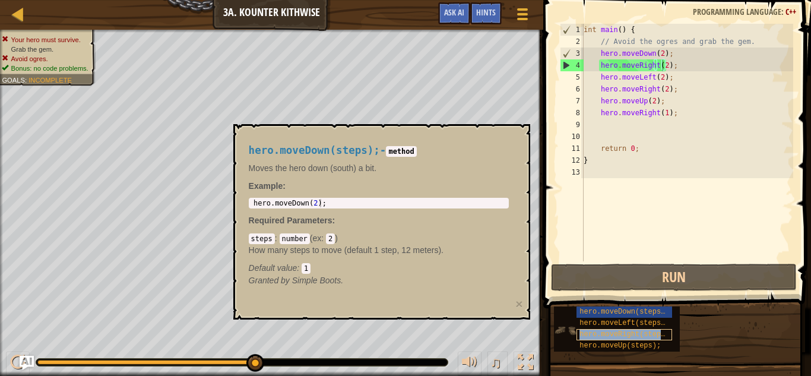
click at [590, 329] on div "hero.moveRight(steps);" at bounding box center [624, 334] width 95 height 11
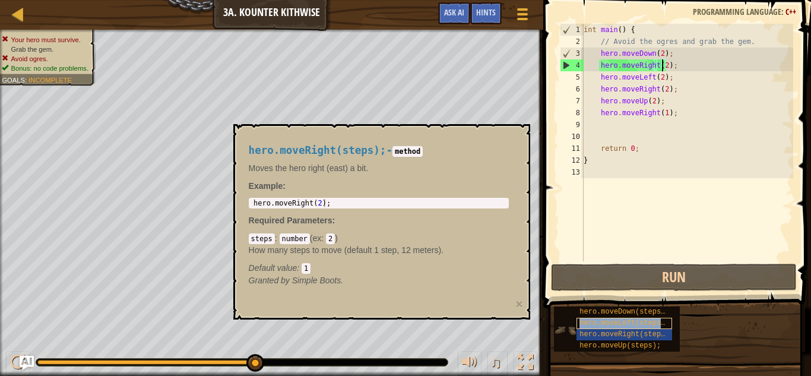
click at [590, 326] on span "hero.moveLeft(steps);" at bounding box center [625, 323] width 90 height 8
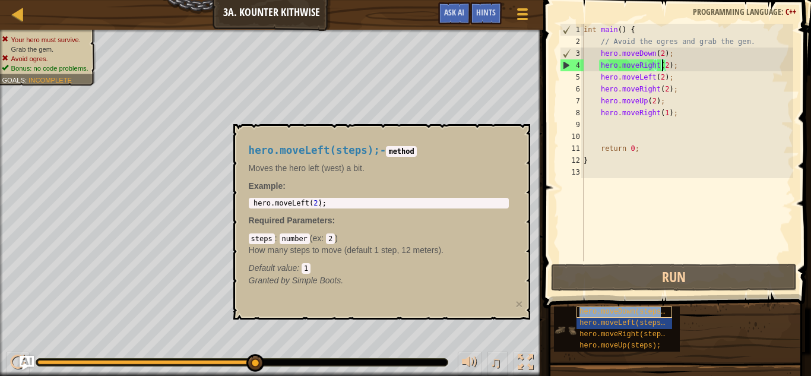
click at [590, 310] on span "hero.moveDown(steps);" at bounding box center [625, 312] width 90 height 8
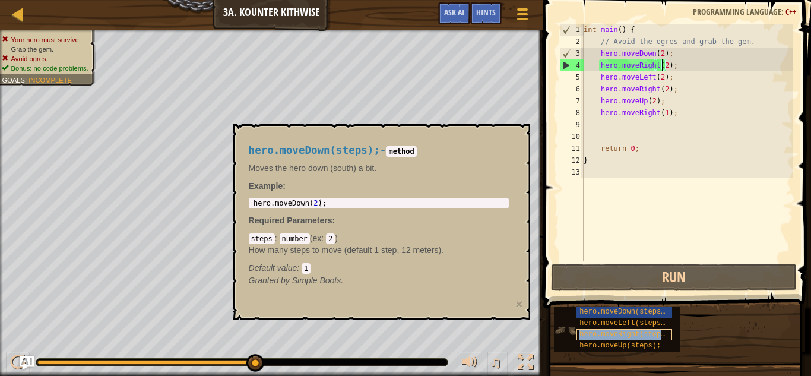
click at [584, 338] on span "hero.moveRight(steps);" at bounding box center [627, 334] width 94 height 8
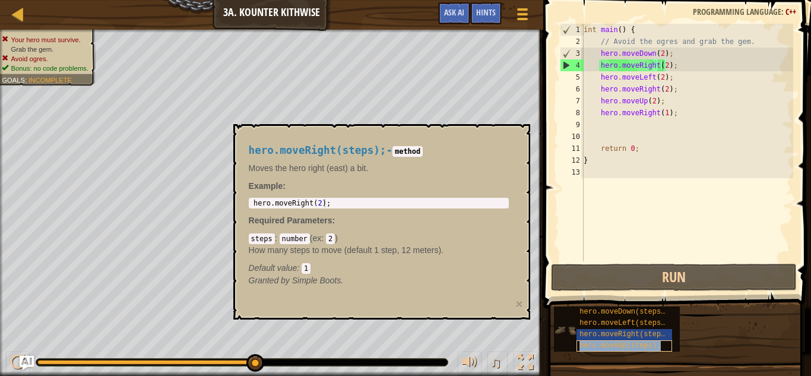
click at [583, 342] on span "hero.moveUp(steps);" at bounding box center [620, 346] width 81 height 8
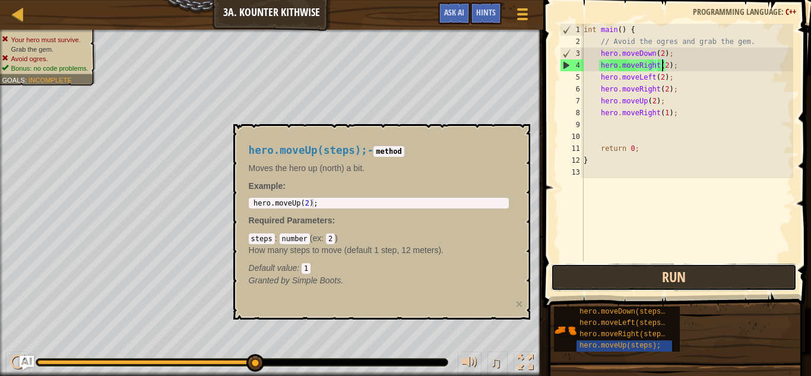
click at [626, 276] on button "Run" at bounding box center [674, 277] width 247 height 27
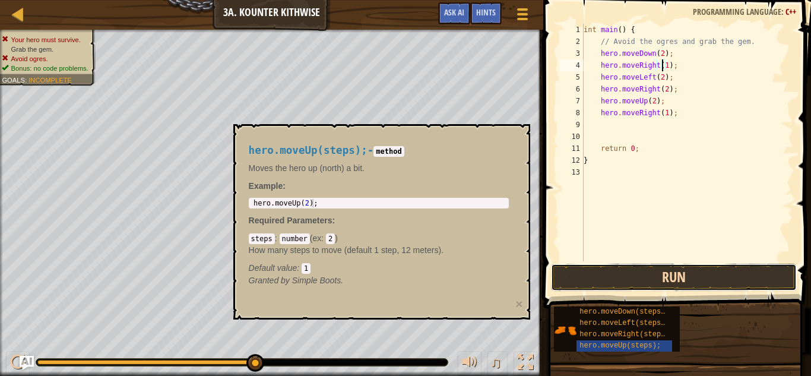
click at [616, 268] on button "Run" at bounding box center [674, 277] width 247 height 27
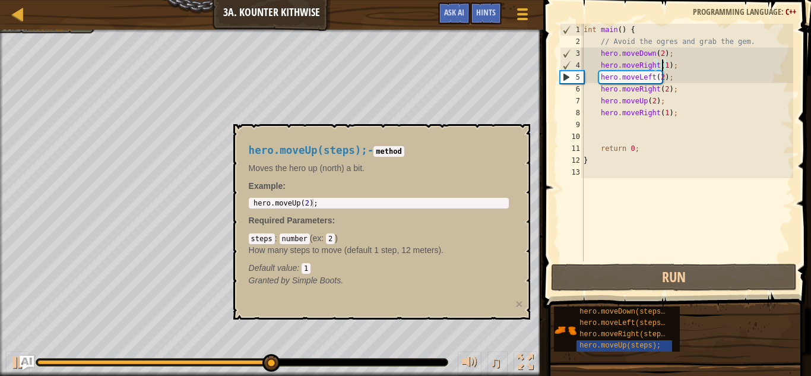
click at [663, 80] on div "int main ( ) { // Avoid the ogres and grab the gem. hero . moveDown ( 2 ) ; her…" at bounding box center [688, 154] width 212 height 261
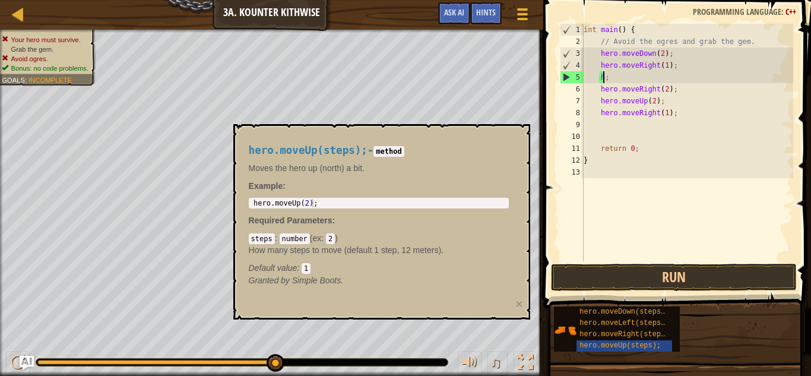
scroll to position [5, 1]
type textarea ";"
click at [663, 79] on div "int main ( ) { // Avoid the ogres and grab the gem. hero . moveDown ( 2 ) ; her…" at bounding box center [688, 154] width 212 height 261
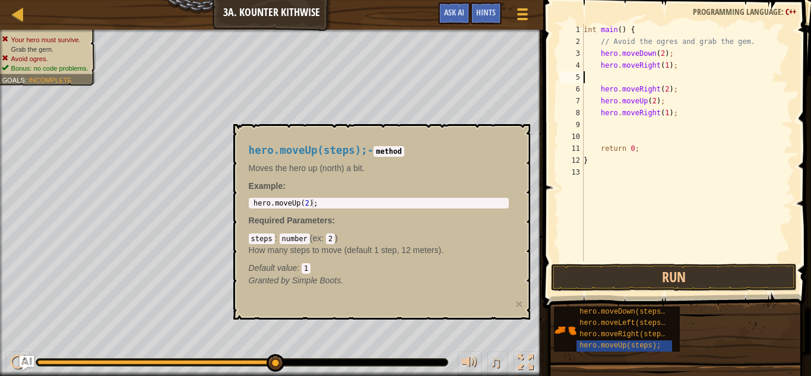
scroll to position [5, 0]
click at [663, 78] on div "int main ( ) { // Avoid the ogres and grab the gem. hero . moveDown ( 2 ) ; her…" at bounding box center [688, 154] width 212 height 261
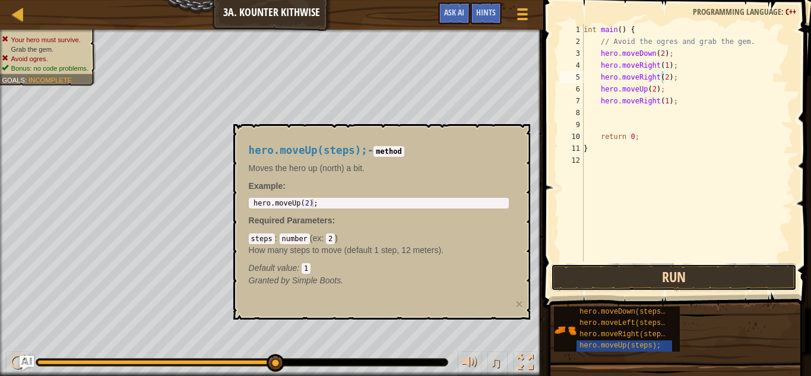
click at [573, 270] on button "Run" at bounding box center [674, 277] width 247 height 27
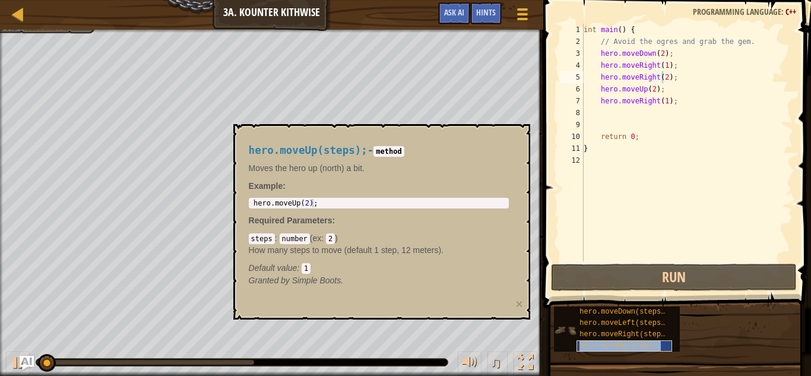
click at [584, 344] on span "hero.moveUp(steps);" at bounding box center [620, 346] width 81 height 8
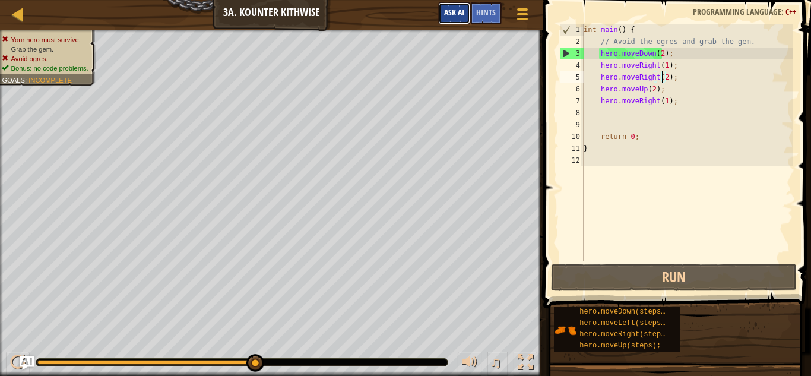
click at [445, 17] on button "Ask AI" at bounding box center [454, 13] width 32 height 22
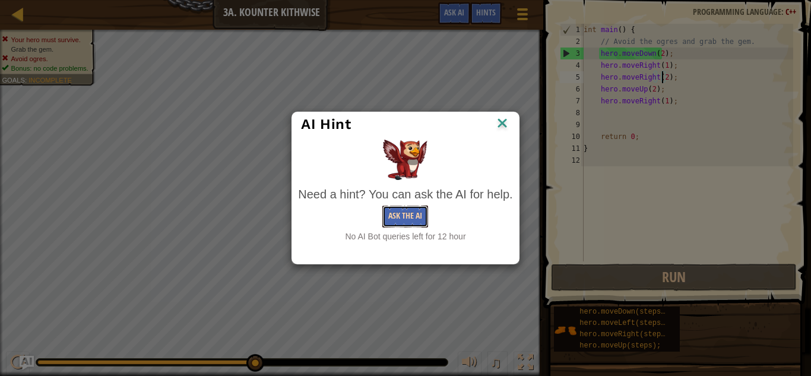
click at [412, 210] on button "Ask the AI" at bounding box center [406, 217] width 46 height 22
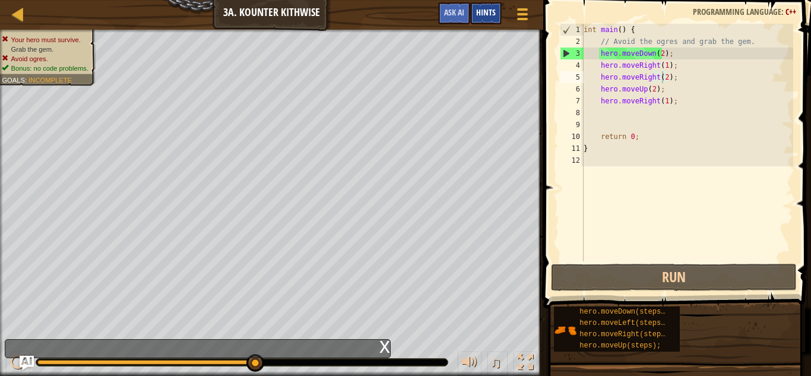
click at [478, 13] on span "Hints" at bounding box center [486, 12] width 20 height 11
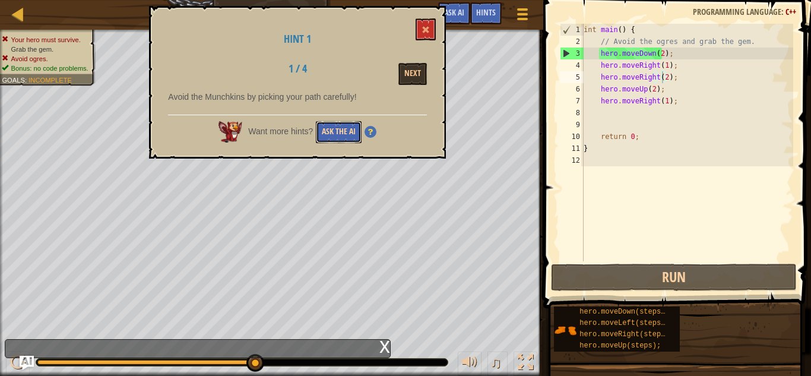
click at [343, 135] on button "Ask the AI" at bounding box center [339, 132] width 46 height 22
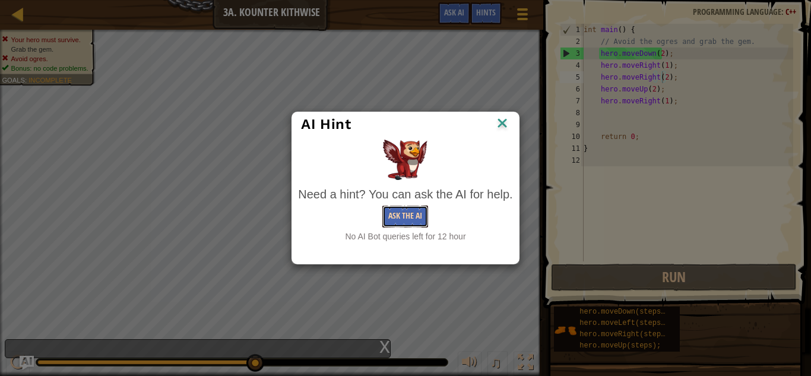
click at [416, 214] on button "Ask the AI" at bounding box center [406, 217] width 46 height 22
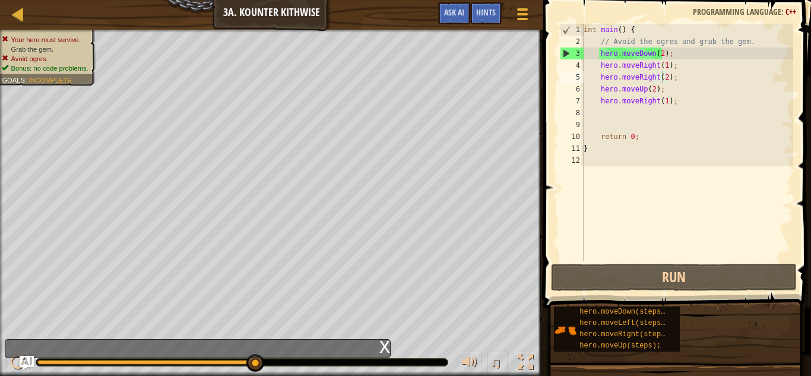
click at [376, 341] on div "x" at bounding box center [198, 348] width 386 height 19
click at [376, 342] on div "x" at bounding box center [198, 348] width 386 height 19
click at [241, 347] on div "x" at bounding box center [198, 348] width 386 height 19
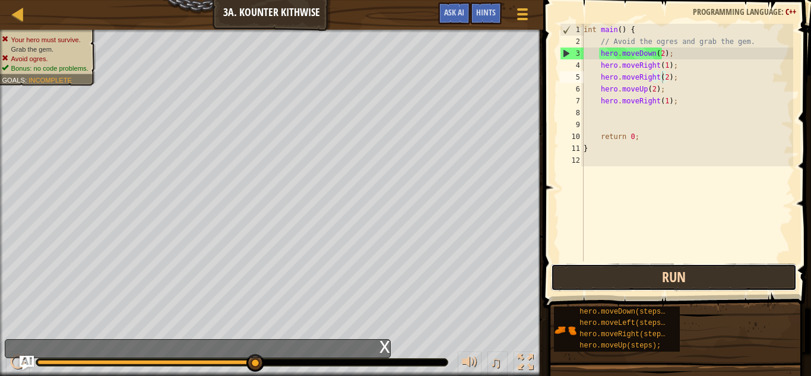
click at [573, 277] on button "Run" at bounding box center [674, 277] width 247 height 27
click at [576, 273] on button "Run" at bounding box center [674, 277] width 247 height 27
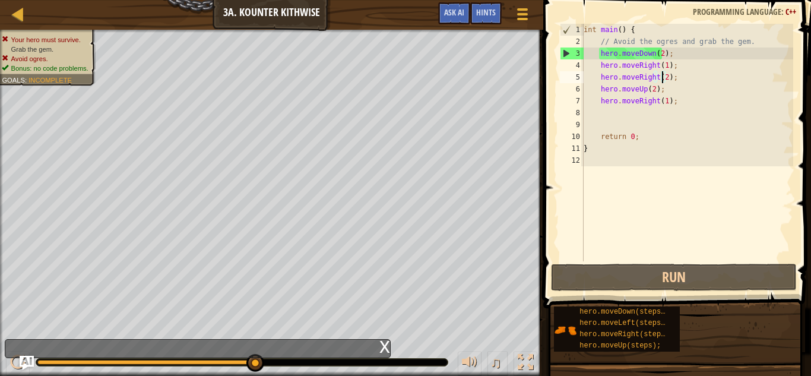
click at [657, 90] on div "int main ( ) { // Avoid the ogres and grab the gem. hero . moveDown ( 2 ) ; her…" at bounding box center [688, 154] width 212 height 261
click at [650, 91] on div "int main ( ) { // Avoid the ogres and grab the gem. hero . moveDown ( 2 ) ; her…" at bounding box center [688, 154] width 212 height 261
click at [677, 99] on div "int main ( ) { // Avoid the ogres and grab the gem. hero . moveDown ( 2 ) ; her…" at bounding box center [688, 154] width 212 height 261
type textarea "hero.moveRight(1);"
click at [622, 124] on div "int main ( ) { // Avoid the ogres and grab the gem. hero . moveDown ( 2 ) ; her…" at bounding box center [688, 154] width 212 height 261
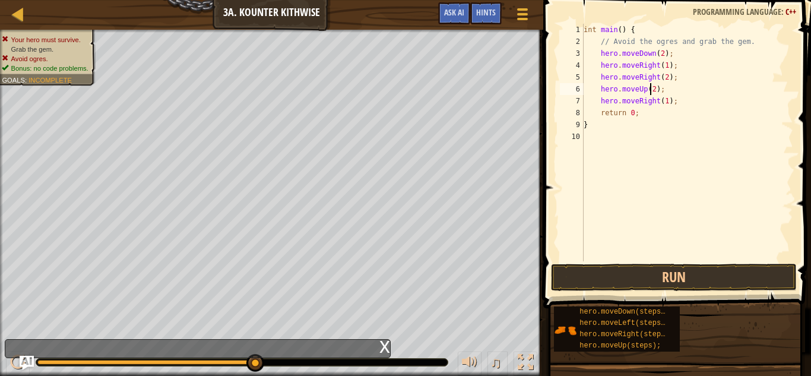
click at [650, 89] on div "int main ( ) { // Avoid the ogres and grab the gem. hero . moveDown ( 2 ) ; her…" at bounding box center [688, 154] width 212 height 261
click at [662, 80] on div "int main ( ) { // Avoid the ogres and grab the gem. hero . moveDown ( 2 ) ; her…" at bounding box center [688, 154] width 212 height 261
click at [660, 79] on div "int main ( ) { // Avoid the ogres and grab the gem. hero . moveDown ( 2 ) ; her…" at bounding box center [688, 154] width 212 height 261
click at [661, 80] on div "int main ( ) { // Avoid the ogres and grab the gem. hero . moveDown ( 2 ) ; her…" at bounding box center [688, 154] width 212 height 261
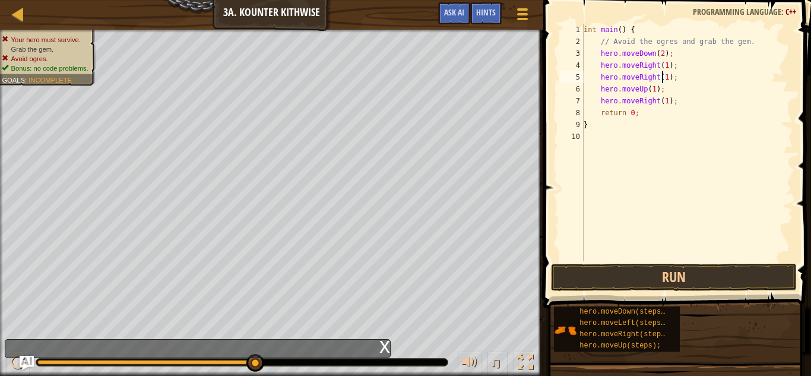
scroll to position [5, 7]
click at [677, 80] on div "int main ( ) { // Avoid the ogres and grab the gem. hero . moveDown ( 2 ) ; her…" at bounding box center [688, 154] width 212 height 261
type textarea "h"
type textarea "hero.moveRight(1);"
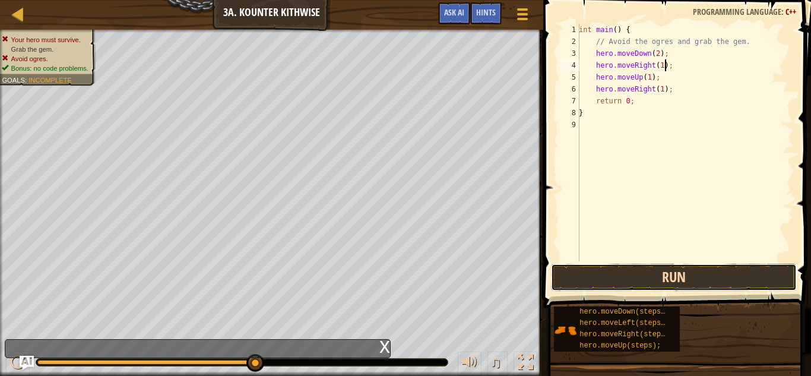
click at [564, 280] on button "Run" at bounding box center [674, 277] width 247 height 27
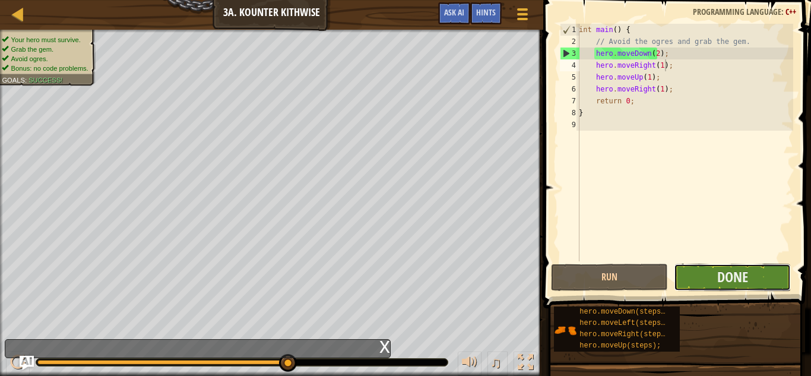
click at [754, 284] on button "Done" at bounding box center [732, 277] width 117 height 27
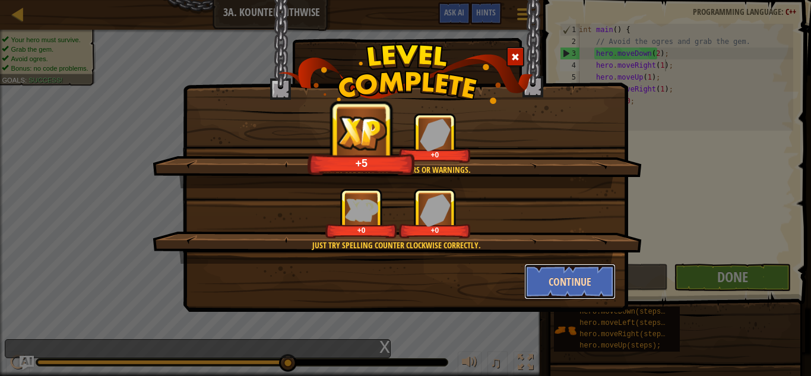
click at [544, 267] on button "Continue" at bounding box center [570, 282] width 92 height 36
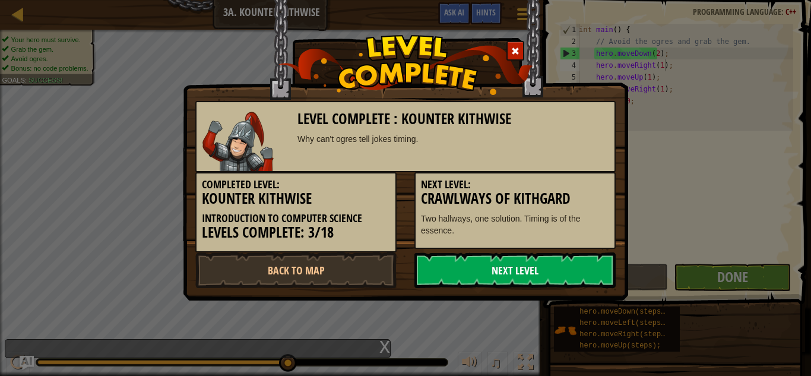
click at [543, 263] on link "Next Level" at bounding box center [515, 270] width 201 height 36
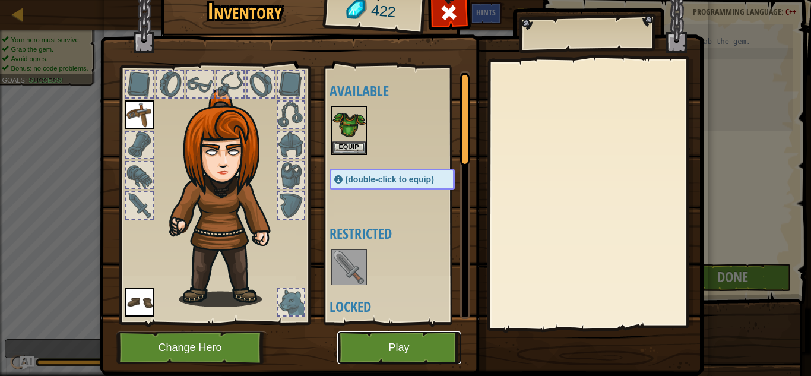
click at [383, 347] on button "Play" at bounding box center [399, 347] width 124 height 33
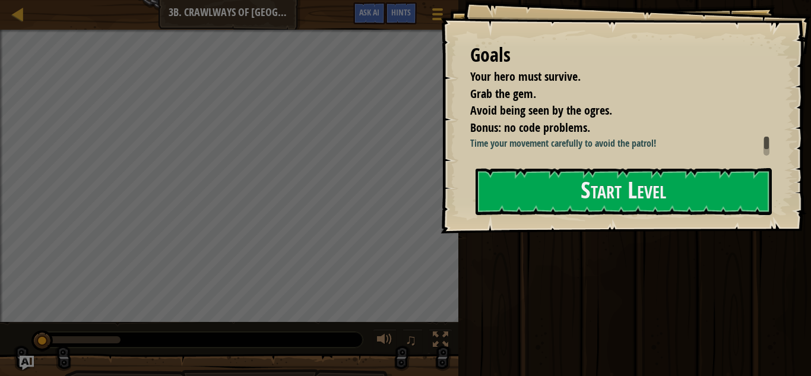
click at [571, 163] on div "Goals Your hero must survive. Grab the gem. Avoid being seen by the ogres. Bonu…" at bounding box center [626, 116] width 371 height 233
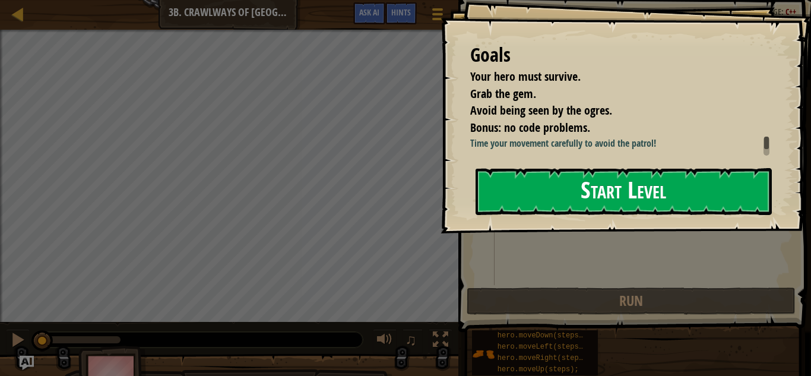
click at [532, 177] on button "Start Level" at bounding box center [624, 191] width 296 height 47
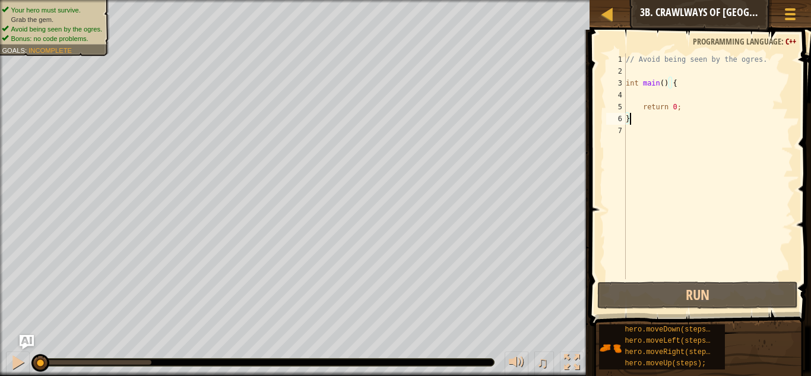
click at [659, 104] on div "// Avoid being seen by the ogres. int main ( ) { return 0 ; }" at bounding box center [709, 177] width 170 height 249
type textarea "return 0;"
click at [652, 99] on div "// Avoid being seen by the ogres. int main ( ) { return 0 ; }" at bounding box center [709, 177] width 170 height 249
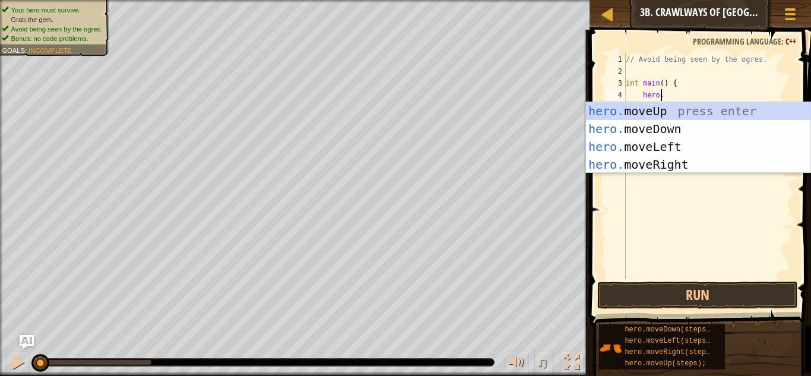
scroll to position [5, 3]
type textarea "[DOMAIN_NAME]"
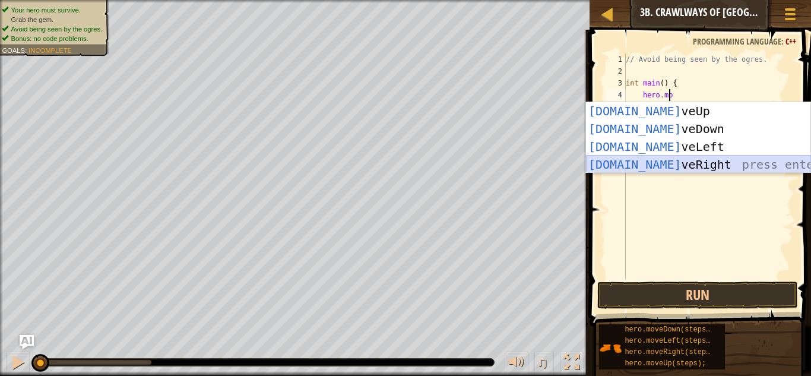
click at [651, 159] on div "[DOMAIN_NAME] veUp press enter [DOMAIN_NAME] veDown press enter [DOMAIN_NAME] v…" at bounding box center [698, 155] width 225 height 107
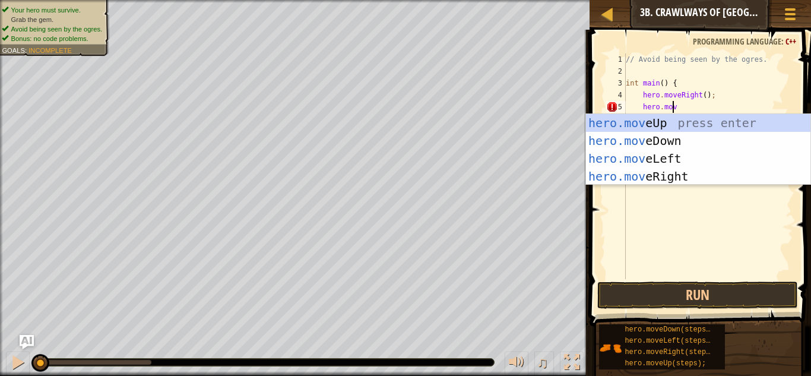
scroll to position [5, 4]
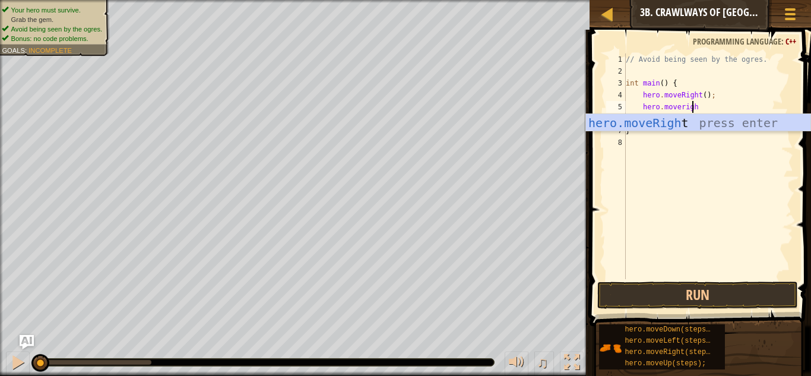
type textarea "hero.moveright"
click at [646, 118] on div "hero.moveRight press enter" at bounding box center [698, 140] width 225 height 53
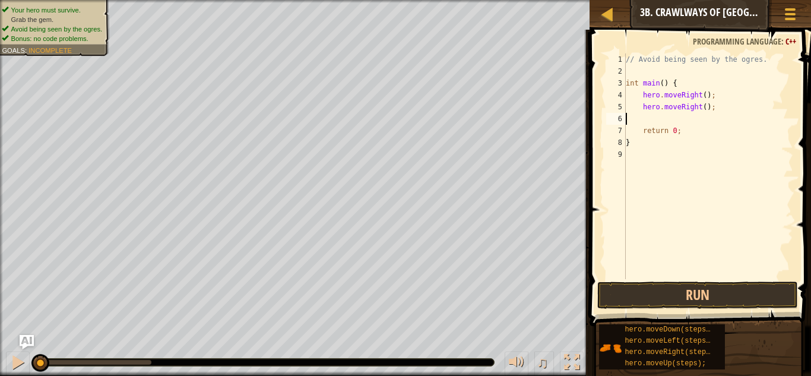
scroll to position [5, 0]
type textarea "h"
click at [701, 99] on div "// Avoid being seen by the ogres. int main ( ) { hero . moveRight ( ) ; return …" at bounding box center [709, 177] width 170 height 249
click at [619, 299] on button "Run" at bounding box center [698, 295] width 201 height 27
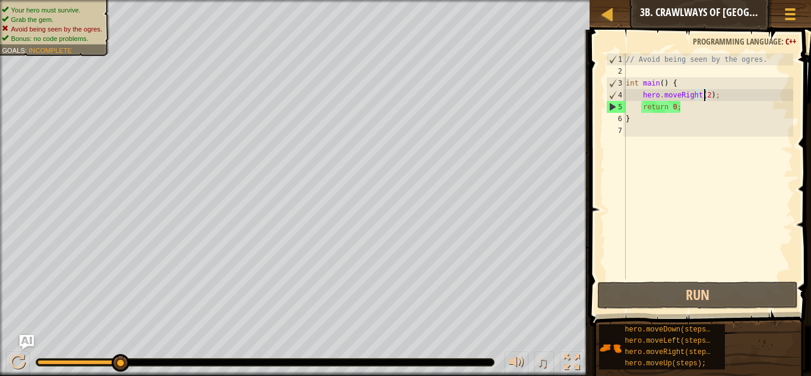
click at [683, 108] on div "// Avoid being seen by the ogres. int main ( ) { hero . moveRight ( 2 ) ; retur…" at bounding box center [709, 177] width 170 height 249
click at [636, 106] on div "// Avoid being seen by the ogres. int main ( ) { hero . moveRight ( 2 ) ; retur…" at bounding box center [709, 177] width 170 height 249
click at [703, 94] on div "// Avoid being seen by the ogres. int main ( ) { hero . moveRight ( 2 ) ; retur…" at bounding box center [709, 177] width 170 height 249
type textarea "hero.moveRight(2);"
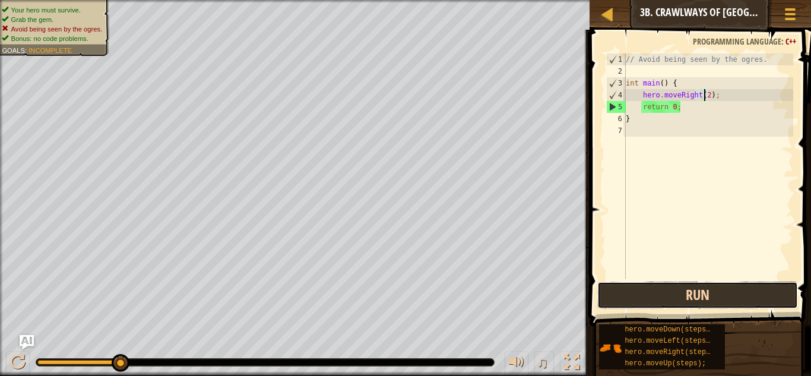
click at [628, 296] on button "Run" at bounding box center [698, 295] width 201 height 27
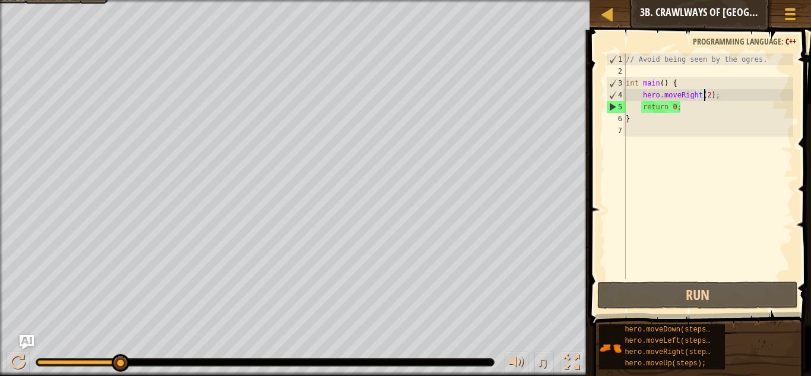
click at [698, 15] on div "Map Introduction to Computer Science 3b. Crawlways of Kithgard Game Menu Done H…" at bounding box center [701, 15] width 222 height 30
click at [698, 18] on div "Map Introduction to Computer Science 3b. Crawlways of Kithgard Game Menu Done H…" at bounding box center [701, 15] width 222 height 30
click at [607, 8] on div at bounding box center [608, 14] width 15 height 15
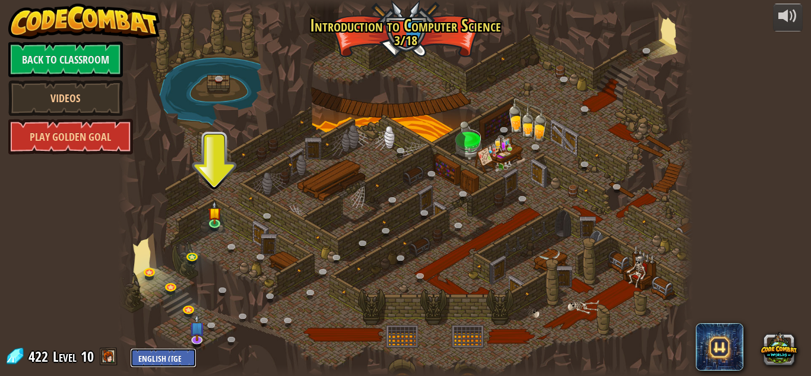
click at [184, 356] on select "English ([GEOGRAPHIC_DATA]) English ([GEOGRAPHIC_DATA]) 简体中文 繁體中文 русский españ…" at bounding box center [163, 358] width 67 height 20
select select "es-ES"
click at [130, 348] on select "English ([GEOGRAPHIC_DATA]) English ([GEOGRAPHIC_DATA]) 简体中文 繁體中文 русский españ…" at bounding box center [163, 358] width 67 height 20
select select "es-ES"
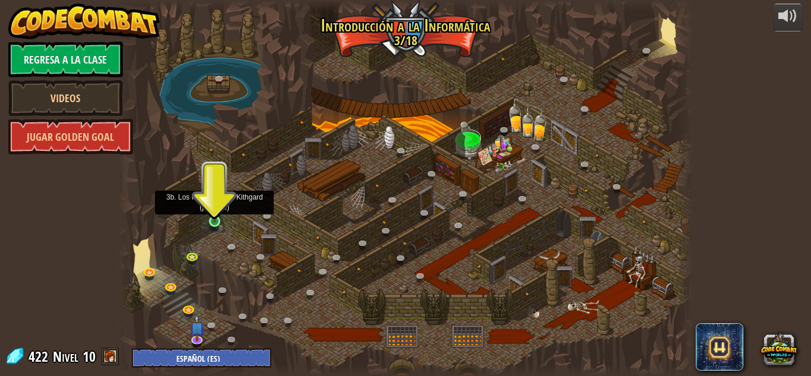
click at [215, 217] on img at bounding box center [215, 206] width 14 height 31
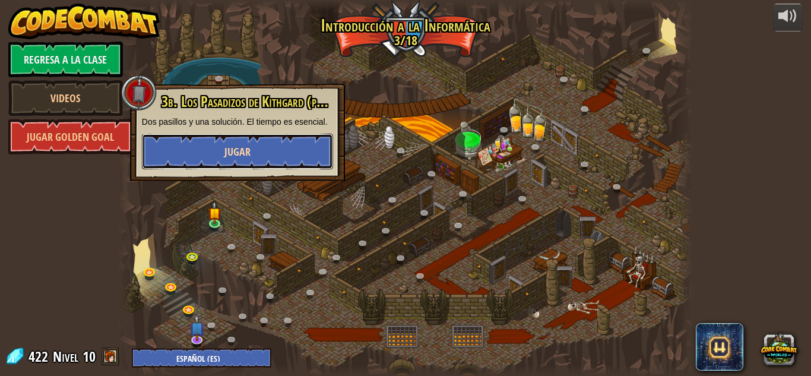
click at [229, 146] on span "Jugar" at bounding box center [238, 151] width 26 height 15
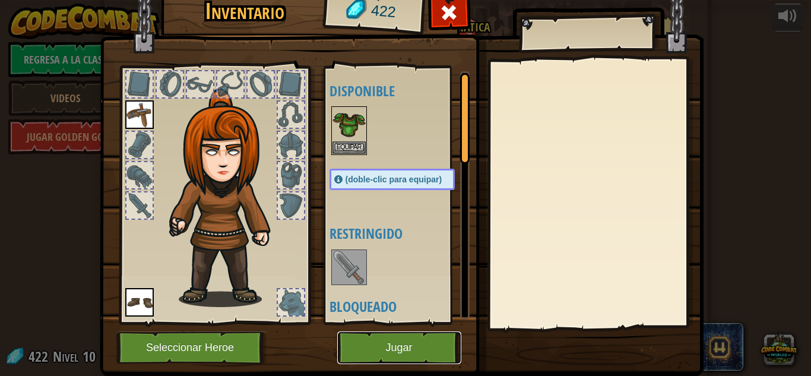
click at [389, 344] on button "Jugar" at bounding box center [399, 347] width 124 height 33
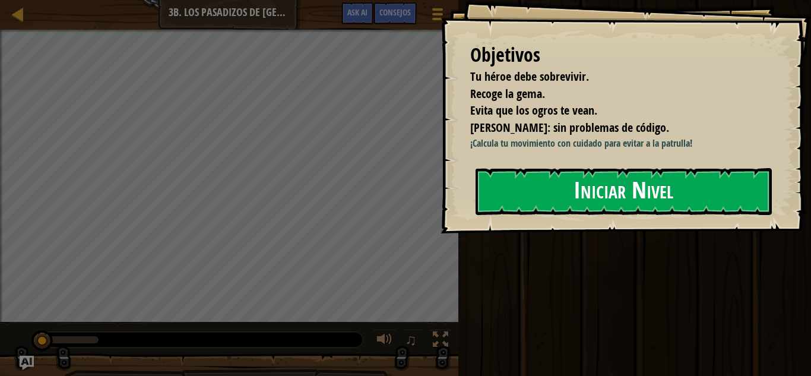
click at [606, 195] on button "Iniciar Nivel" at bounding box center [624, 191] width 296 height 47
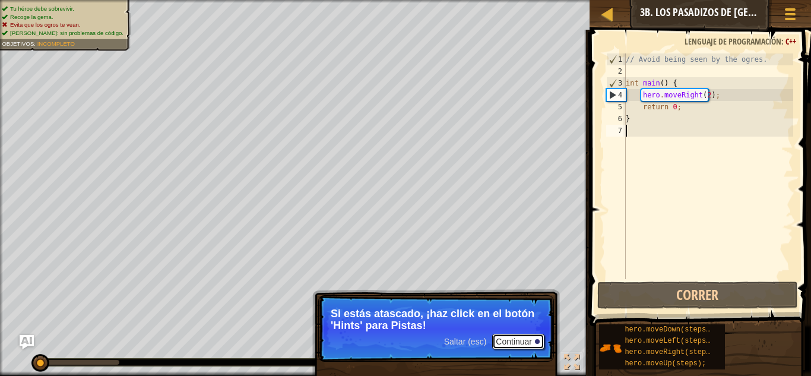
click at [515, 339] on button "Continuar" at bounding box center [518, 341] width 52 height 15
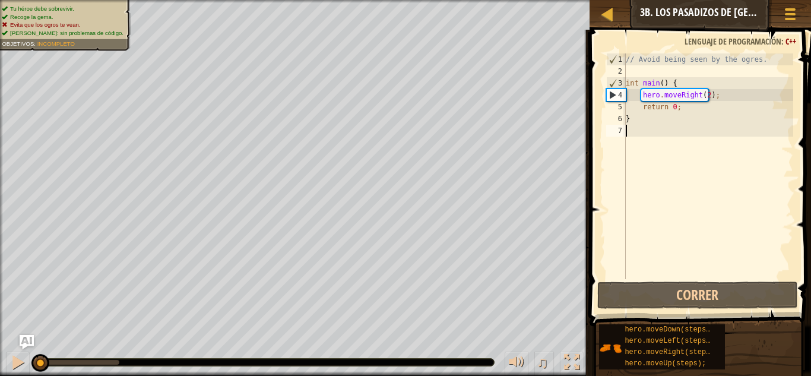
click at [677, 117] on div "// Avoid being seen by the ogres. int main ( ) { hero . moveRight ( 2 ) ; retur…" at bounding box center [709, 177] width 170 height 249
click at [635, 100] on div "// Avoid being seen by the ogres. int main ( ) { hero . moveRight ( 2 ) ; retur…" at bounding box center [709, 177] width 170 height 249
type textarea "hero.moveRight(2);"
click at [640, 100] on div "// Avoid being seen by the ogres. int main ( ) { hero . moveRight ( 2 ) ; retur…" at bounding box center [709, 177] width 170 height 249
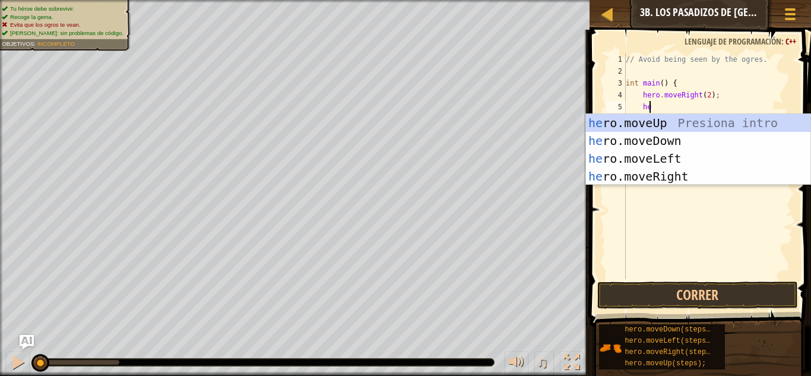
scroll to position [5, 2]
type textarea "hero"
click at [612, 169] on div "hero .moveUp Presiona intro hero .moveDown Presiona intro hero .moveLeft Presio…" at bounding box center [698, 167] width 225 height 107
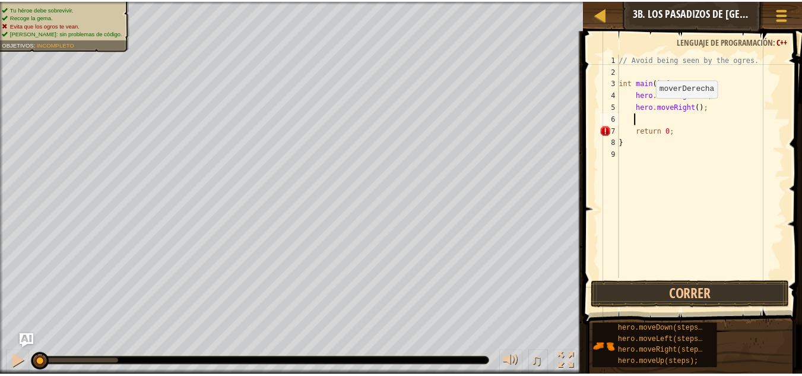
scroll to position [5, 1]
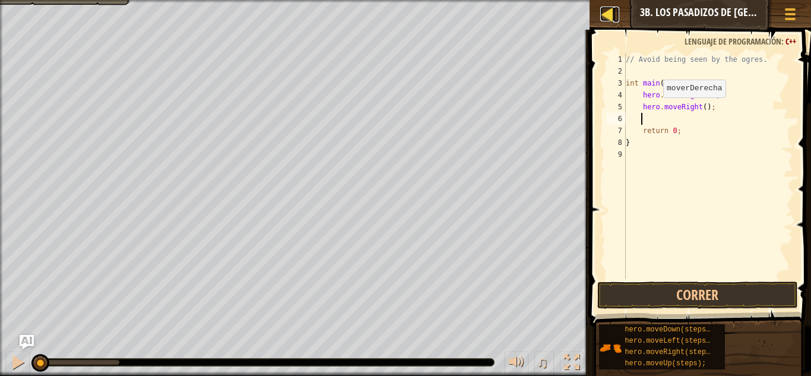
click at [606, 17] on div at bounding box center [608, 14] width 15 height 15
select select "es-ES"
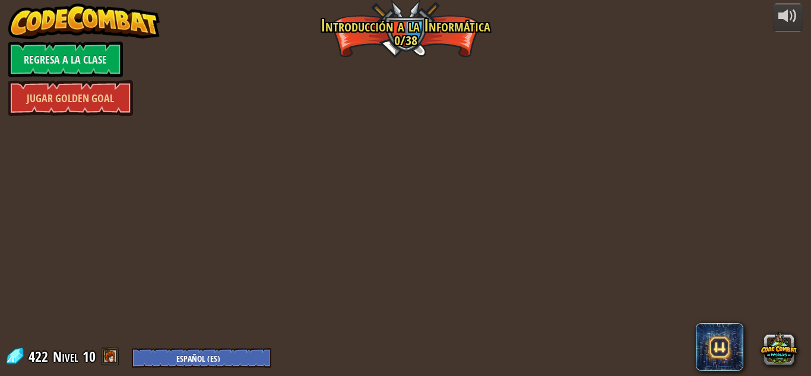
select select "es-ES"
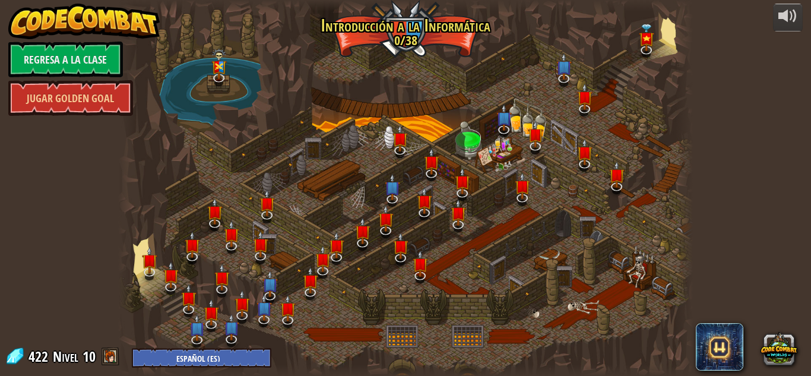
select select "es-ES"
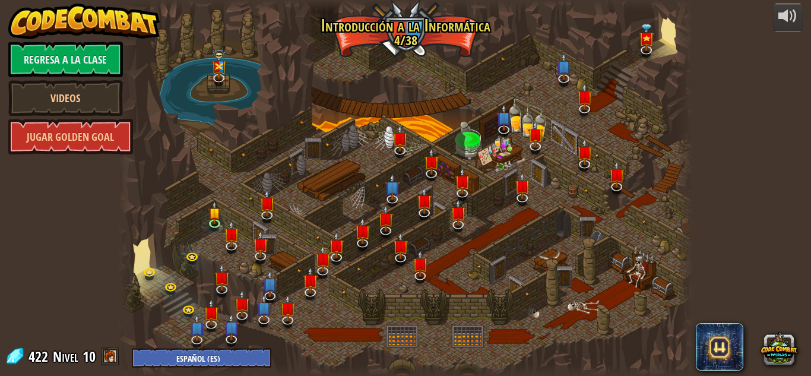
select select "es-ES"
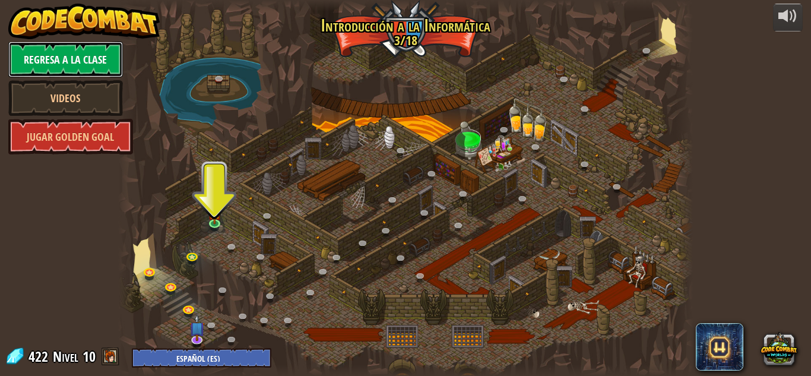
click at [86, 49] on link "Regresa a la clase" at bounding box center [65, 60] width 115 height 36
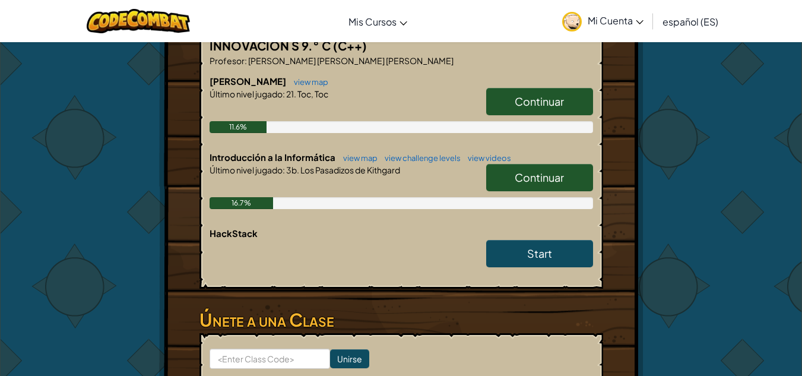
scroll to position [280, 0]
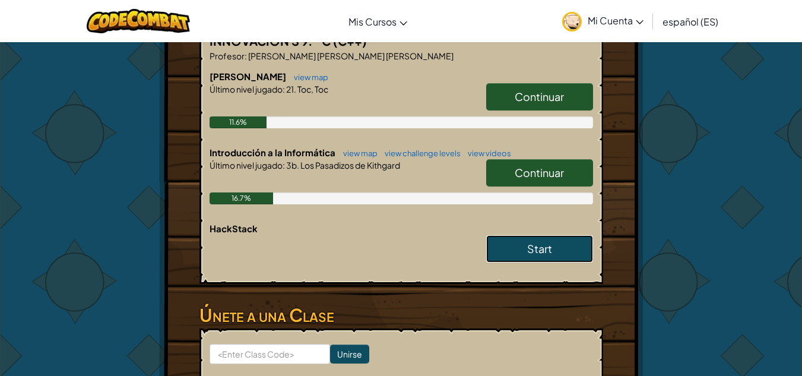
click at [579, 253] on link "Start" at bounding box center [539, 248] width 107 height 27
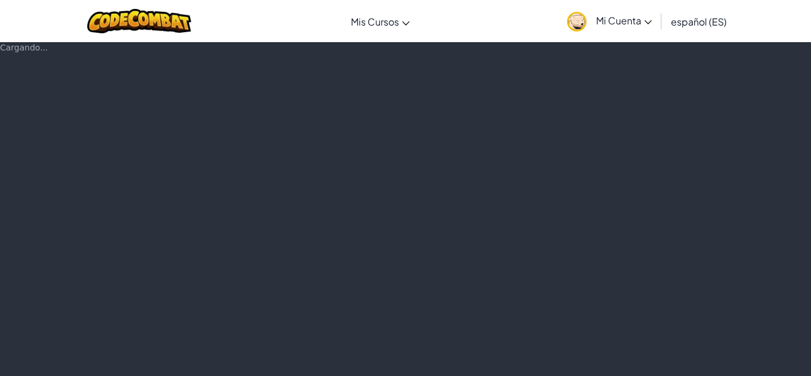
click at [789, 165] on div "Cargando..." at bounding box center [405, 209] width 811 height 334
